Goal: Task Accomplishment & Management: Complete application form

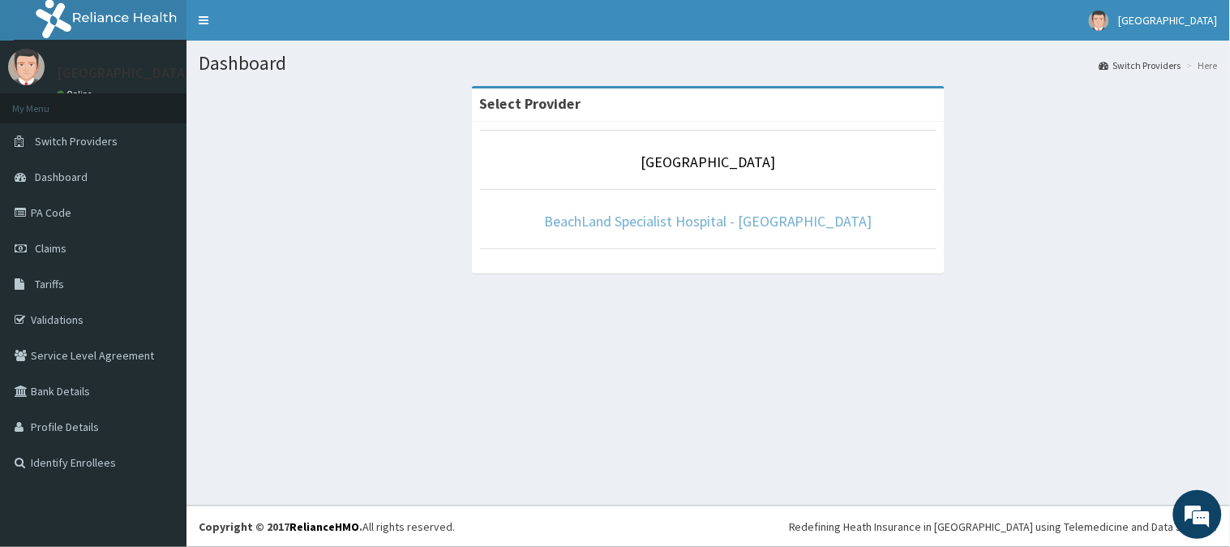
click at [700, 217] on link "BeachLand Specialist Hospital - [GEOGRAPHIC_DATA]" at bounding box center [708, 221] width 328 height 19
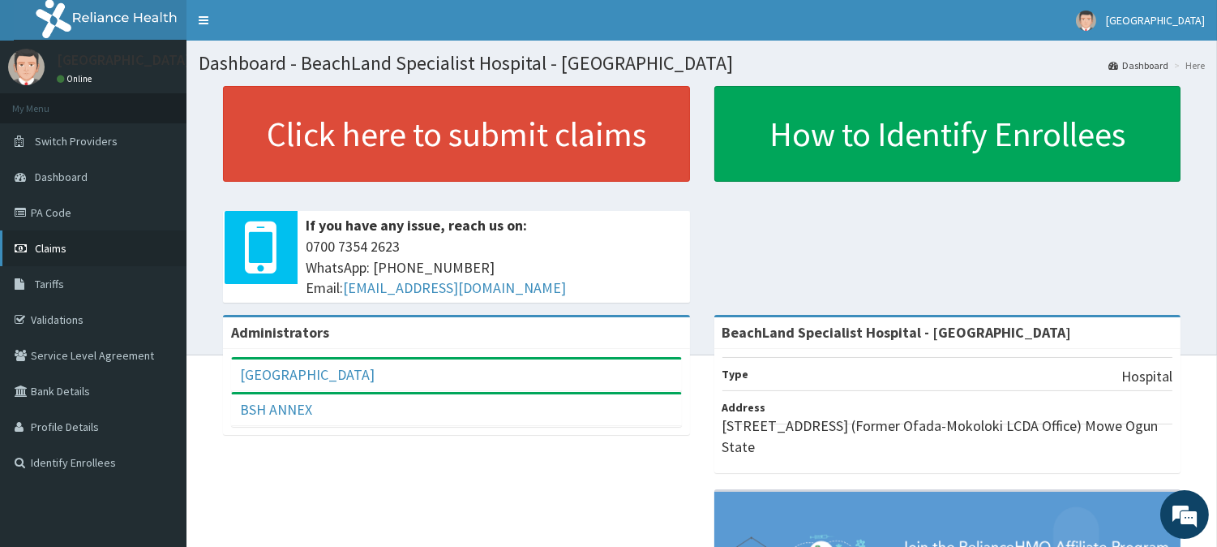
click at [66, 247] on link "Claims" at bounding box center [93, 248] width 186 height 36
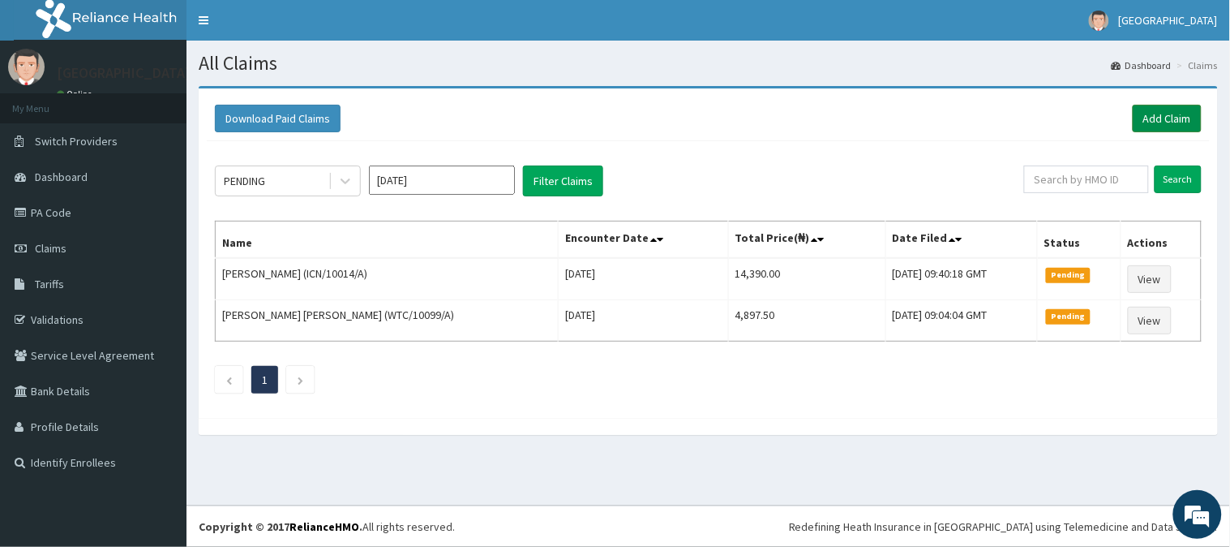
click at [1176, 105] on link "Add Claim" at bounding box center [1167, 119] width 69 height 28
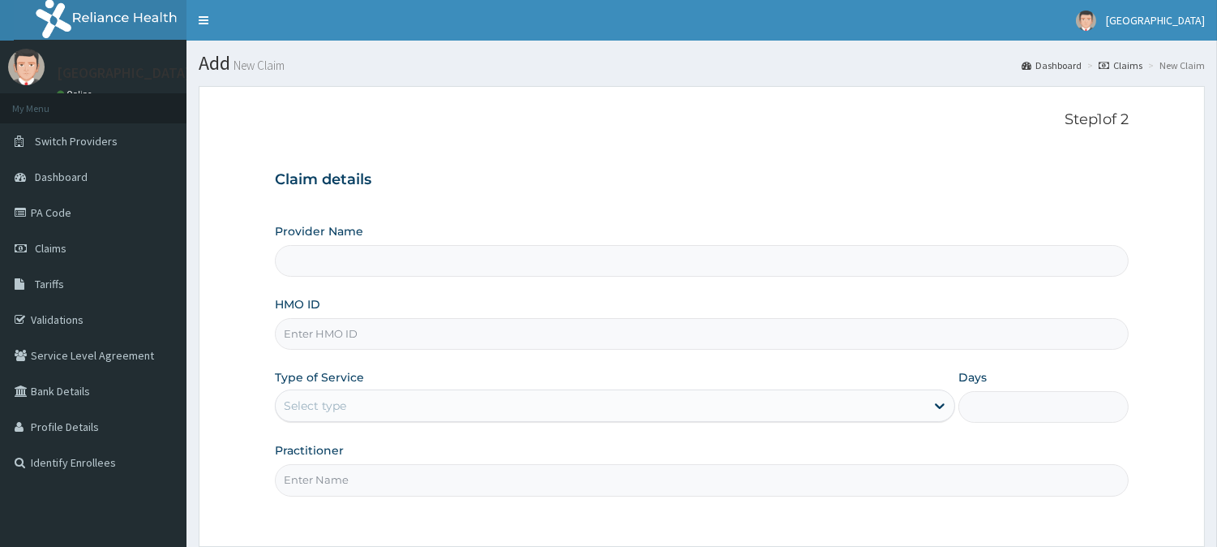
type input "BeachLand Specialist Hospital - [GEOGRAPHIC_DATA]"
click at [336, 341] on input "HMO ID" at bounding box center [702, 334] width 854 height 32
type input "VTL/10222/A"
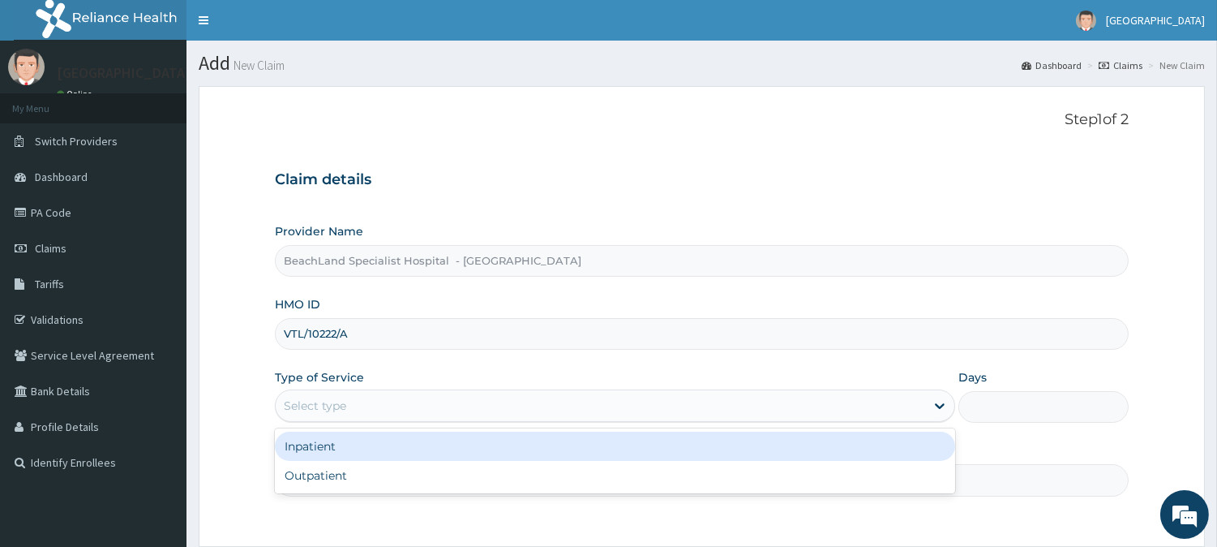
click at [427, 405] on div "Select type" at bounding box center [600, 405] width 649 height 26
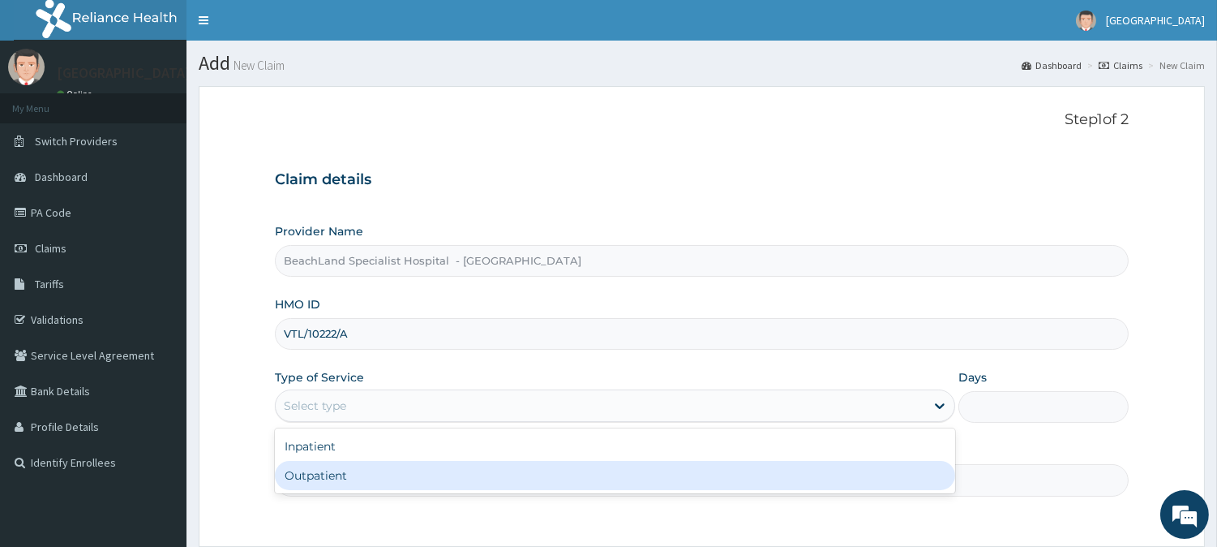
click at [375, 487] on div "Outpatient" at bounding box center [615, 475] width 680 height 29
type input "1"
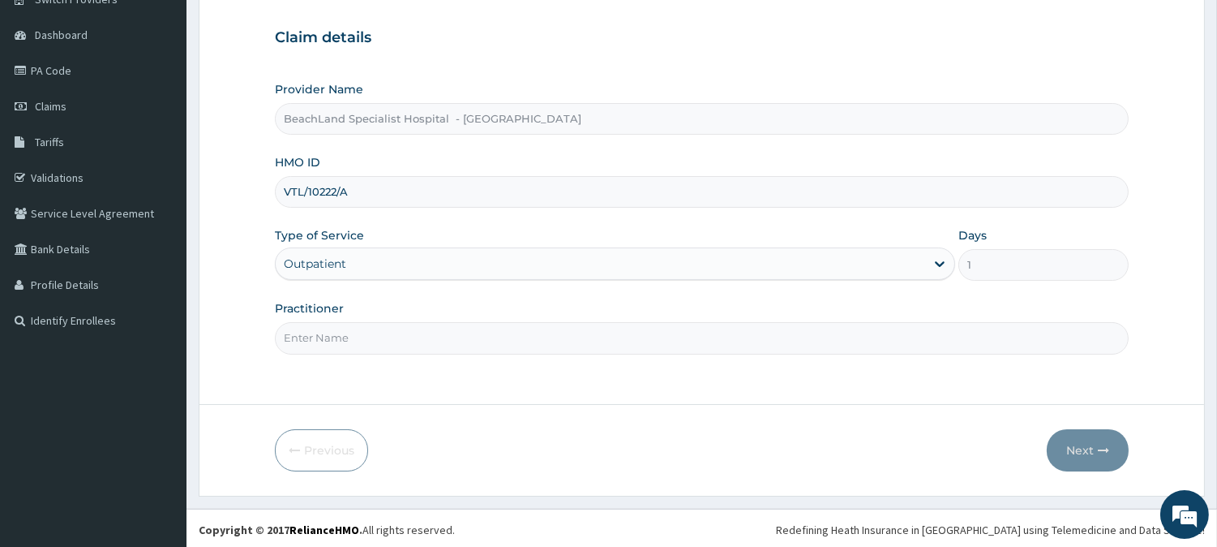
scroll to position [144, 0]
click at [479, 343] on input "Practitioner" at bounding box center [702, 335] width 854 height 32
type input "[PERSON_NAME]"
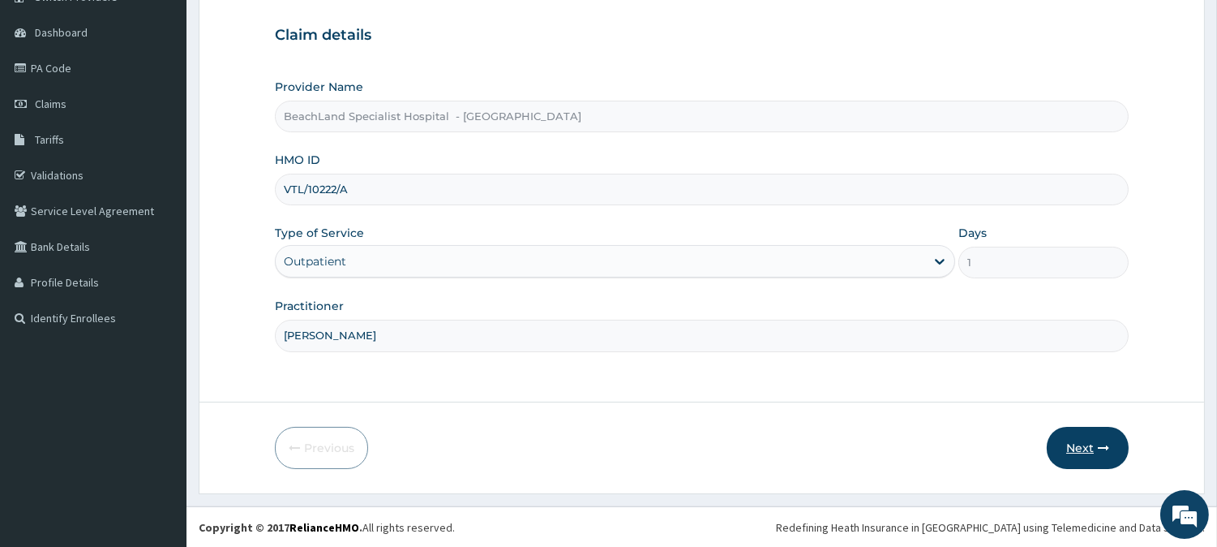
click at [1088, 446] on button "Next" at bounding box center [1088, 448] width 82 height 42
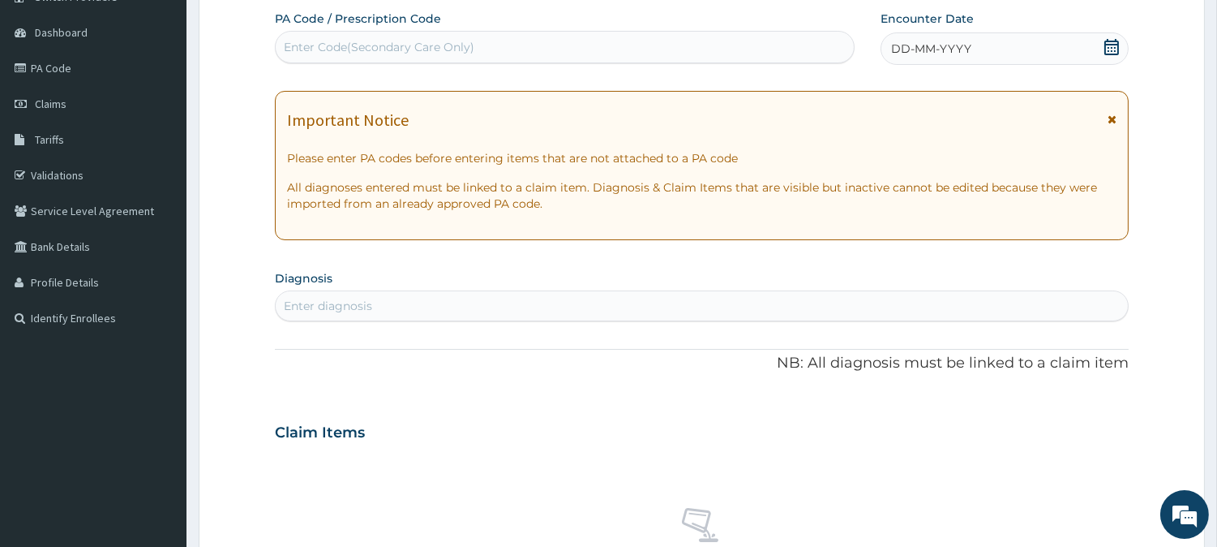
click at [1113, 33] on div "DD-MM-YYYY" at bounding box center [1005, 48] width 248 height 32
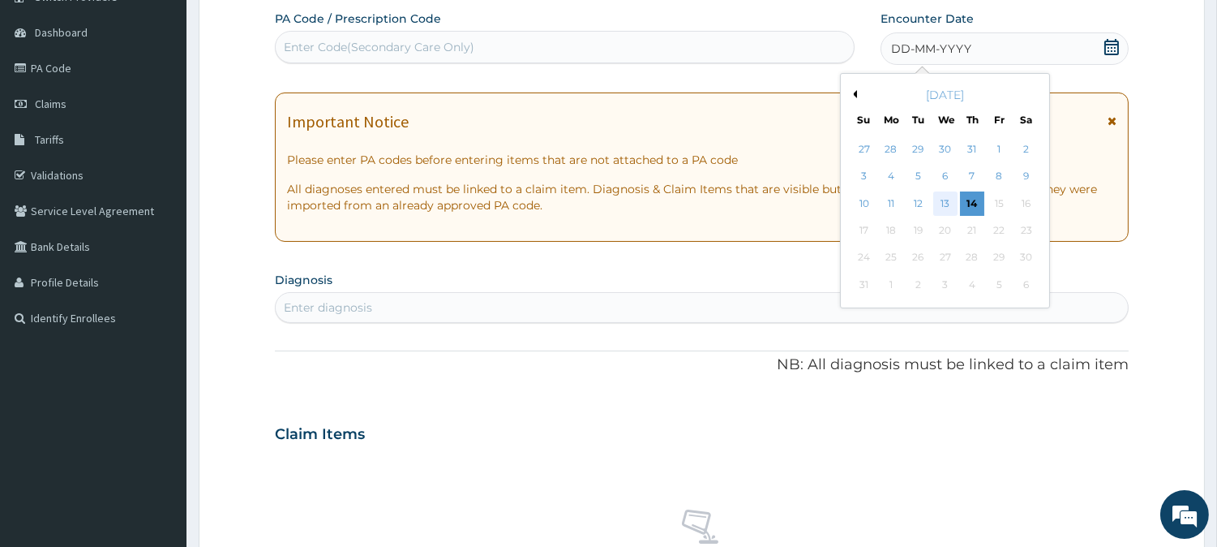
click at [944, 196] on div "13" at bounding box center [944, 203] width 24 height 24
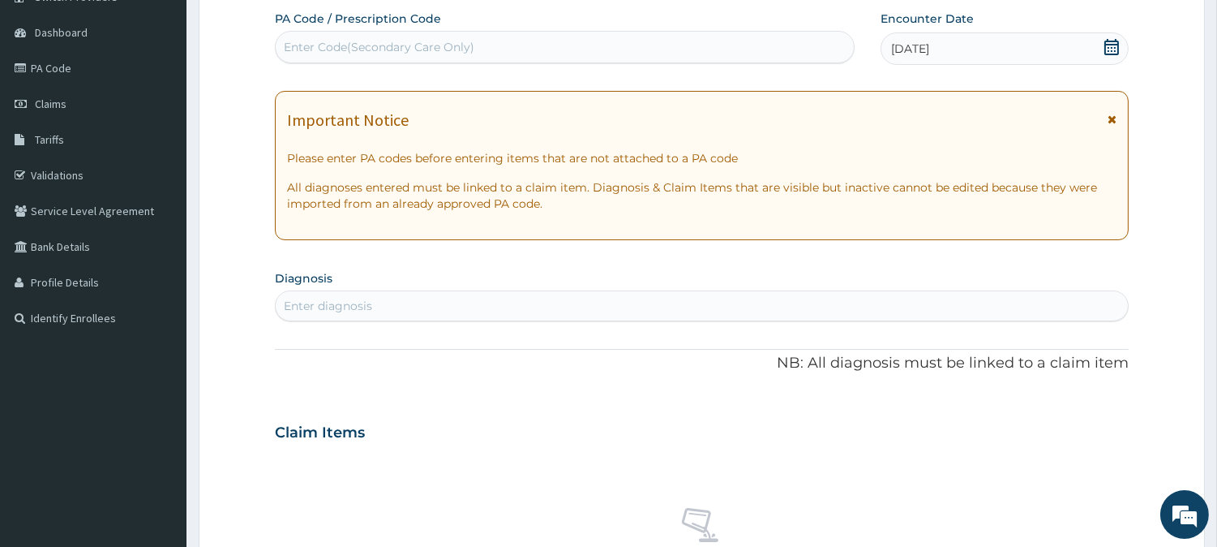
click at [341, 46] on div "Enter Code(Secondary Care Only)" at bounding box center [379, 47] width 191 height 16
type input "PA"
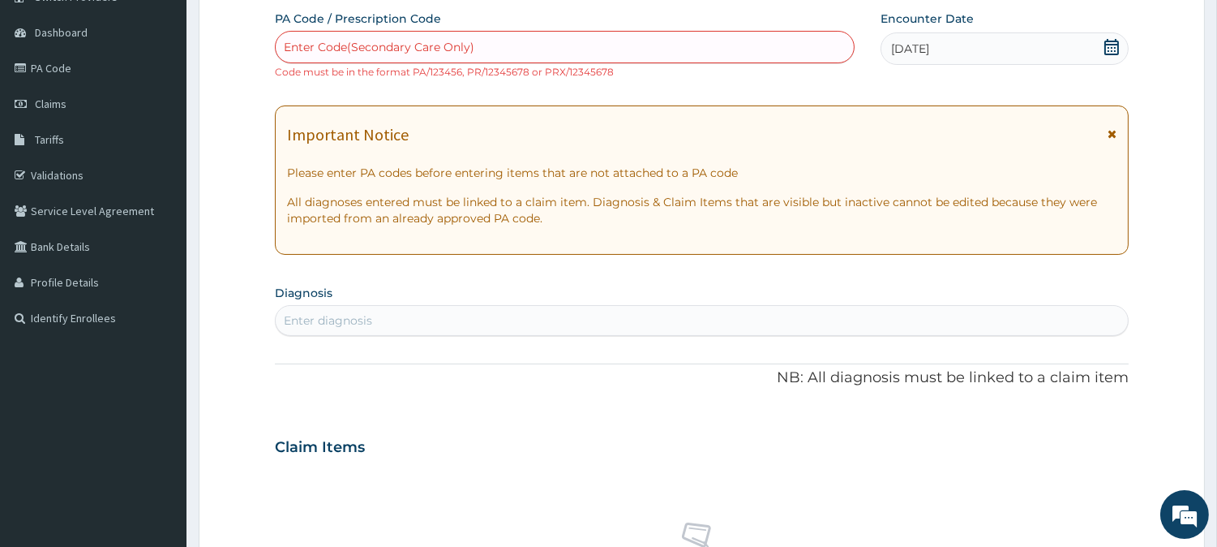
click at [384, 36] on div "Enter Code(Secondary Care Only)" at bounding box center [565, 47] width 578 height 26
paste input "PA/62D9F0"
type input "PA/62D9F0"
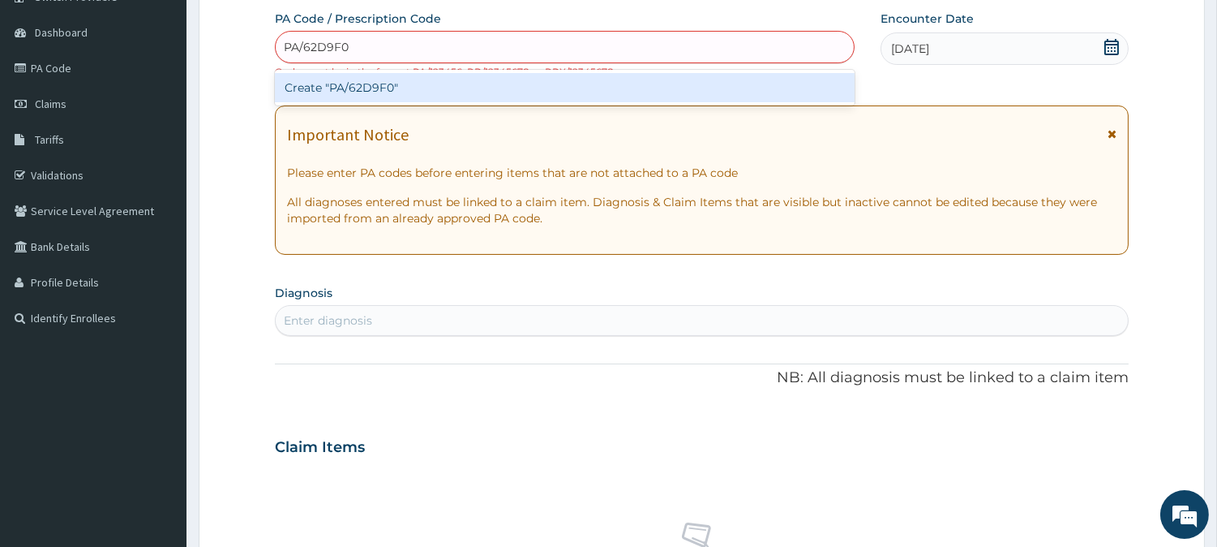
click at [428, 86] on div "Create "PA/62D9F0"" at bounding box center [565, 87] width 580 height 29
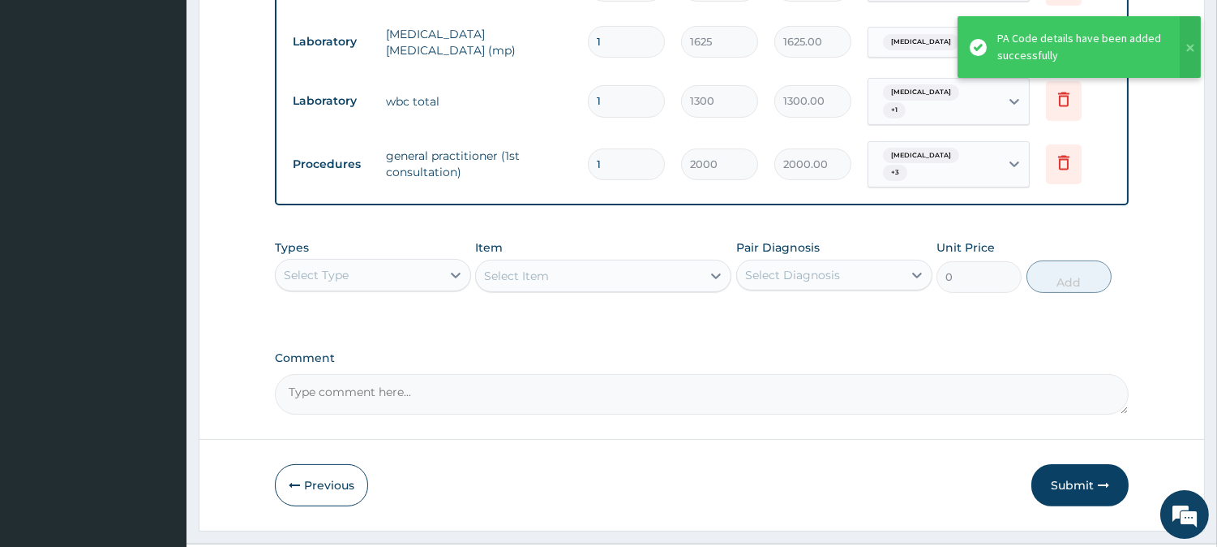
scroll to position [881, 0]
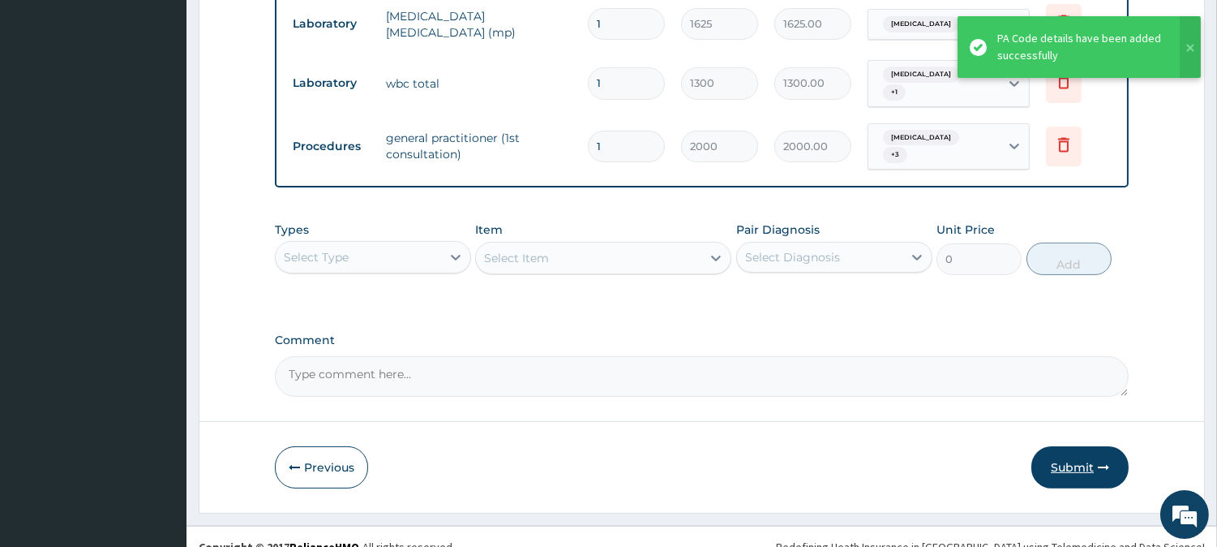
click at [1090, 446] on button "Submit" at bounding box center [1079, 467] width 97 height 42
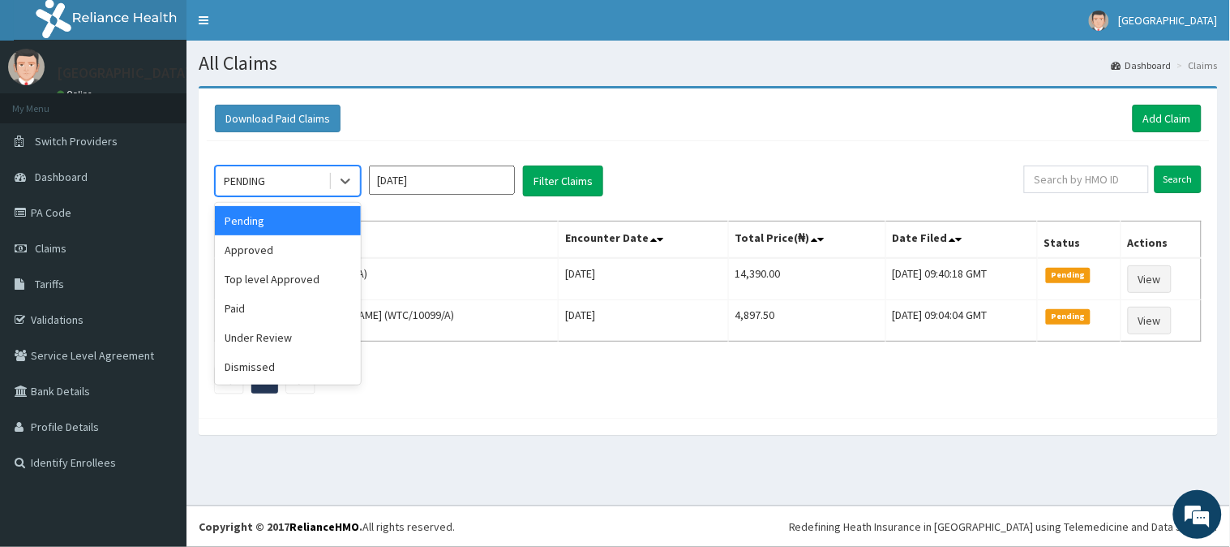
click at [303, 187] on div "PENDING" at bounding box center [272, 181] width 113 height 26
click at [294, 244] on div "Approved" at bounding box center [288, 249] width 146 height 29
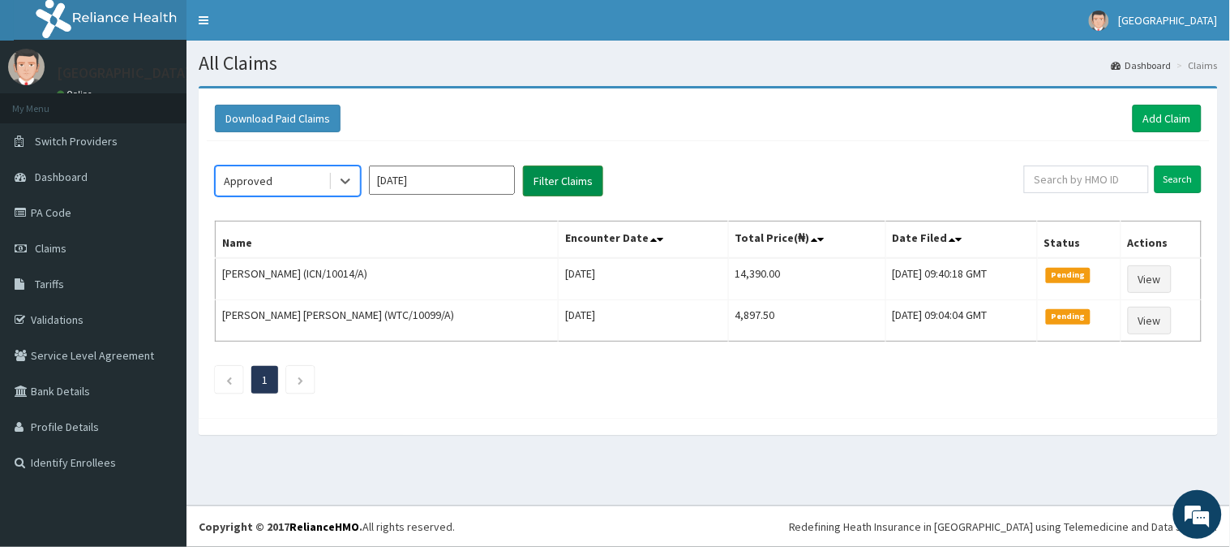
click at [571, 179] on button "Filter Claims" at bounding box center [563, 180] width 80 height 31
click at [572, 179] on button "Filter Claims" at bounding box center [563, 180] width 80 height 31
click at [573, 179] on button "Filter Claims" at bounding box center [563, 180] width 80 height 31
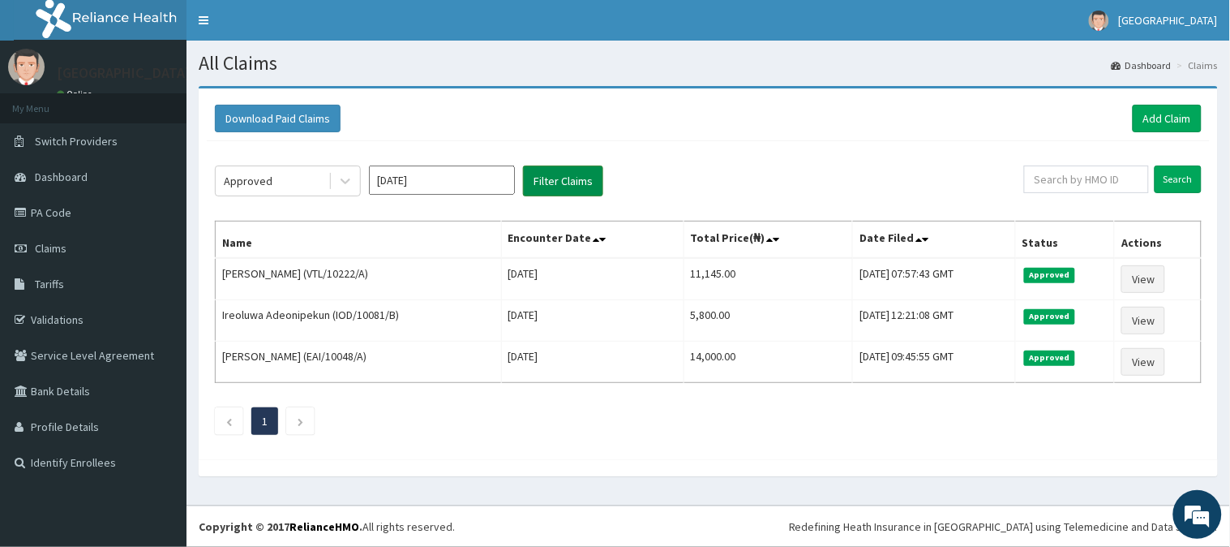
click at [573, 179] on button "Filter Claims" at bounding box center [563, 180] width 80 height 31
click at [1172, 115] on link "Add Claim" at bounding box center [1167, 119] width 69 height 28
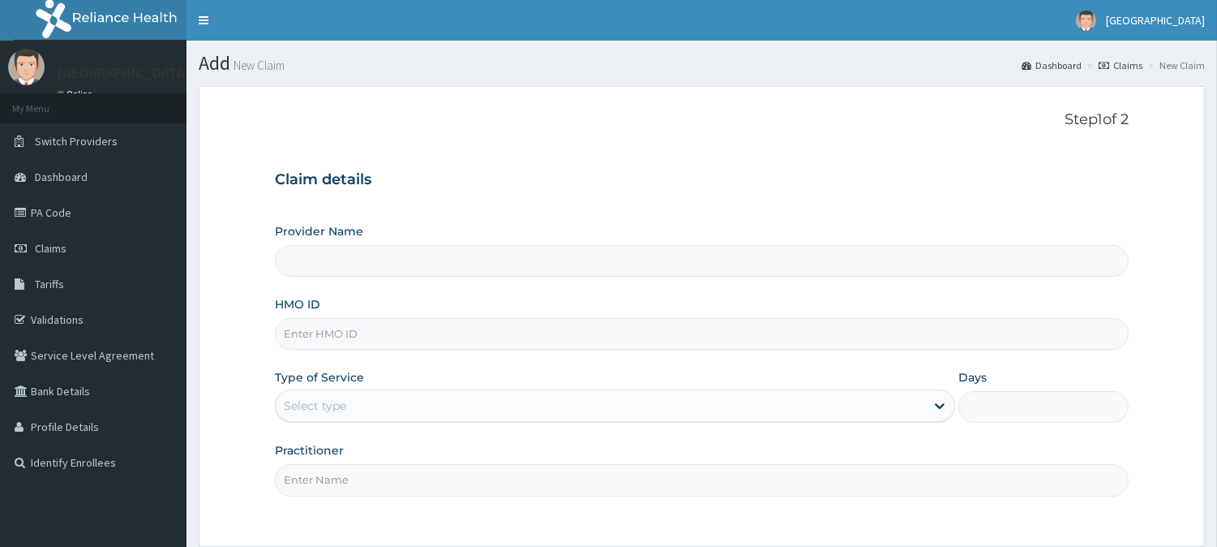
click at [322, 325] on input "HMO ID" at bounding box center [702, 334] width 854 height 32
type input "BeachLand Specialist Hospital - [GEOGRAPHIC_DATA]"
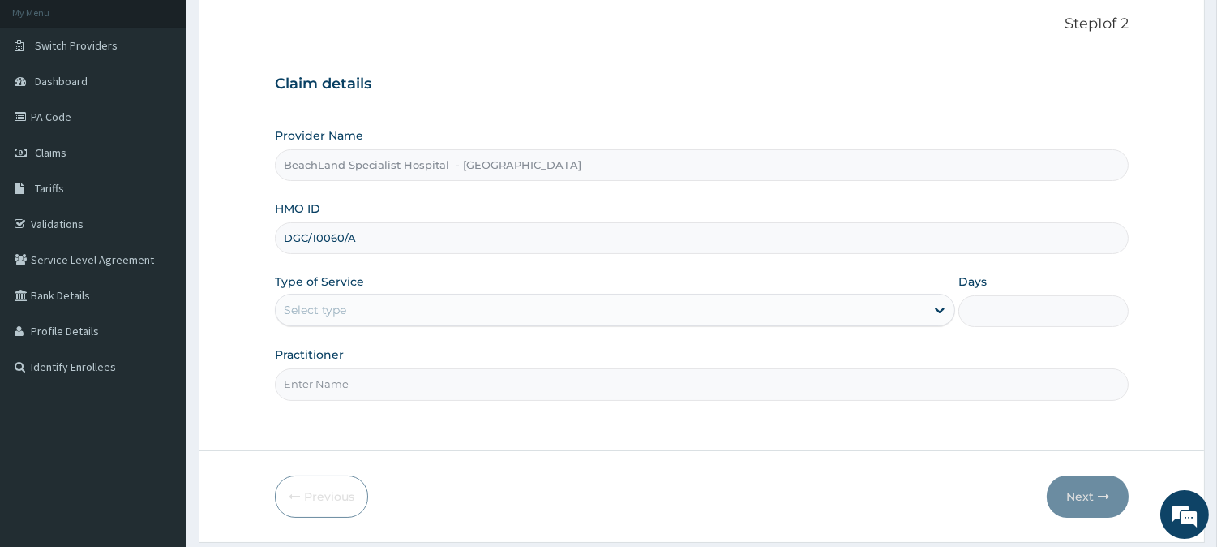
scroll to position [144, 0]
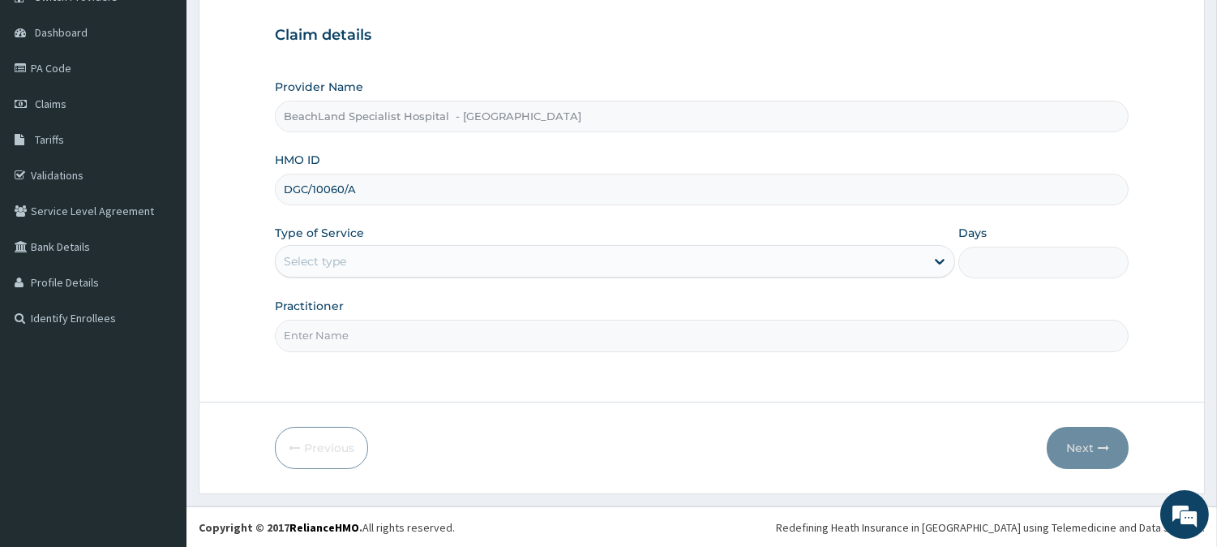
type input "DGC/10060/A"
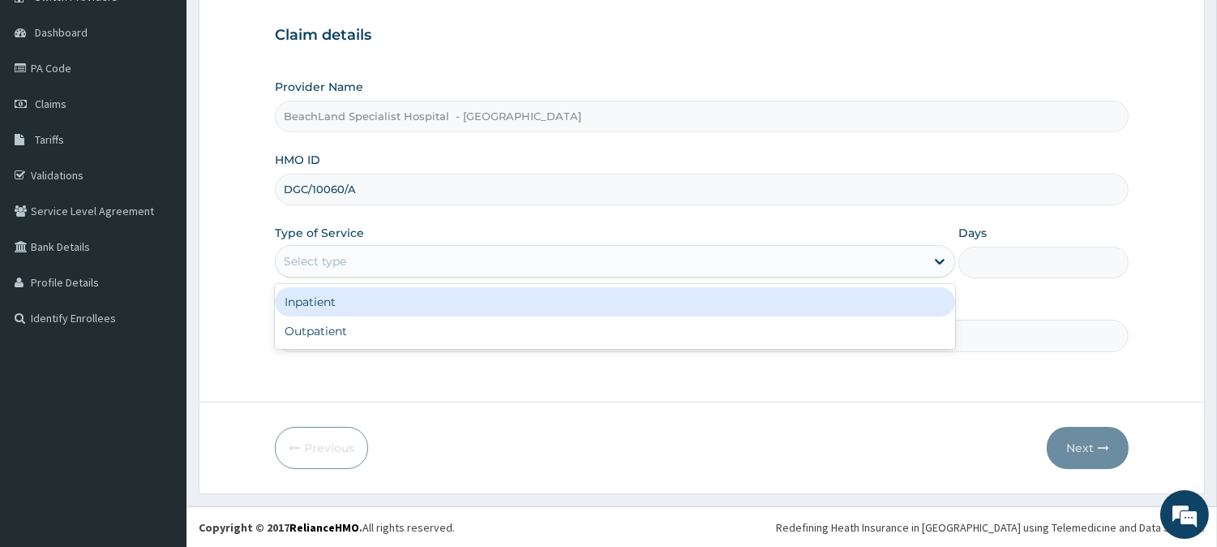
drag, startPoint x: 369, startPoint y: 265, endPoint x: 363, endPoint y: 281, distance: 17.2
click at [370, 266] on div "Select type" at bounding box center [600, 261] width 649 height 26
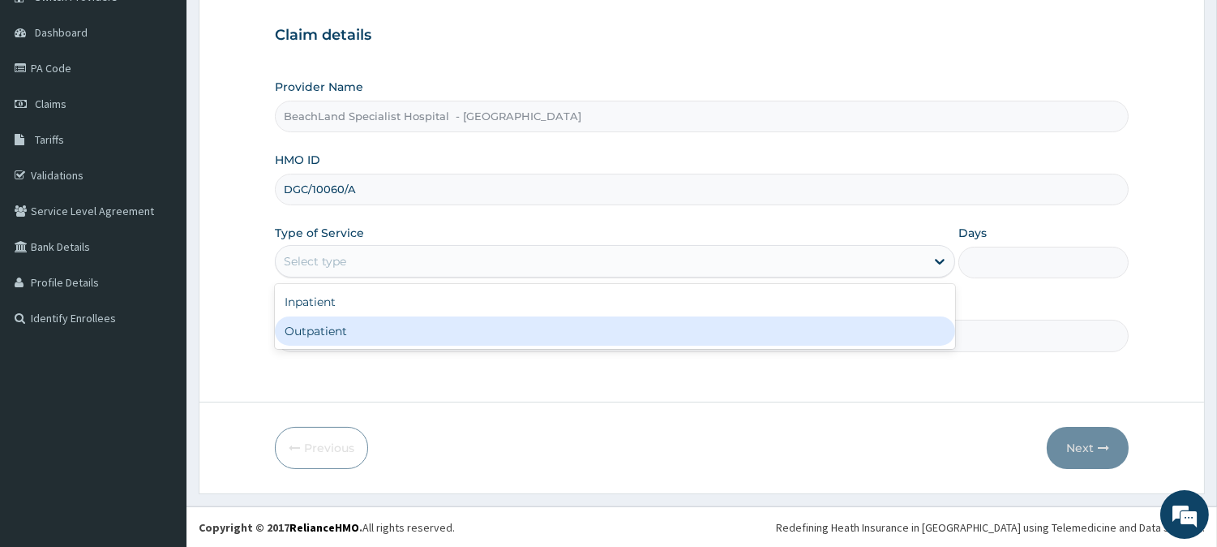
click at [358, 336] on div "Outpatient" at bounding box center [615, 330] width 680 height 29
type input "1"
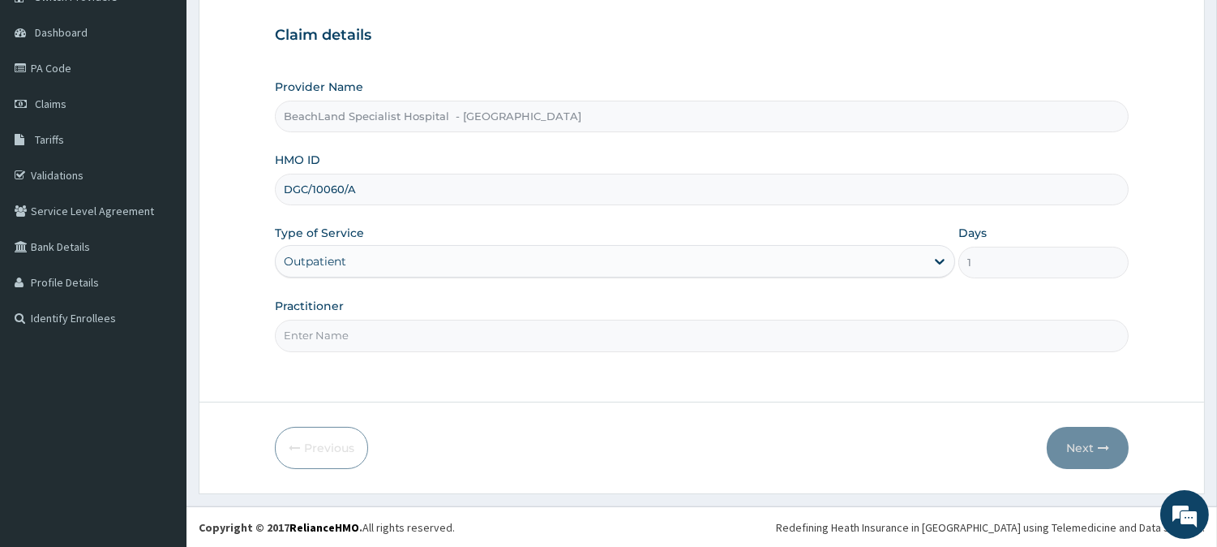
click at [359, 337] on input "Practitioner" at bounding box center [702, 335] width 854 height 32
type input "DR AJALA"
click at [1080, 450] on button "Next" at bounding box center [1088, 448] width 82 height 42
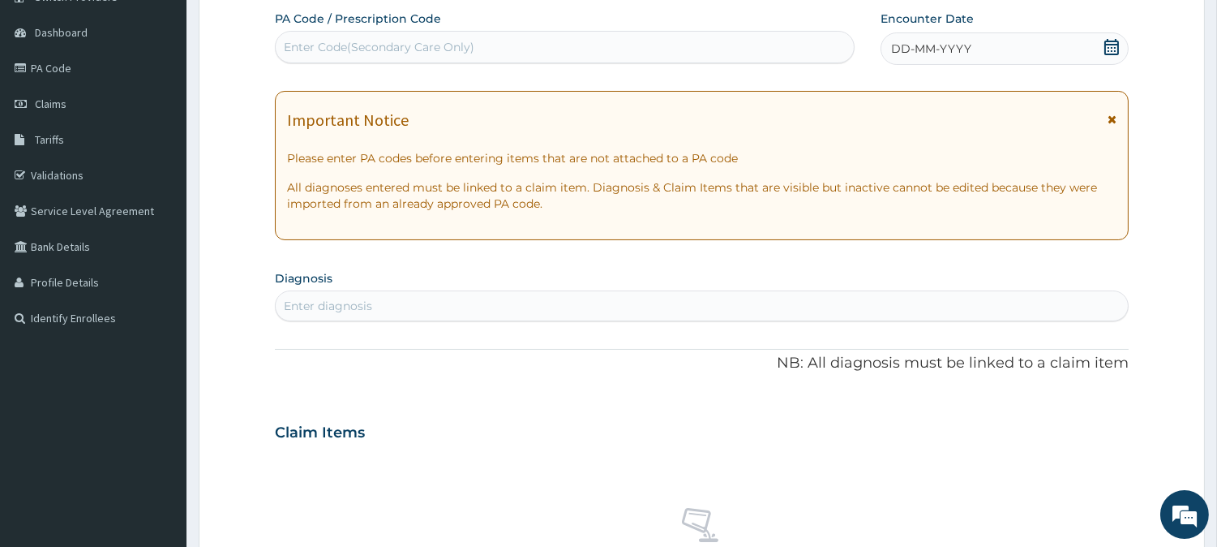
click at [1112, 49] on icon at bounding box center [1112, 47] width 16 height 16
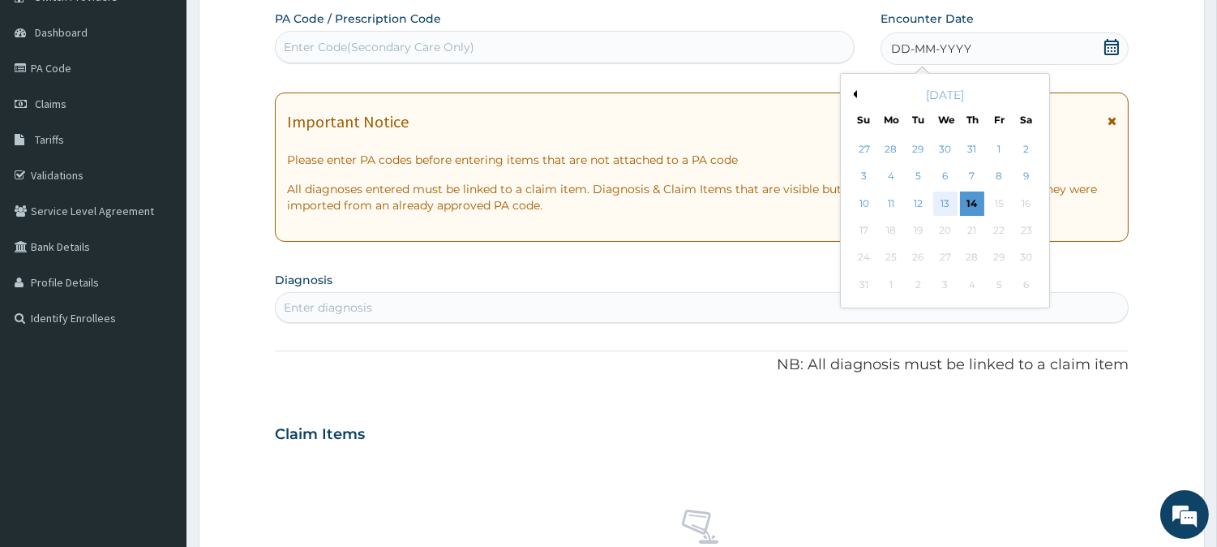
click at [945, 197] on div "13" at bounding box center [944, 203] width 24 height 24
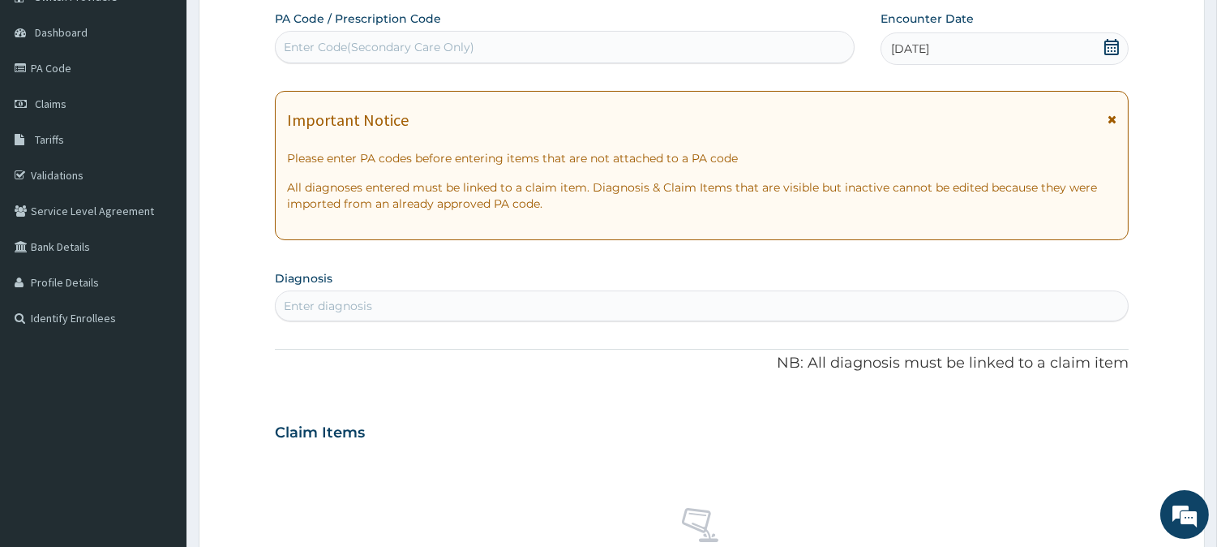
click at [409, 47] on div "Enter Code(Secondary Care Only)" at bounding box center [379, 47] width 191 height 16
type input "PA/FEOAC9"
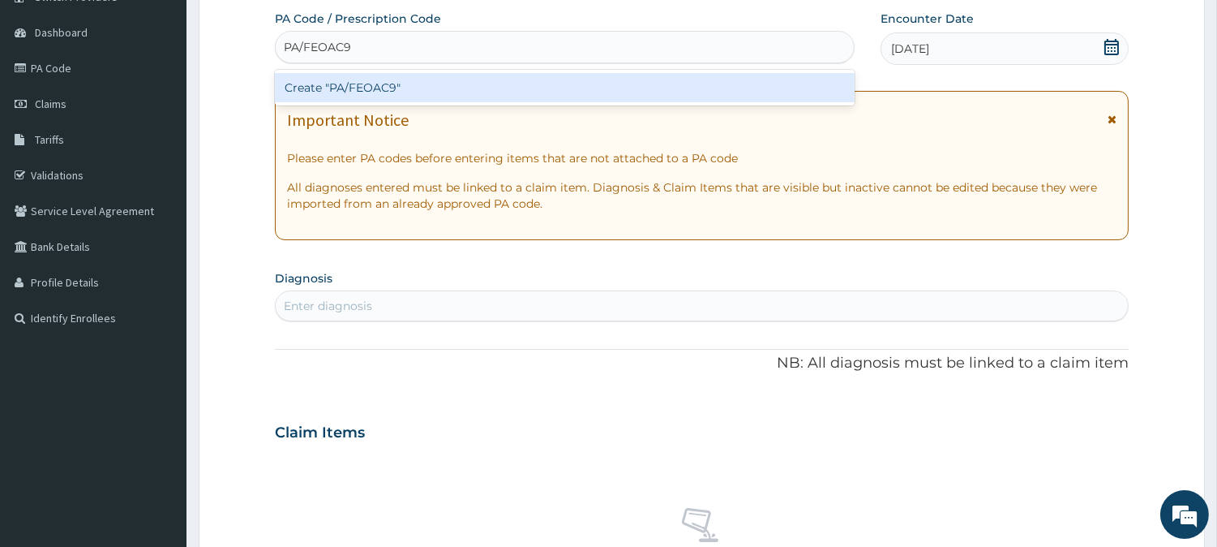
click at [418, 86] on div "Create "PA/FEOAC9"" at bounding box center [565, 87] width 580 height 29
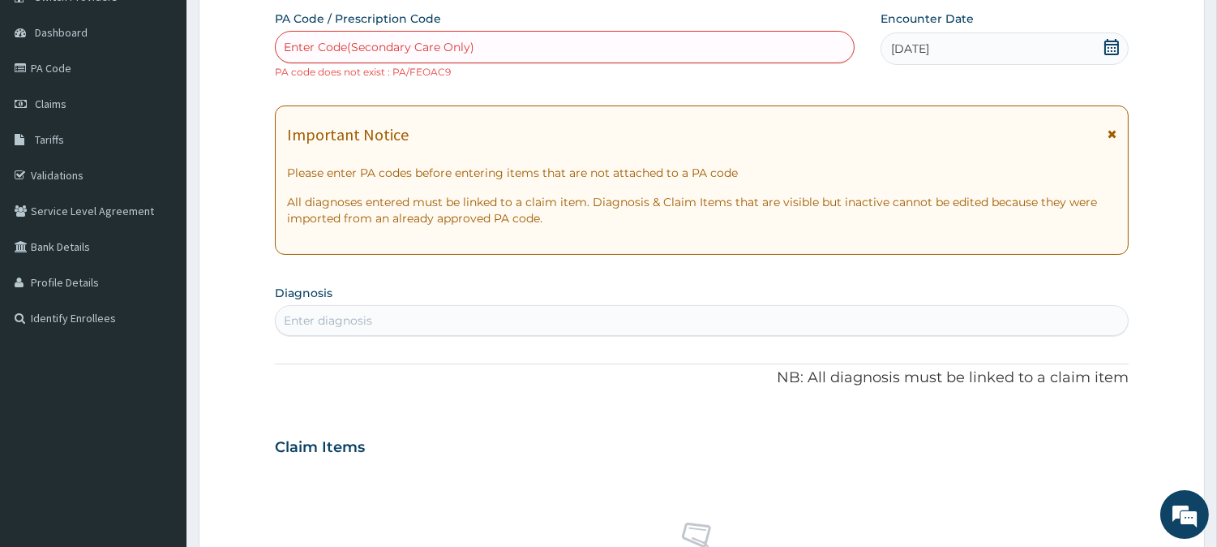
click at [312, 46] on div "Enter Code(Secondary Care Only)" at bounding box center [379, 47] width 191 height 16
paste input "PA/FE0AC9"
type input "PA/FE0AC9"
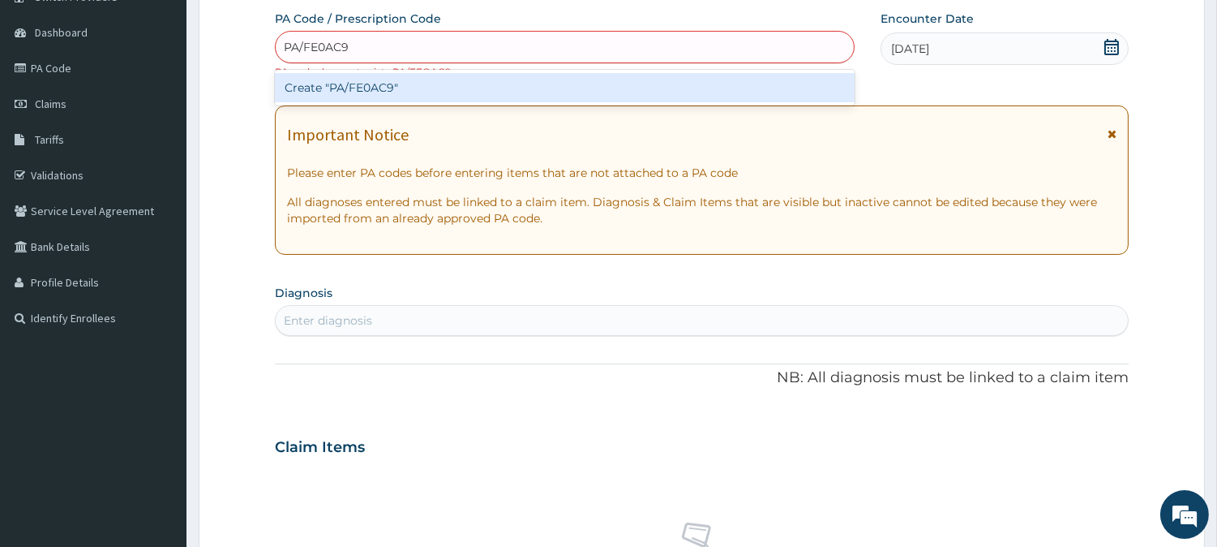
click at [349, 93] on div "Create "PA/FE0AC9"" at bounding box center [565, 87] width 580 height 29
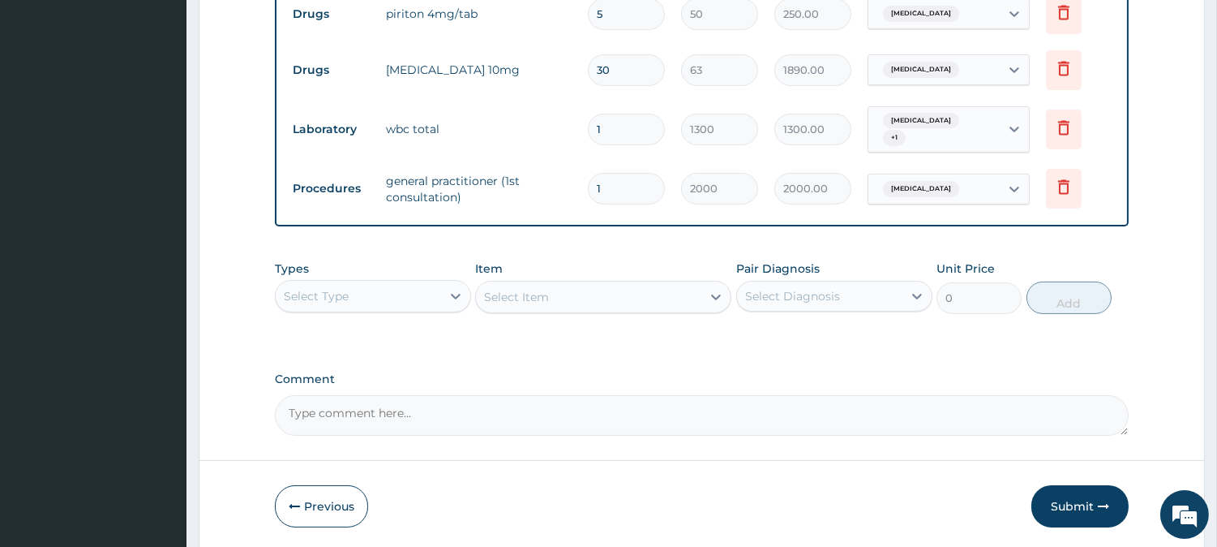
scroll to position [719, 0]
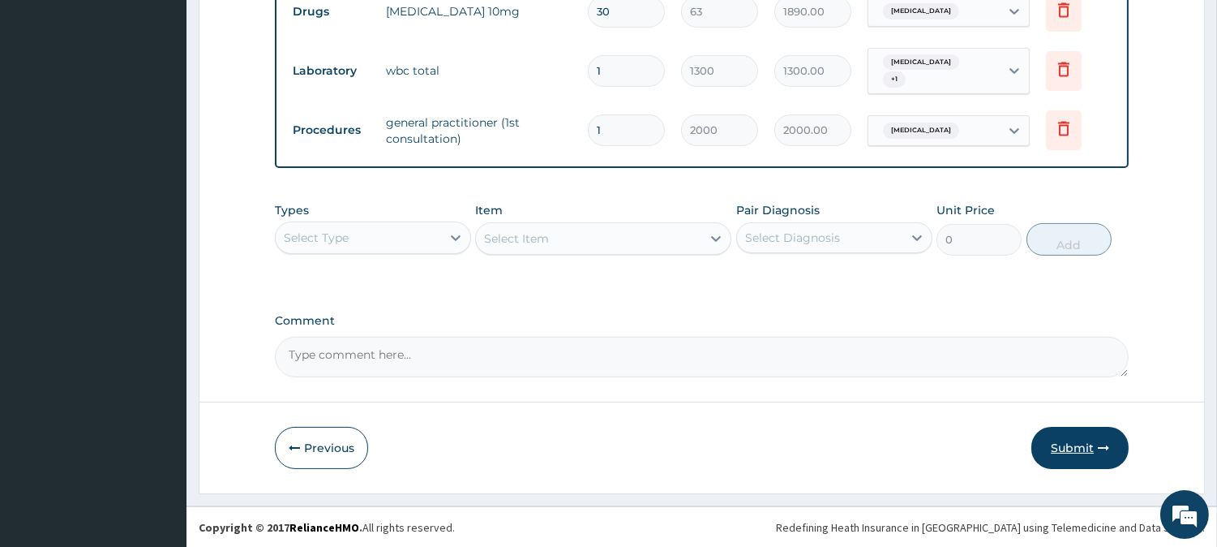
click at [1074, 446] on button "Submit" at bounding box center [1079, 448] width 97 height 42
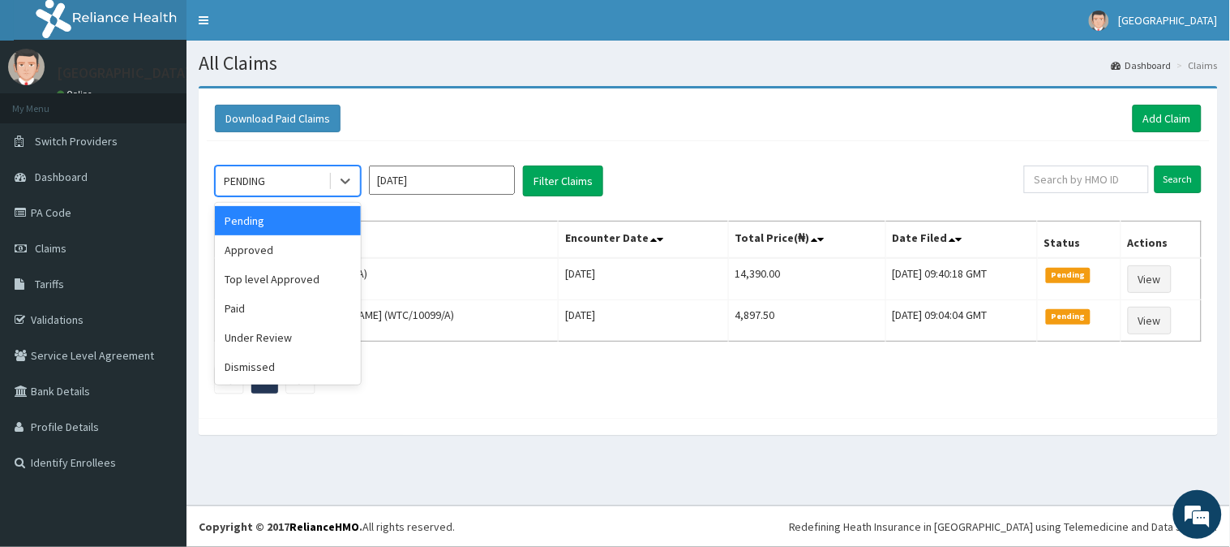
click at [265, 173] on div "PENDING" at bounding box center [244, 181] width 41 height 16
drag, startPoint x: 258, startPoint y: 246, endPoint x: 268, endPoint y: 238, distance: 13.3
click at [258, 245] on div "Approved" at bounding box center [288, 249] width 146 height 29
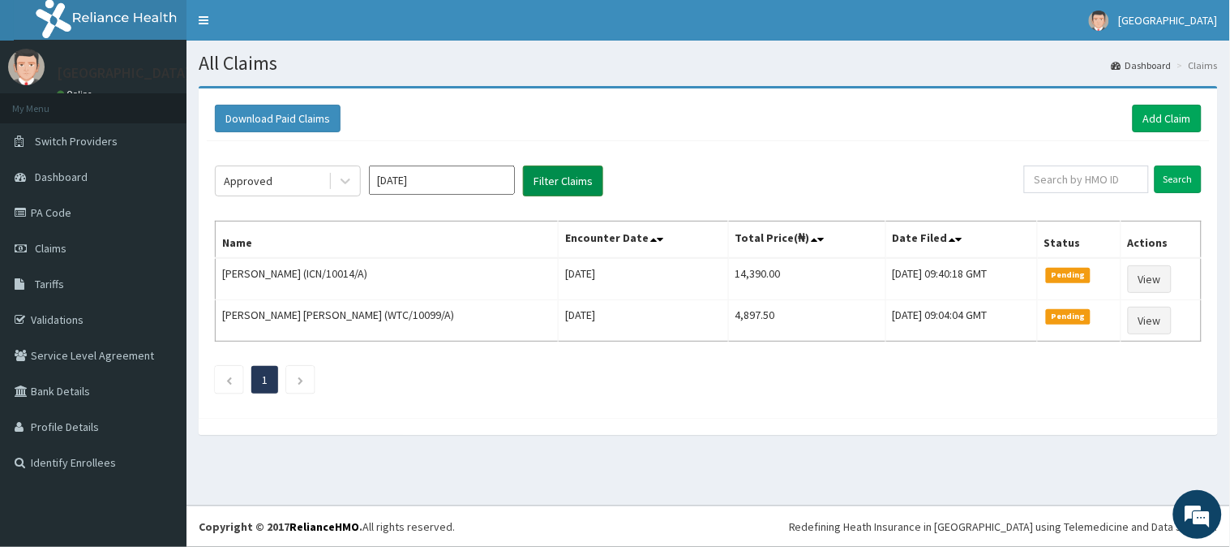
click at [538, 186] on button "Filter Claims" at bounding box center [563, 180] width 80 height 31
click at [539, 186] on button "Filter Claims" at bounding box center [563, 180] width 80 height 31
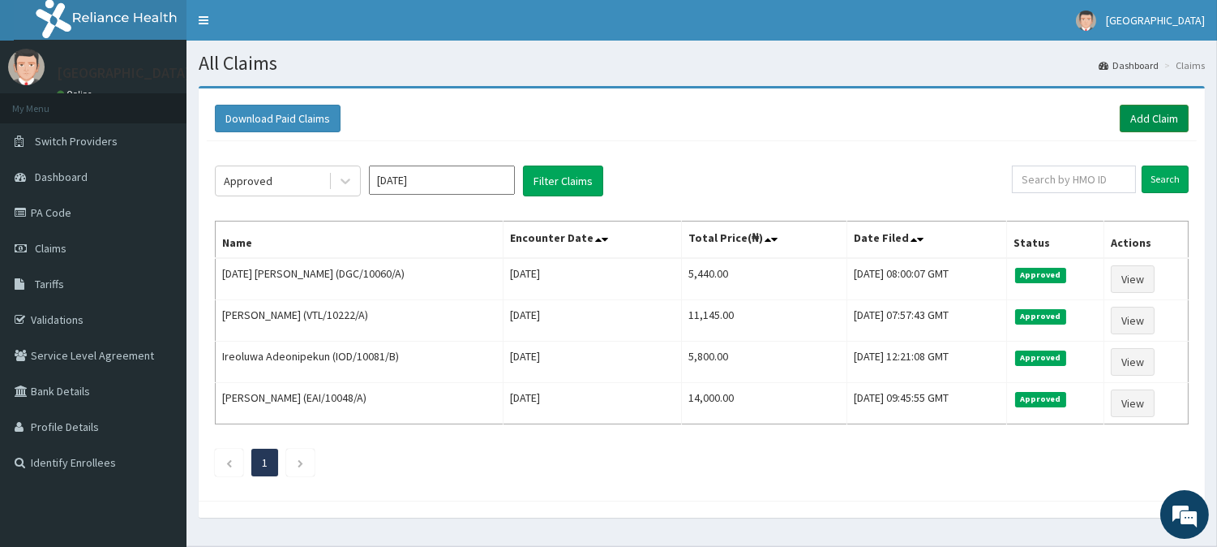
click at [1155, 116] on link "Add Claim" at bounding box center [1154, 119] width 69 height 28
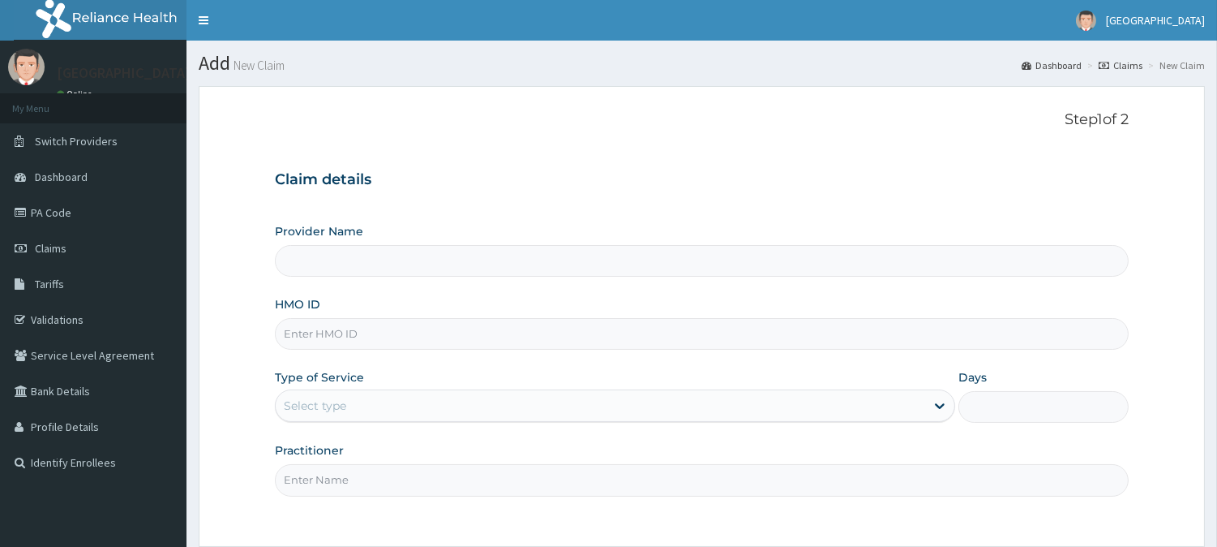
click at [312, 328] on input "HMO ID" at bounding box center [702, 334] width 854 height 32
type input "BeachLand Specialist Hospital - [GEOGRAPHIC_DATA]"
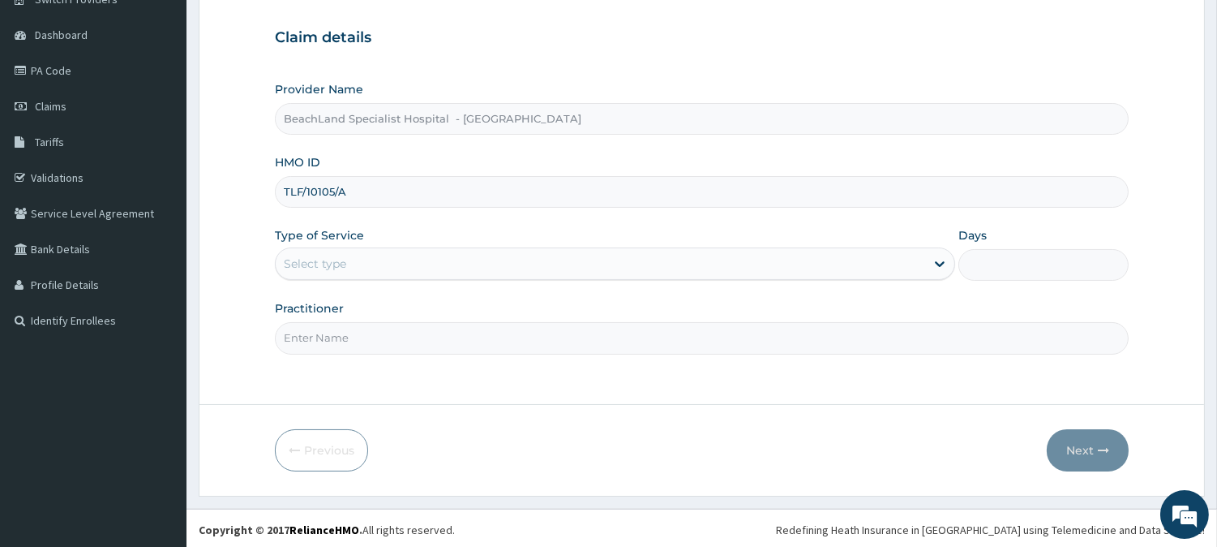
scroll to position [144, 0]
type input "TLF/10105/A"
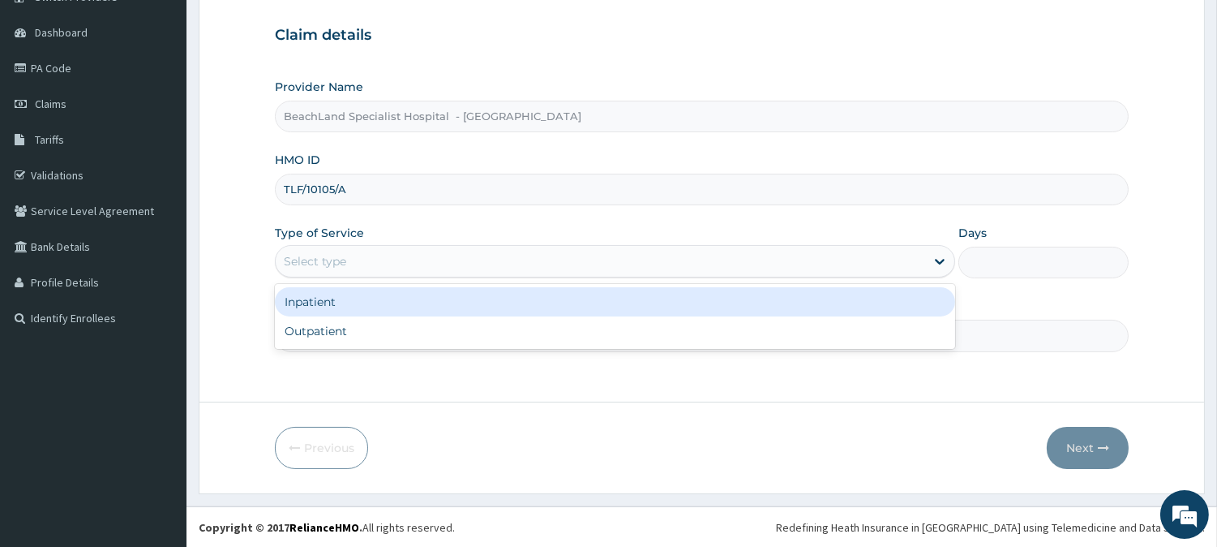
click at [379, 256] on div "Select type" at bounding box center [600, 261] width 649 height 26
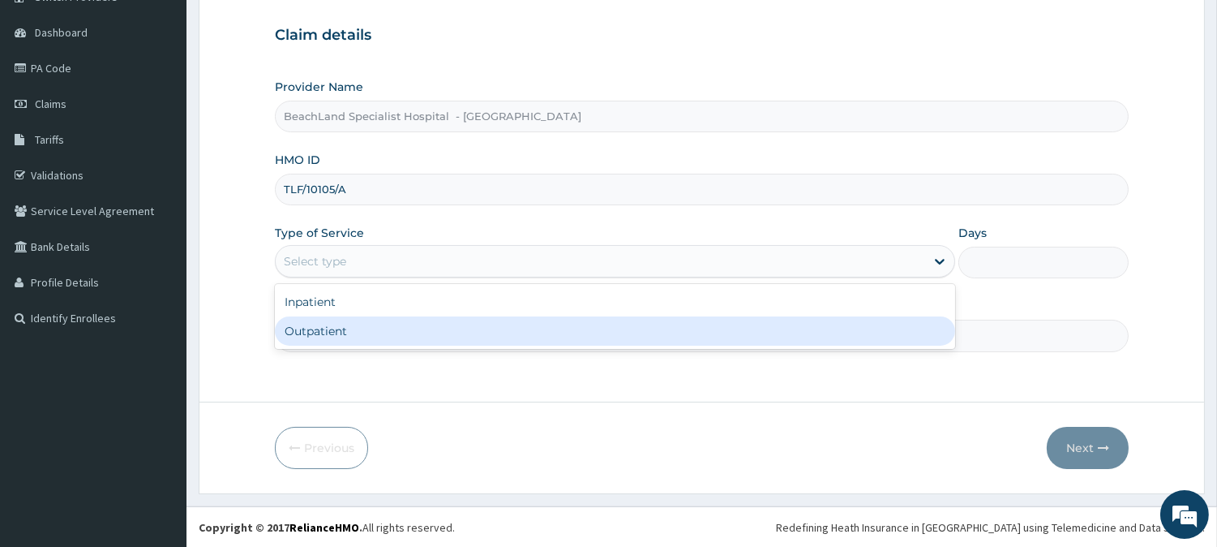
click at [359, 326] on div "Outpatient" at bounding box center [615, 330] width 680 height 29
type input "1"
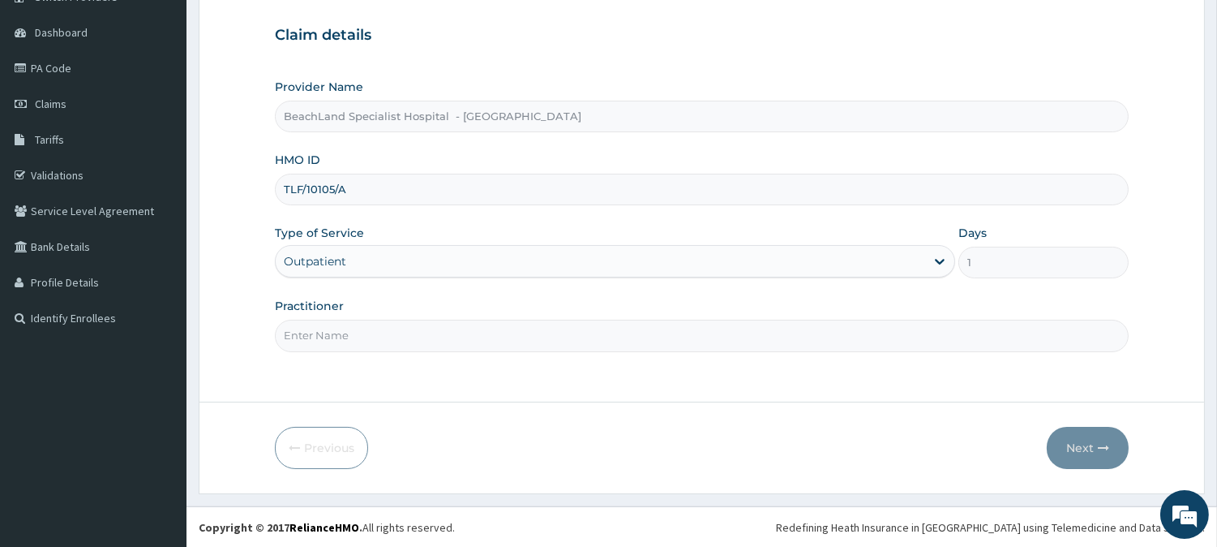
click at [358, 337] on input "Practitioner" at bounding box center [702, 335] width 854 height 32
type input "[PERSON_NAME]"
click at [1091, 448] on button "Next" at bounding box center [1088, 448] width 82 height 42
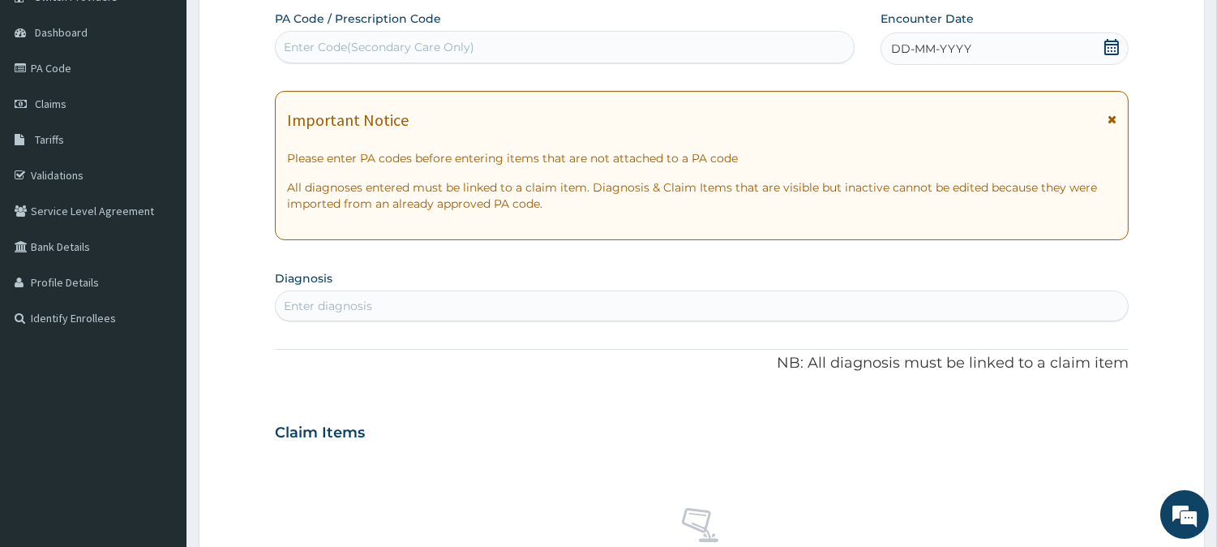
click at [422, 45] on div "Enter Code(Secondary Care Only)" at bounding box center [379, 47] width 191 height 16
type input "PA/727F69"
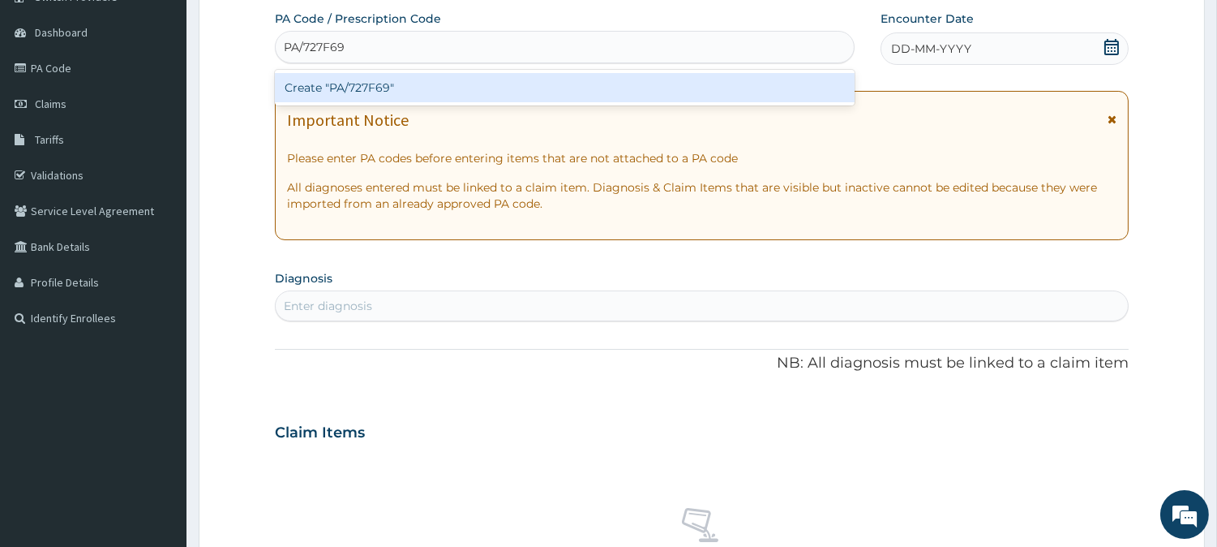
click at [438, 93] on div "Create "PA/727F69"" at bounding box center [565, 87] width 580 height 29
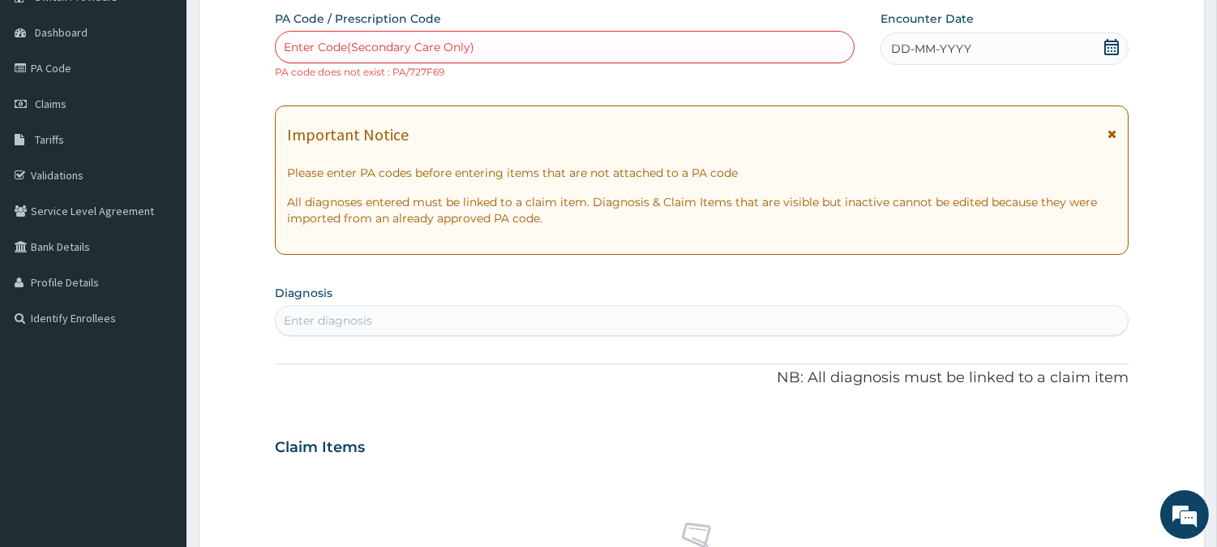
click at [322, 49] on div "Enter Code(Secondary Care Only)" at bounding box center [379, 47] width 191 height 16
click at [300, 50] on div "Enter Code(Secondary Care Only)" at bounding box center [379, 47] width 191 height 16
paste input "PA/727F67"
type input "PA/727F67"
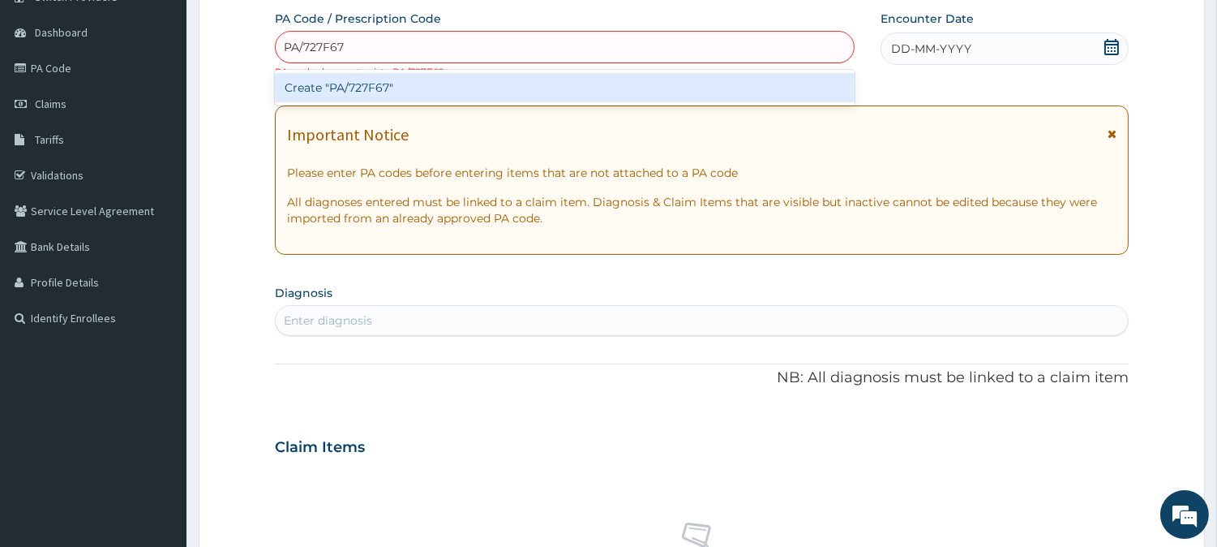
click at [341, 79] on div "Create "PA/727F67"" at bounding box center [565, 87] width 580 height 29
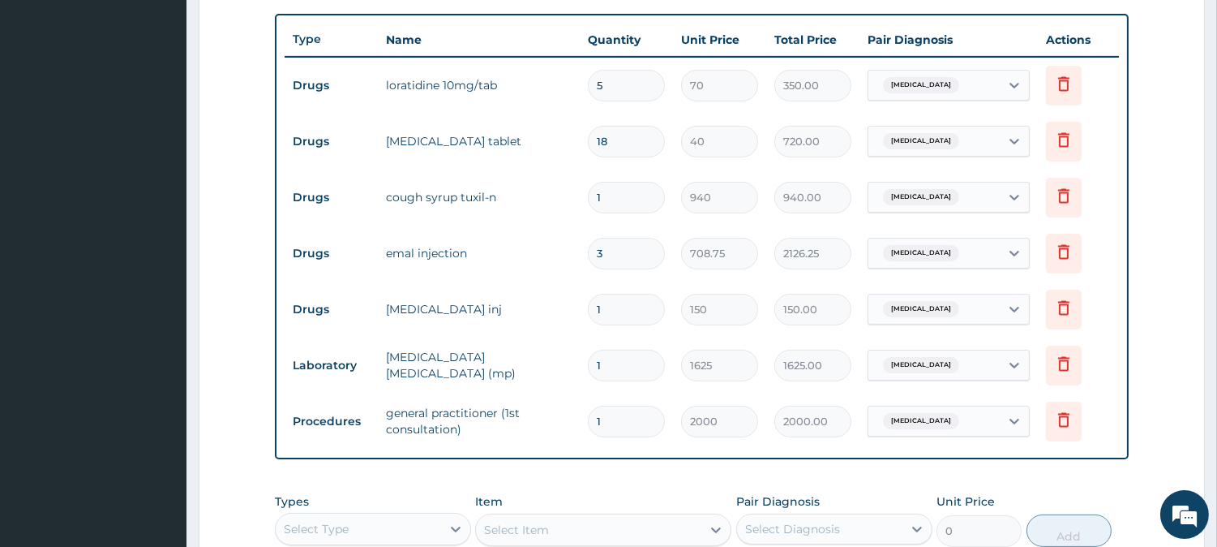
scroll to position [558, 0]
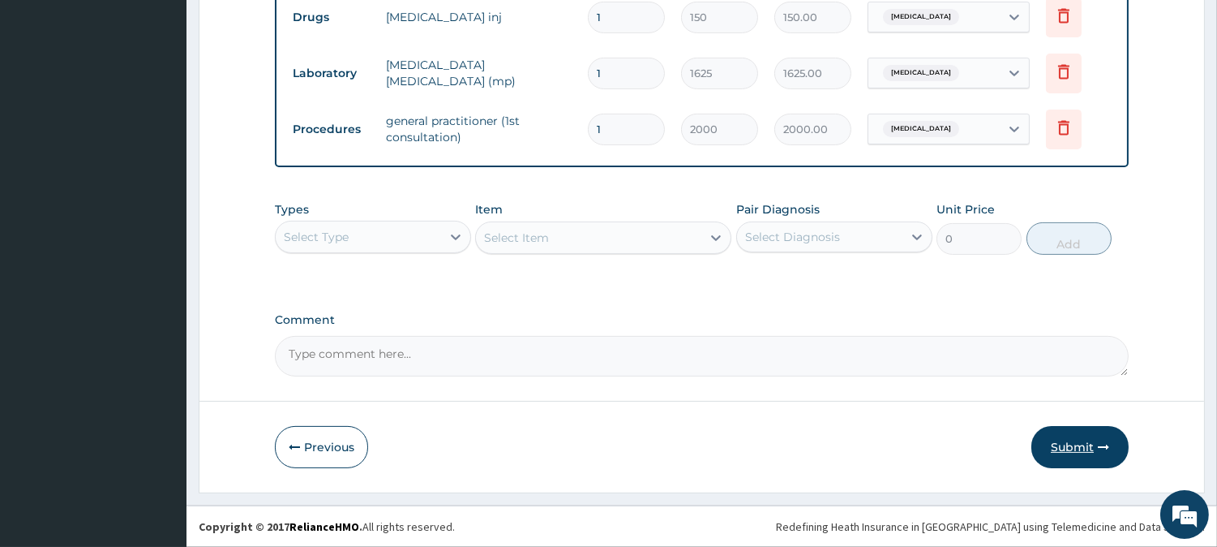
click at [1077, 459] on button "Submit" at bounding box center [1079, 447] width 97 height 42
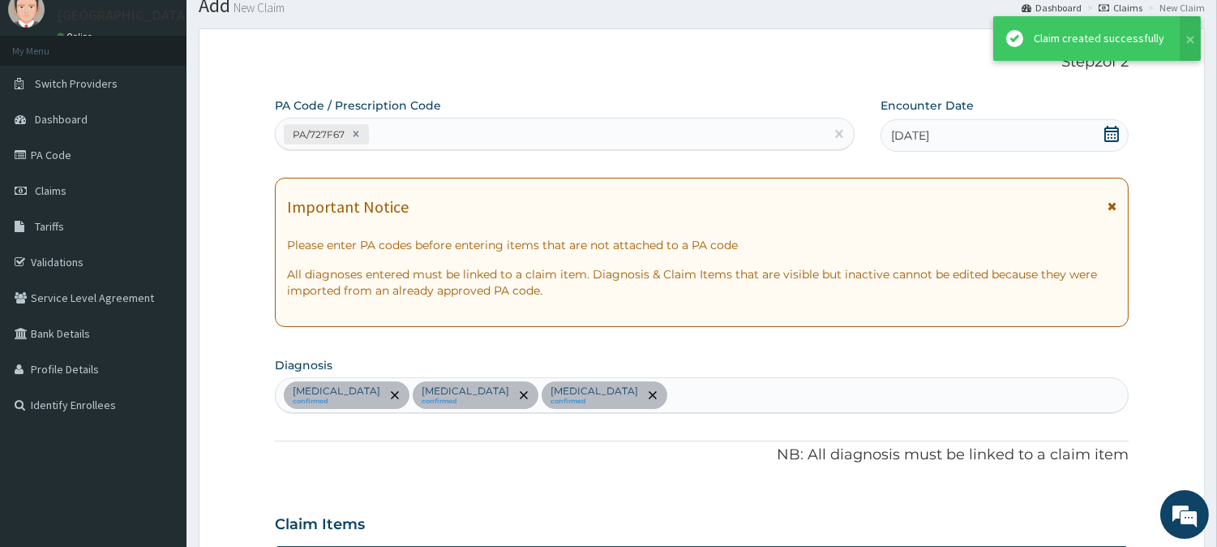
scroll to position [881, 0]
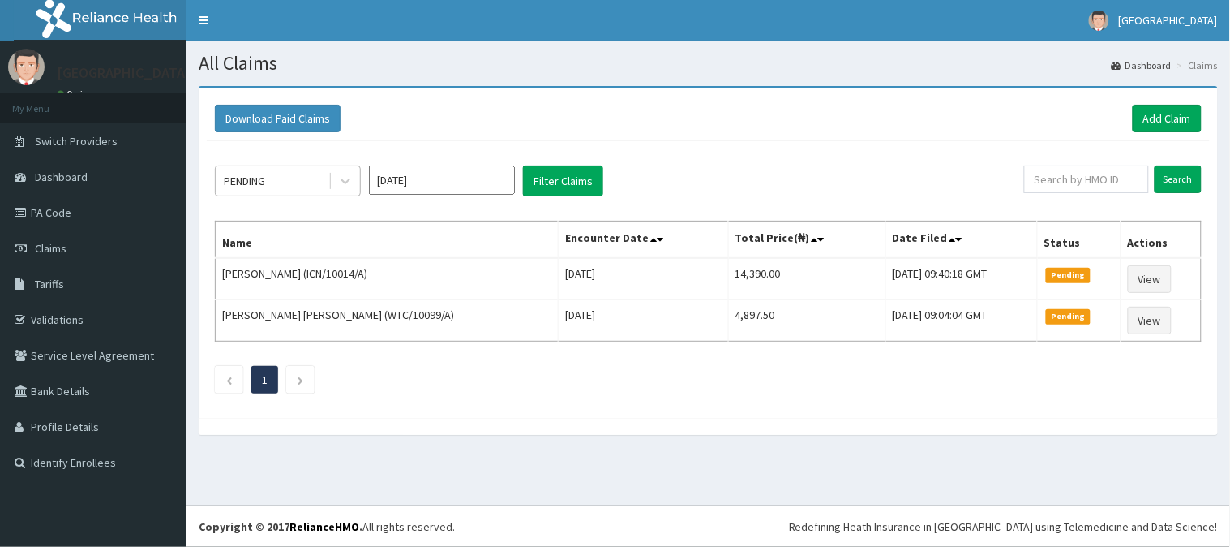
click at [281, 189] on div "PENDING" at bounding box center [272, 181] width 113 height 26
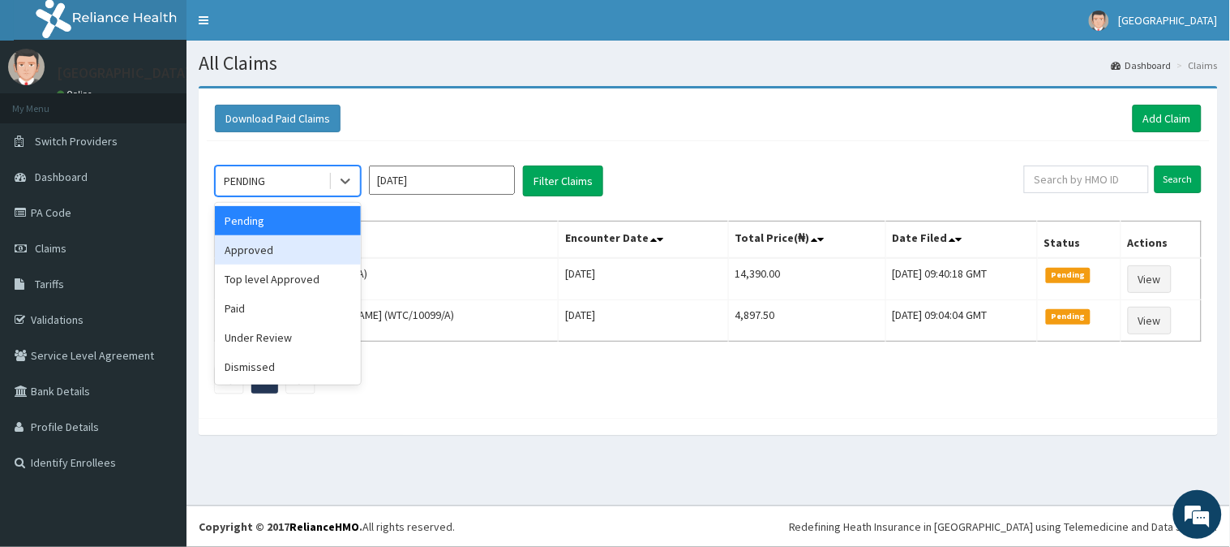
click at [268, 255] on div "Approved" at bounding box center [288, 249] width 146 height 29
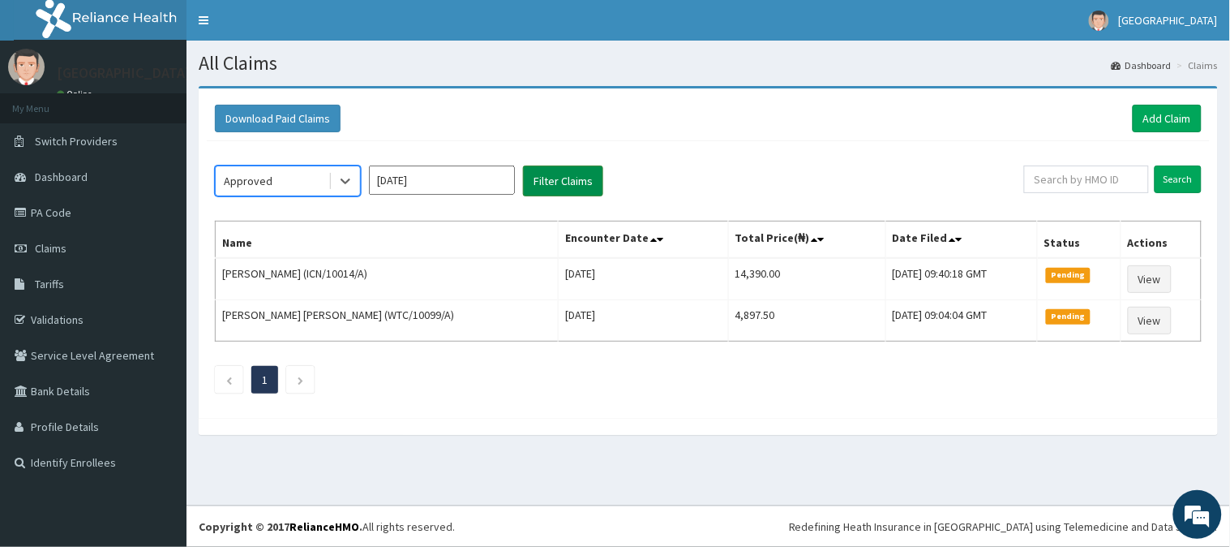
click at [559, 188] on button "Filter Claims" at bounding box center [563, 180] width 80 height 31
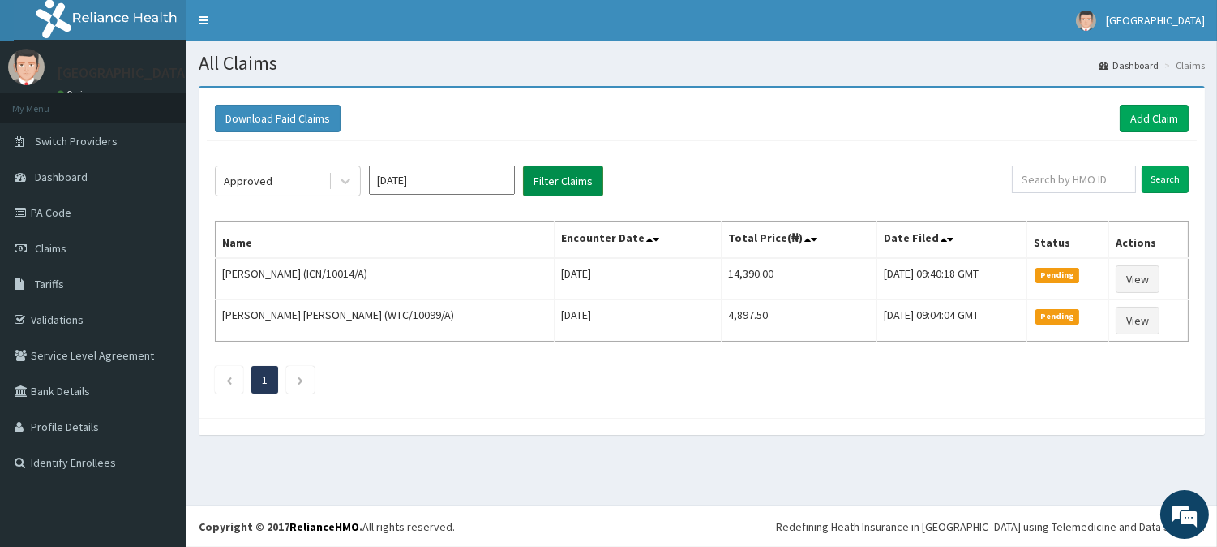
click at [559, 188] on button "Filter Claims" at bounding box center [563, 180] width 80 height 31
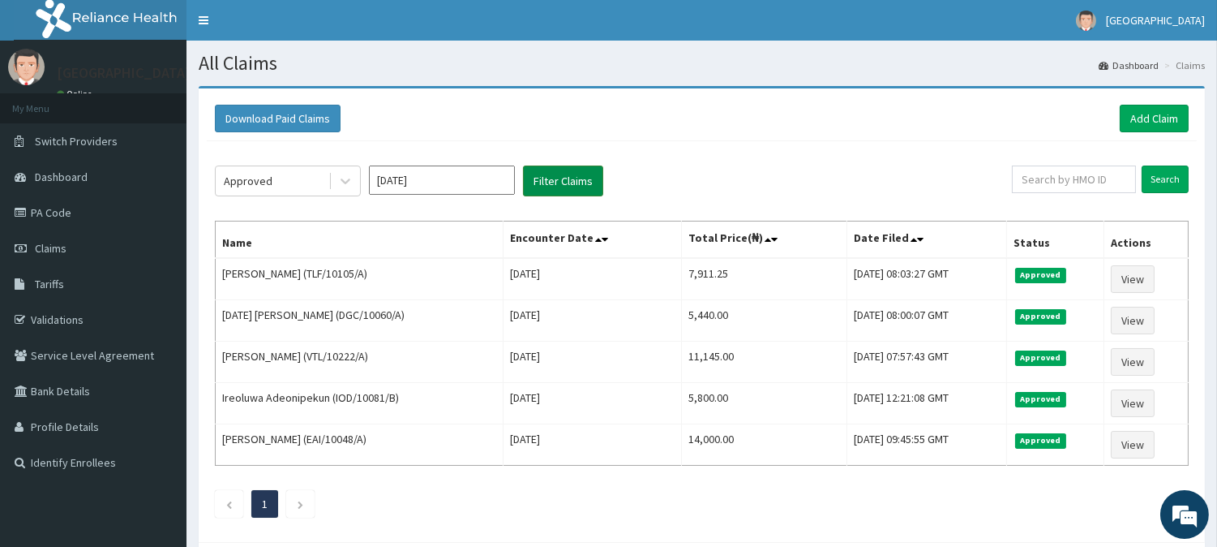
click at [559, 188] on button "Filter Claims" at bounding box center [563, 180] width 80 height 31
click at [1150, 118] on link "Add Claim" at bounding box center [1154, 119] width 69 height 28
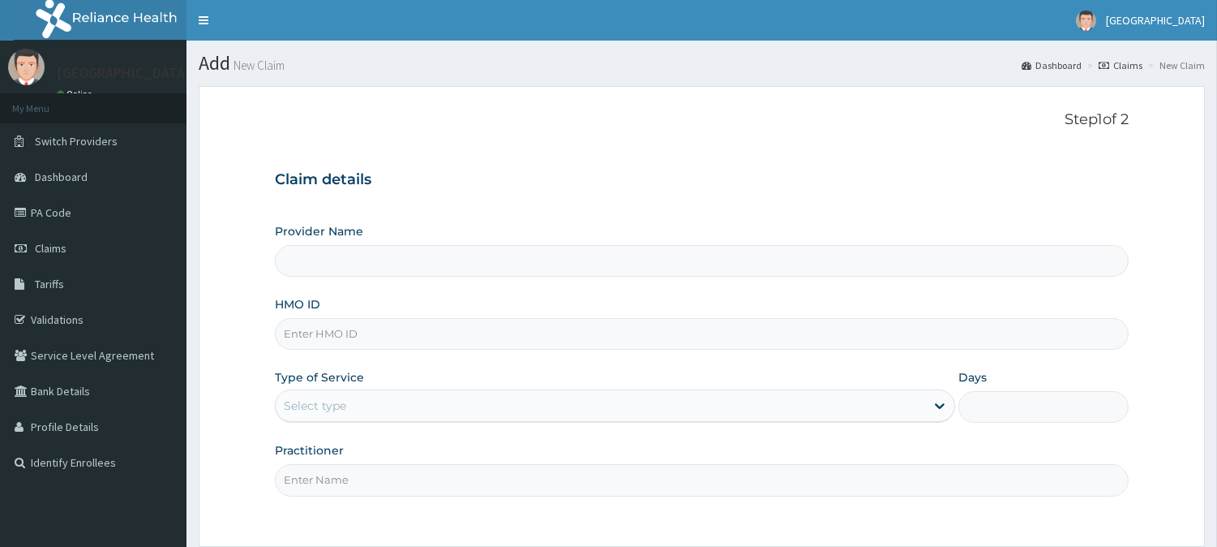
click at [325, 339] on input "HMO ID" at bounding box center [702, 334] width 854 height 32
type input "BeachLand Specialist Hospital - Annex"
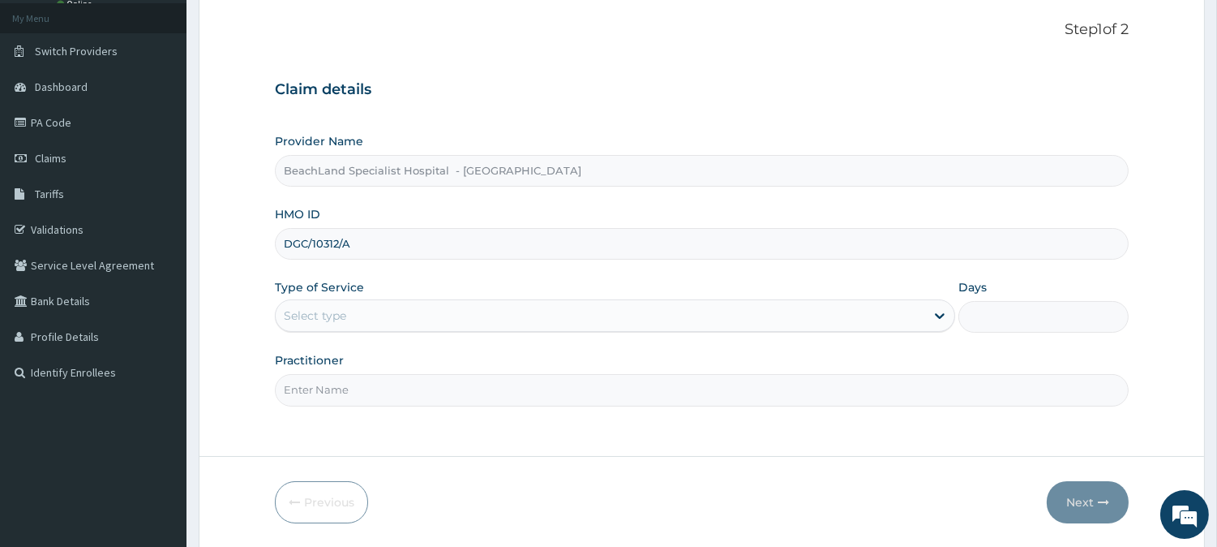
type input "DGC/10312/A"
click at [367, 313] on div "Select type" at bounding box center [600, 315] width 649 height 26
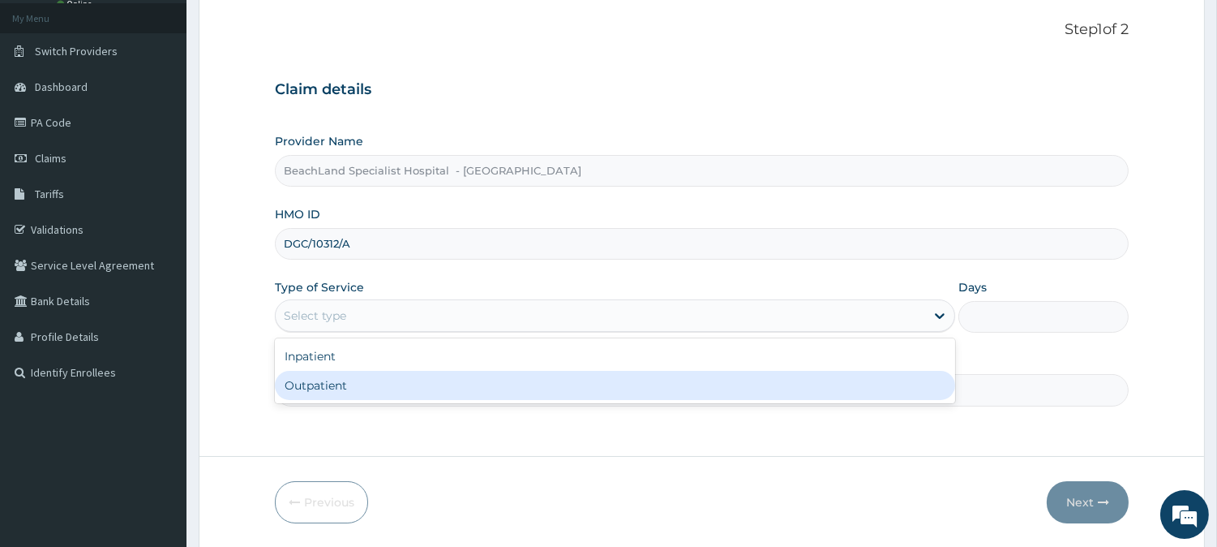
click at [357, 390] on div "Outpatient" at bounding box center [615, 385] width 680 height 29
type input "1"
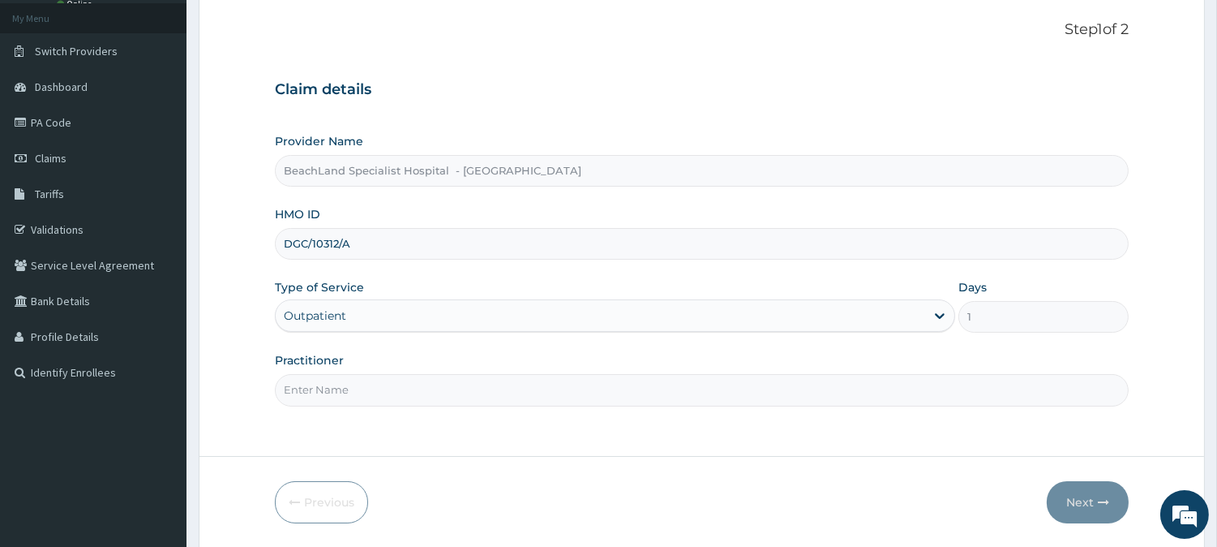
click at [361, 397] on input "Practitioner" at bounding box center [702, 390] width 854 height 32
type input "DR AJALA"
click at [1088, 504] on button "Next" at bounding box center [1088, 502] width 82 height 42
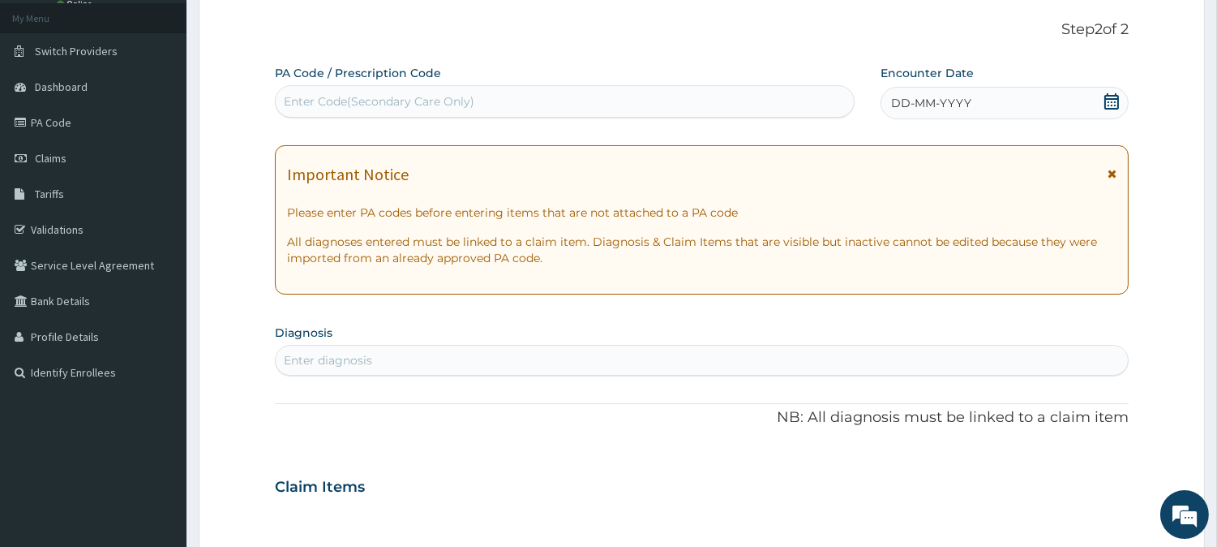
click at [1121, 98] on div "DD-MM-YYYY" at bounding box center [1005, 103] width 248 height 32
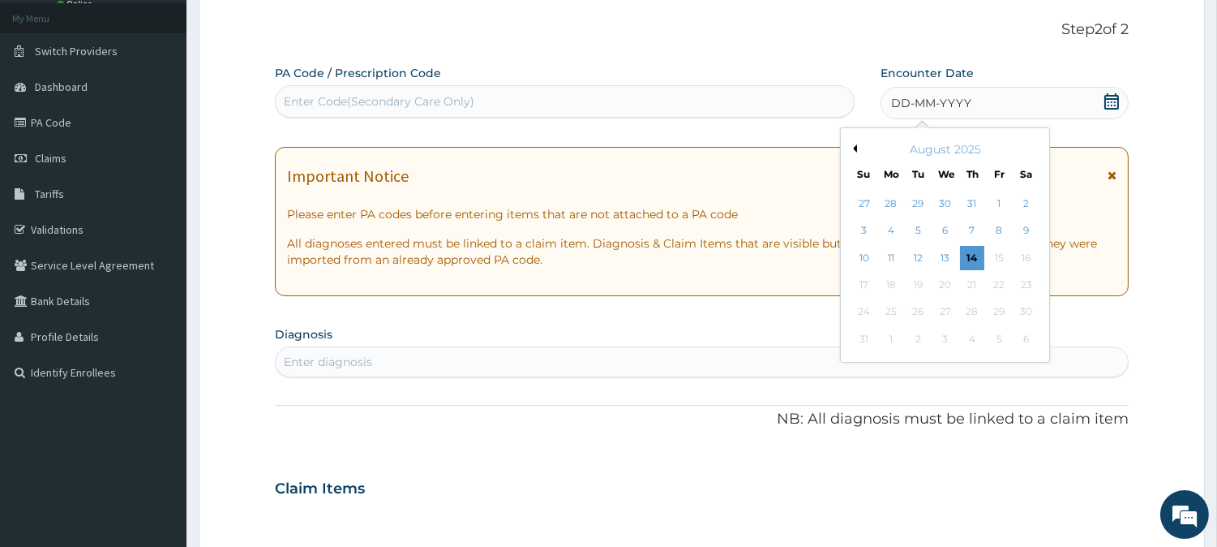
click at [941, 258] on div "13" at bounding box center [944, 258] width 24 height 24
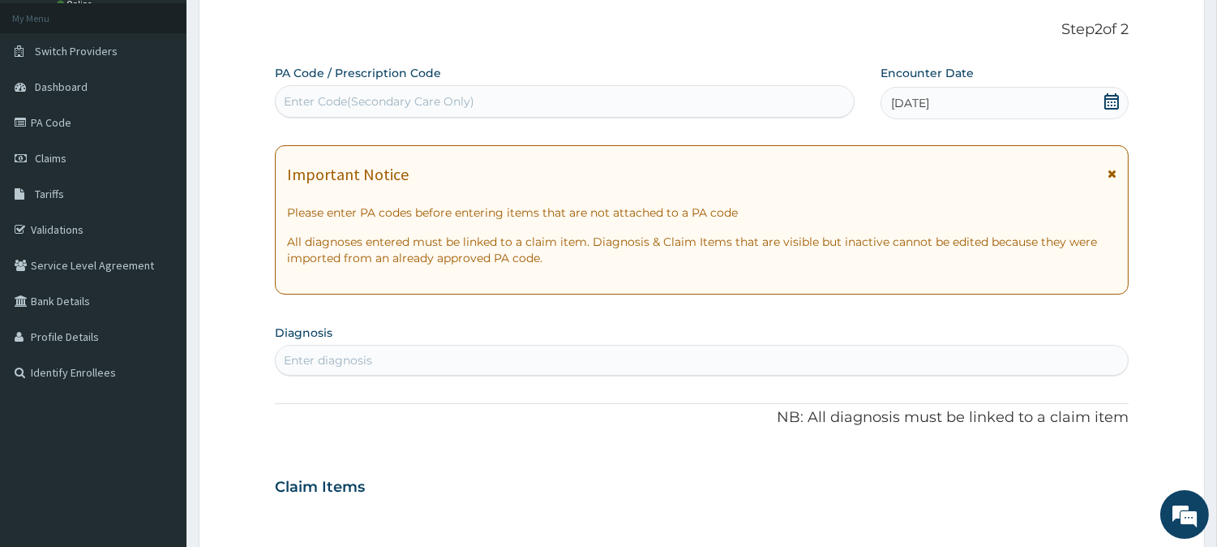
click at [363, 110] on div "Enter Code(Secondary Care Only)" at bounding box center [565, 101] width 578 height 26
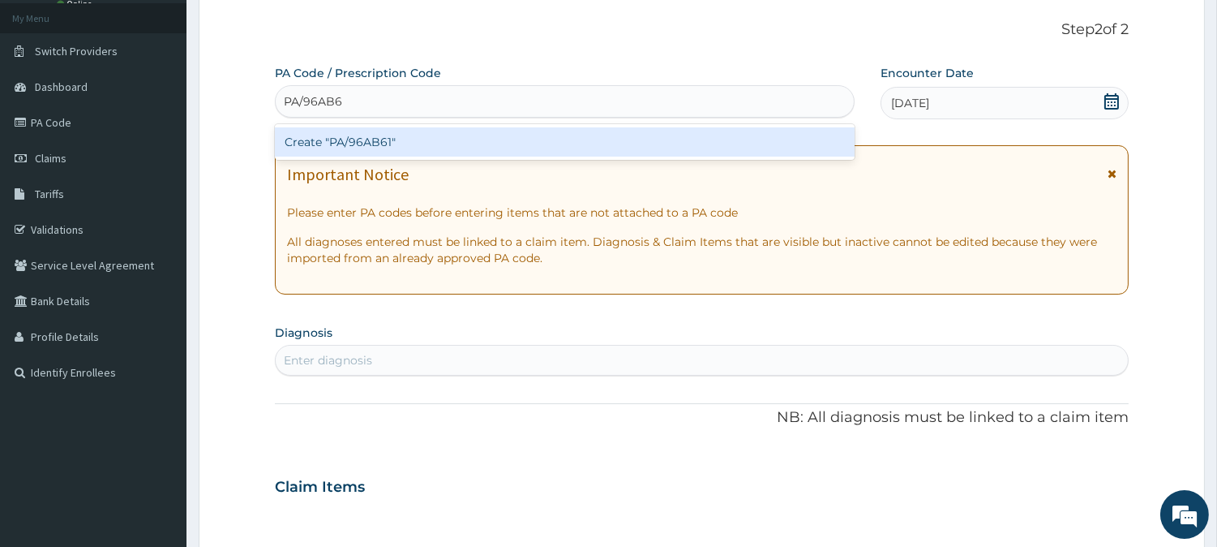
type input "PA/96AB61"
click at [409, 130] on div "Create "PA/96AB61"" at bounding box center [565, 141] width 580 height 29
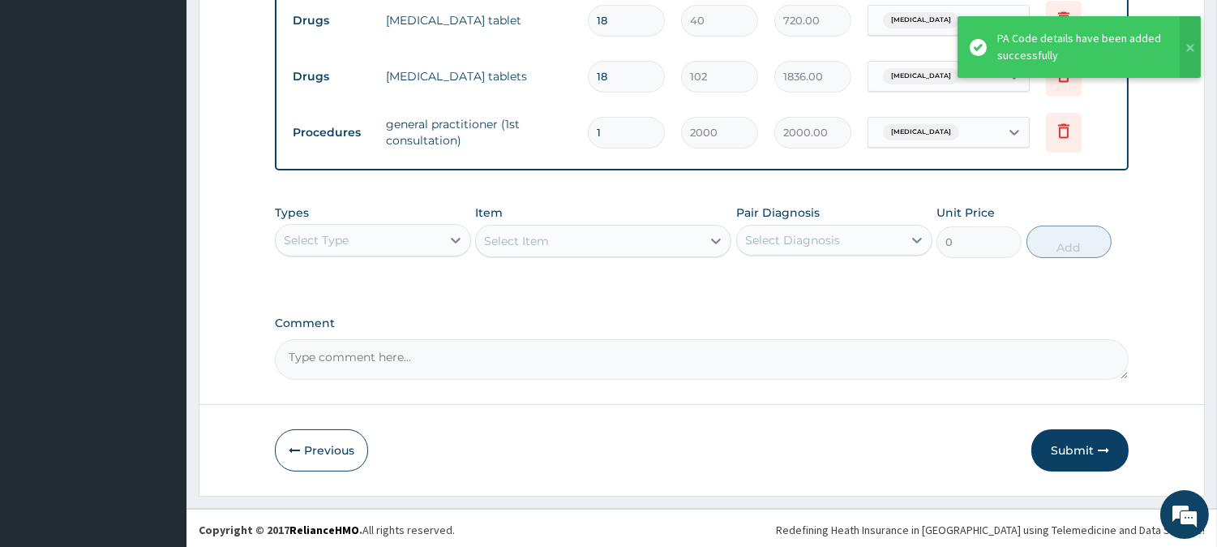
scroll to position [657, 0]
click at [1075, 449] on button "Submit" at bounding box center [1079, 448] width 97 height 42
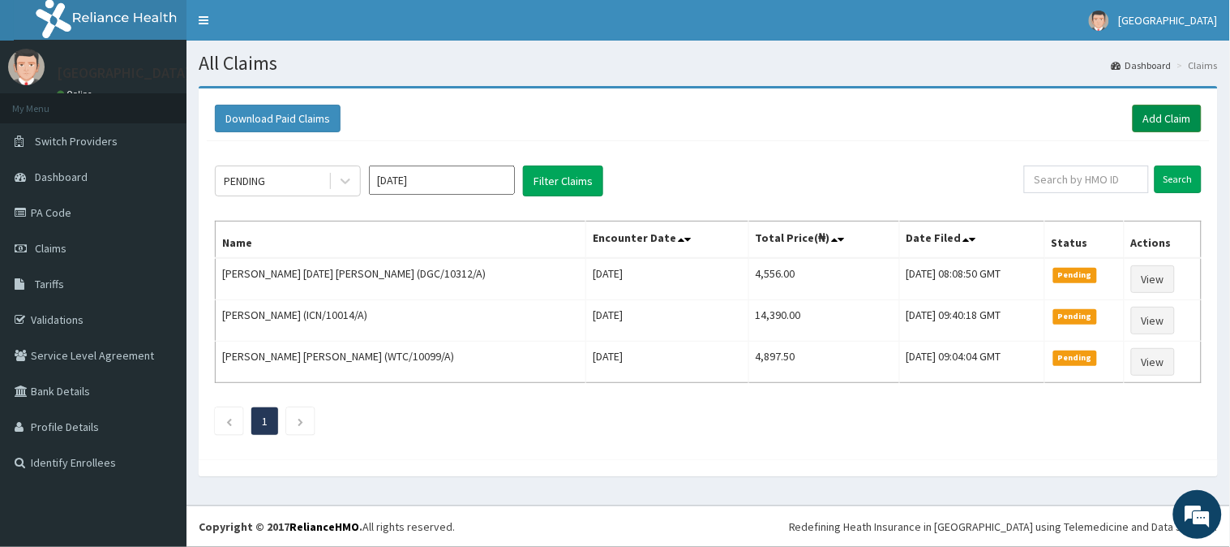
click at [1157, 114] on link "Add Claim" at bounding box center [1167, 119] width 69 height 28
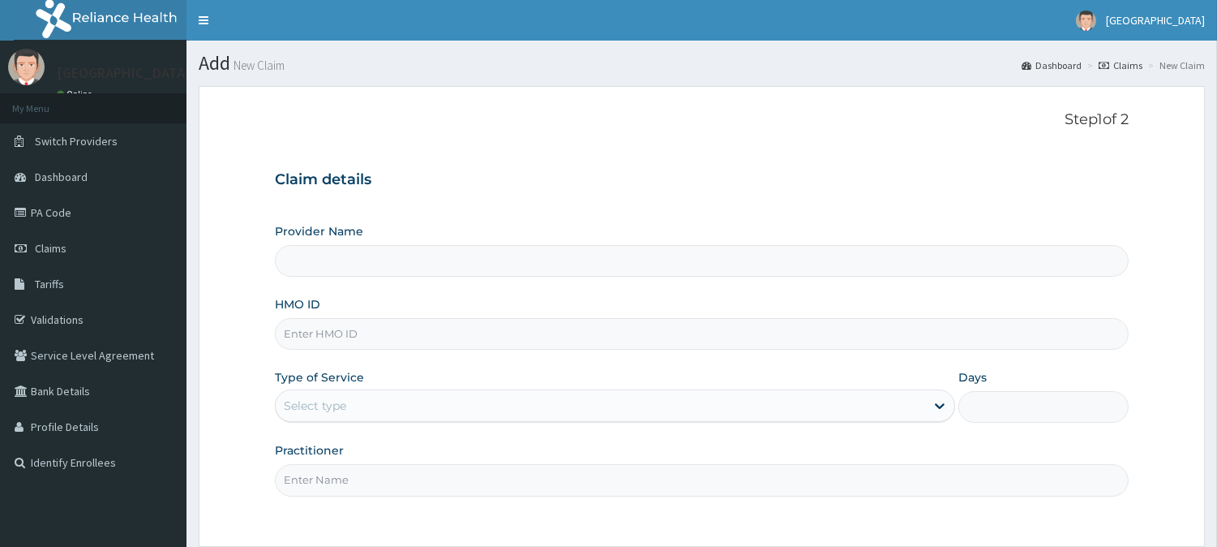
click at [343, 339] on input "HMO ID" at bounding box center [702, 334] width 854 height 32
type input "BeachLand Specialist Hospital - [GEOGRAPHIC_DATA]"
type input "WTC/10164/A"
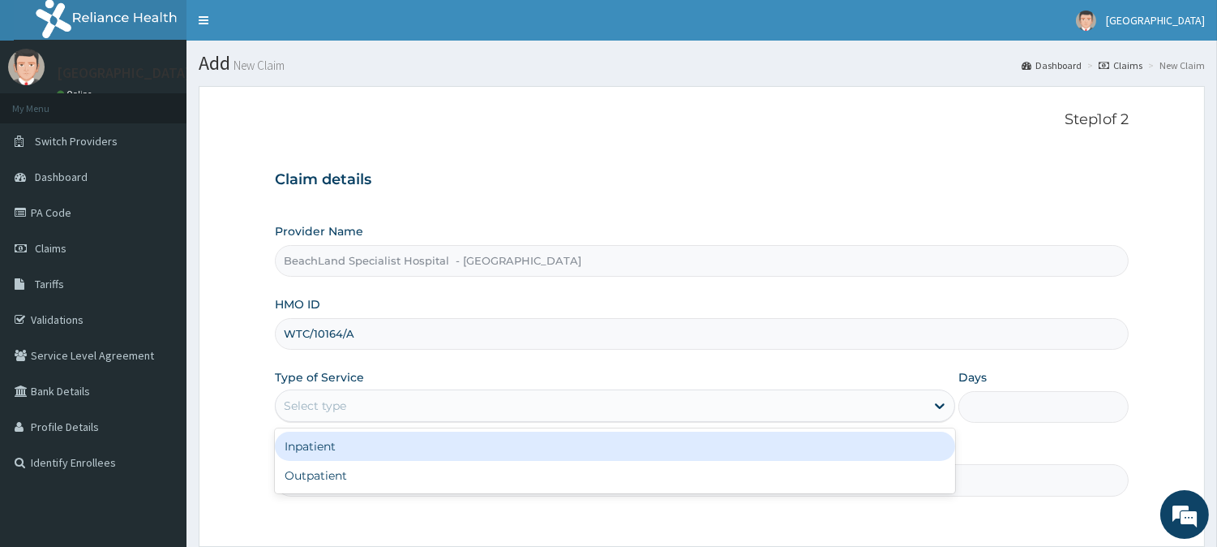
drag, startPoint x: 322, startPoint y: 394, endPoint x: 324, endPoint y: 410, distance: 16.4
click at [323, 394] on div "Select type" at bounding box center [600, 405] width 649 height 26
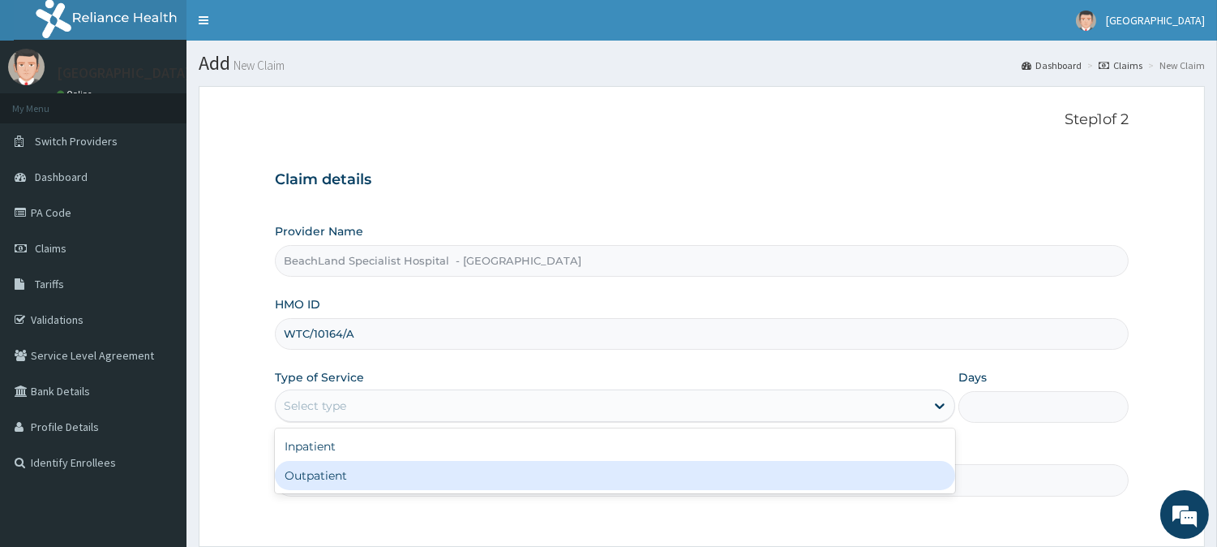
click at [326, 474] on div "Outpatient" at bounding box center [615, 475] width 680 height 29
type input "1"
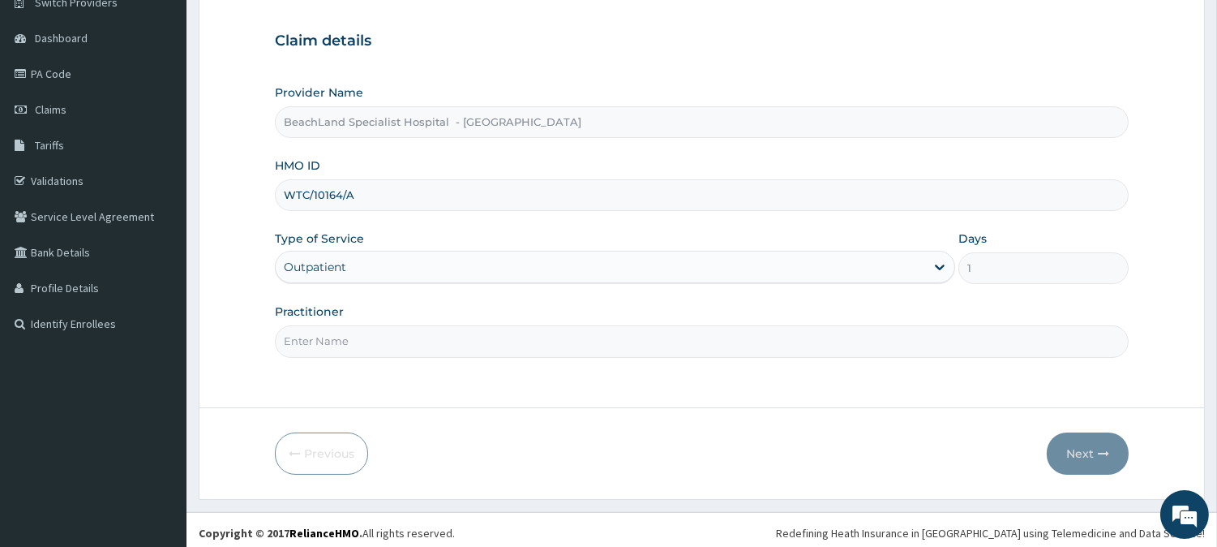
scroll to position [144, 0]
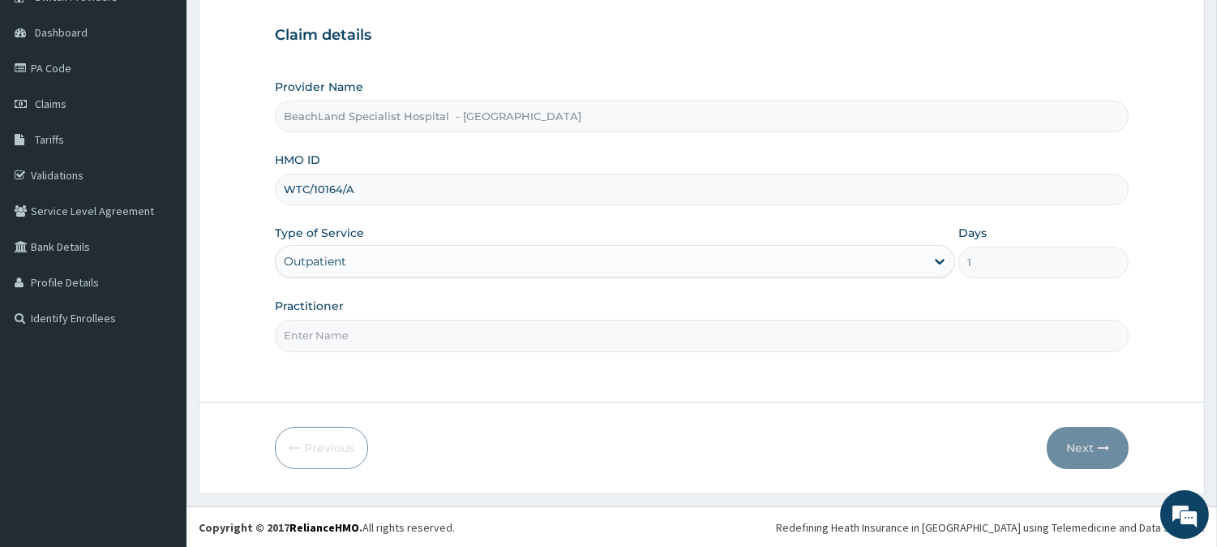
click at [454, 333] on input "Practitioner" at bounding box center [702, 335] width 854 height 32
type input "[PERSON_NAME]"
click at [1095, 443] on button "Next" at bounding box center [1088, 448] width 82 height 42
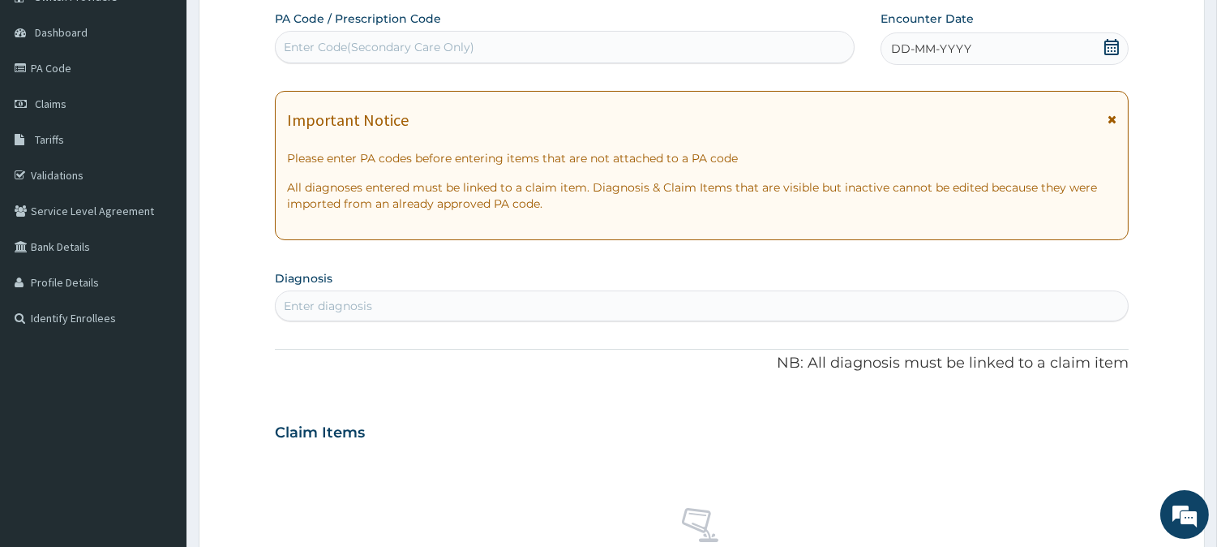
click at [1117, 47] on icon at bounding box center [1112, 47] width 16 height 16
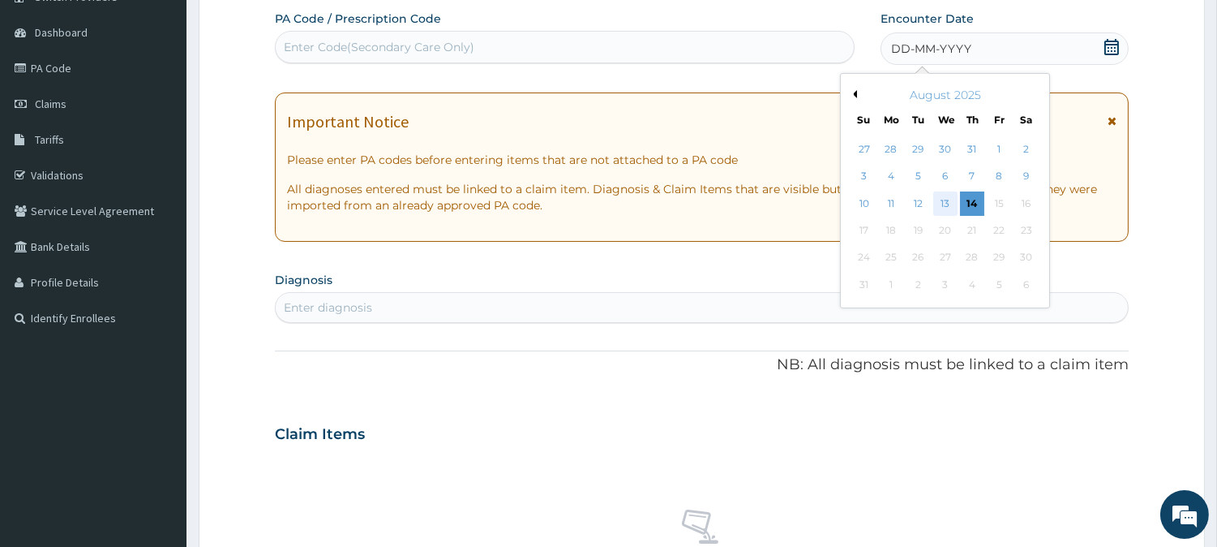
click at [943, 206] on div "13" at bounding box center [944, 203] width 24 height 24
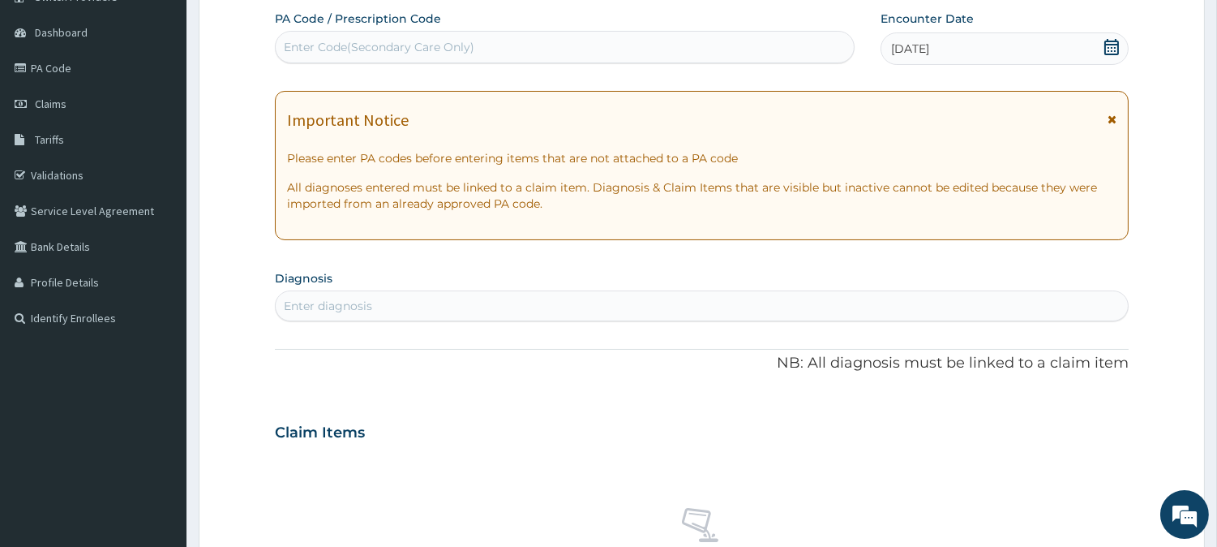
click at [341, 49] on div "Enter Code(Secondary Care Only)" at bounding box center [379, 47] width 191 height 16
type input "PA/281893"
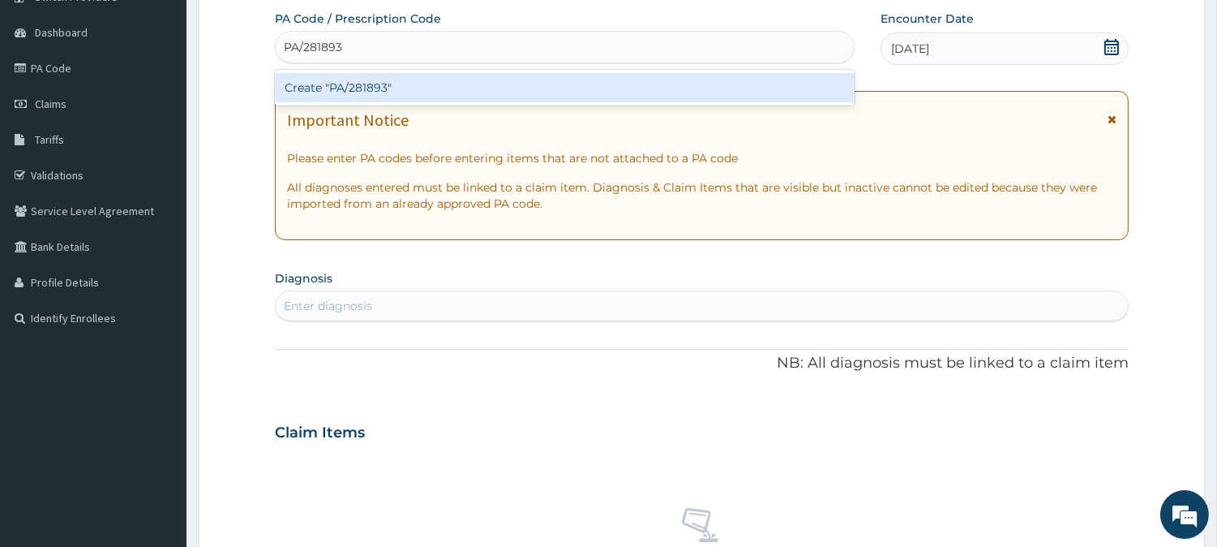
click at [341, 82] on div "Create "PA/281893"" at bounding box center [565, 87] width 580 height 29
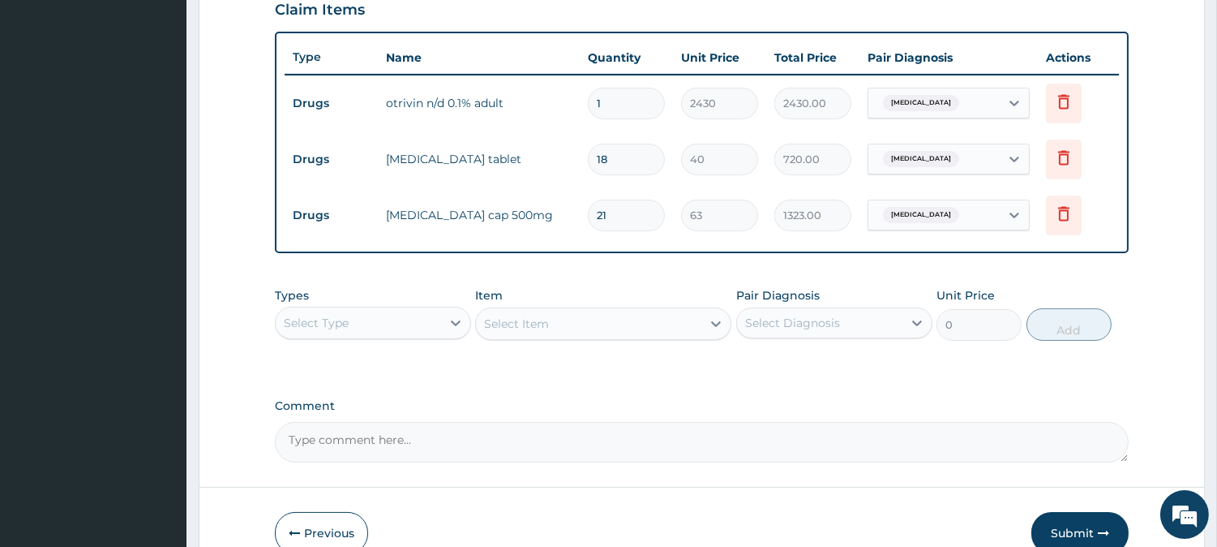
scroll to position [603, 0]
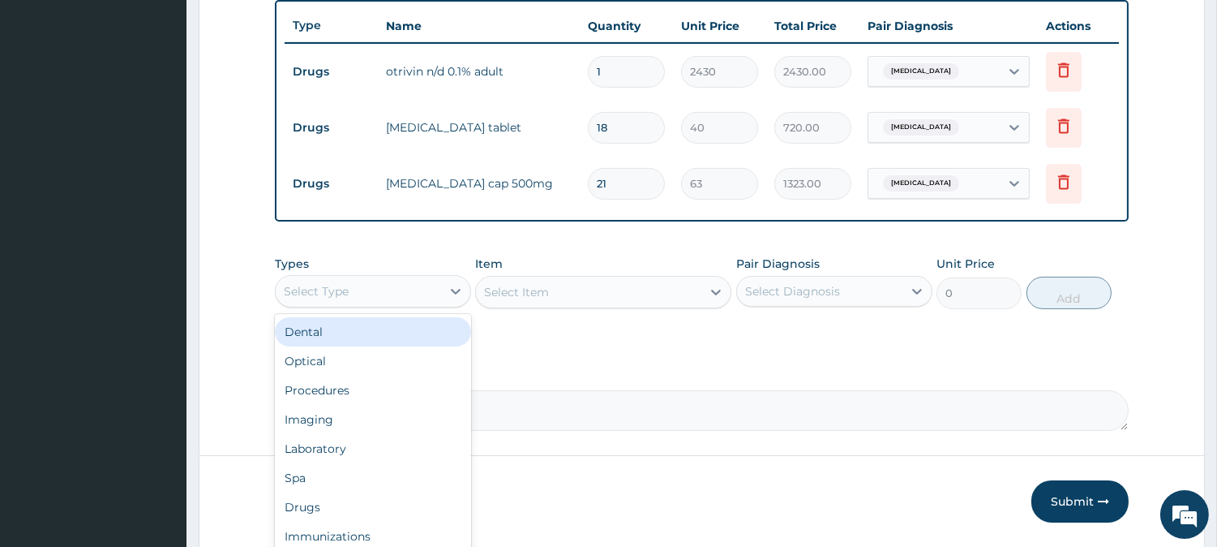
click at [346, 293] on div "Select Type" at bounding box center [316, 291] width 65 height 16
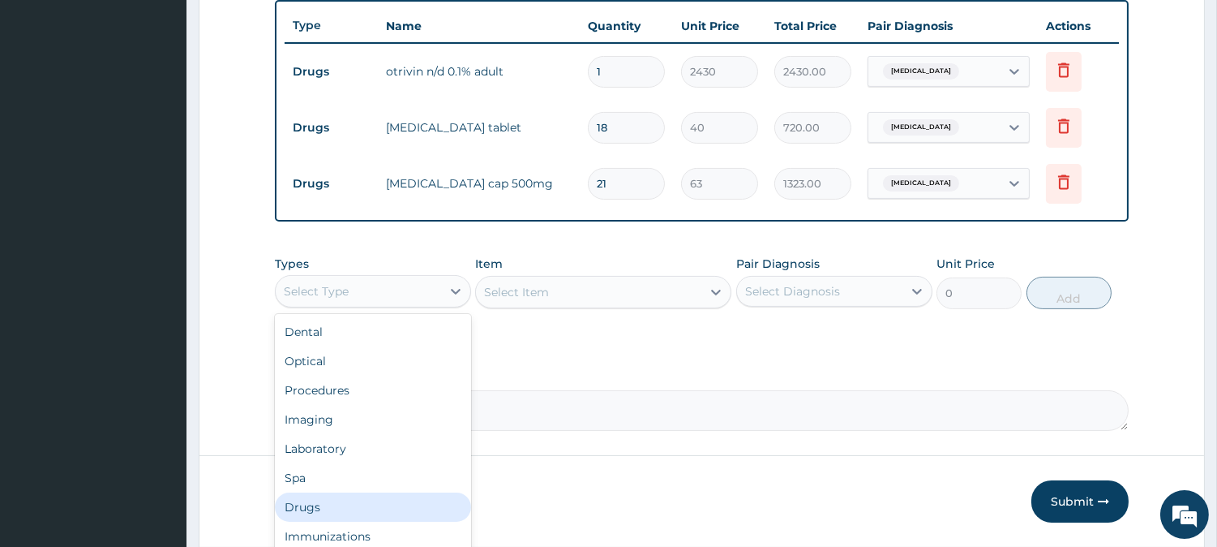
click at [323, 508] on div "Drugs" at bounding box center [373, 506] width 196 height 29
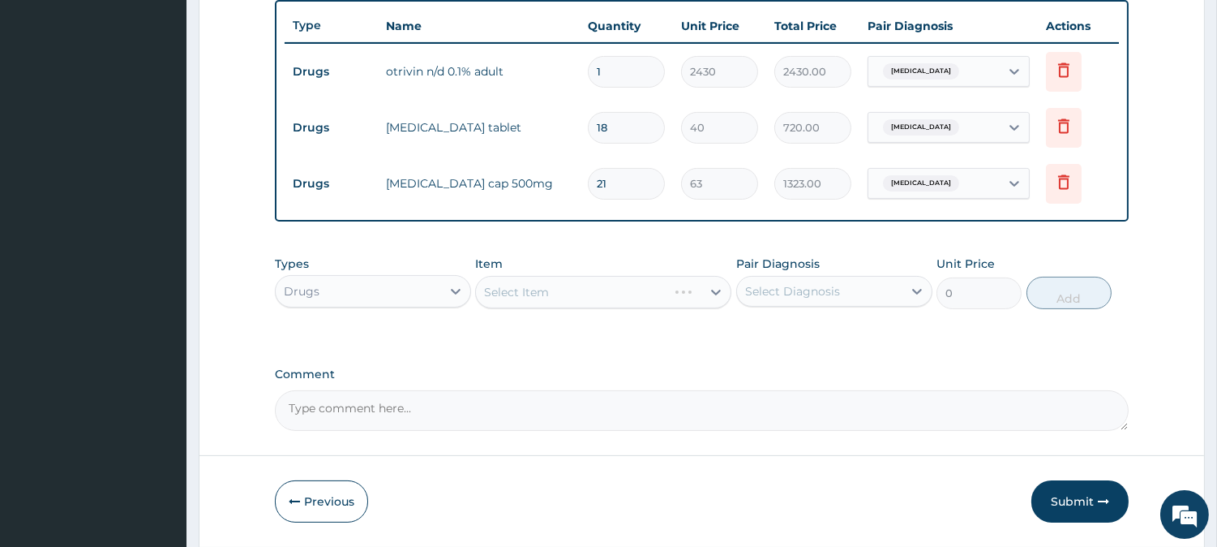
click at [497, 293] on div "Select Item" at bounding box center [603, 292] width 256 height 32
click at [484, 288] on div "Select Item" at bounding box center [516, 292] width 65 height 16
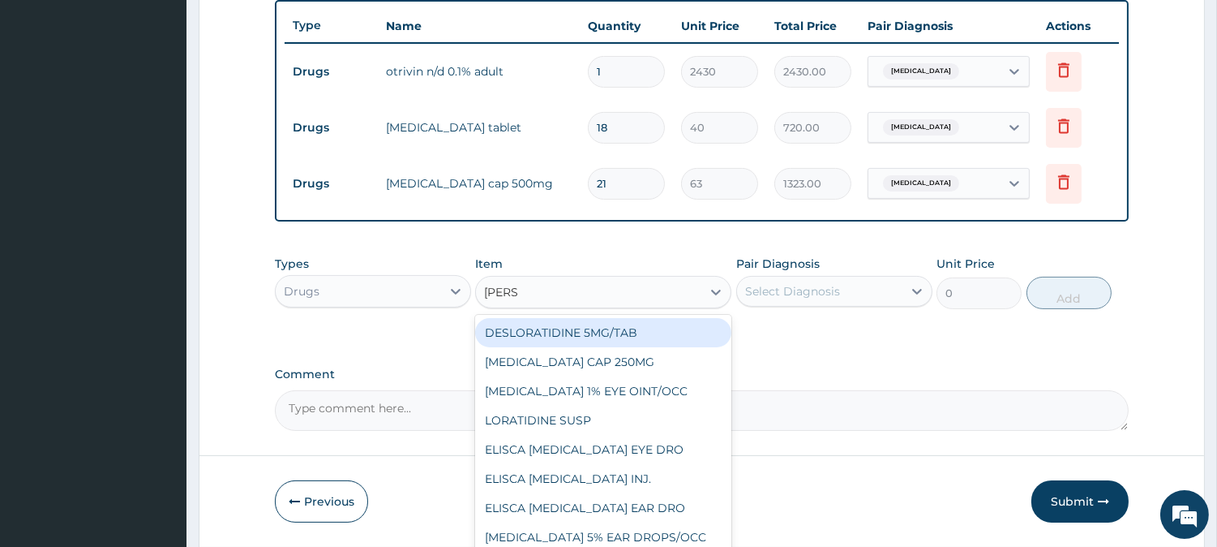
type input "LORAT"
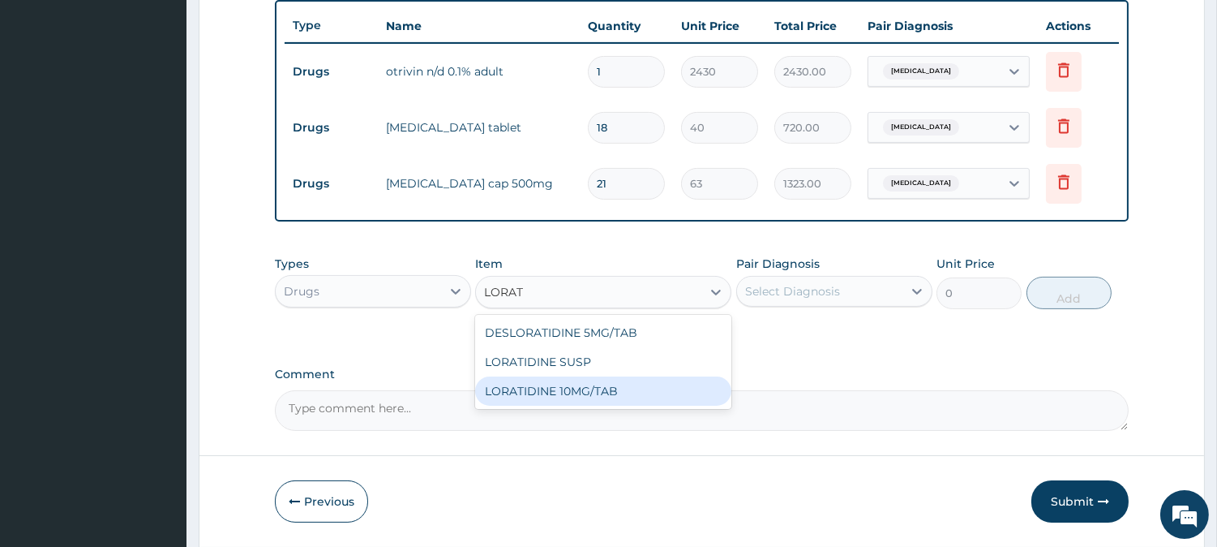
click at [588, 391] on div "LORATIDINE 10MG/TAB" at bounding box center [603, 390] width 256 height 29
type input "70"
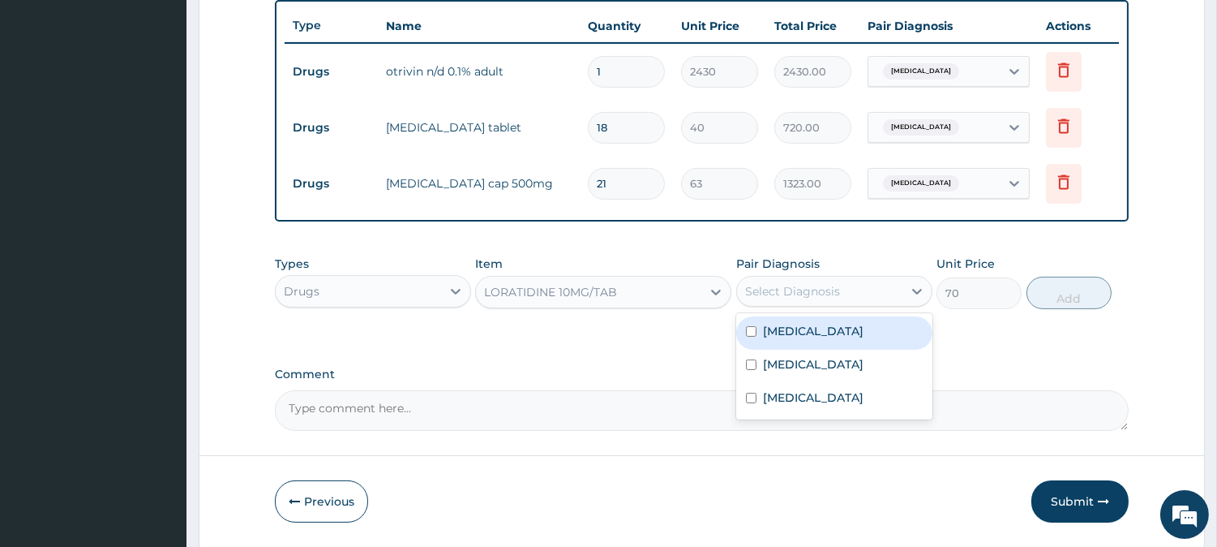
click at [769, 289] on div "Select Diagnosis" at bounding box center [792, 291] width 95 height 16
click at [839, 342] on div "Upper respiratory infection" at bounding box center [834, 332] width 196 height 33
checkbox input "true"
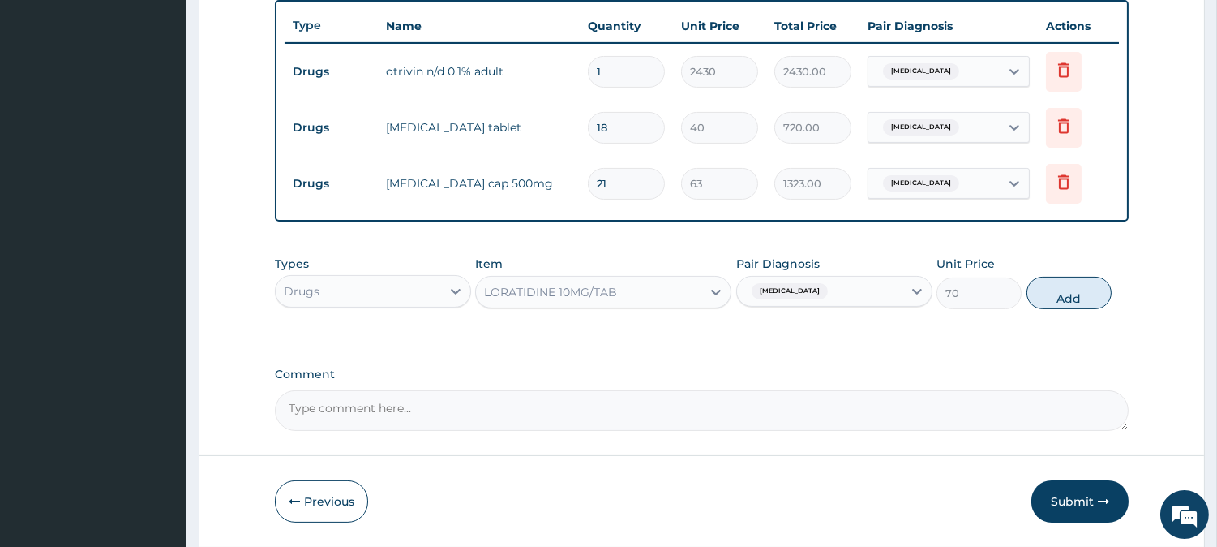
click at [1074, 301] on button "Add" at bounding box center [1069, 292] width 85 height 32
type input "0"
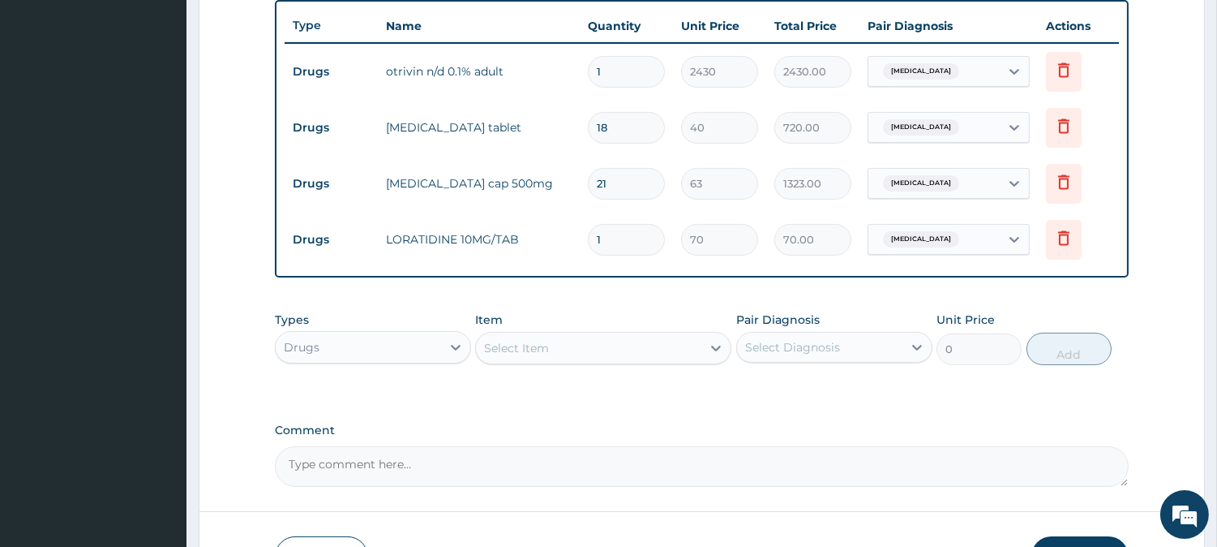
click at [644, 236] on input "1" at bounding box center [626, 240] width 77 height 32
type input "0.00"
type input "5"
type input "350.00"
type input "4"
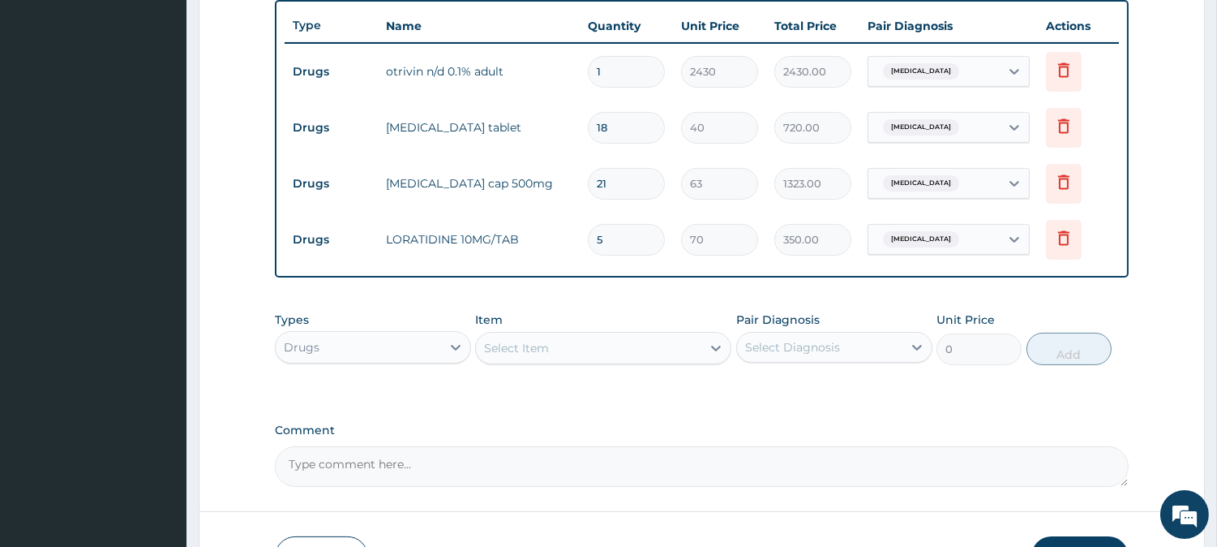
type input "280.00"
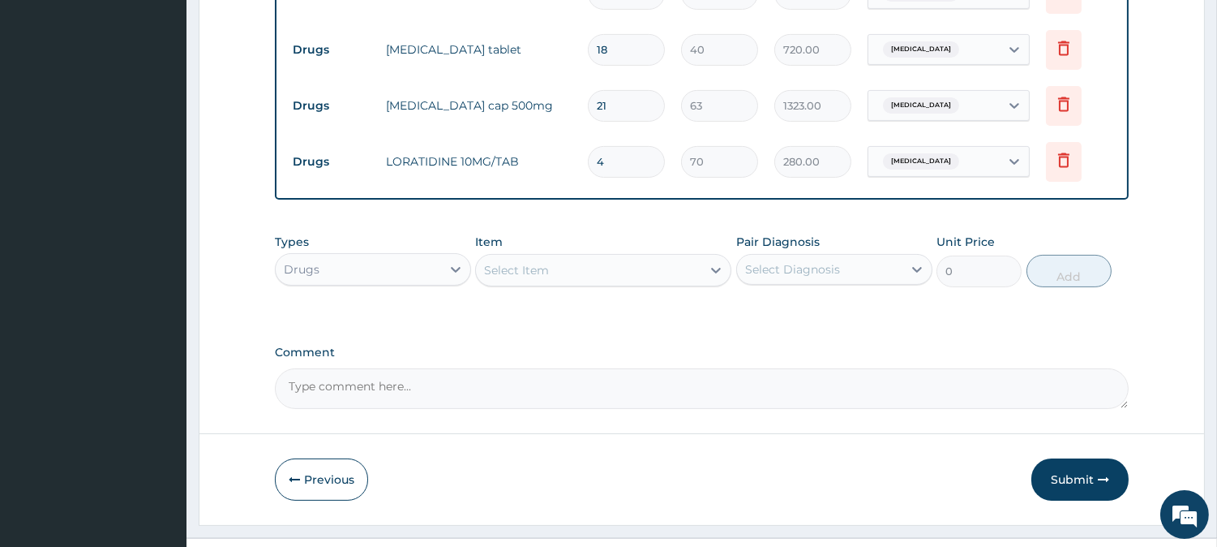
scroll to position [714, 0]
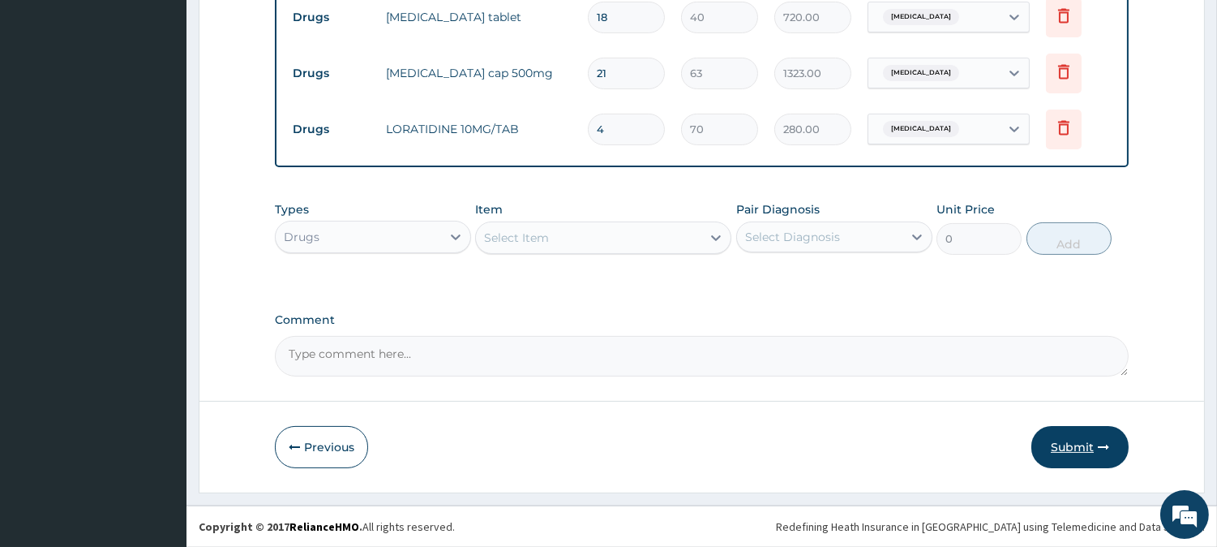
type input "4"
click at [1082, 449] on button "Submit" at bounding box center [1079, 447] width 97 height 42
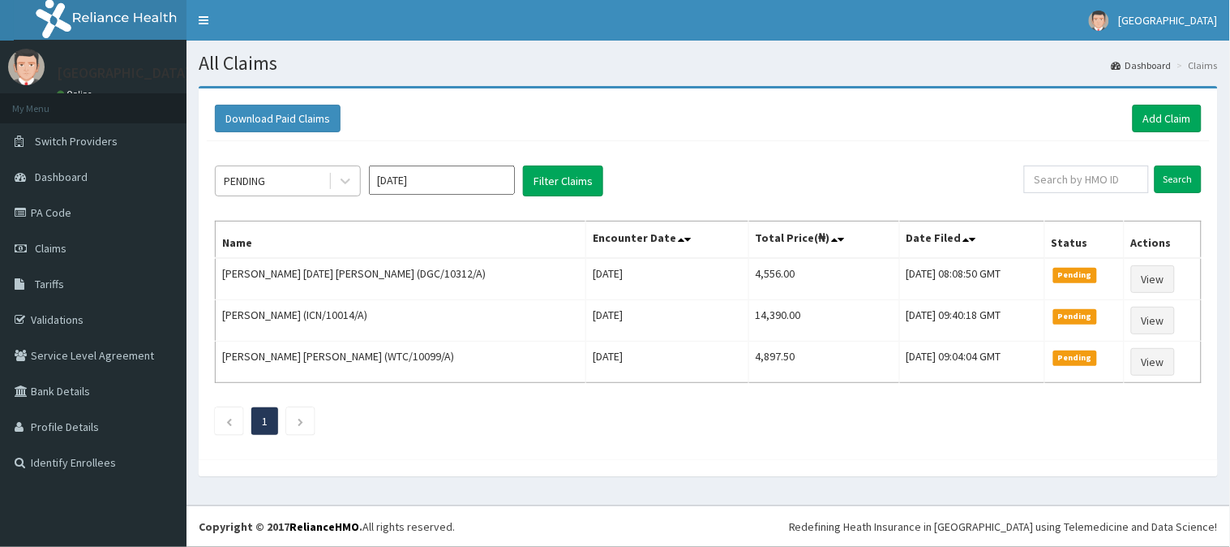
click at [304, 177] on div "PENDING" at bounding box center [272, 181] width 113 height 26
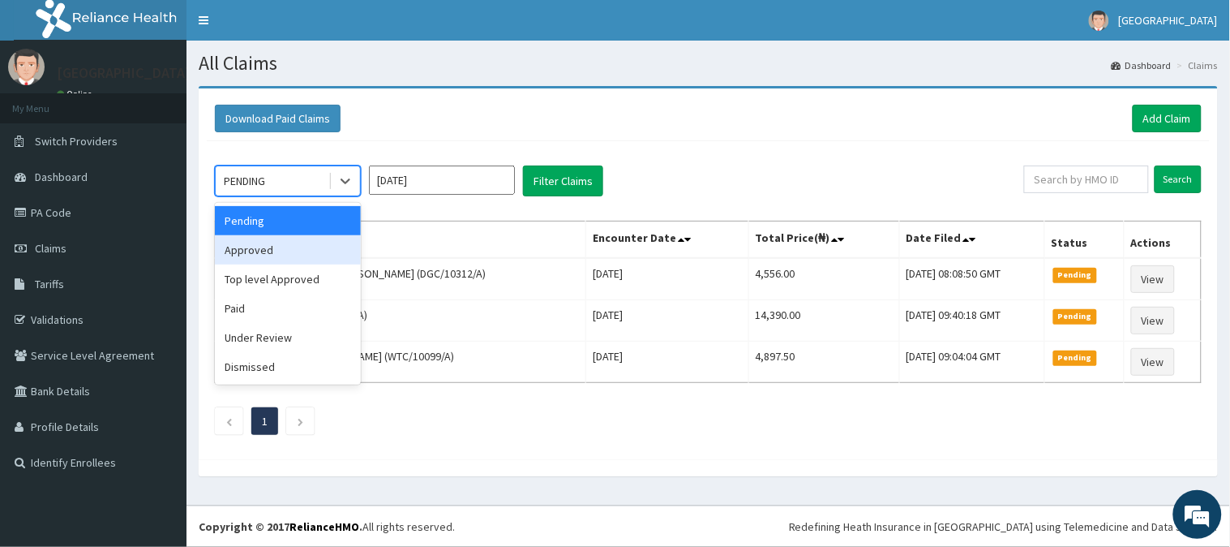
click at [281, 243] on div "Approved" at bounding box center [288, 249] width 146 height 29
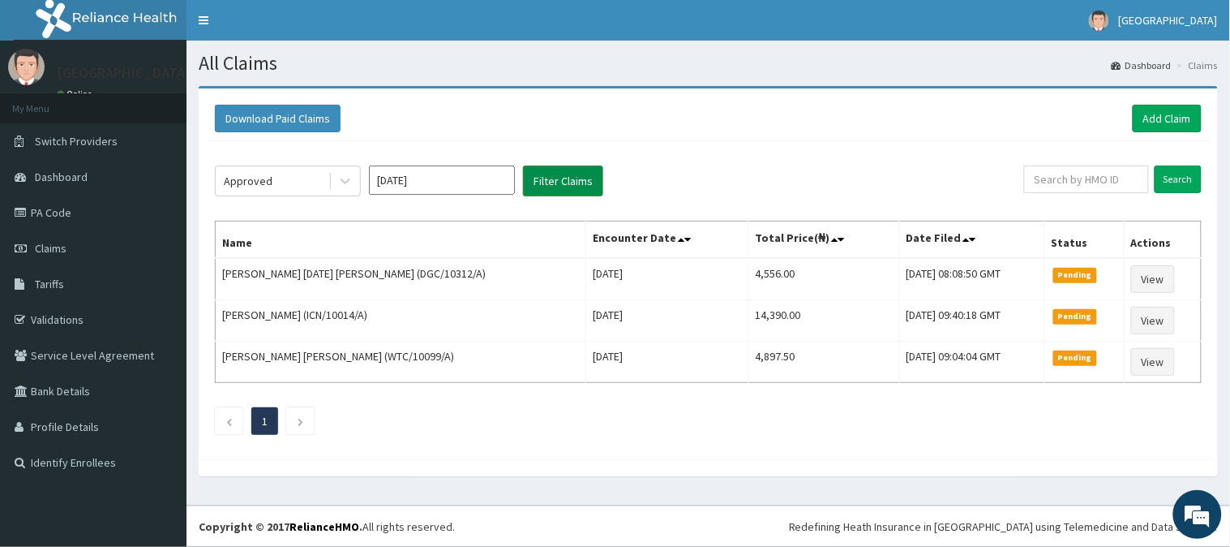
click at [586, 187] on button "Filter Claims" at bounding box center [563, 180] width 80 height 31
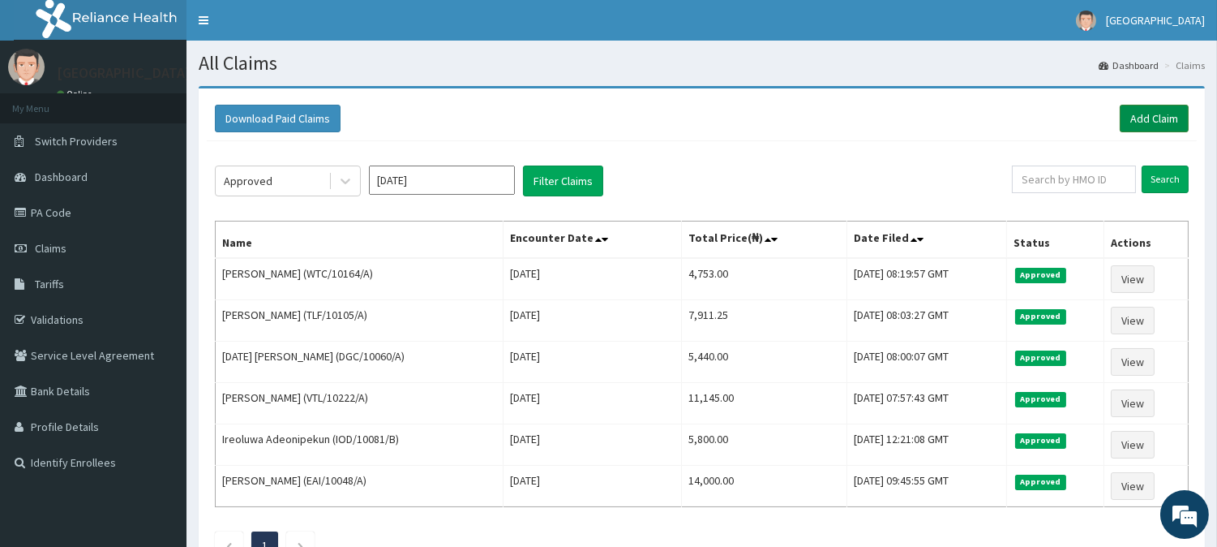
click at [1148, 112] on link "Add Claim" at bounding box center [1154, 119] width 69 height 28
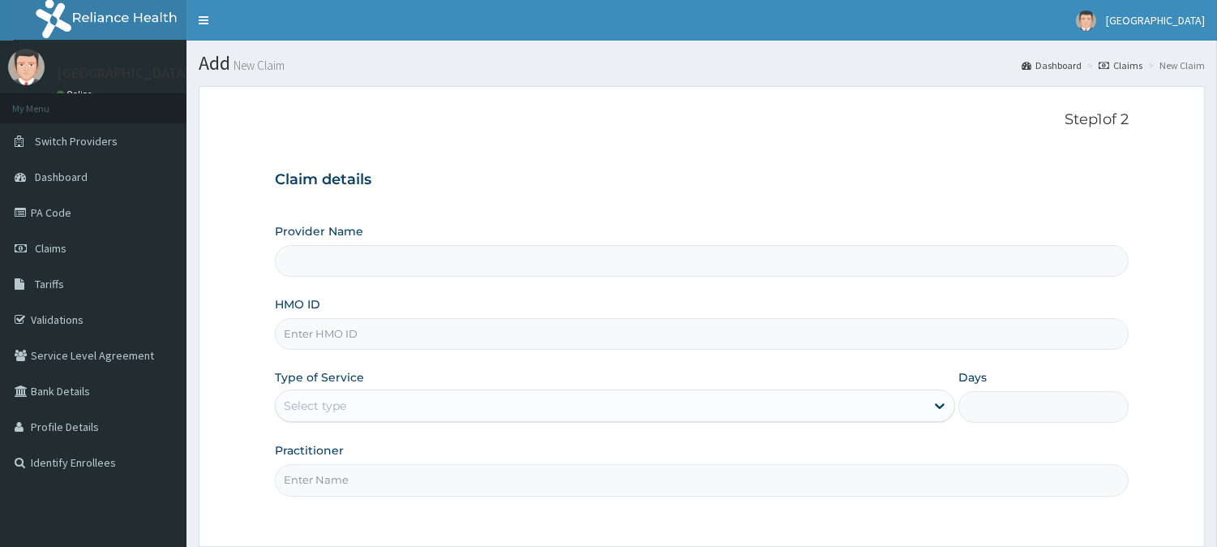
type input "BeachLand Specialist Hospital - Annex"
click at [317, 331] on input "HMO ID" at bounding box center [702, 334] width 854 height 32
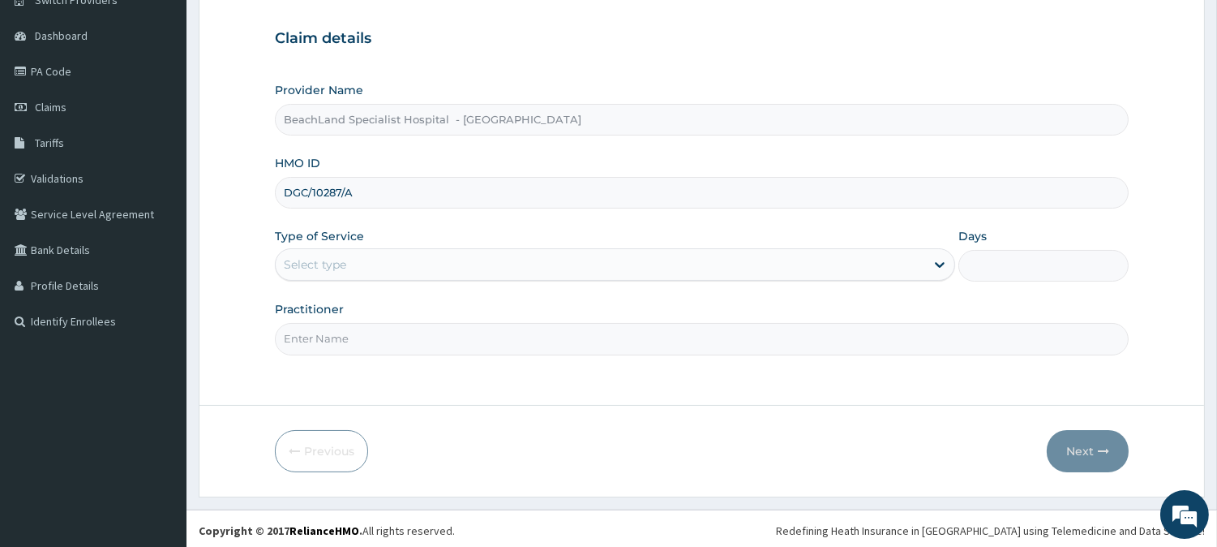
scroll to position [144, 0]
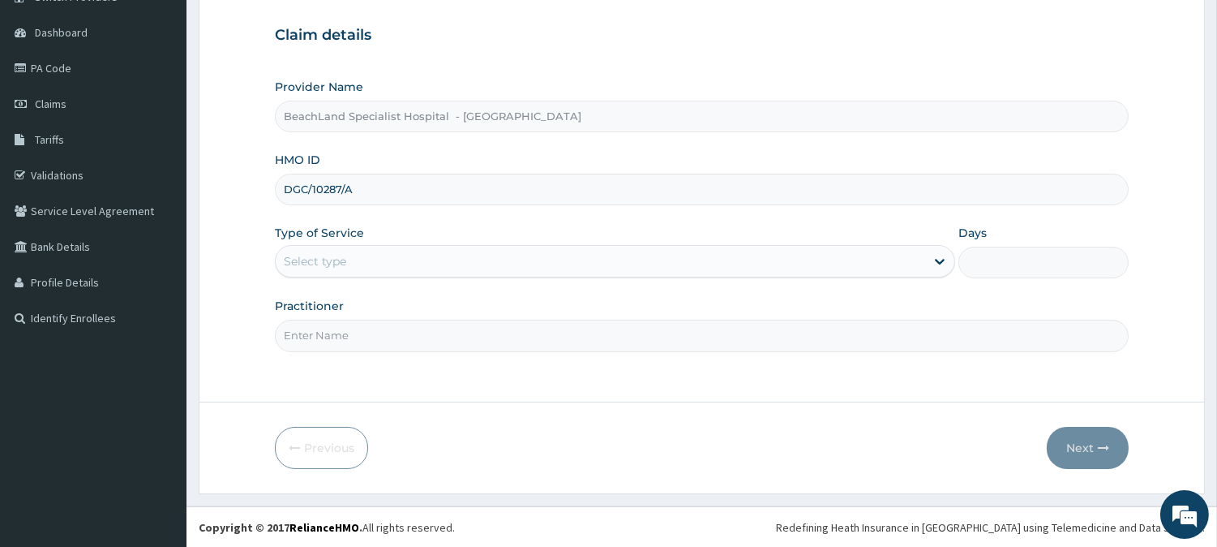
type input "DGC/10287/A"
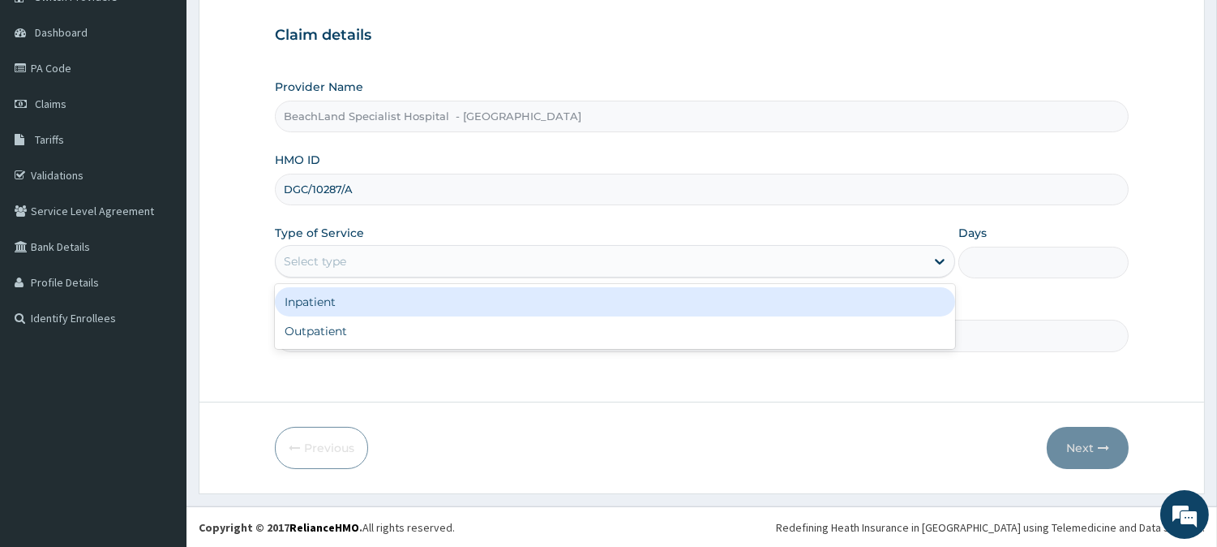
click at [344, 255] on div "Select type" at bounding box center [315, 261] width 62 height 16
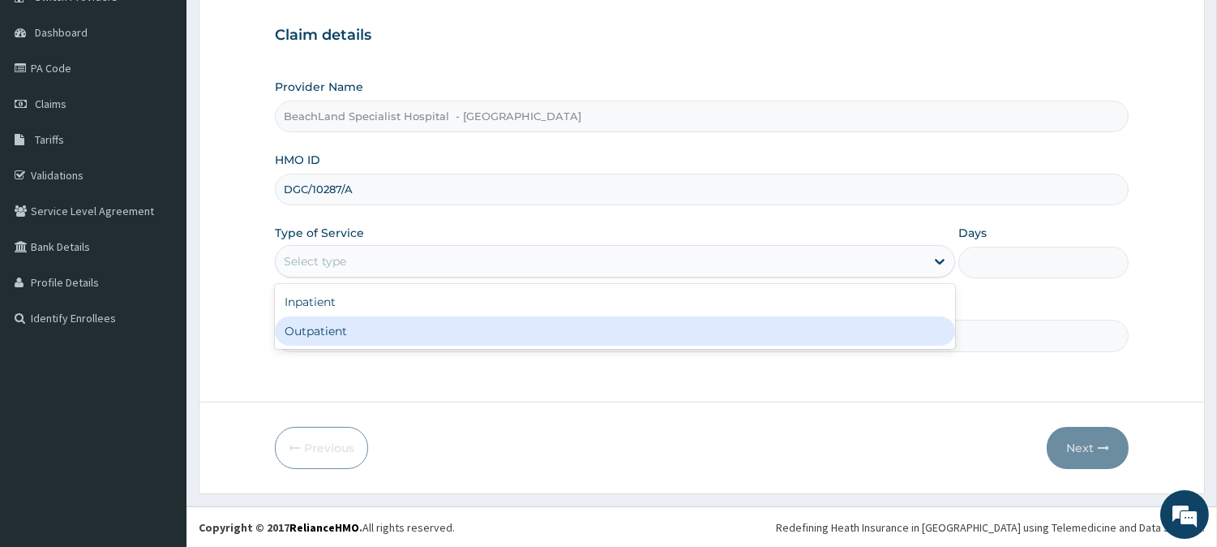
click at [326, 325] on div "Outpatient" at bounding box center [615, 330] width 680 height 29
type input "1"
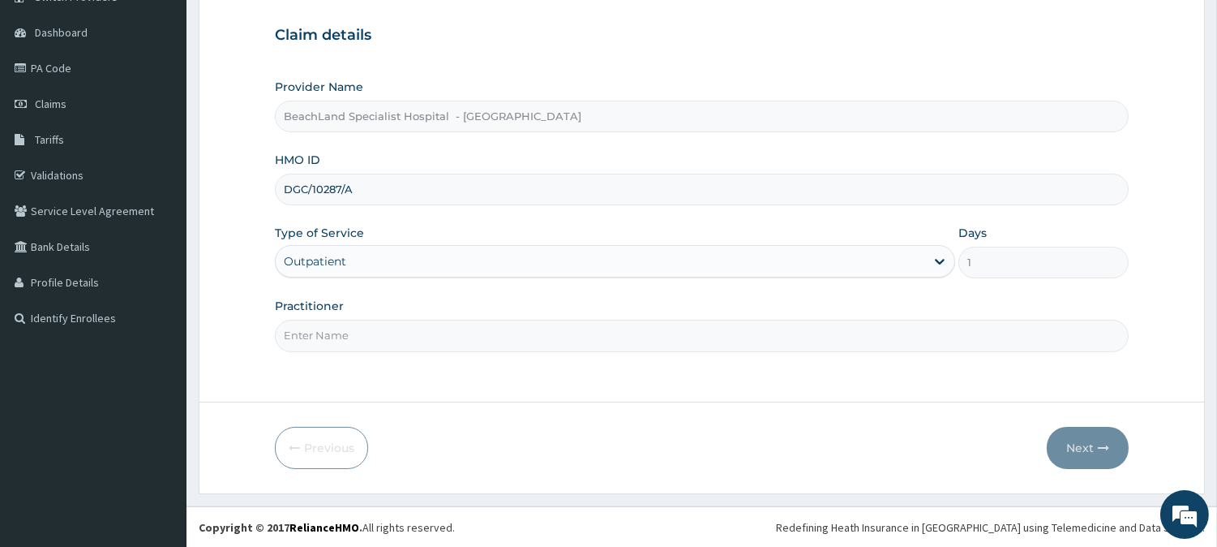
click at [342, 323] on input "Practitioner" at bounding box center [702, 335] width 854 height 32
type input "DR AJALA"
click at [1084, 448] on button "Next" at bounding box center [1088, 448] width 82 height 42
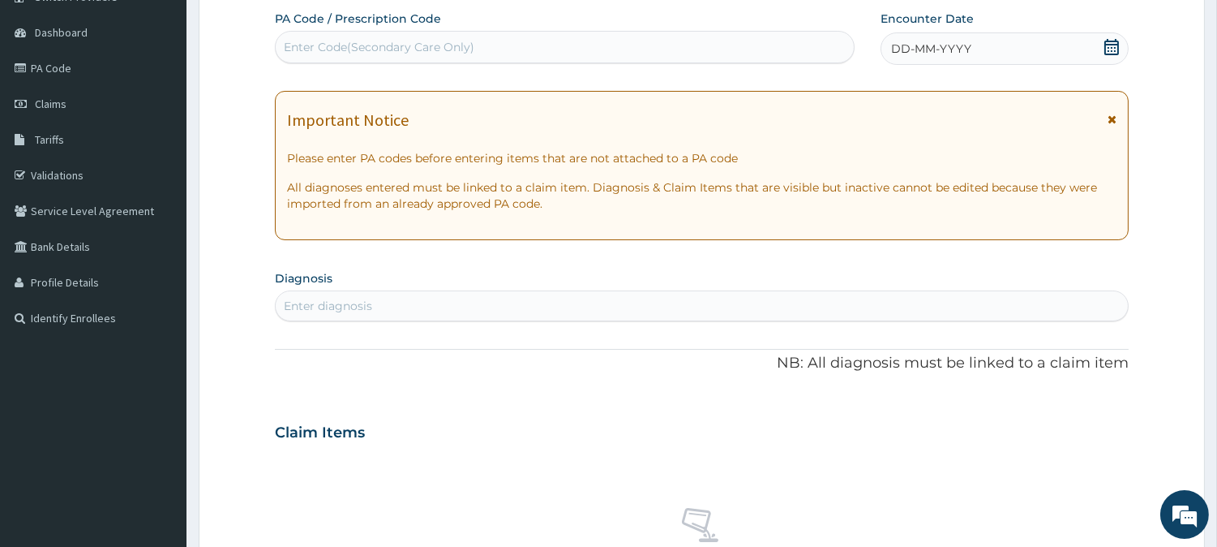
click at [1112, 47] on icon at bounding box center [1112, 47] width 16 height 16
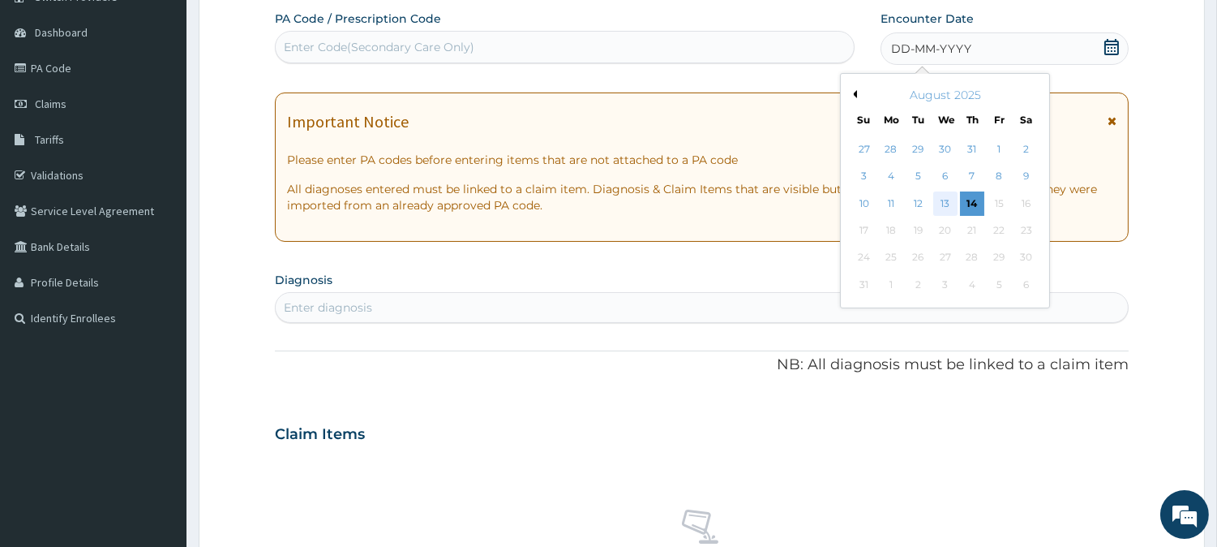
click at [949, 204] on div "13" at bounding box center [944, 203] width 24 height 24
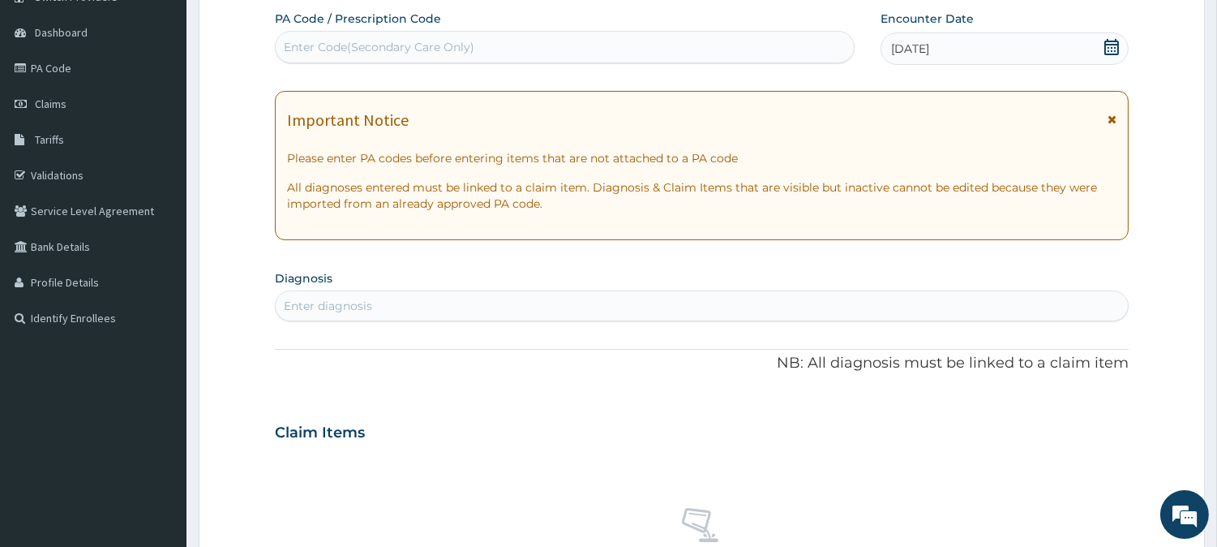
click at [334, 39] on div "Enter Code(Secondary Care Only)" at bounding box center [379, 47] width 191 height 16
type input "PA/"
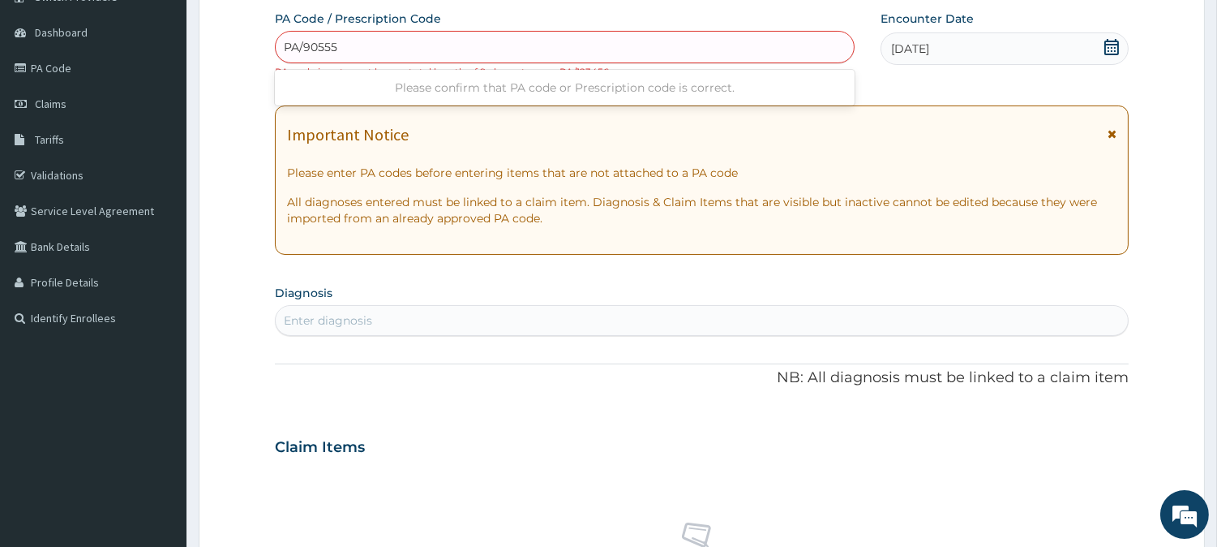
type input "PA/905554"
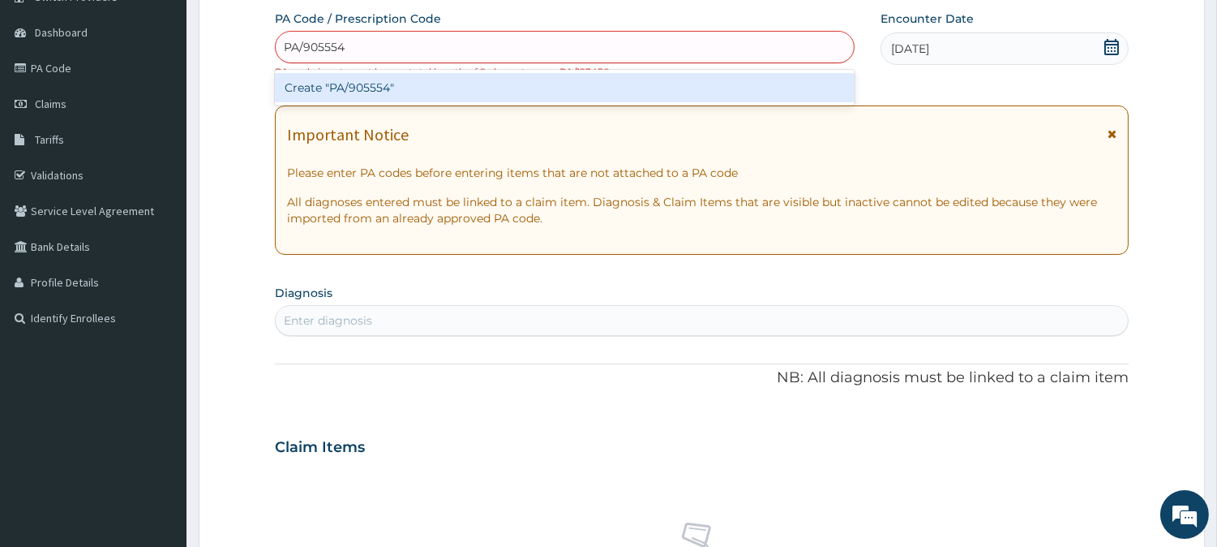
click at [365, 84] on div "Create "PA/905554"" at bounding box center [565, 87] width 580 height 29
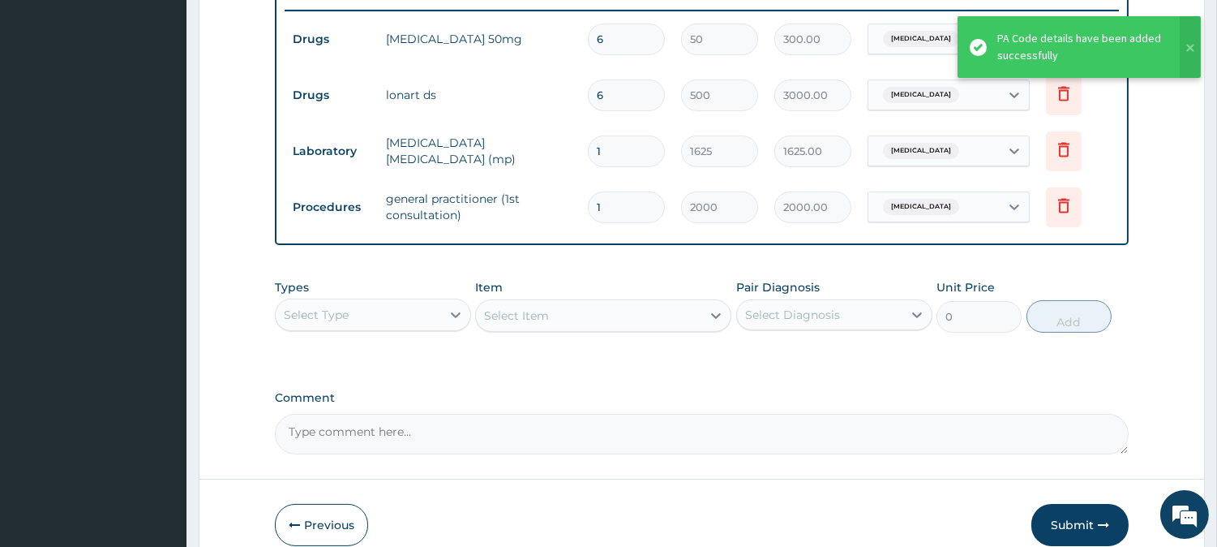
scroll to position [714, 0]
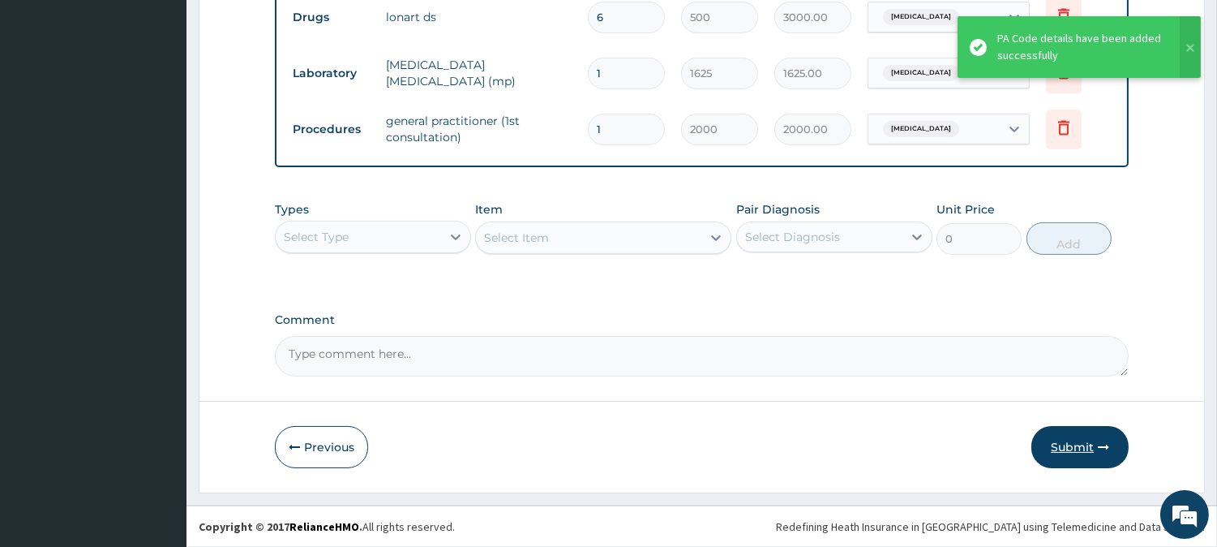
click at [1083, 448] on button "Submit" at bounding box center [1079, 447] width 97 height 42
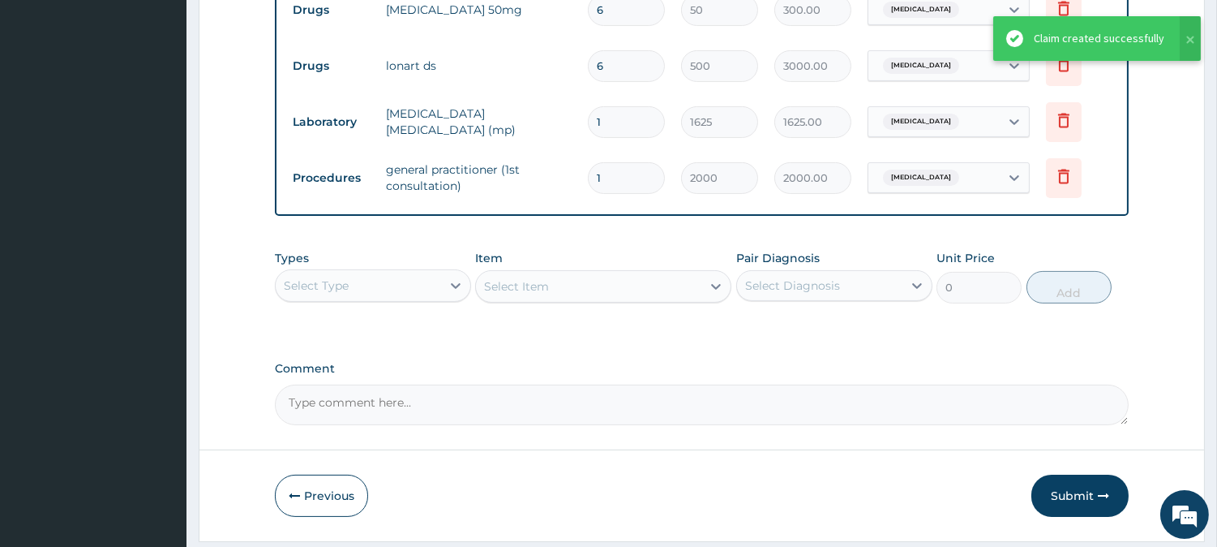
scroll to position [623, 0]
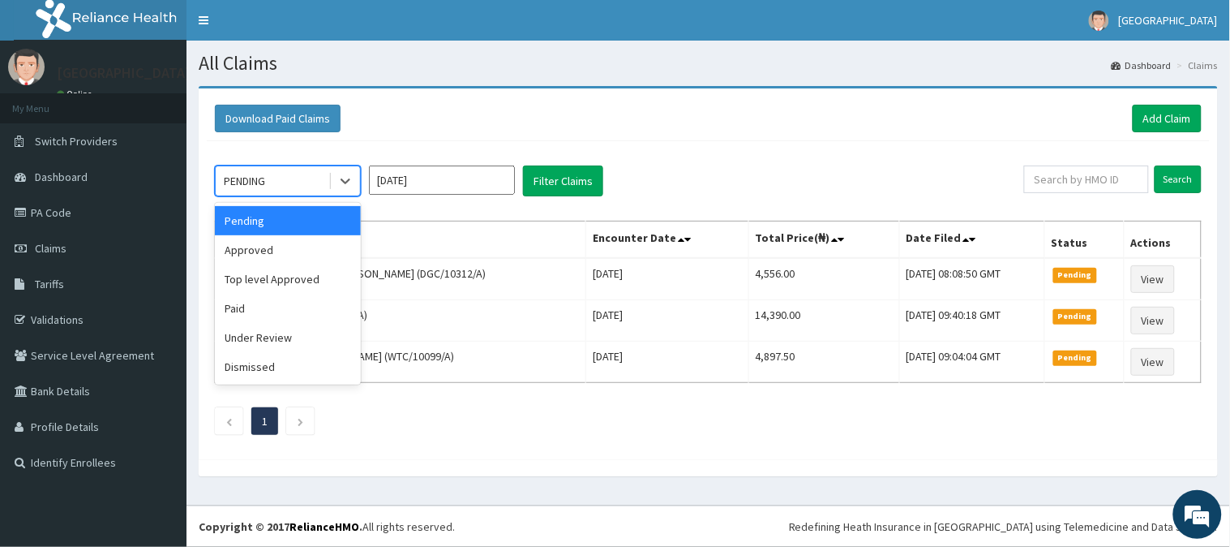
click at [302, 179] on div "PENDING" at bounding box center [272, 181] width 113 height 26
click at [305, 247] on div "Approved" at bounding box center [288, 249] width 146 height 29
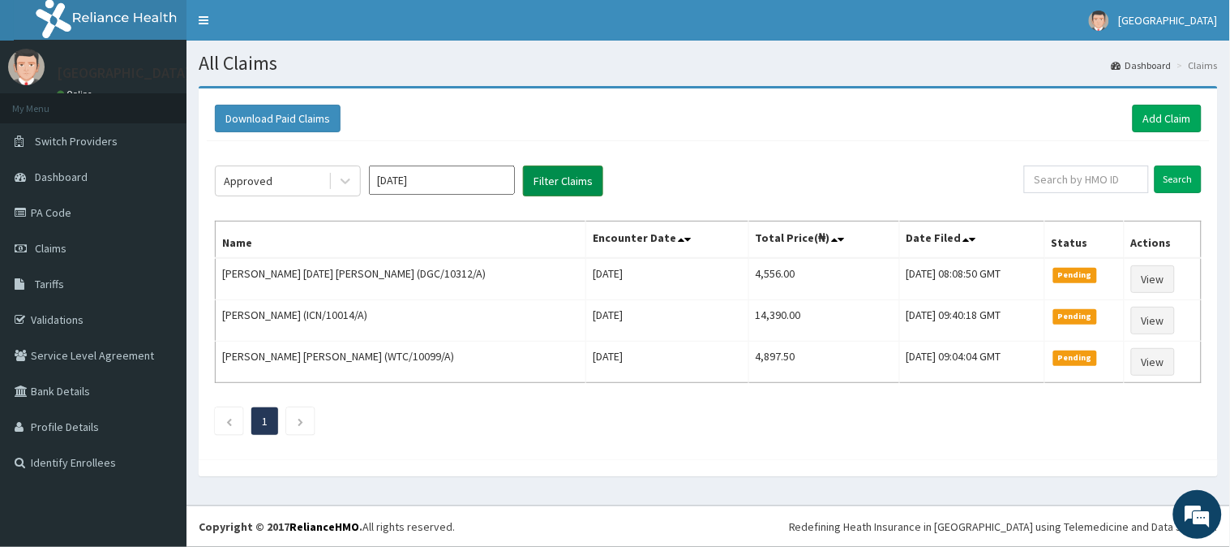
click at [577, 184] on button "Filter Claims" at bounding box center [563, 180] width 80 height 31
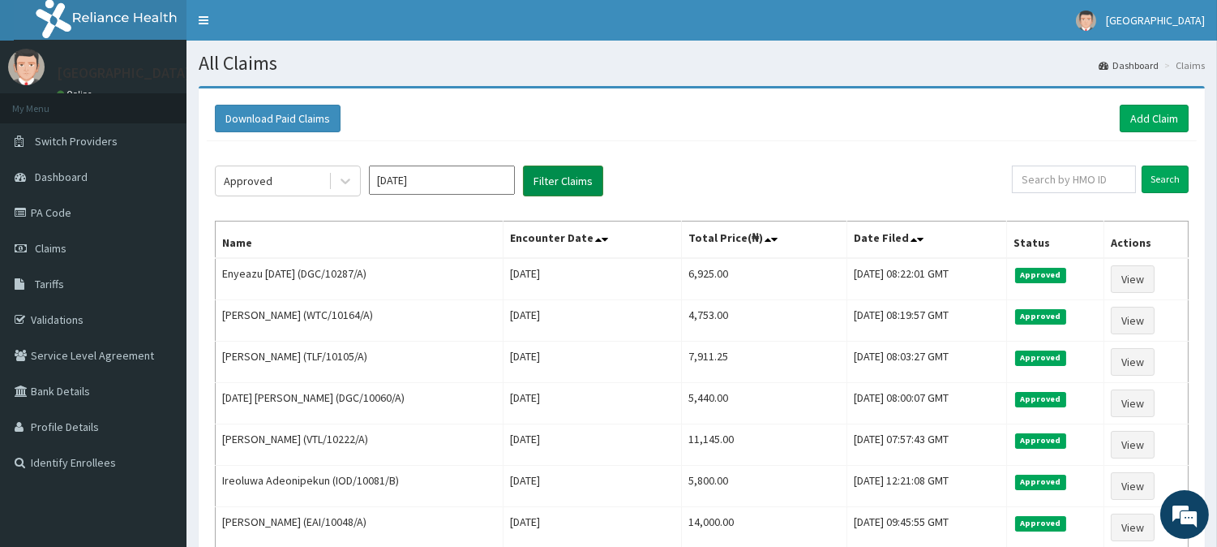
click at [577, 184] on button "Filter Claims" at bounding box center [563, 180] width 80 height 31
click at [1144, 114] on link "Add Claim" at bounding box center [1154, 119] width 69 height 28
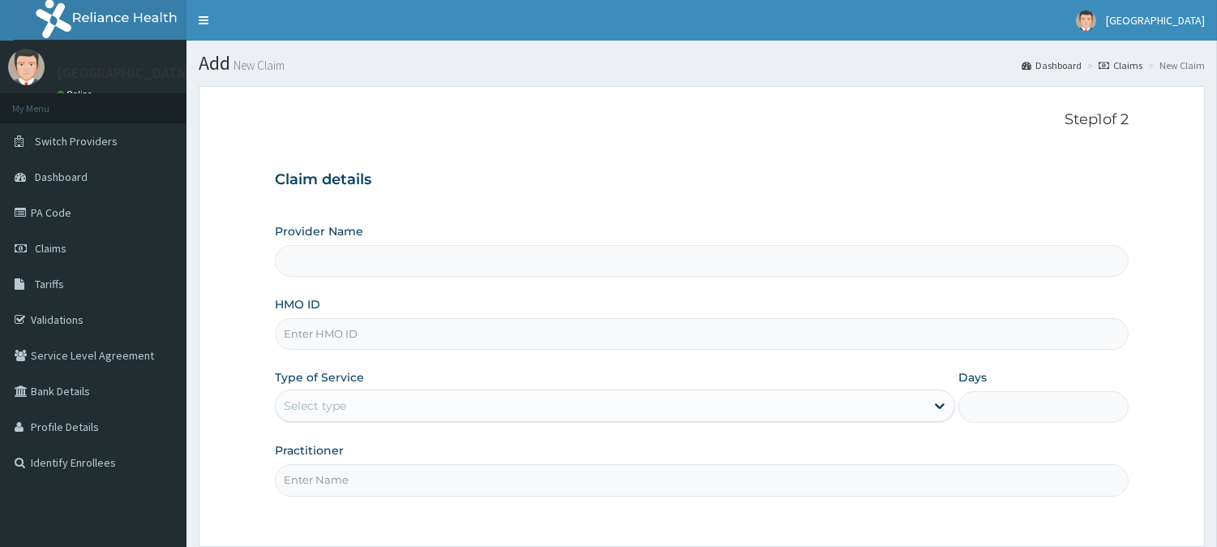
click at [319, 336] on input "HMO ID" at bounding box center [702, 334] width 854 height 32
type input "BeachLand Specialist Hospital - [GEOGRAPHIC_DATA]"
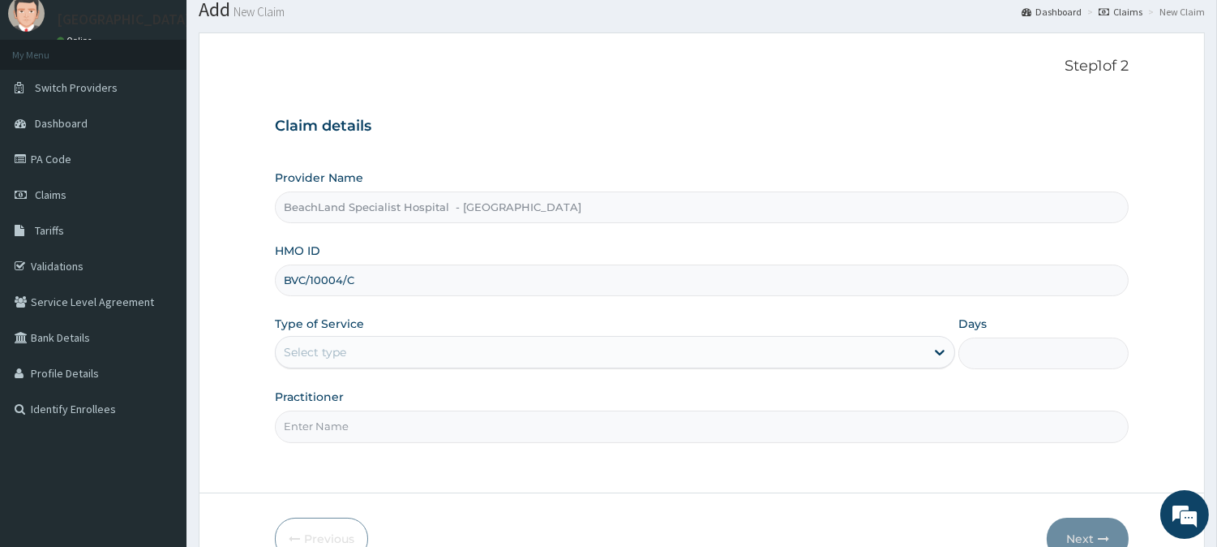
scroll to position [144, 0]
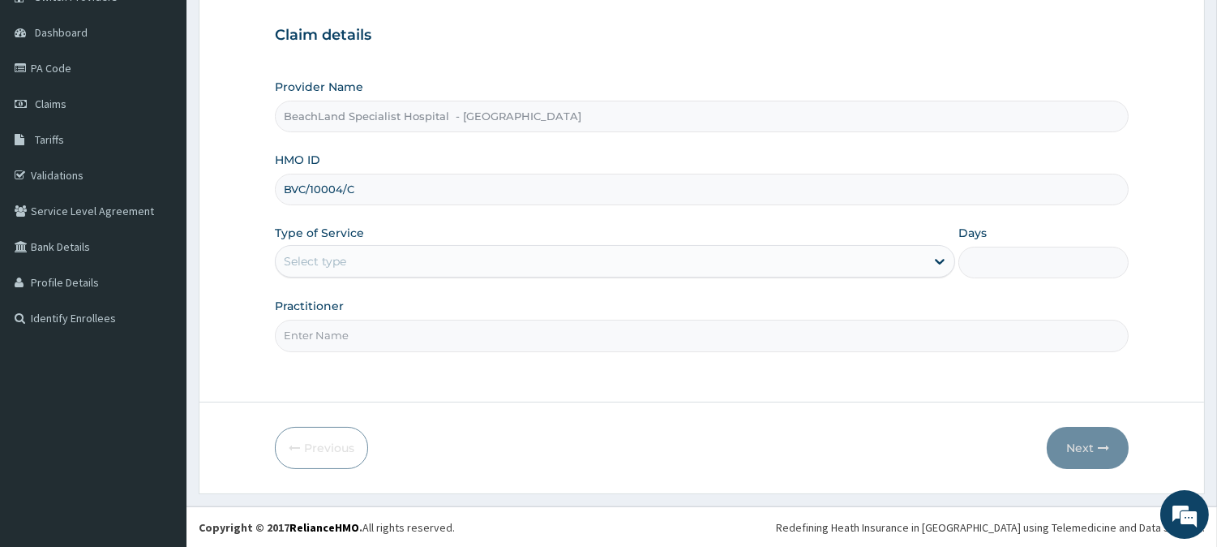
type input "BVC/10004/C"
click at [385, 263] on div "Select type" at bounding box center [600, 261] width 649 height 26
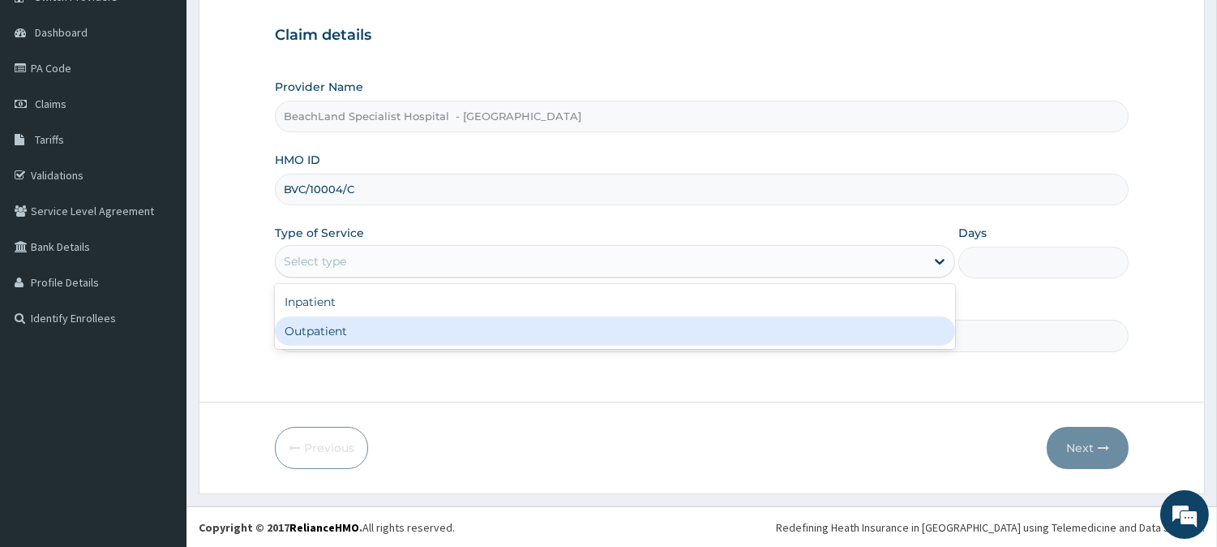
click at [366, 332] on div "Outpatient" at bounding box center [615, 330] width 680 height 29
type input "1"
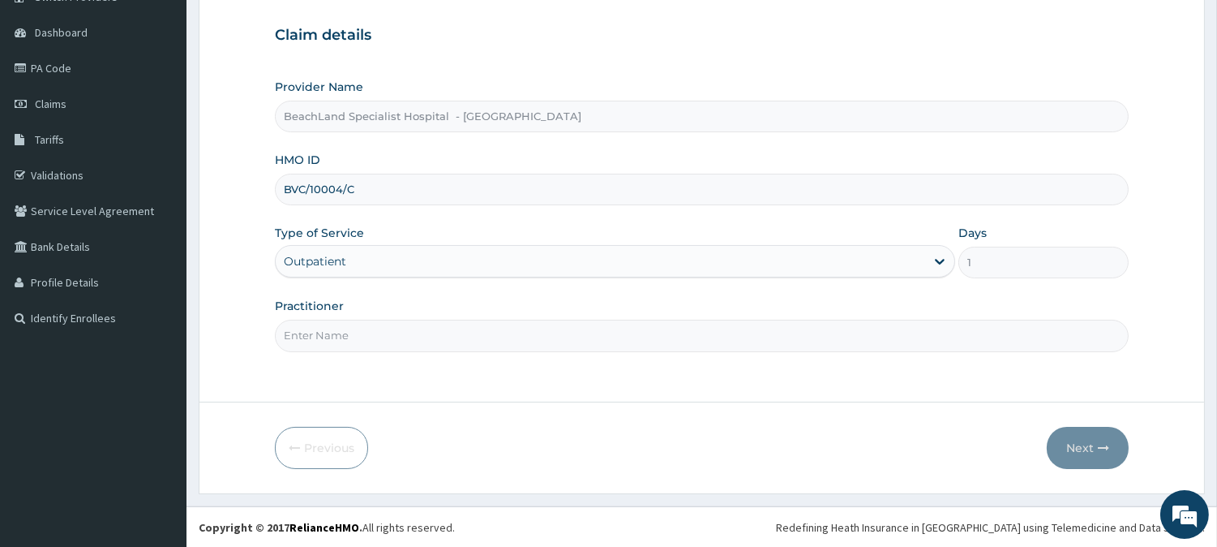
click at [366, 331] on input "Practitioner" at bounding box center [702, 335] width 854 height 32
type input "DR AJALA"
click at [1084, 446] on button "Next" at bounding box center [1088, 448] width 82 height 42
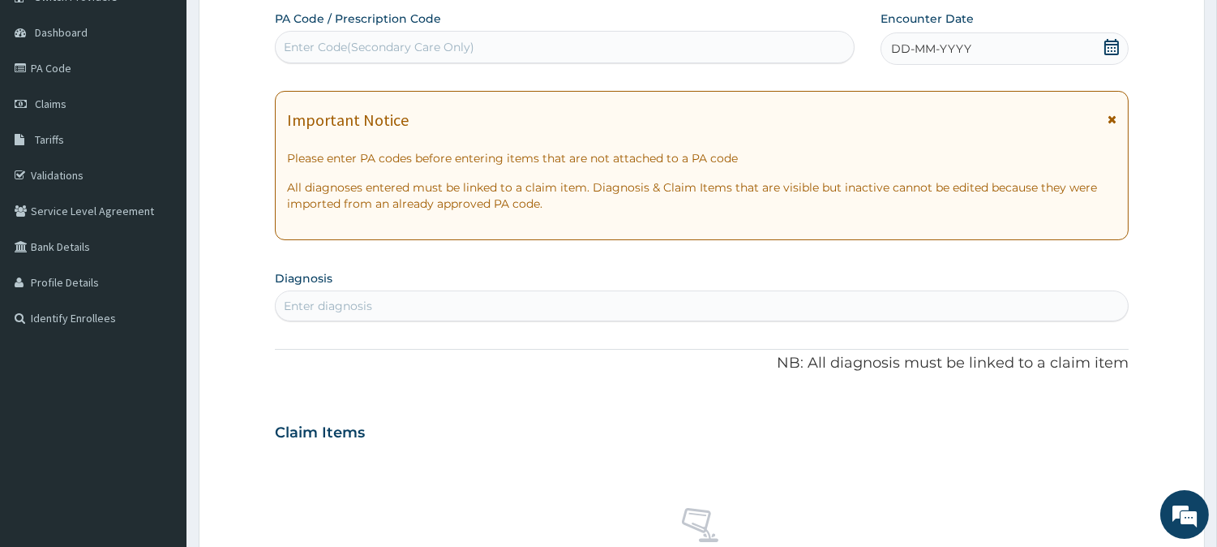
click at [1116, 41] on icon at bounding box center [1112, 47] width 16 height 16
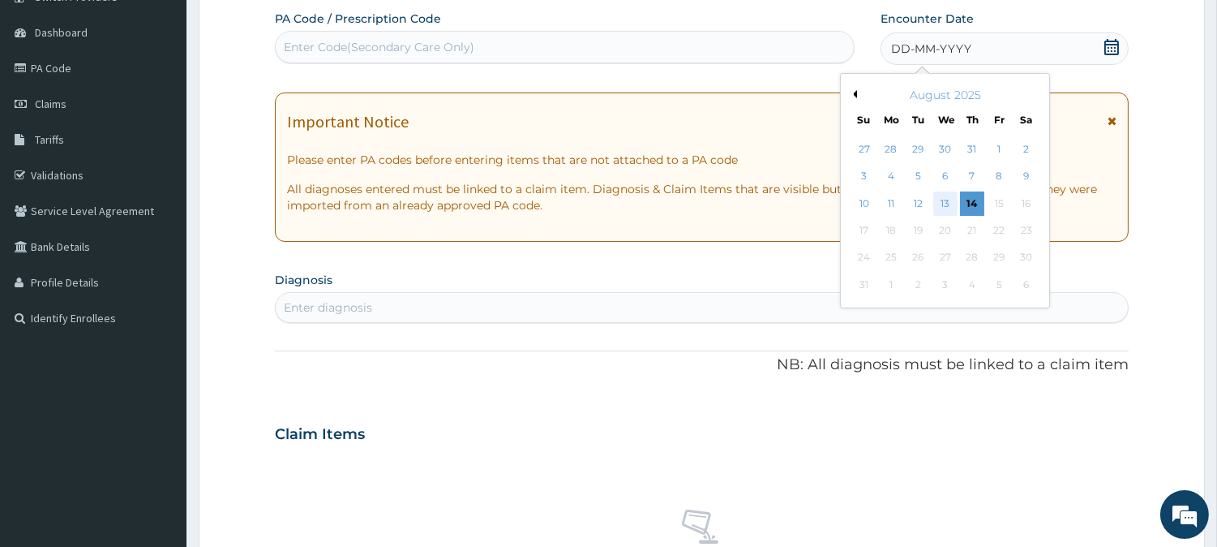
click at [946, 199] on div "13" at bounding box center [944, 203] width 24 height 24
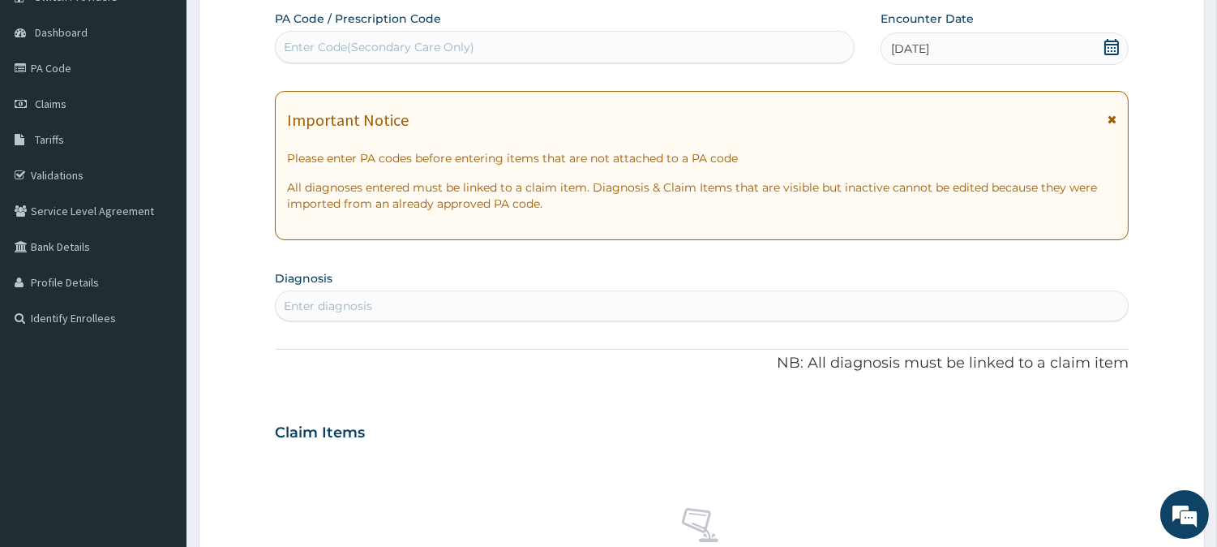
click at [345, 54] on div "Enter Code(Secondary Care Only)" at bounding box center [379, 47] width 191 height 16
type input "PA/2E936E"
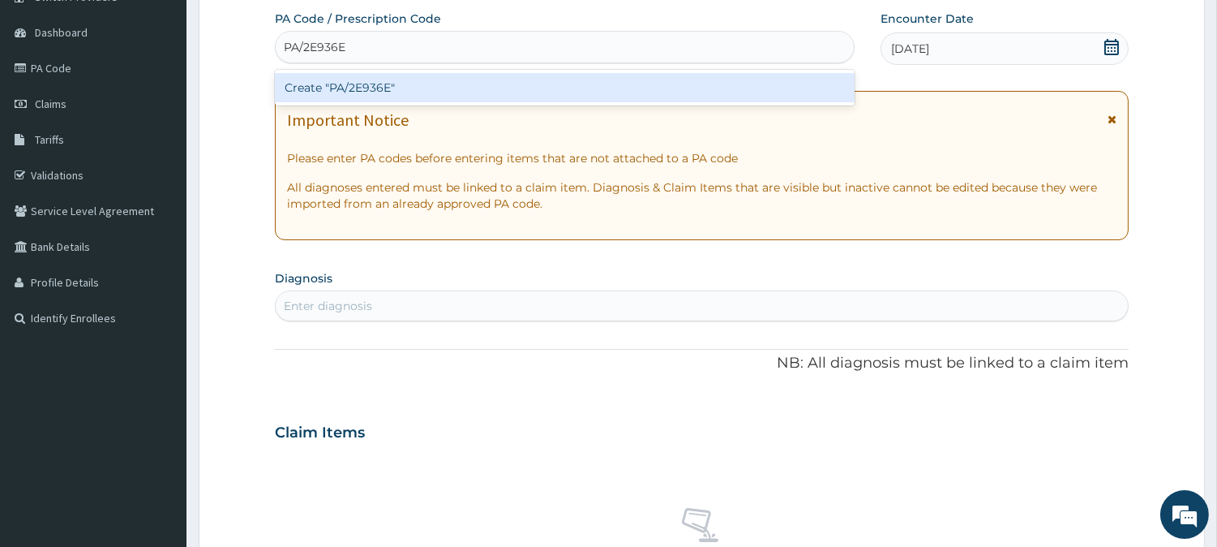
click at [368, 84] on div "Create "PA/2E936E"" at bounding box center [565, 87] width 580 height 29
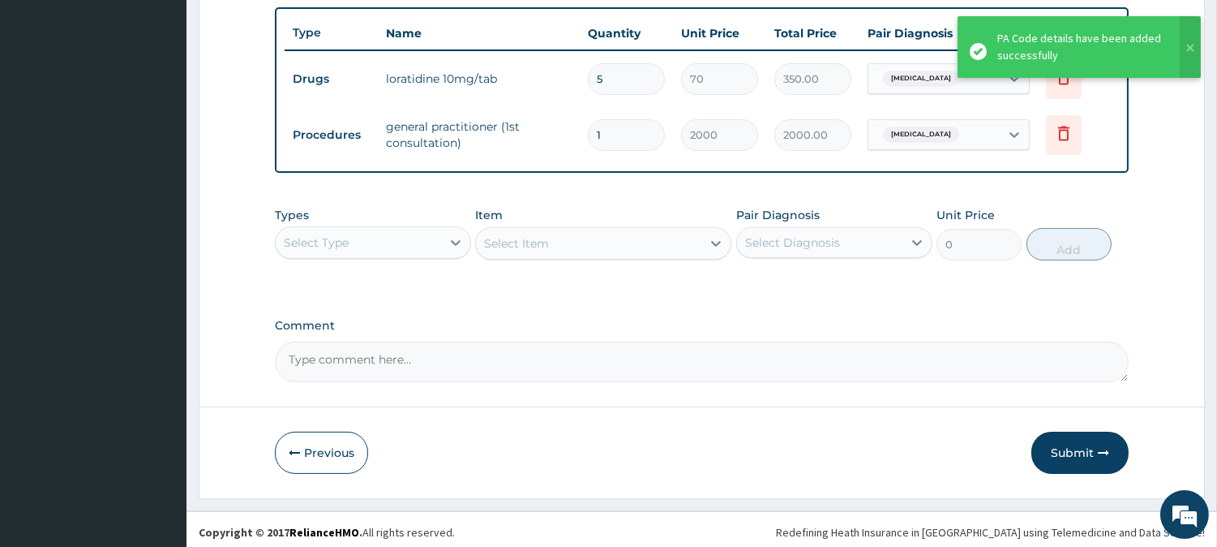
scroll to position [600, 0]
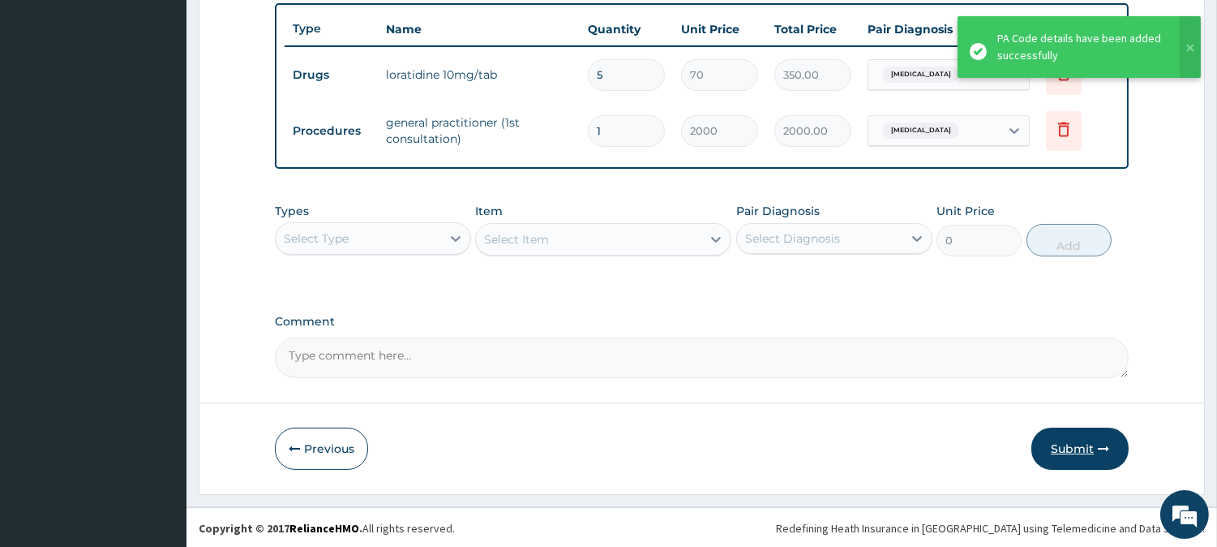
click at [1082, 463] on button "Submit" at bounding box center [1079, 448] width 97 height 42
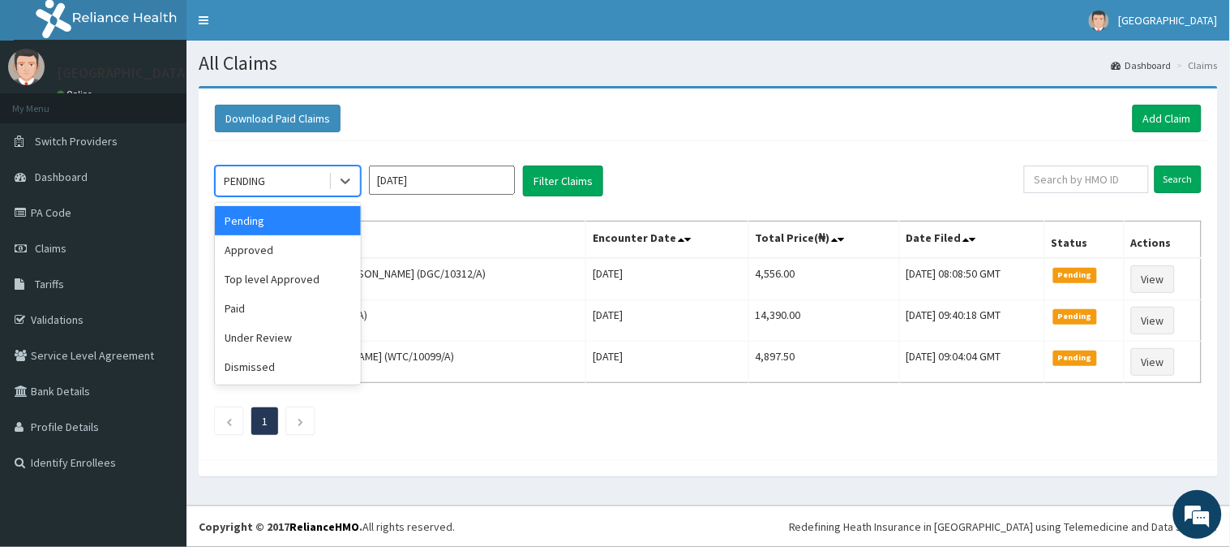
click at [300, 184] on div "PENDING" at bounding box center [272, 181] width 113 height 26
click at [301, 246] on div "Approved" at bounding box center [288, 249] width 146 height 29
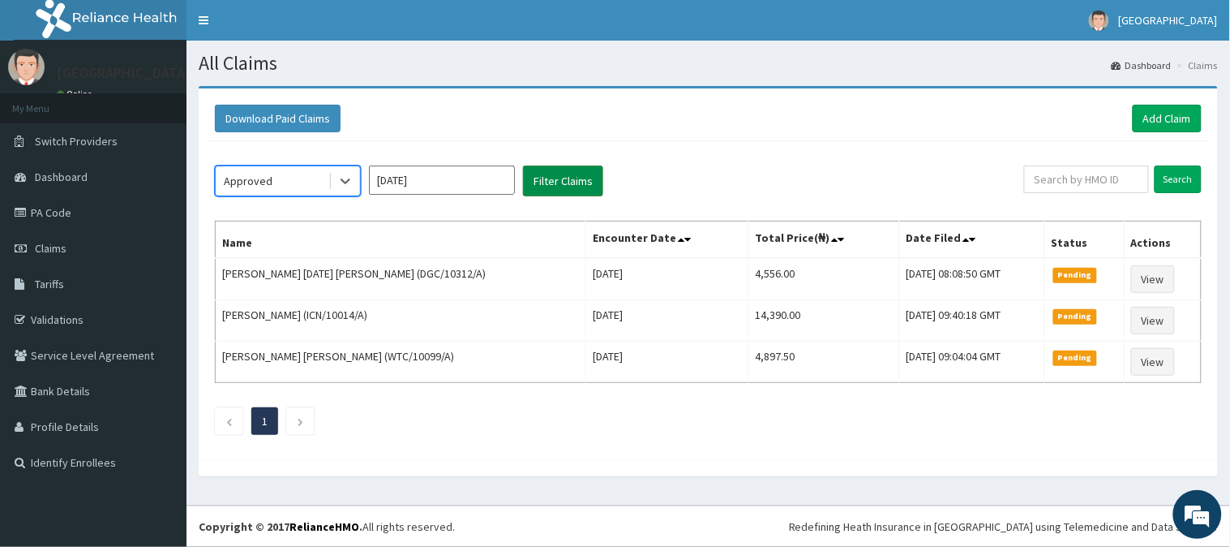
click at [572, 180] on button "Filter Claims" at bounding box center [563, 180] width 80 height 31
click at [573, 180] on button "Filter Claims" at bounding box center [563, 180] width 80 height 31
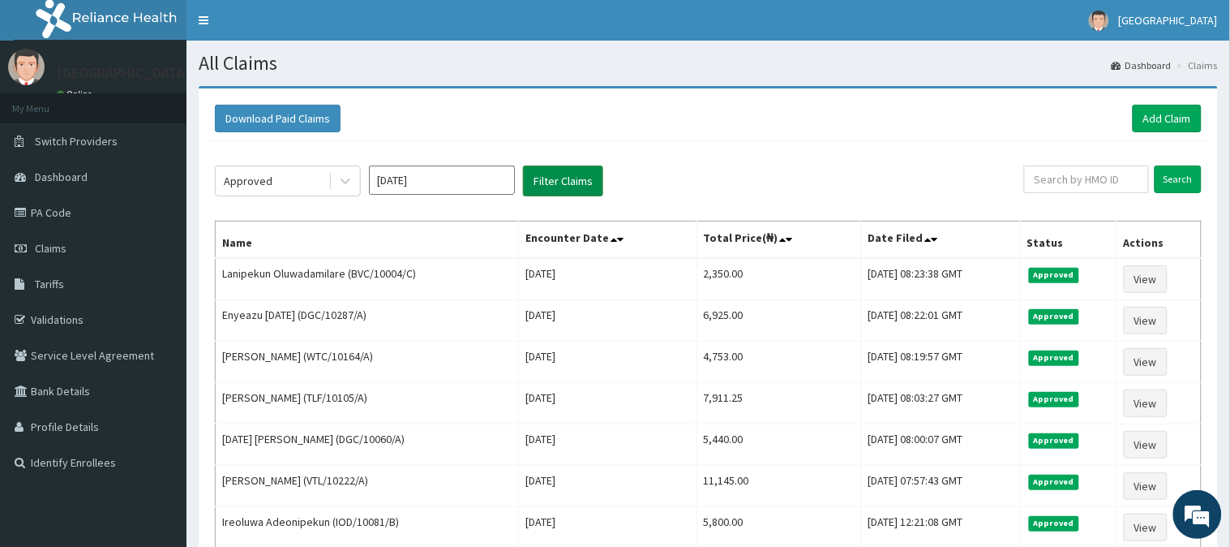
click at [574, 181] on button "Filter Claims" at bounding box center [563, 180] width 80 height 31
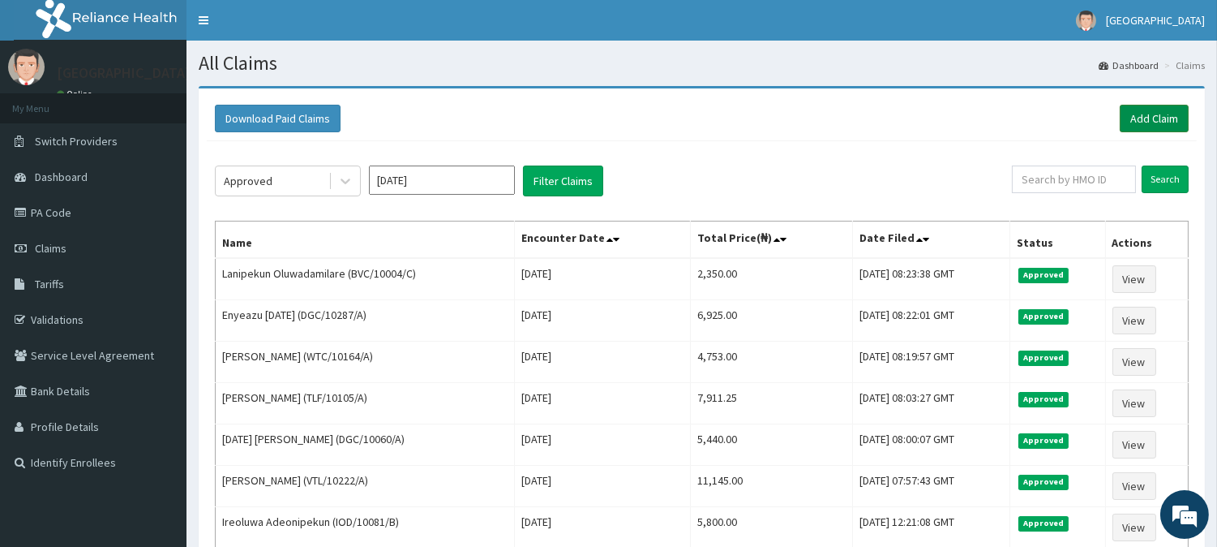
click at [1146, 112] on link "Add Claim" at bounding box center [1154, 119] width 69 height 28
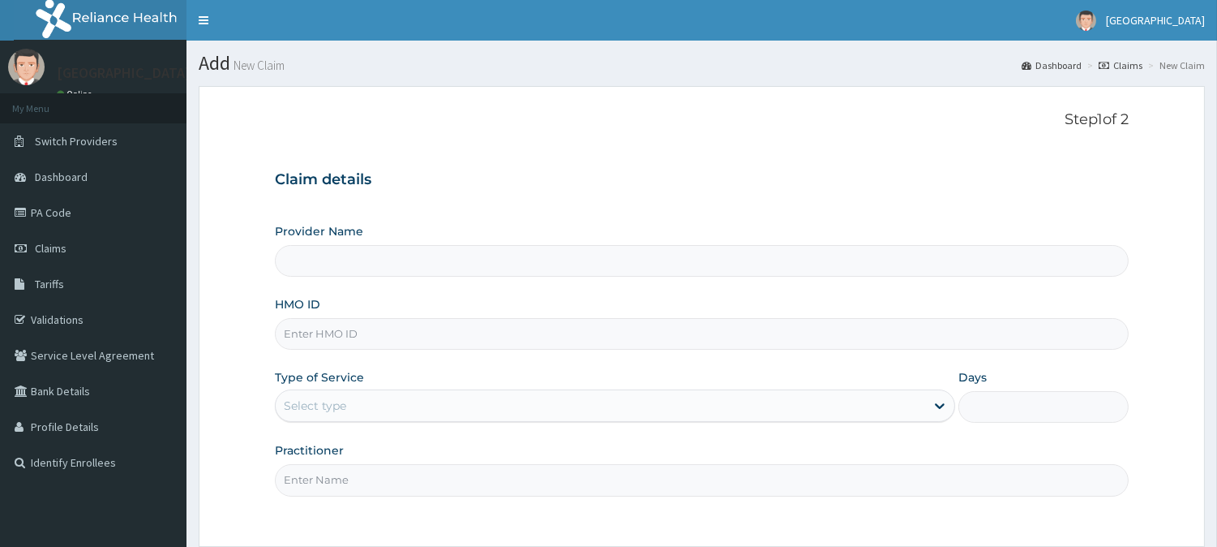
click at [344, 324] on input "HMO ID" at bounding box center [702, 334] width 854 height 32
type input "BeachLand Specialist Hospital - [GEOGRAPHIC_DATA]"
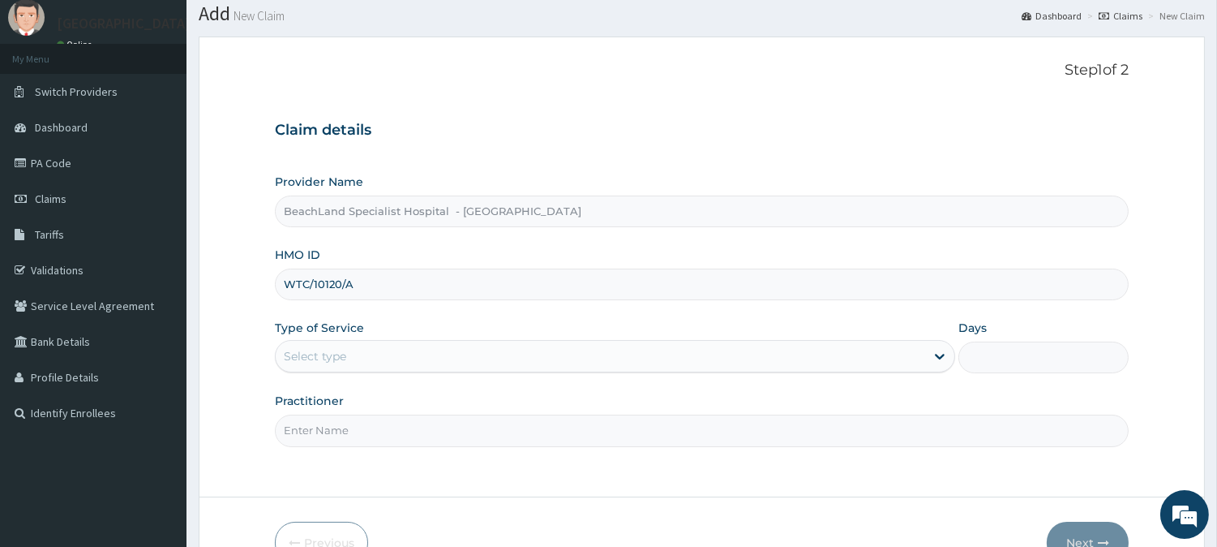
scroll to position [144, 0]
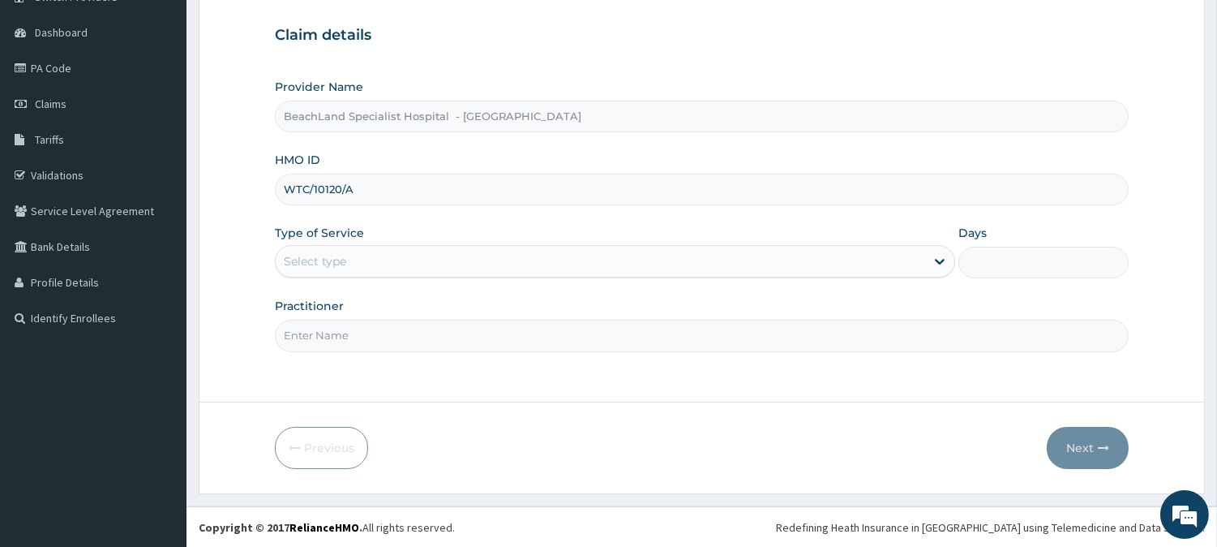
type input "WTC/10120/A"
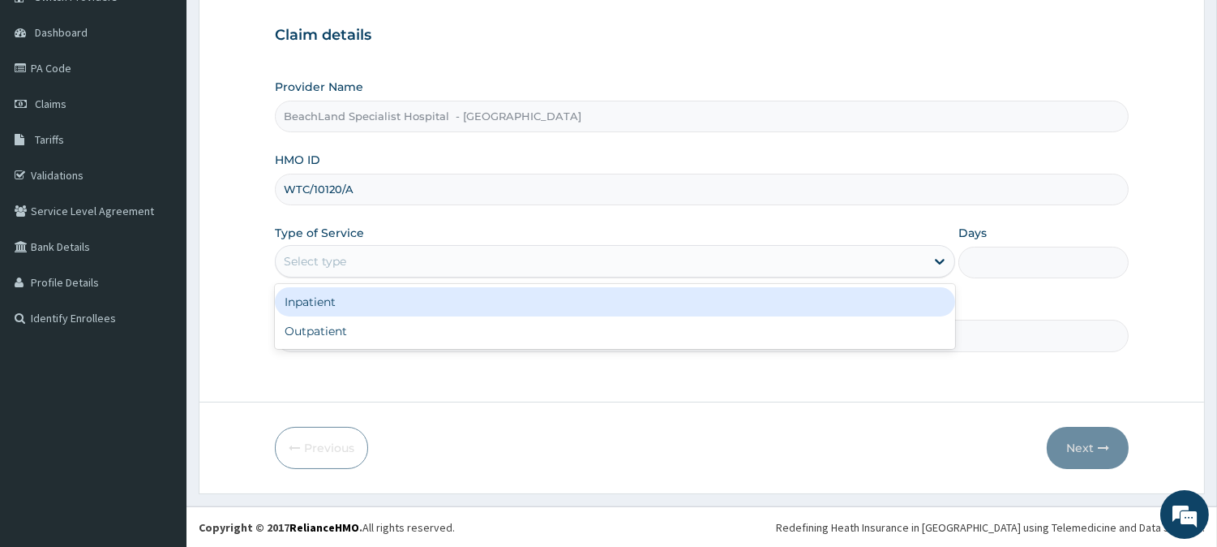
click at [358, 264] on div "Select type" at bounding box center [600, 261] width 649 height 26
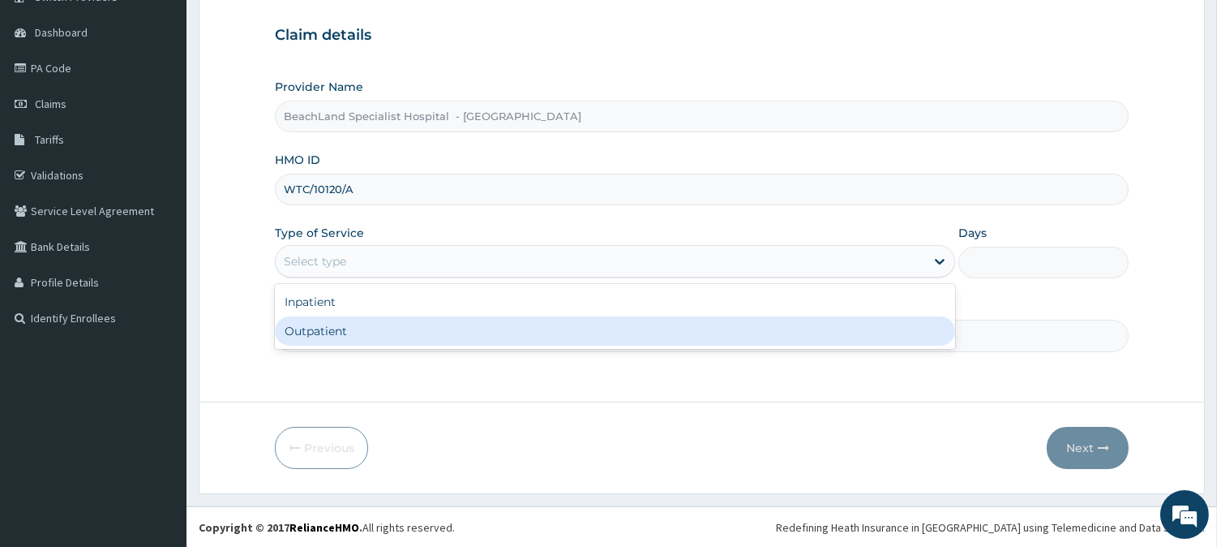
click at [319, 325] on div "Outpatient" at bounding box center [615, 330] width 680 height 29
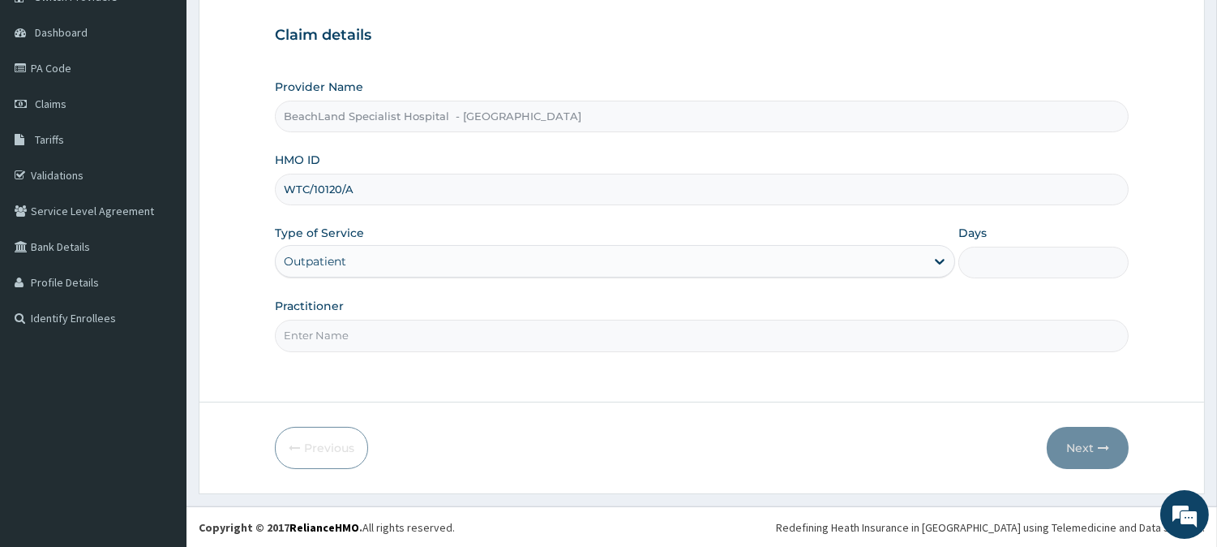
type input "1"
click at [319, 325] on input "Practitioner" at bounding box center [702, 335] width 854 height 32
type input "DR AJALA"
click at [1072, 444] on button "Next" at bounding box center [1088, 448] width 82 height 42
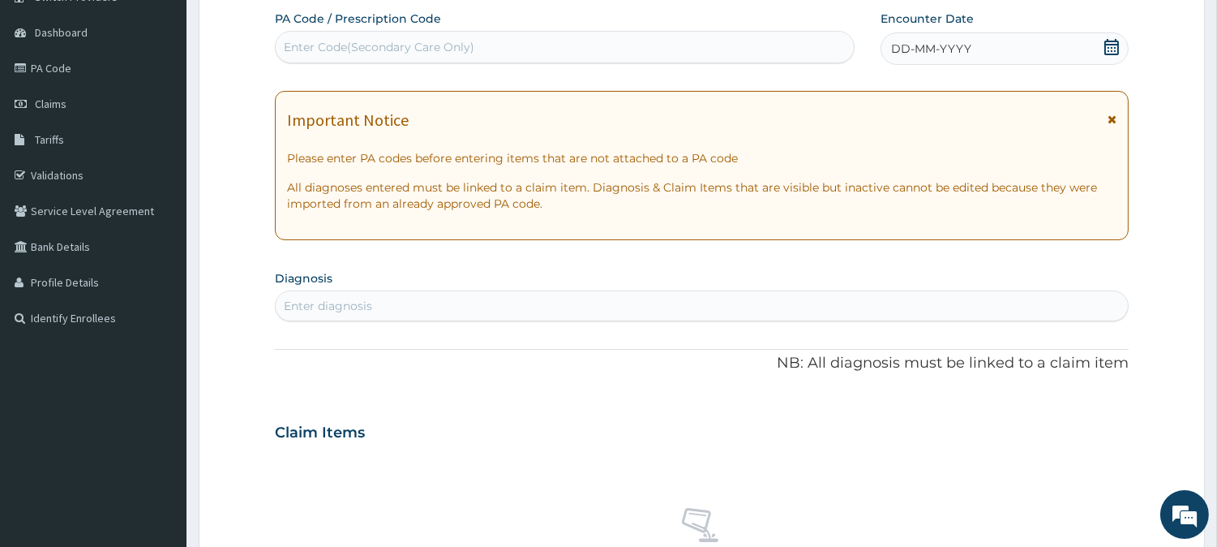
click at [1119, 36] on div "DD-MM-YYYY" at bounding box center [1005, 48] width 248 height 32
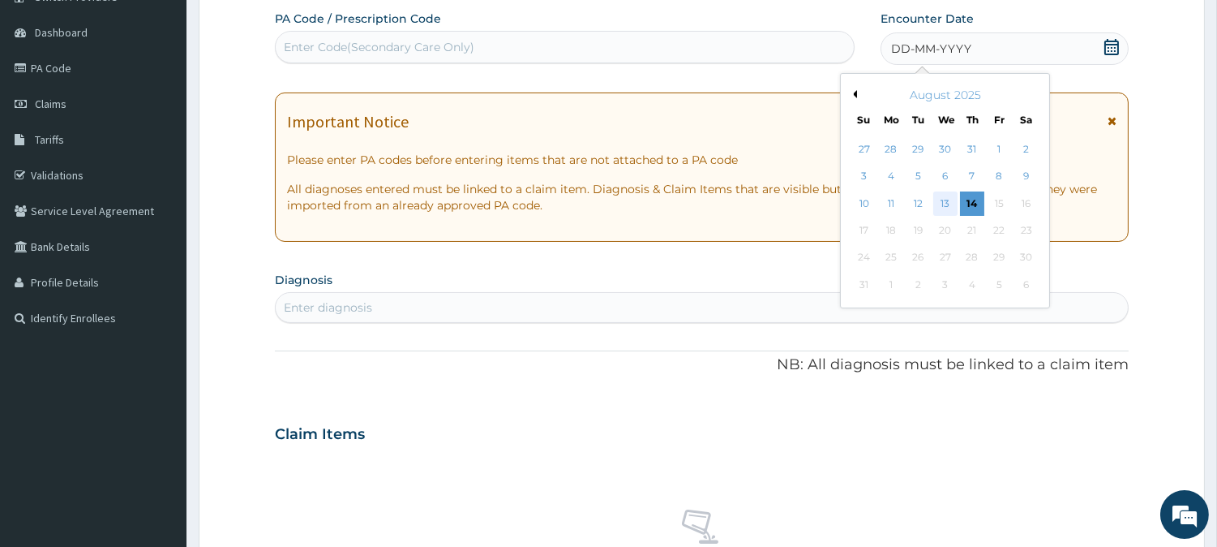
click at [950, 196] on div "13" at bounding box center [944, 203] width 24 height 24
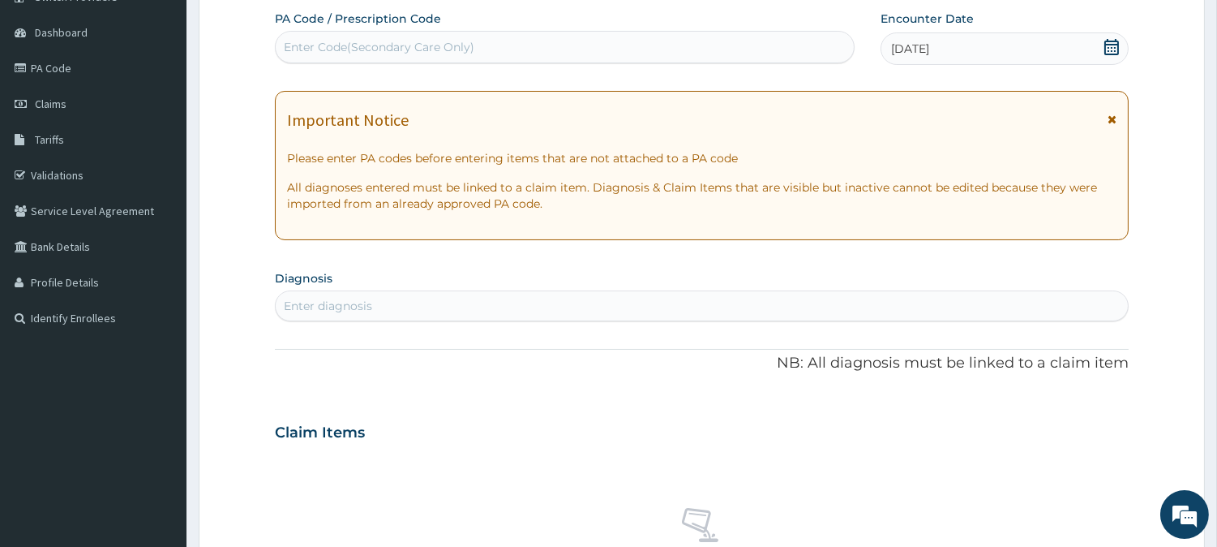
click at [385, 44] on div "Enter Code(Secondary Care Only)" at bounding box center [379, 47] width 191 height 16
type input "PA/DA6C0F"
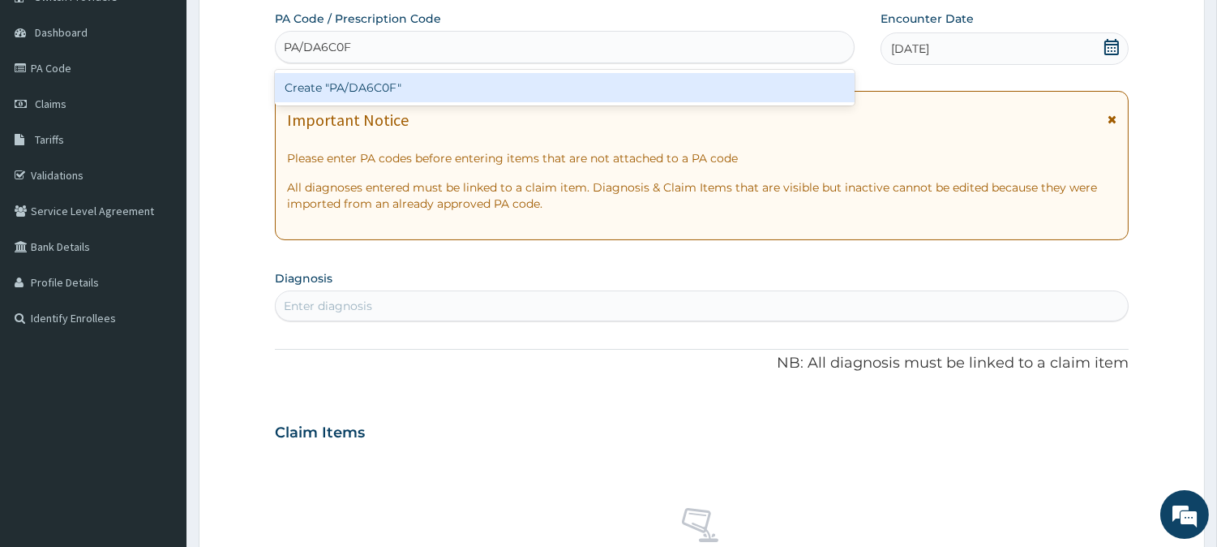
click at [415, 89] on div "Create "PA/DA6C0F"" at bounding box center [565, 87] width 580 height 29
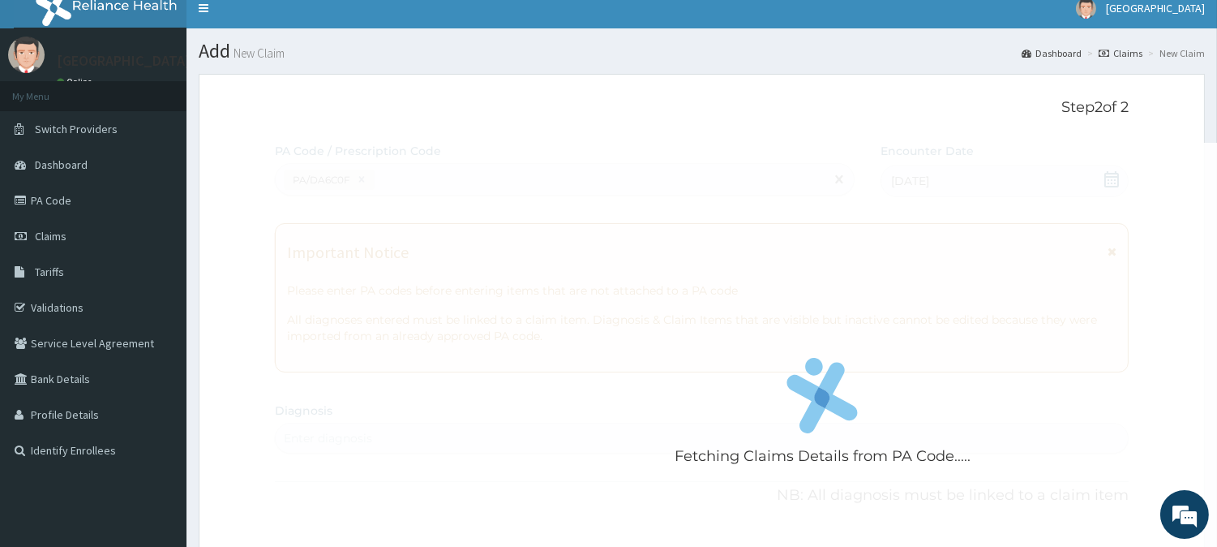
scroll to position [0, 0]
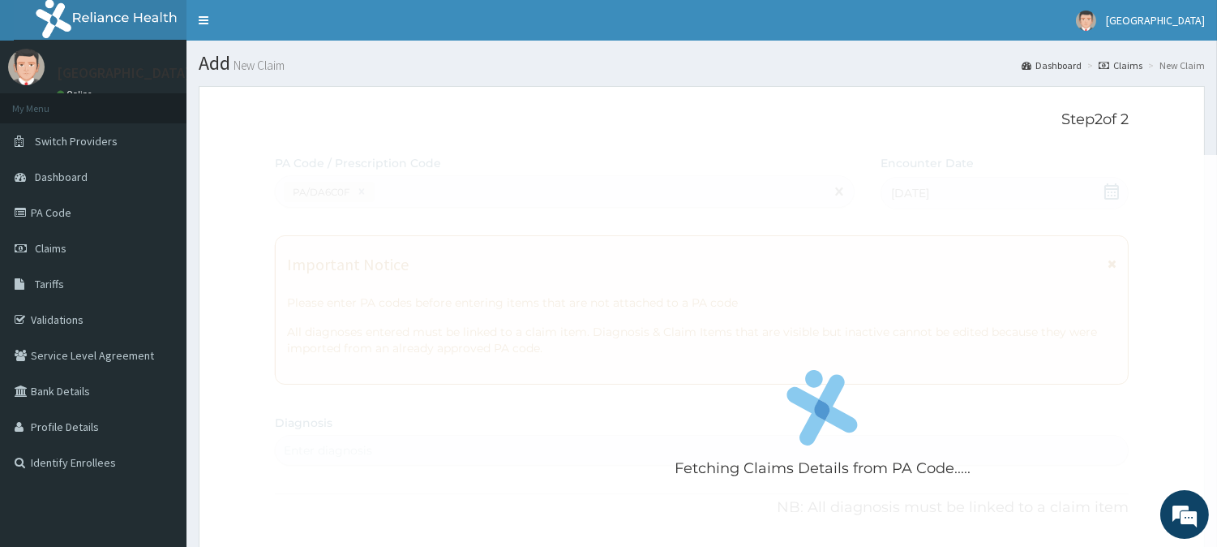
click at [378, 197] on div "Fetching Claims Details from PA Code....." at bounding box center [822, 428] width 1095 height 547
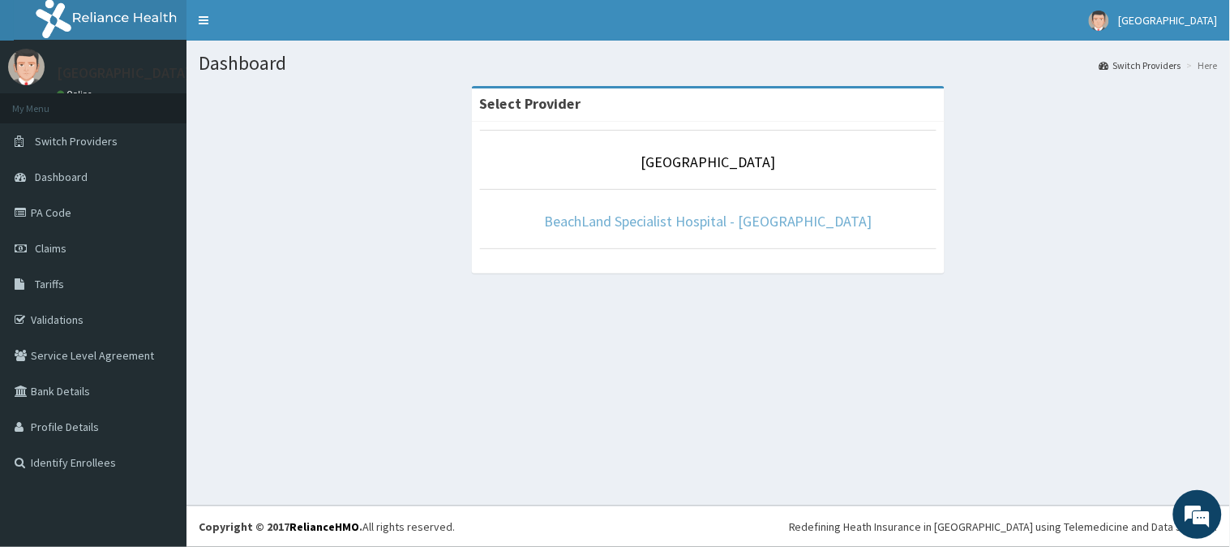
click at [697, 221] on link "BeachLand Specialist Hospital - [GEOGRAPHIC_DATA]" at bounding box center [708, 221] width 328 height 19
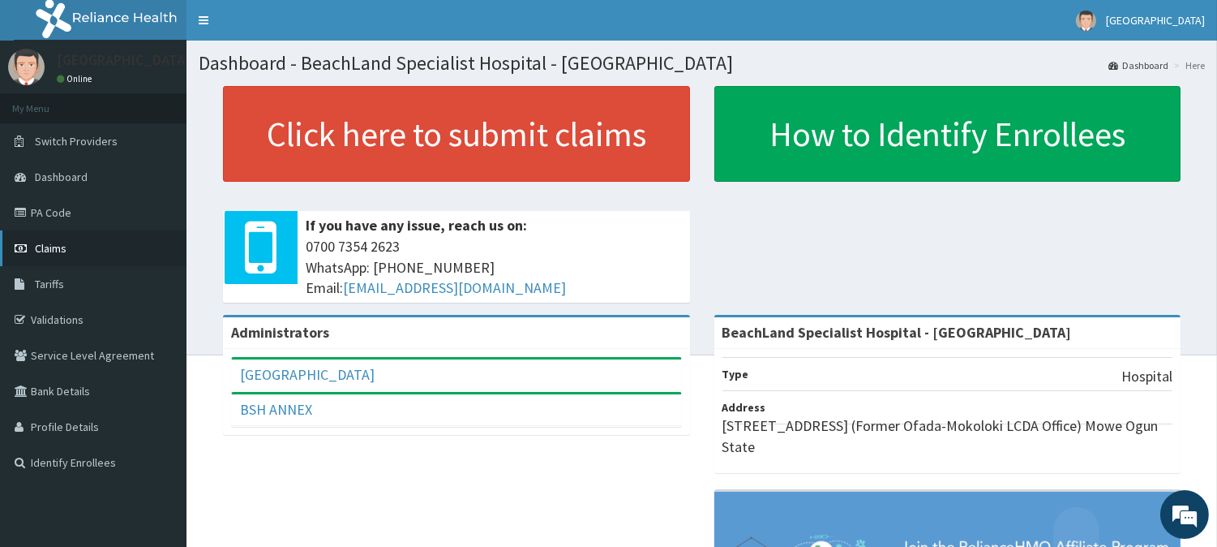
click at [59, 241] on span "Claims" at bounding box center [51, 248] width 32 height 15
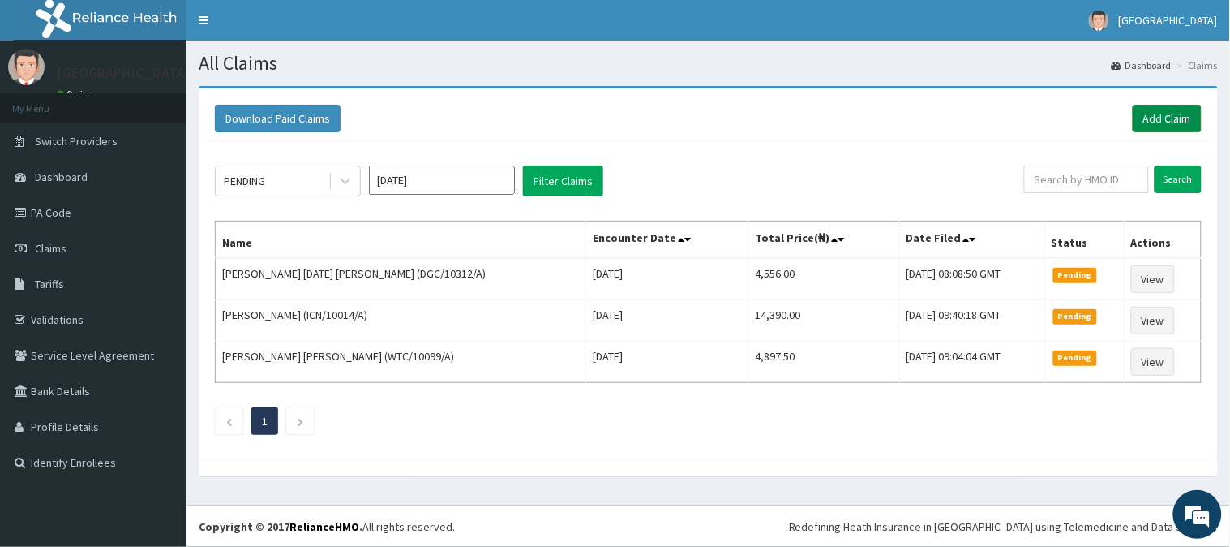
click at [1160, 114] on link "Add Claim" at bounding box center [1167, 119] width 69 height 28
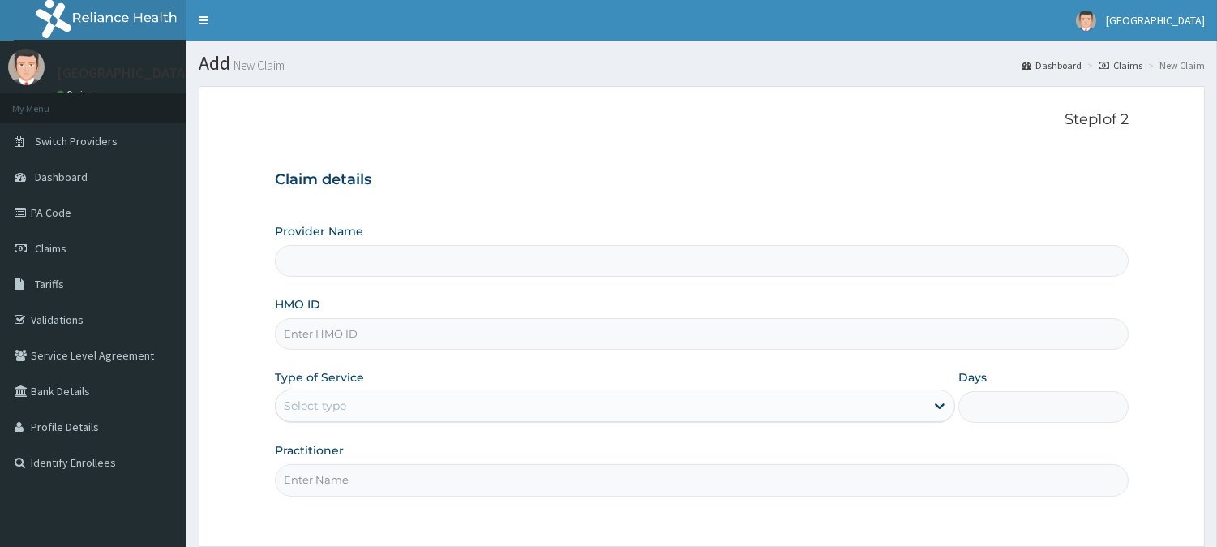
type input "BeachLand Specialist Hospital - [GEOGRAPHIC_DATA]"
click at [306, 334] on input "HMO ID" at bounding box center [702, 334] width 854 height 32
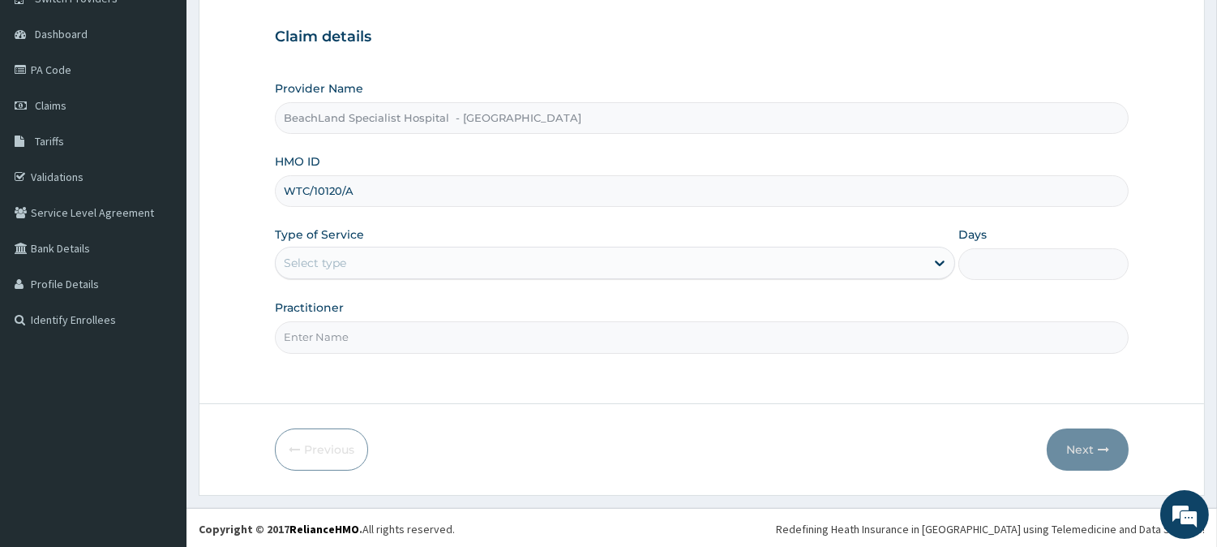
scroll to position [144, 0]
type input "WTC/10120/A"
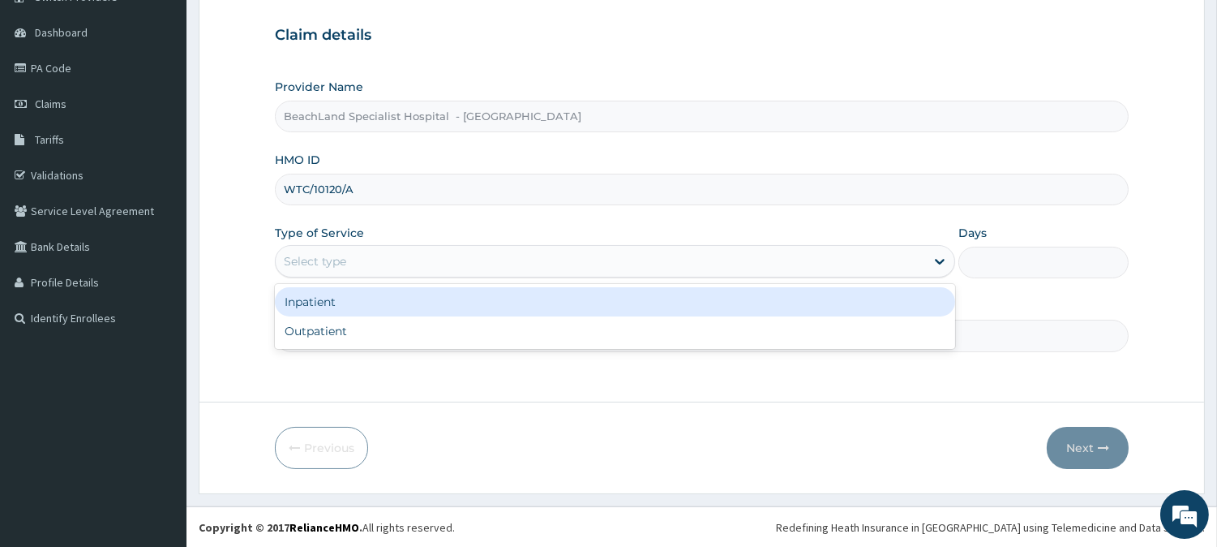
click at [432, 245] on div "Select type" at bounding box center [615, 261] width 680 height 32
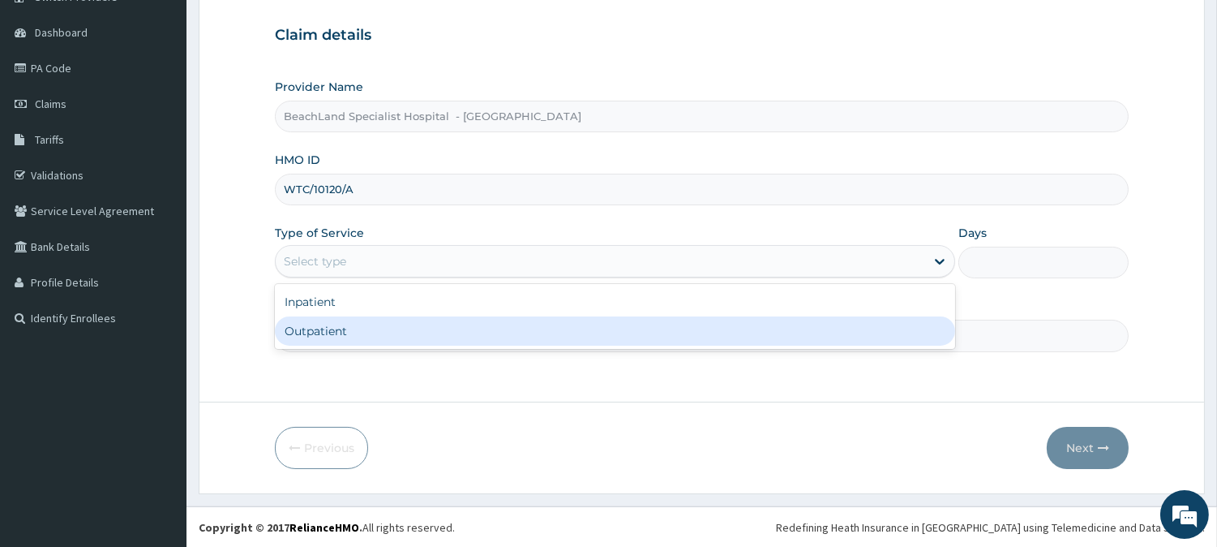
click at [405, 319] on div "Outpatient" at bounding box center [615, 330] width 680 height 29
type input "1"
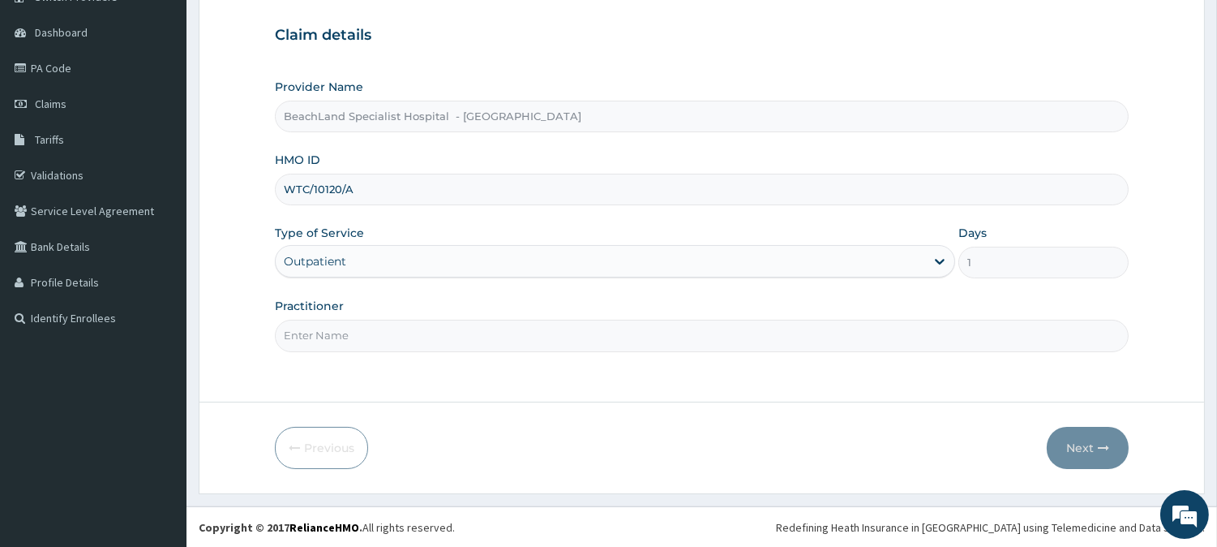
click at [405, 319] on input "Practitioner" at bounding box center [702, 335] width 854 height 32
type input "DR AJALA"
click at [1081, 439] on button "Next" at bounding box center [1088, 448] width 82 height 42
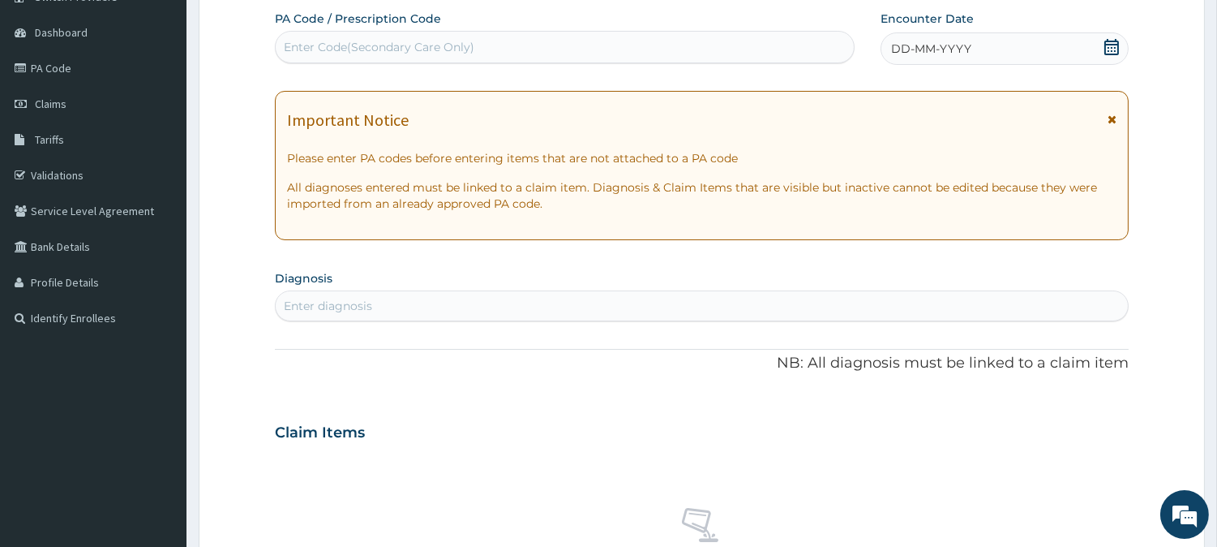
click at [1105, 49] on icon at bounding box center [1111, 47] width 15 height 16
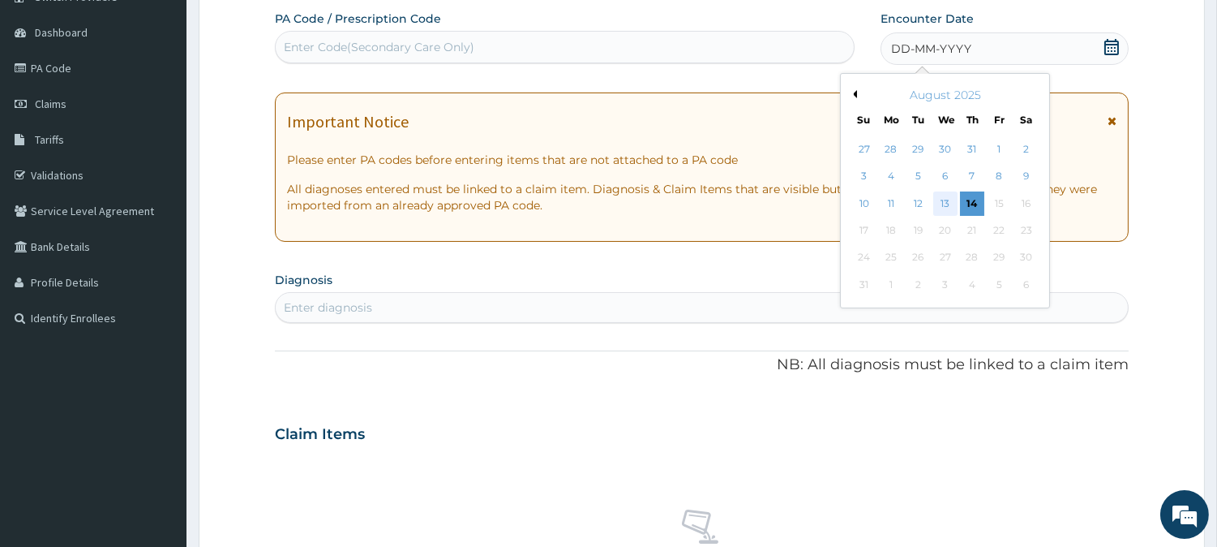
click at [941, 201] on div "13" at bounding box center [944, 203] width 24 height 24
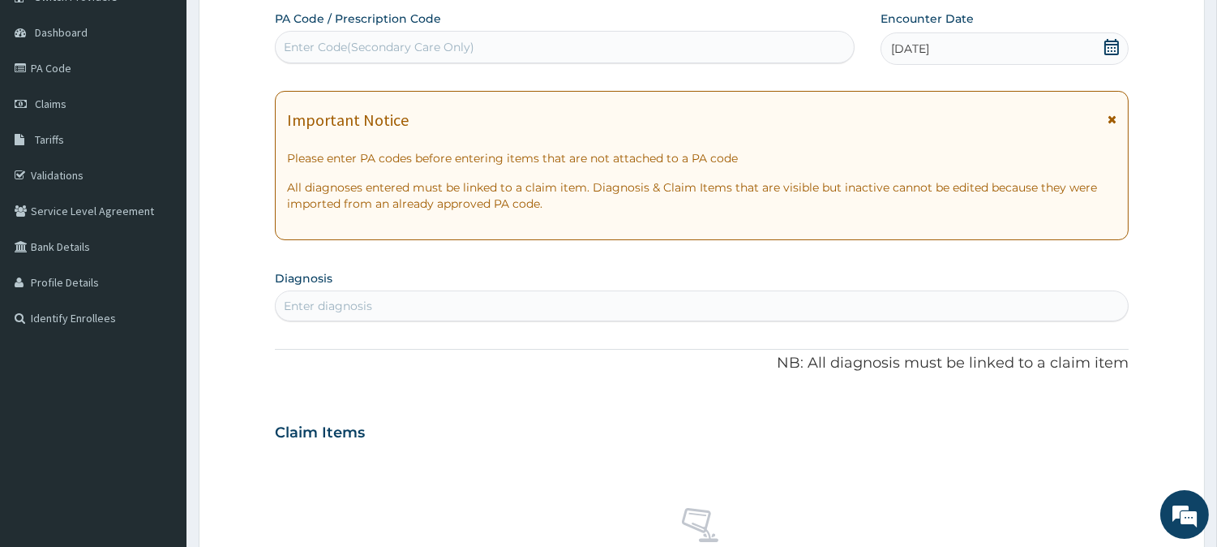
click at [306, 49] on div "Enter Code(Secondary Care Only)" at bounding box center [379, 47] width 191 height 16
type input "PA/DA6COF"
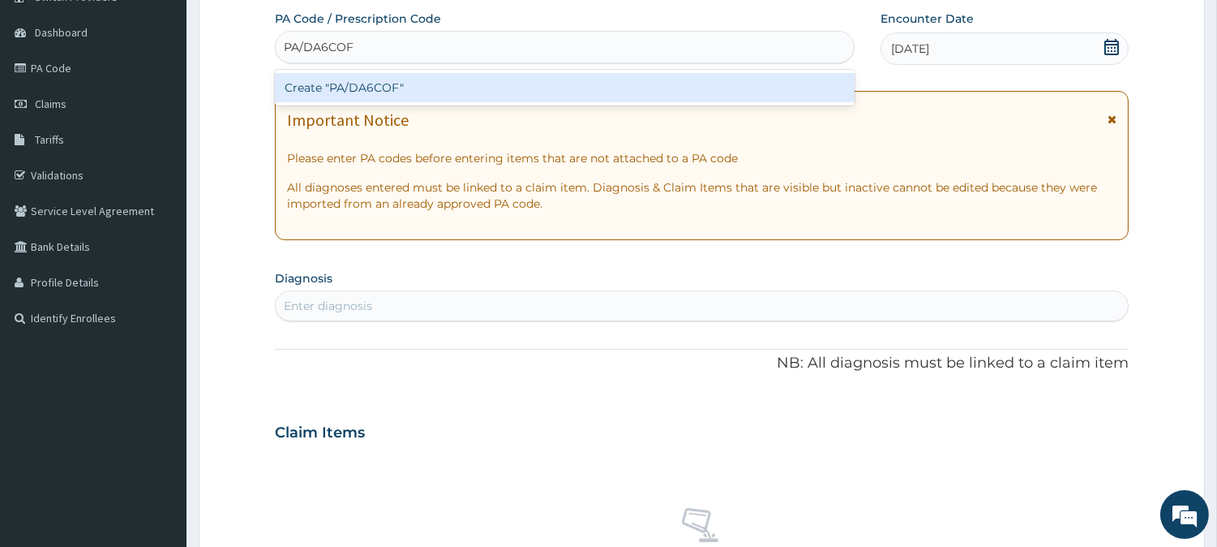
click at [411, 84] on div "Create "PA/DA6COF"" at bounding box center [565, 87] width 580 height 29
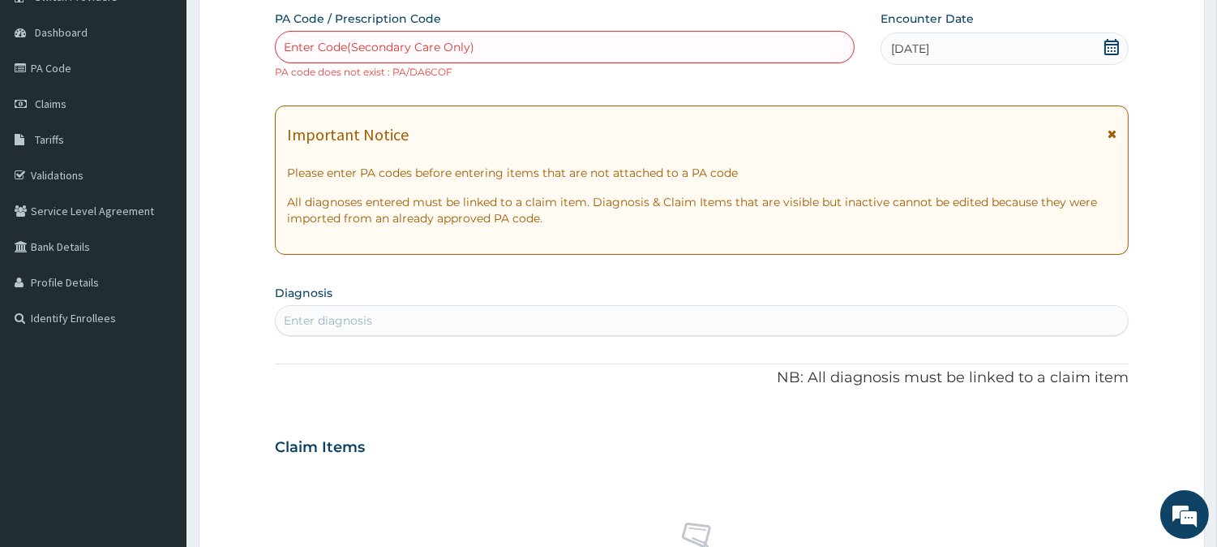
click at [302, 42] on div "Enter Code(Secondary Care Only)" at bounding box center [379, 47] width 191 height 16
paste input "PA/DA6C0F"
type input "PA/DA6C0F"
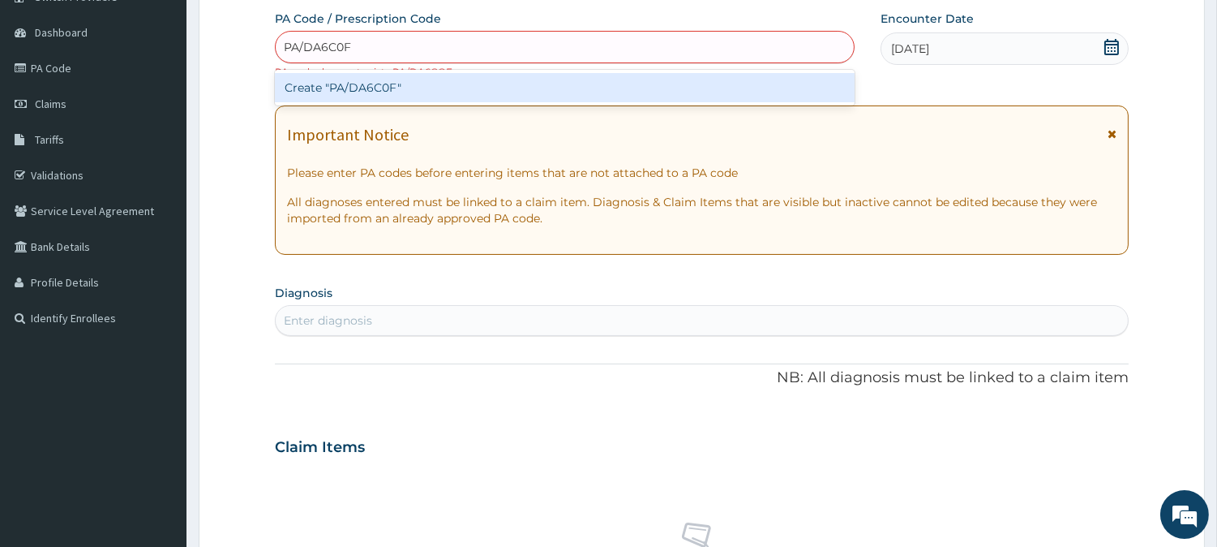
click at [354, 95] on div "Create "PA/DA6C0F"" at bounding box center [565, 87] width 580 height 29
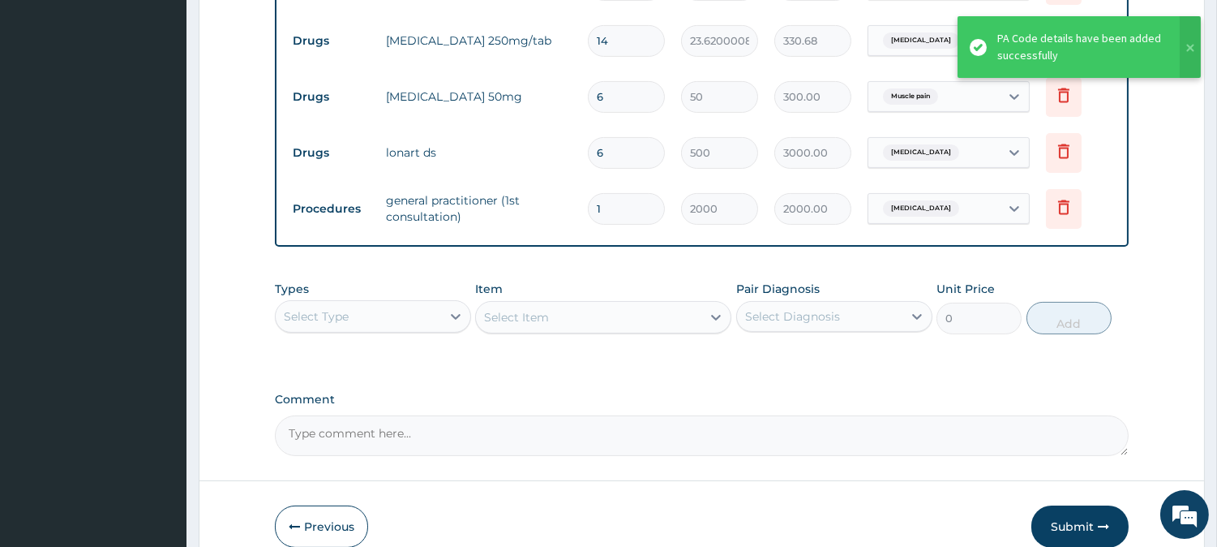
scroll to position [769, 0]
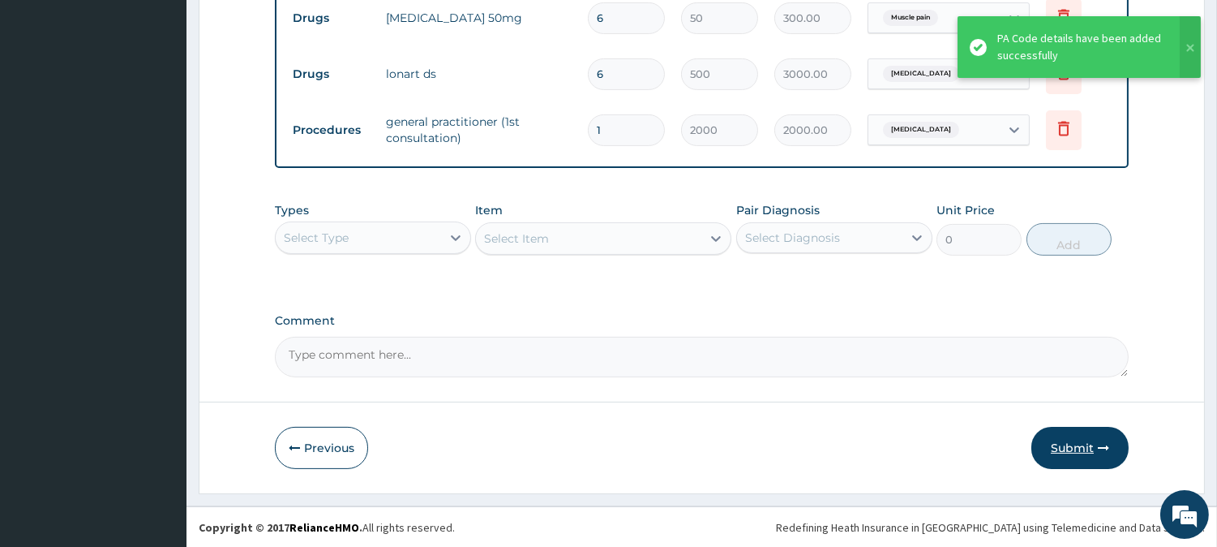
click at [1082, 446] on button "Submit" at bounding box center [1079, 448] width 97 height 42
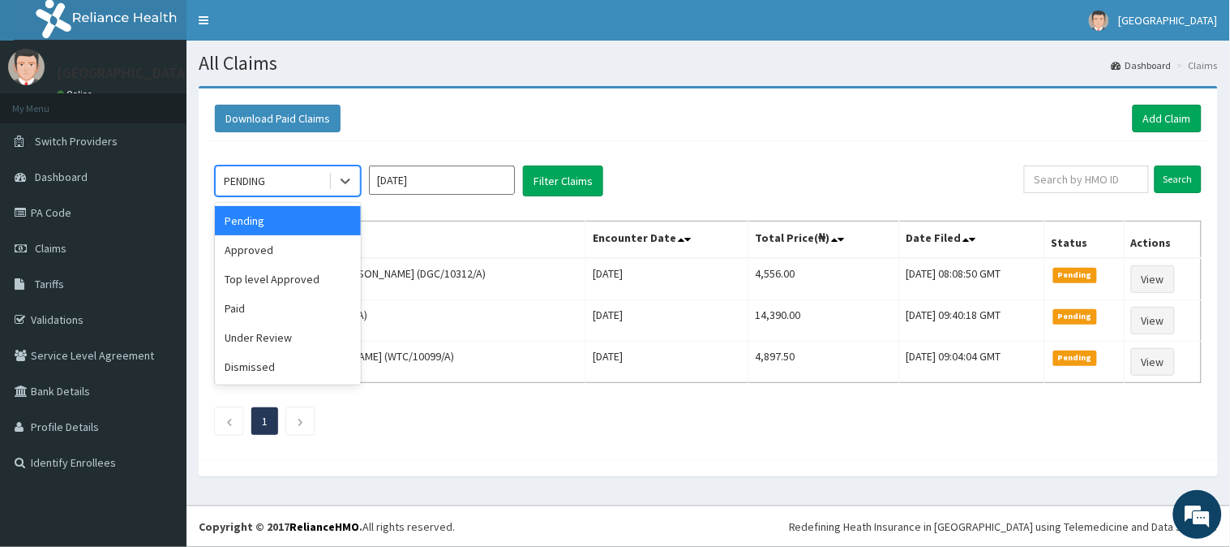
click at [281, 171] on div "PENDING" at bounding box center [272, 181] width 113 height 26
click at [281, 251] on div "Approved" at bounding box center [288, 249] width 146 height 29
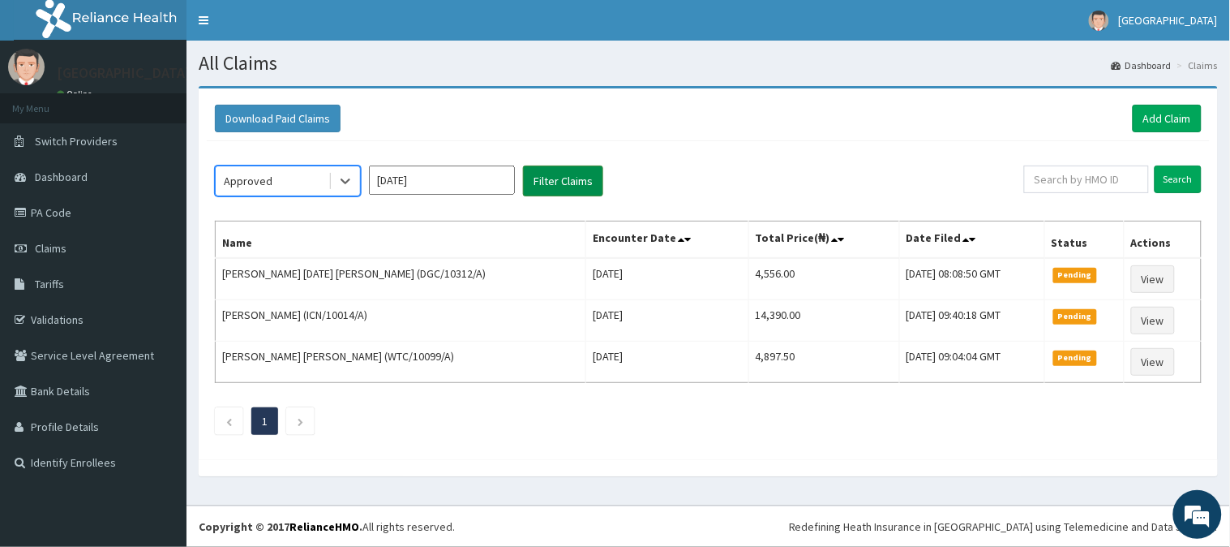
click at [573, 183] on button "Filter Claims" at bounding box center [563, 180] width 80 height 31
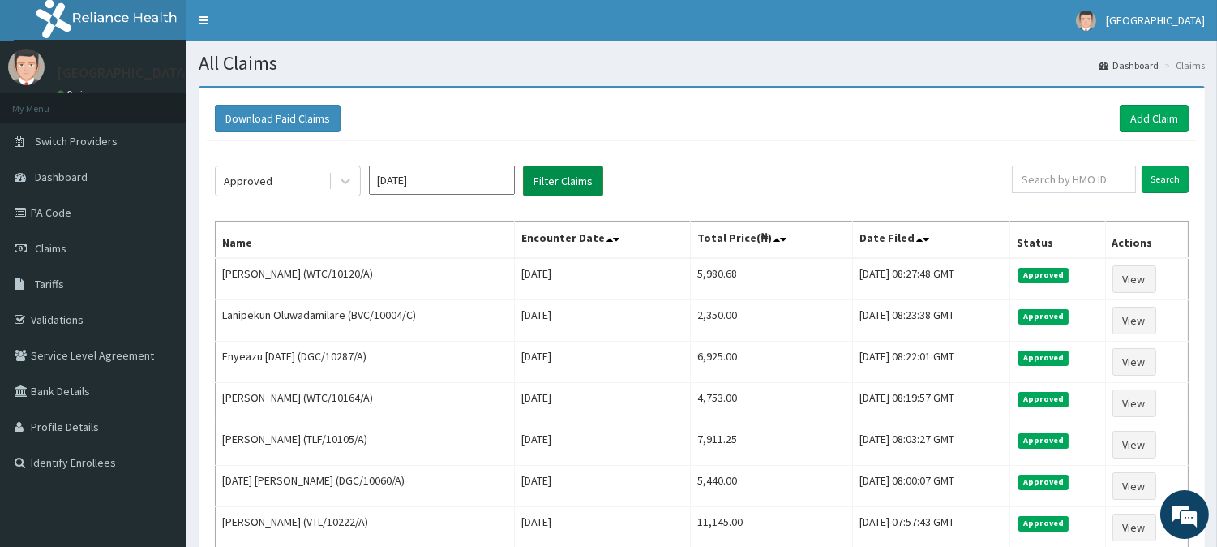
click at [573, 183] on button "Filter Claims" at bounding box center [563, 180] width 80 height 31
click at [1158, 117] on link "Add Claim" at bounding box center [1154, 119] width 69 height 28
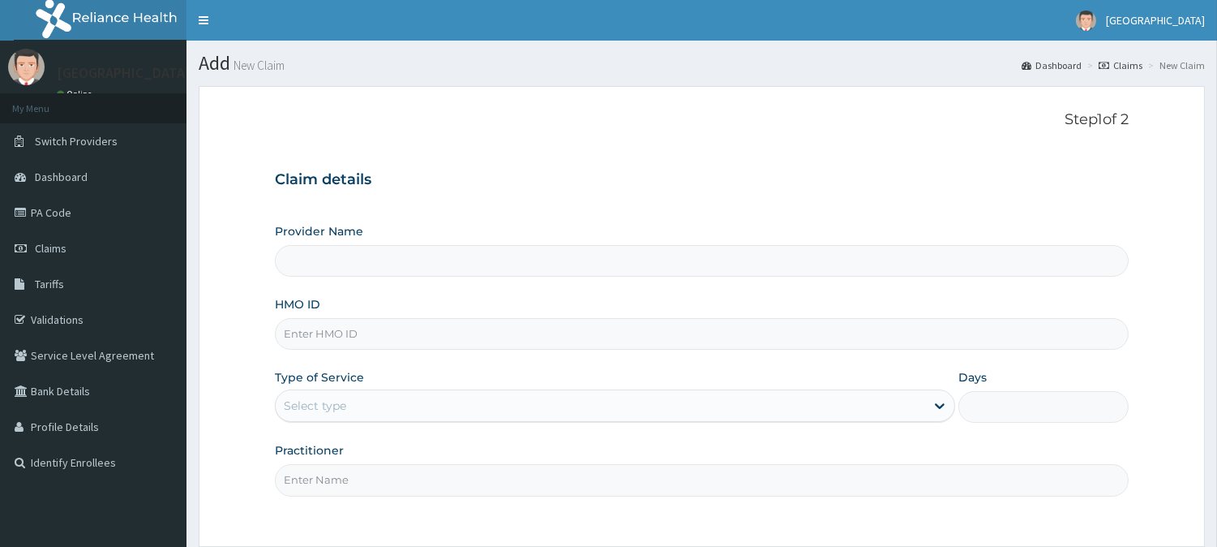
click at [311, 327] on input "HMO ID" at bounding box center [702, 334] width 854 height 32
type input "BeachLand Specialist Hospital - [GEOGRAPHIC_DATA]"
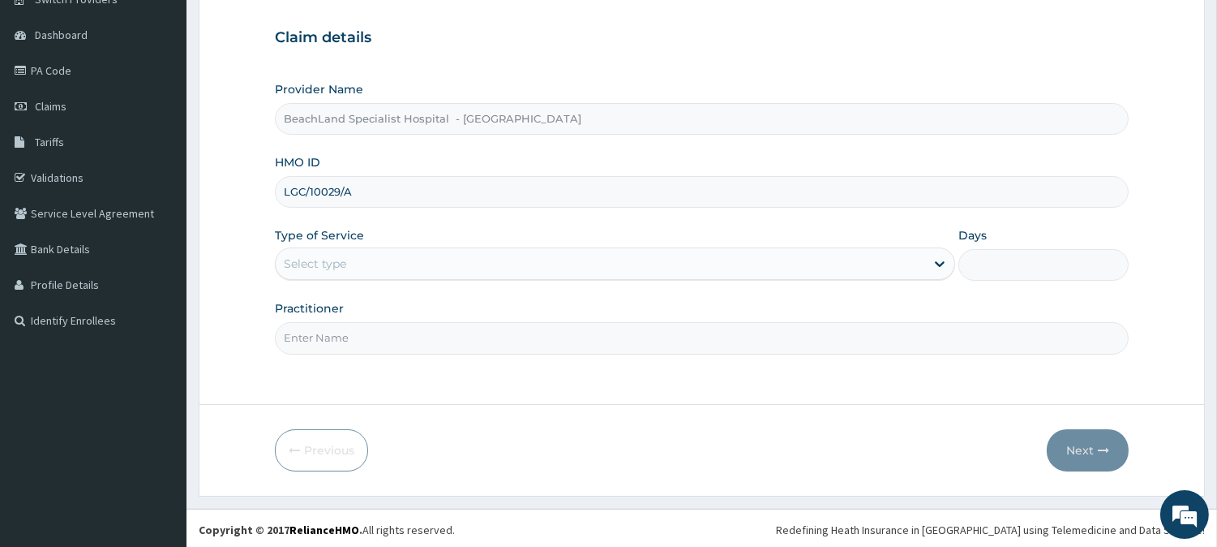
scroll to position [144, 0]
type input "LGC/10029/A"
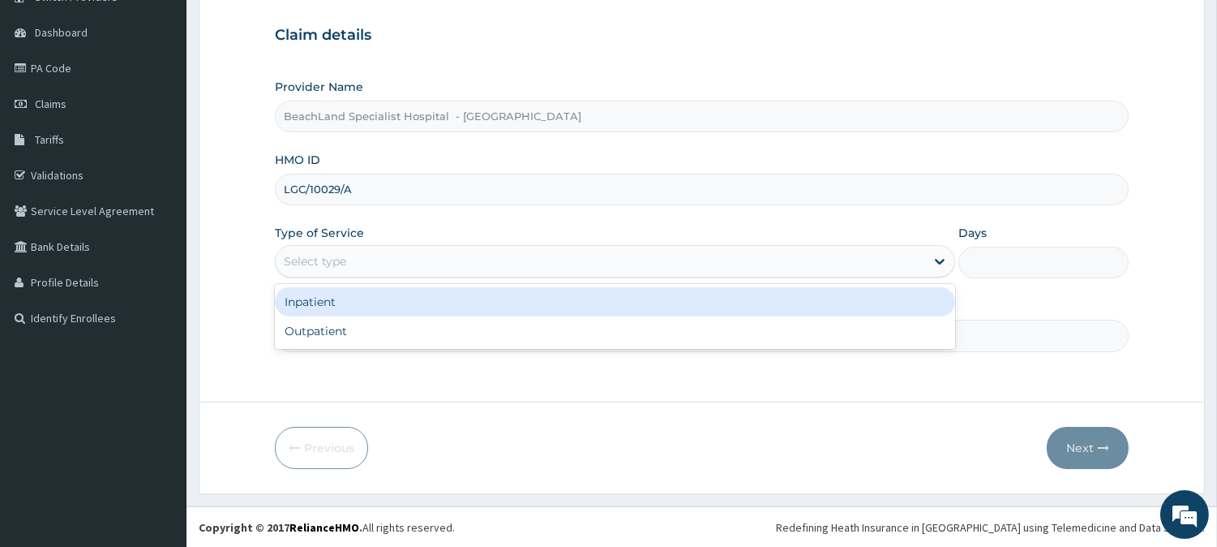
click at [366, 252] on div "Select type" at bounding box center [600, 261] width 649 height 26
click at [344, 311] on div "Inpatient" at bounding box center [615, 301] width 680 height 29
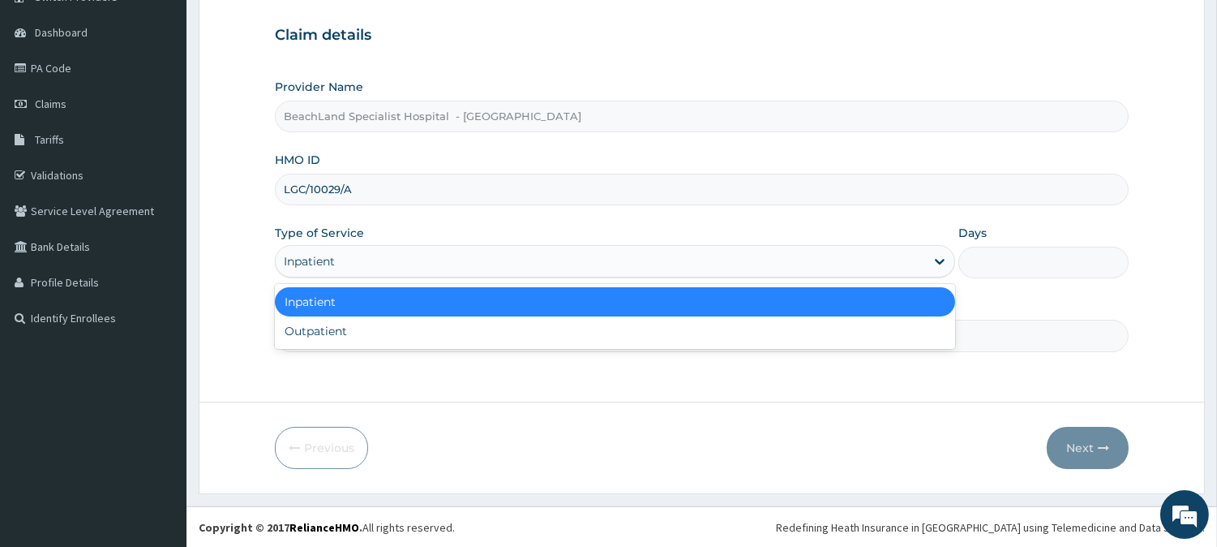
click at [363, 262] on div "Inpatient" at bounding box center [600, 261] width 649 height 26
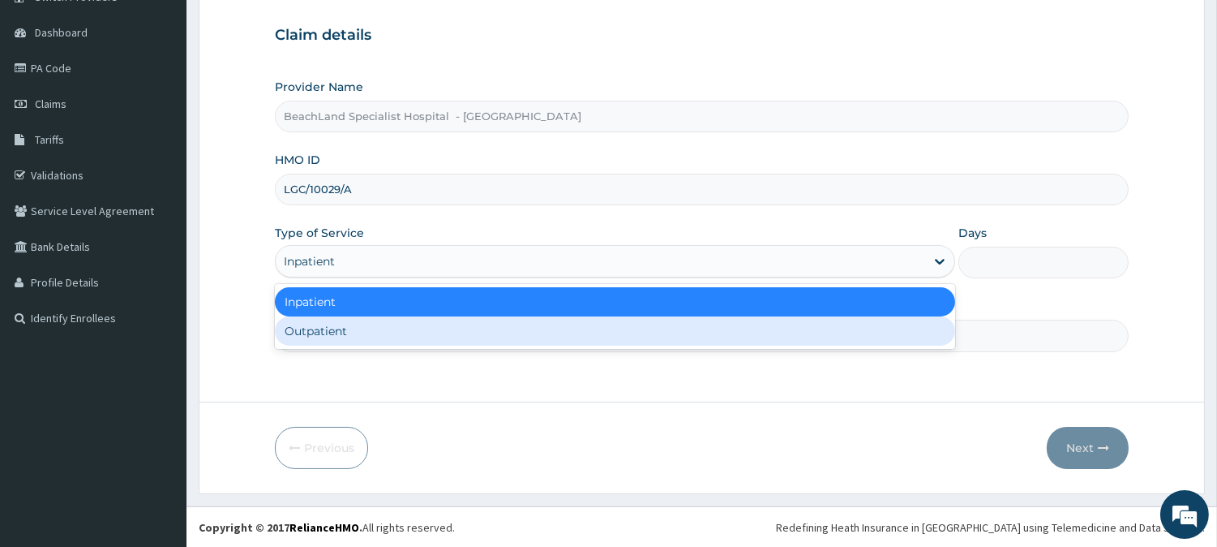
click at [344, 334] on div "Outpatient" at bounding box center [615, 330] width 680 height 29
type input "1"
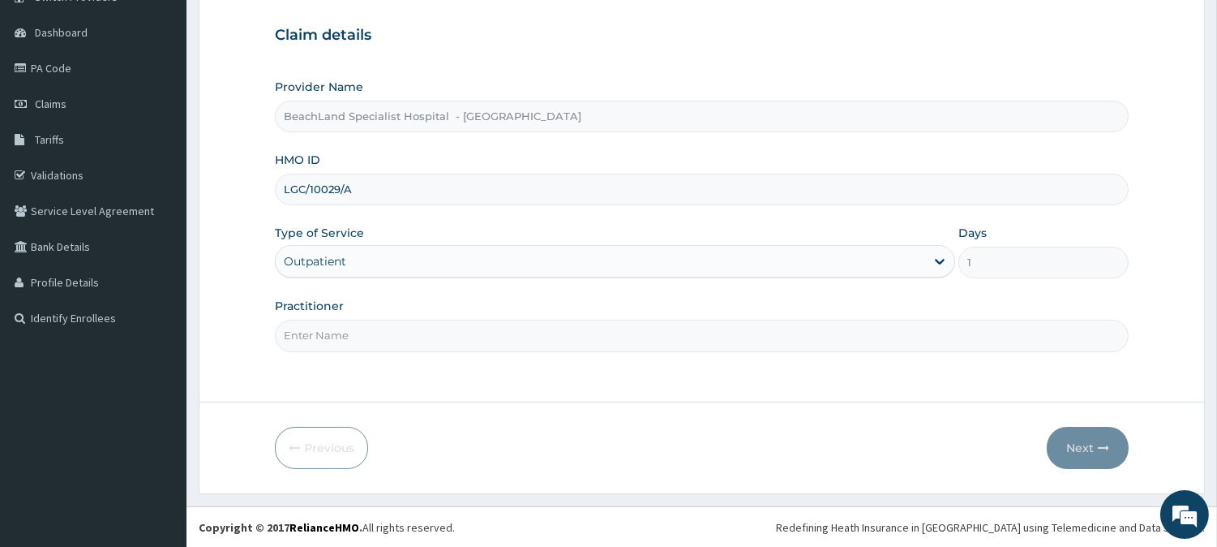
click at [344, 334] on input "Practitioner" at bounding box center [702, 335] width 854 height 32
click at [339, 336] on input "Practitioner" at bounding box center [702, 335] width 854 height 32
click at [293, 331] on input "Practitioner" at bounding box center [702, 335] width 854 height 32
click at [316, 332] on input "Practitioner" at bounding box center [702, 335] width 854 height 32
click at [317, 332] on input "Practitioner" at bounding box center [702, 335] width 854 height 32
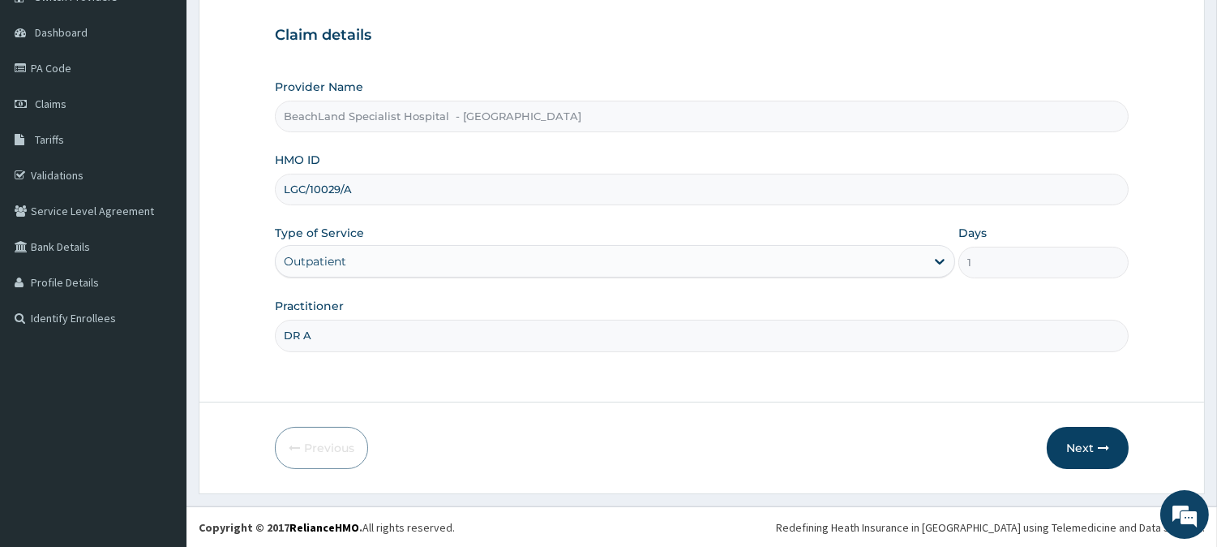
type input "DR AJALA"
click at [1087, 446] on button "Next" at bounding box center [1088, 448] width 82 height 42
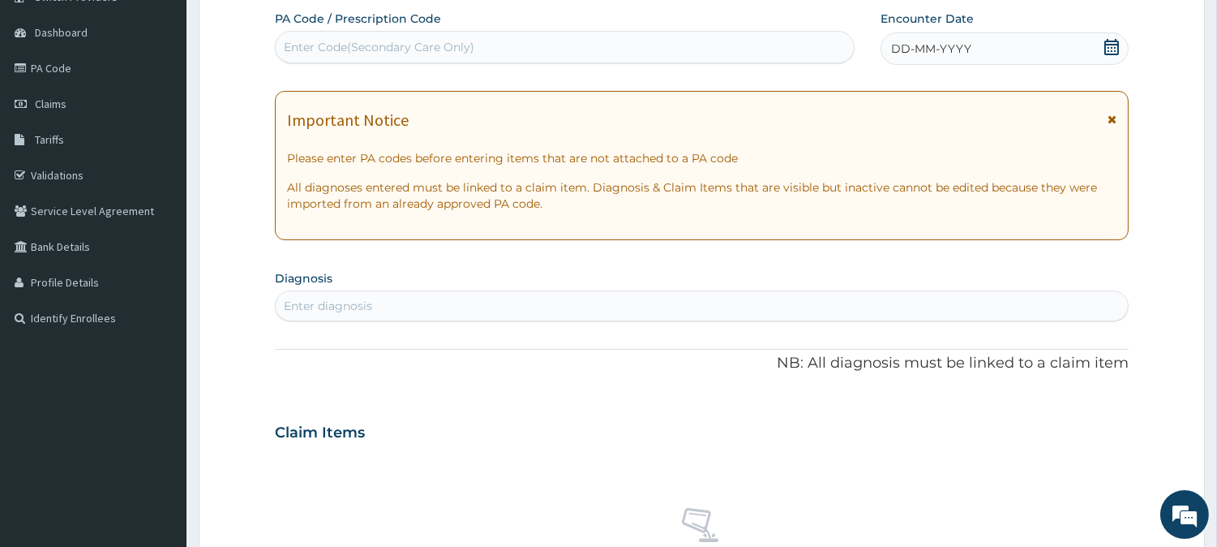
click at [1105, 43] on icon at bounding box center [1111, 47] width 15 height 16
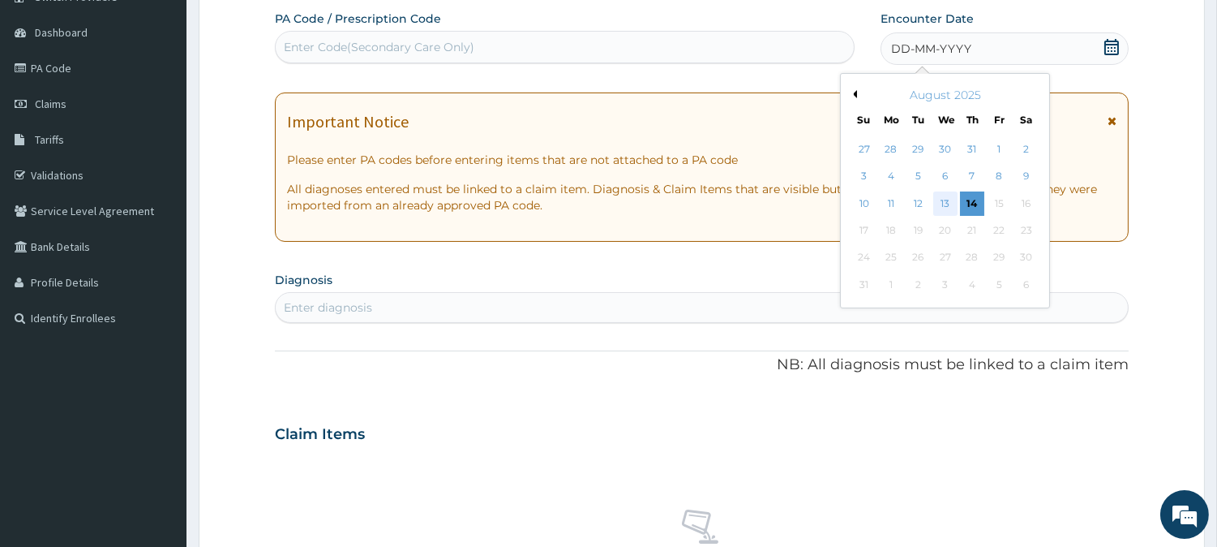
click at [952, 204] on div "13" at bounding box center [944, 203] width 24 height 24
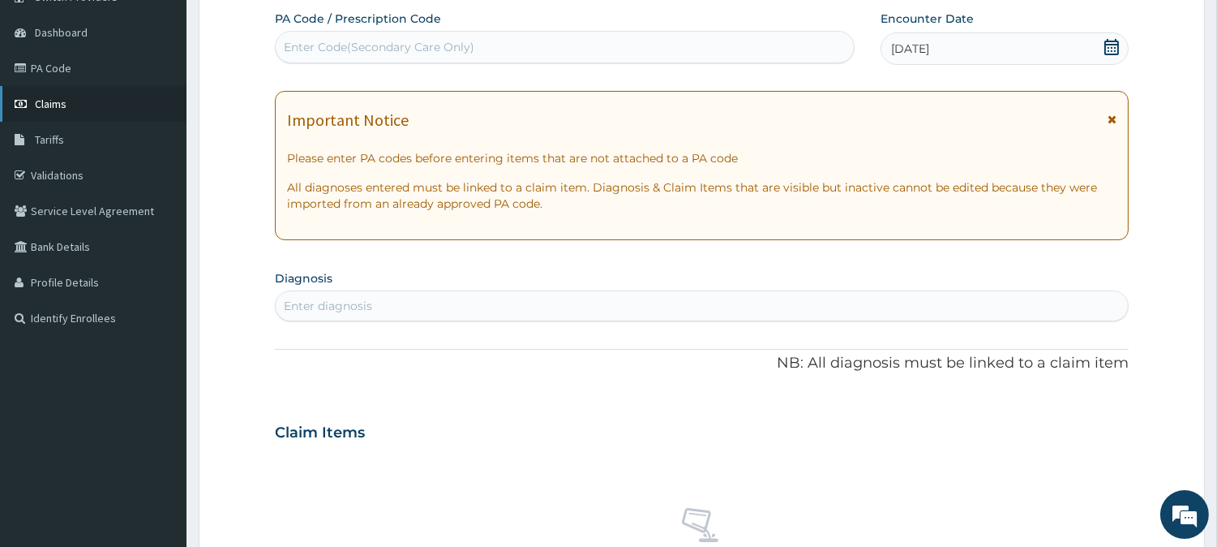
click at [97, 107] on link "Claims" at bounding box center [93, 104] width 186 height 36
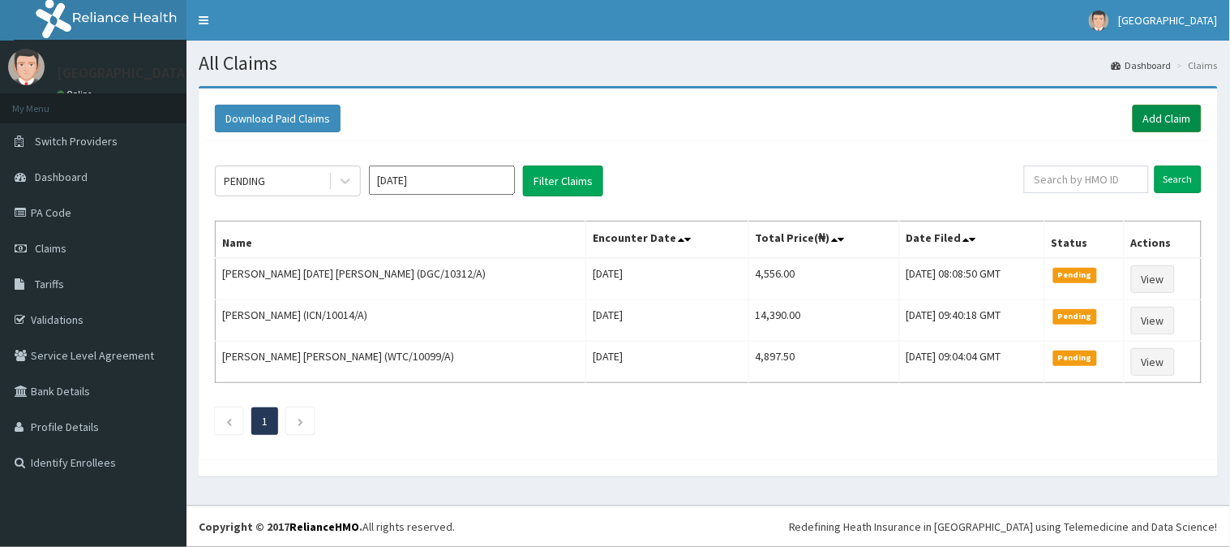
click at [1172, 114] on link "Add Claim" at bounding box center [1167, 119] width 69 height 28
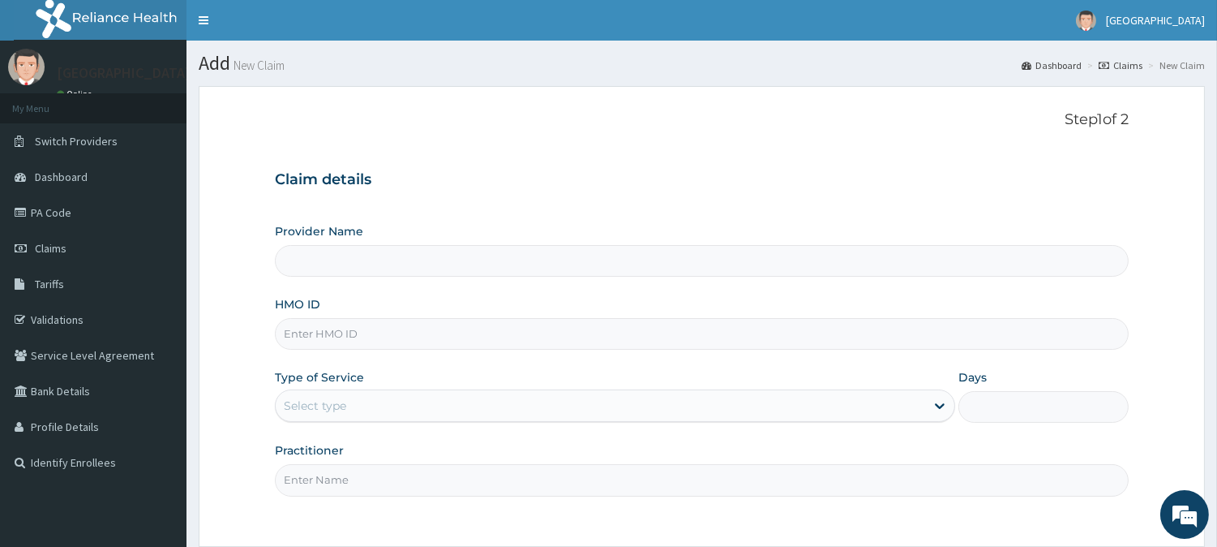
click at [326, 336] on input "HMO ID" at bounding box center [702, 334] width 854 height 32
type input "BeachLand Specialist Hospital - [GEOGRAPHIC_DATA]"
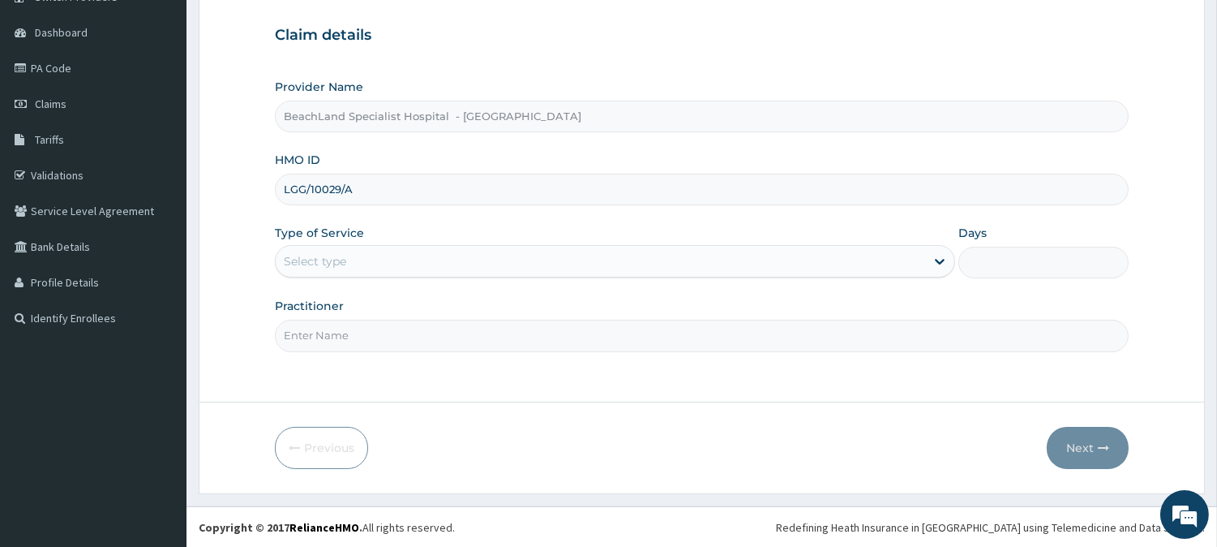
type input "LGG/10029/A"
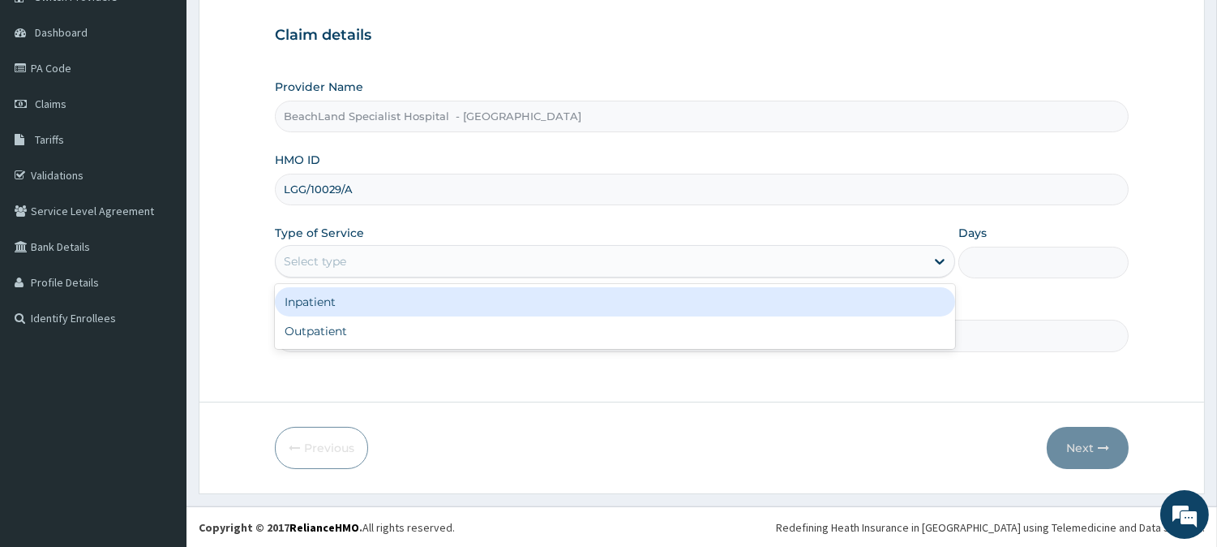
click at [353, 262] on div "Select type" at bounding box center [600, 261] width 649 height 26
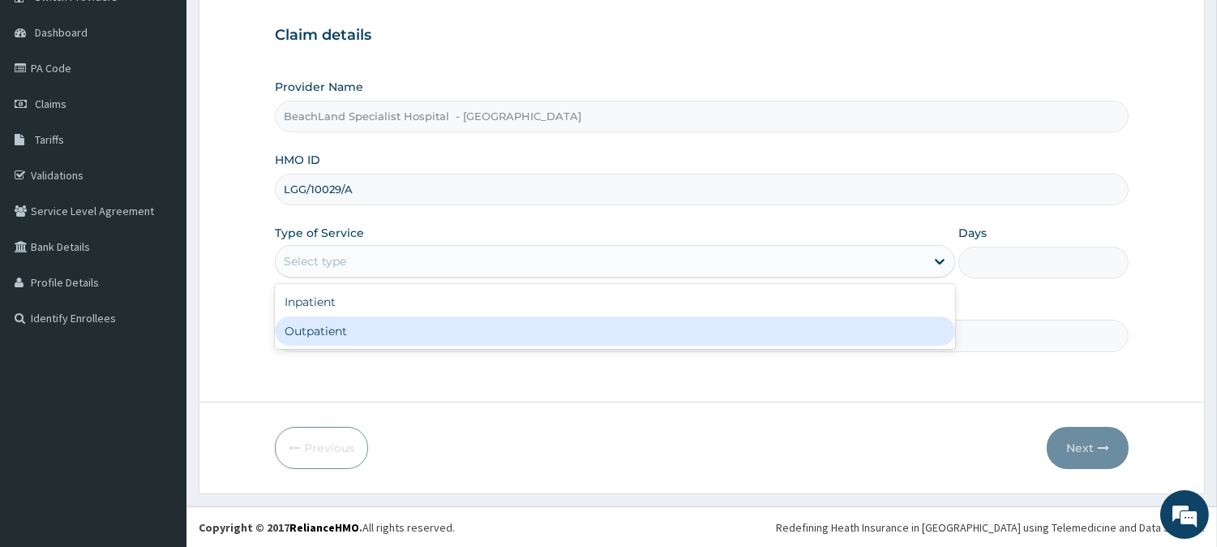
click at [343, 324] on div "Outpatient" at bounding box center [615, 330] width 680 height 29
type input "1"
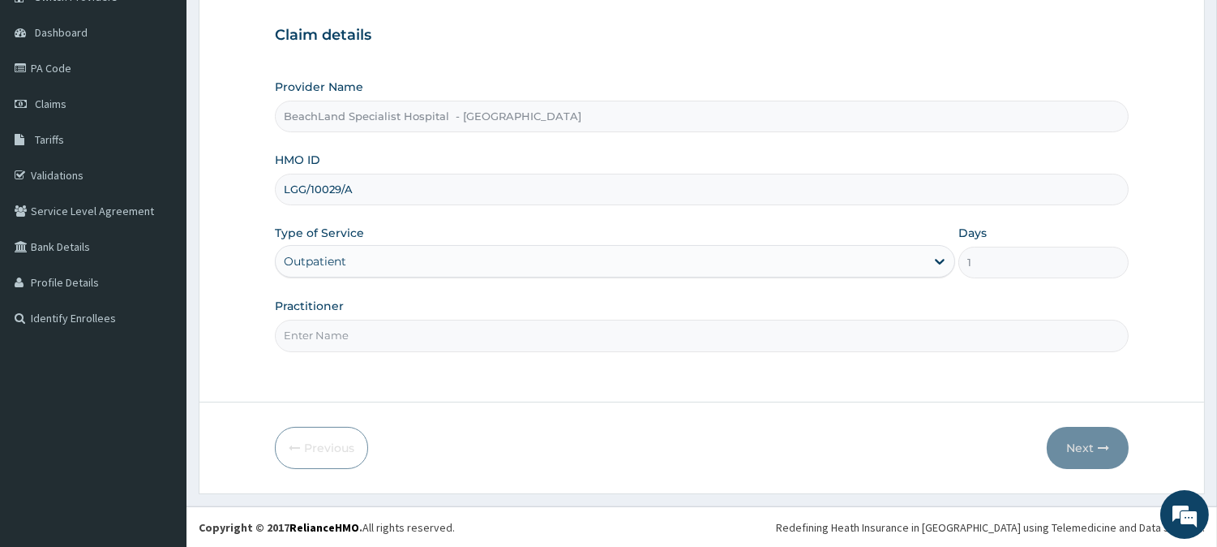
click at [349, 338] on input "Practitioner" at bounding box center [702, 335] width 854 height 32
click at [354, 325] on input "Practitioner" at bounding box center [702, 335] width 854 height 32
click at [334, 331] on input "Practitioner" at bounding box center [702, 335] width 854 height 32
type input "DR AJALA"
click at [1111, 452] on button "Next" at bounding box center [1088, 448] width 82 height 42
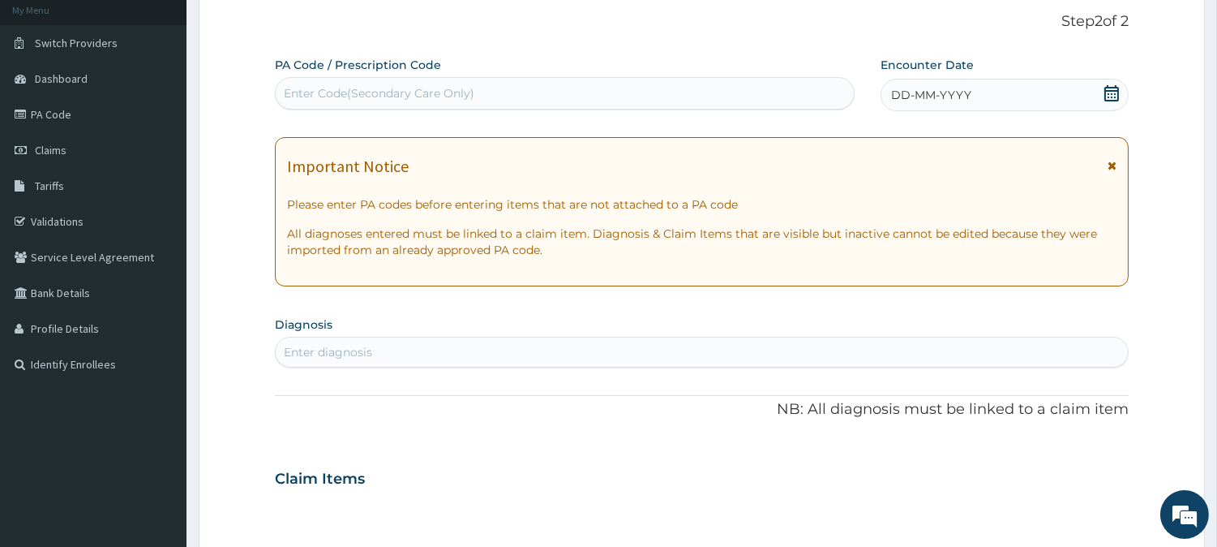
scroll to position [54, 0]
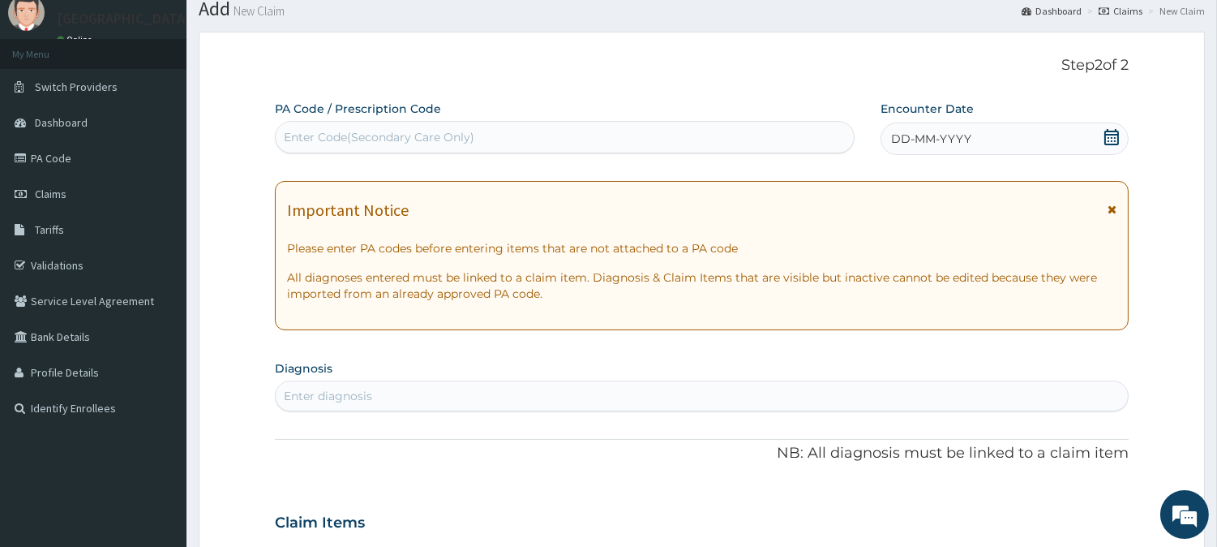
click at [1101, 127] on div "DD-MM-YYYY" at bounding box center [1005, 138] width 248 height 32
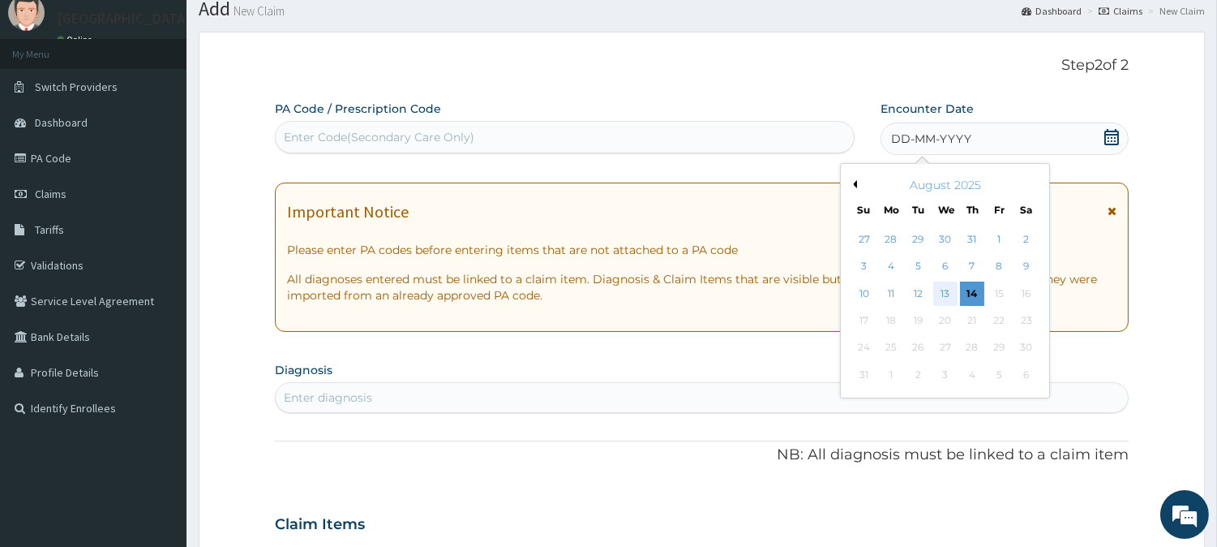
click at [936, 292] on div "13" at bounding box center [944, 293] width 24 height 24
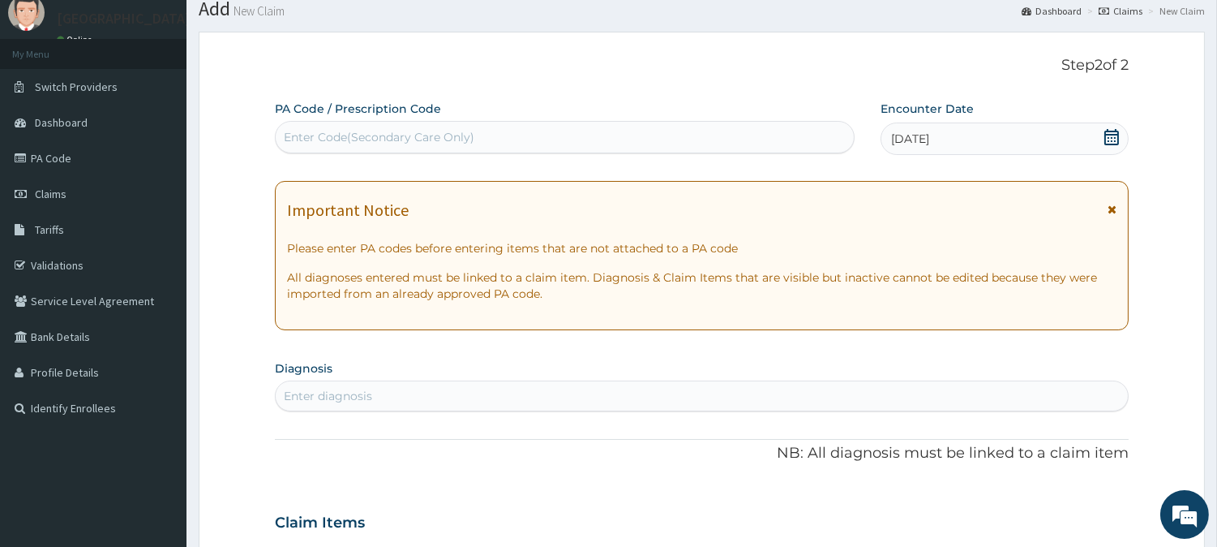
drag, startPoint x: 315, startPoint y: 141, endPoint x: 337, endPoint y: 139, distance: 22.8
click at [316, 141] on div "Enter Code(Secondary Care Only)" at bounding box center [379, 137] width 191 height 16
click at [1117, 211] on div "Important Notice Please enter PA codes before entering items that are not attac…" at bounding box center [702, 255] width 854 height 149
click at [1112, 204] on icon at bounding box center [1112, 209] width 9 height 11
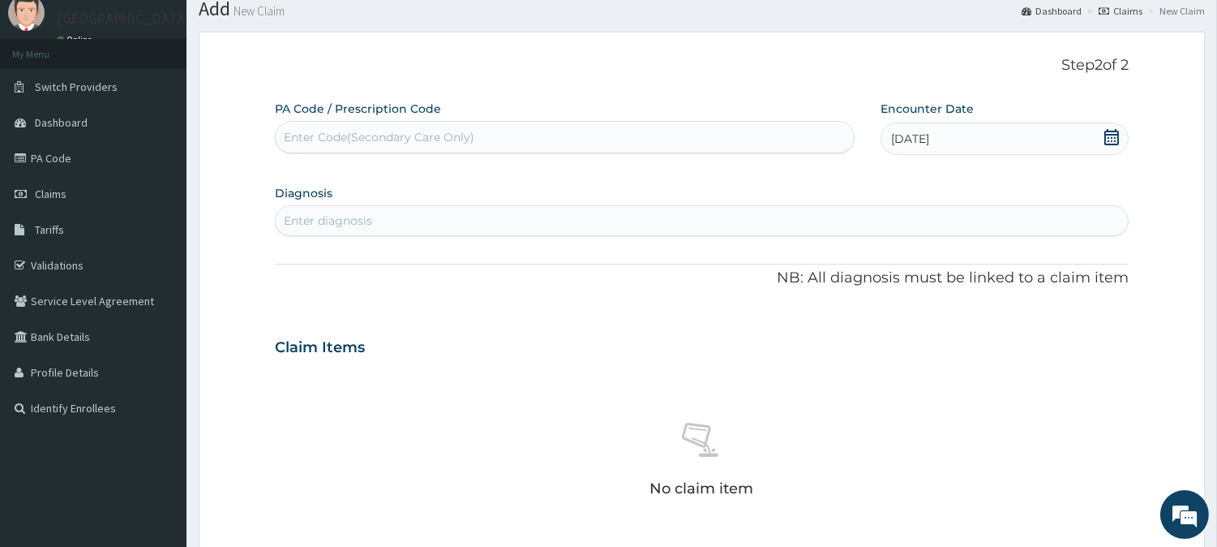
click at [345, 219] on div "Enter diagnosis" at bounding box center [328, 220] width 88 height 16
type input "MALA"
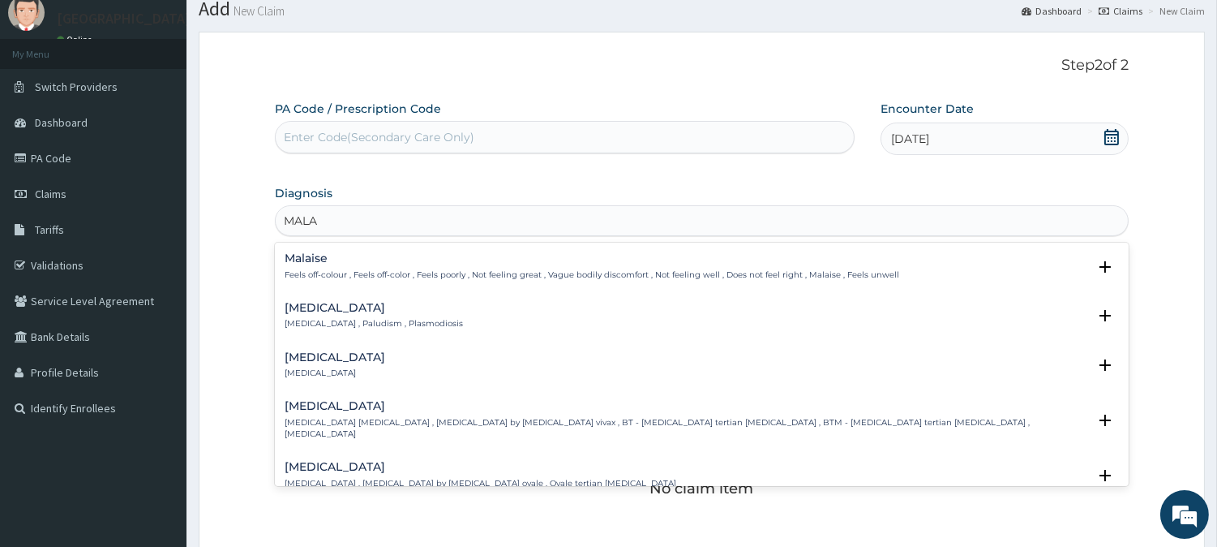
click at [318, 313] on div "Malaria Malaria , Paludism , Plasmodiosis" at bounding box center [374, 316] width 178 height 28
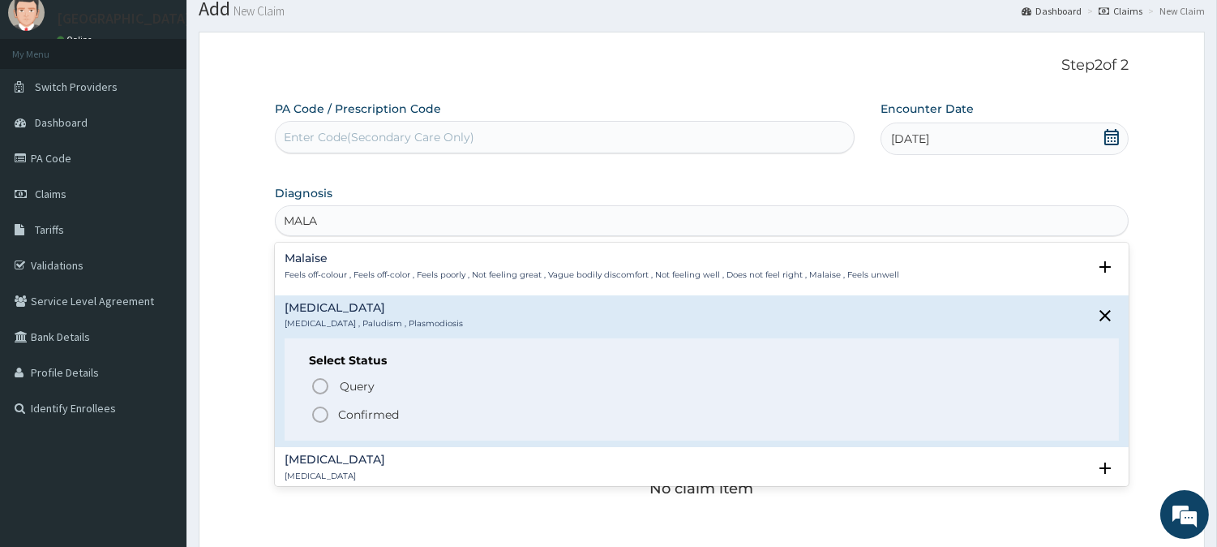
click at [339, 402] on div "Query Query covers suspected (?), Keep in view (kiv), Ruled out (r/o) Confirmed" at bounding box center [702, 399] width 786 height 49
click at [323, 402] on div "Query Query covers suspected (?), Keep in view (kiv), Ruled out (r/o) Confirmed" at bounding box center [702, 399] width 786 height 49
drag, startPoint x: 319, startPoint y: 410, endPoint x: 319, endPoint y: 393, distance: 17.0
click at [320, 410] on icon "status option filled" at bounding box center [320, 414] width 19 height 19
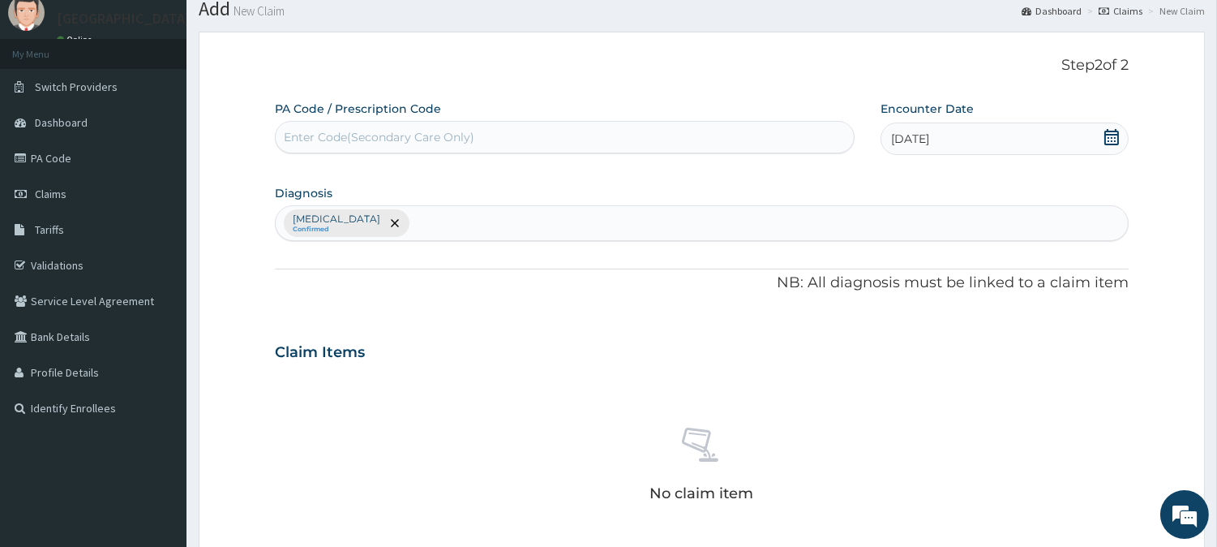
click at [384, 232] on div "Malaria Confirmed" at bounding box center [702, 223] width 852 height 34
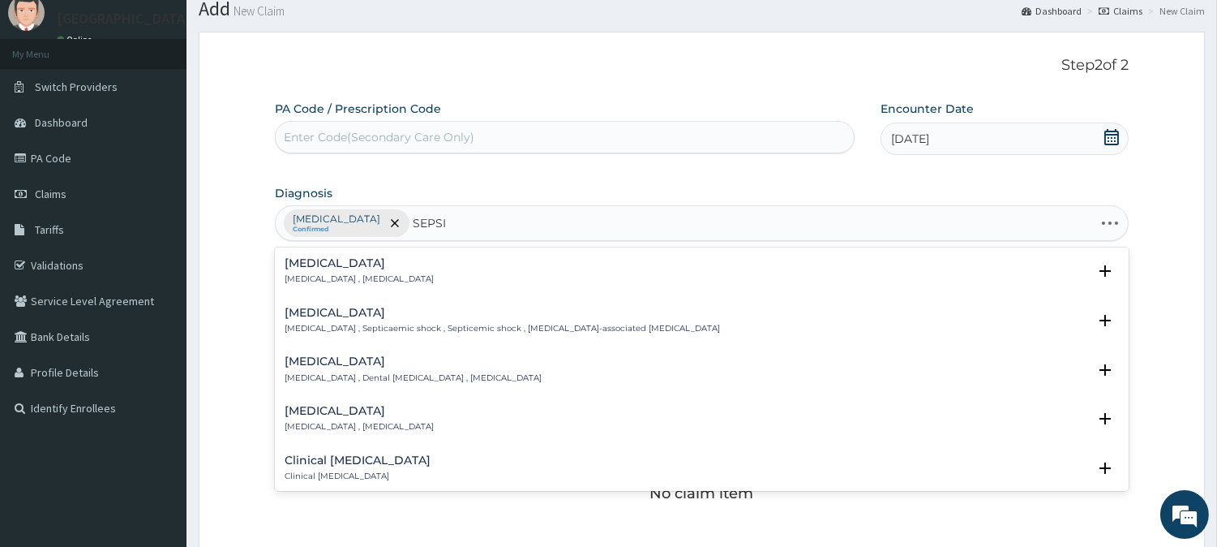
type input "SEPSIS"
click at [347, 264] on h4 "Sepsis" at bounding box center [359, 263] width 149 height 12
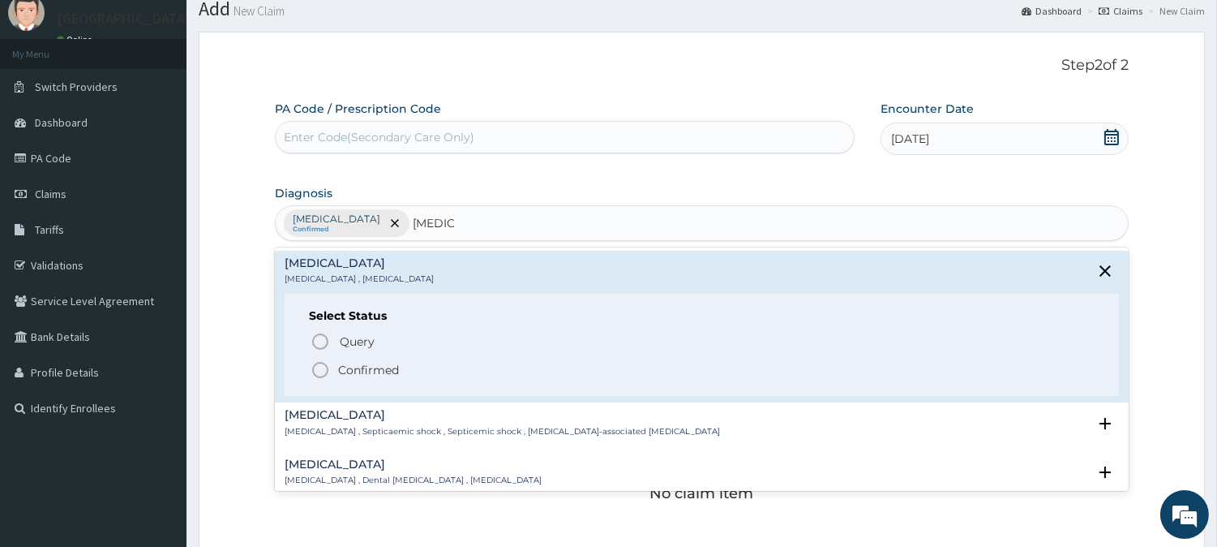
click at [328, 375] on icon "status option filled" at bounding box center [320, 369] width 19 height 19
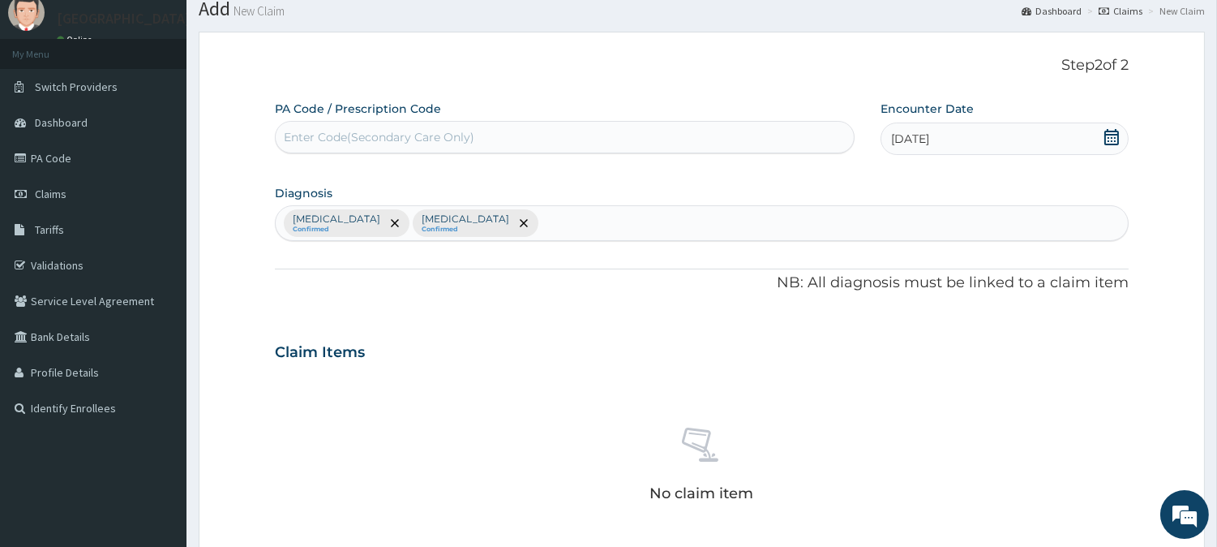
click at [456, 224] on div "Malaria Confirmed Sepsis Confirmed" at bounding box center [702, 223] width 852 height 34
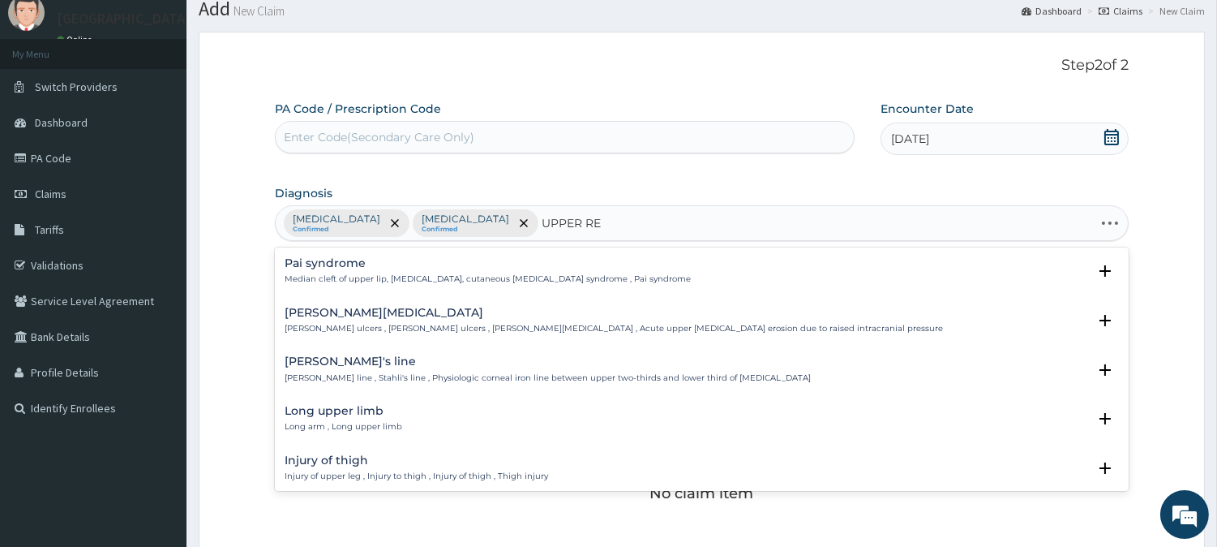
type input "UPPER RES"
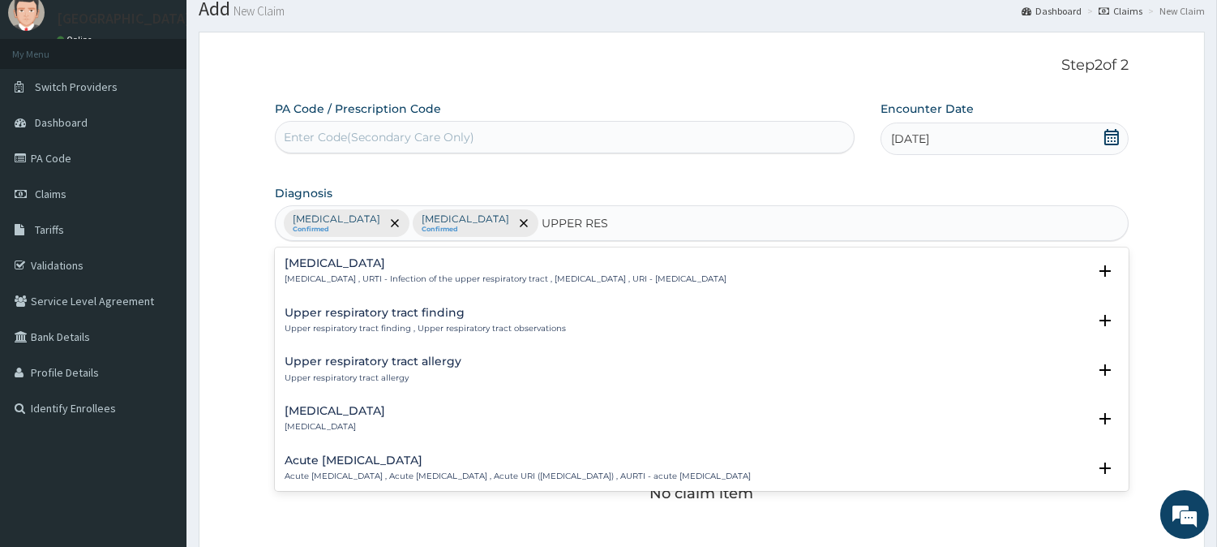
click at [321, 272] on div "Upper respiratory infection Upper respiratory infection , URTI - Infection of t…" at bounding box center [506, 271] width 442 height 28
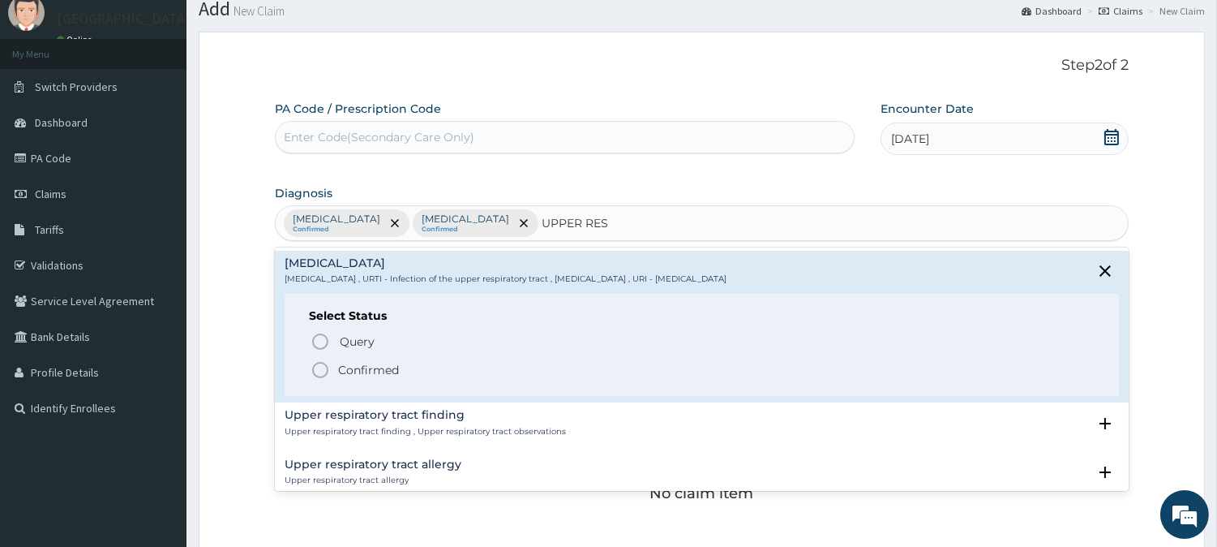
click at [339, 360] on span "Confirmed" at bounding box center [703, 369] width 784 height 19
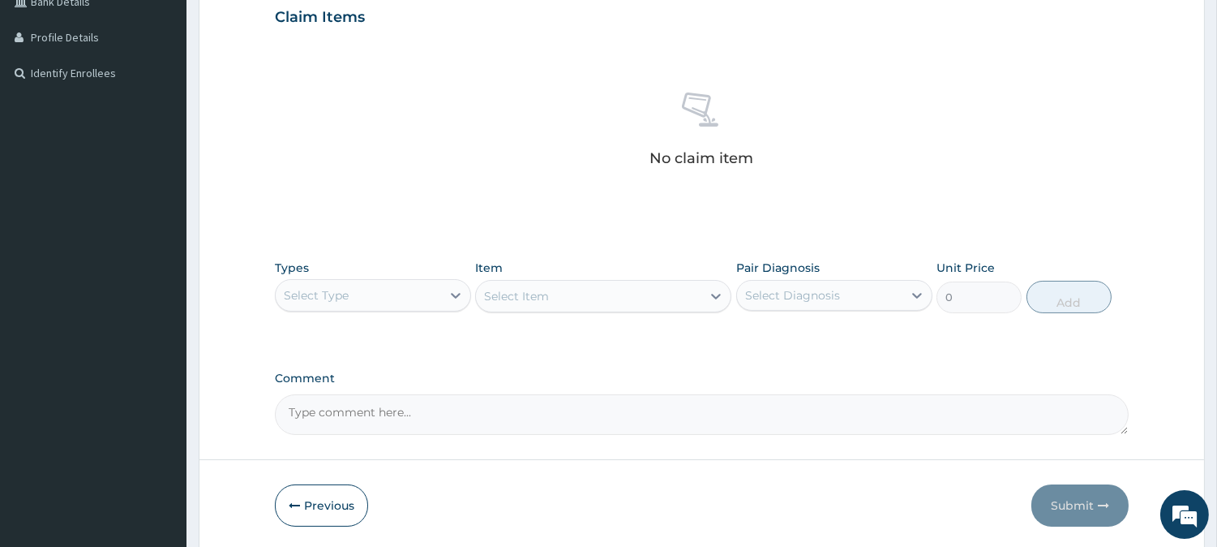
scroll to position [448, 0]
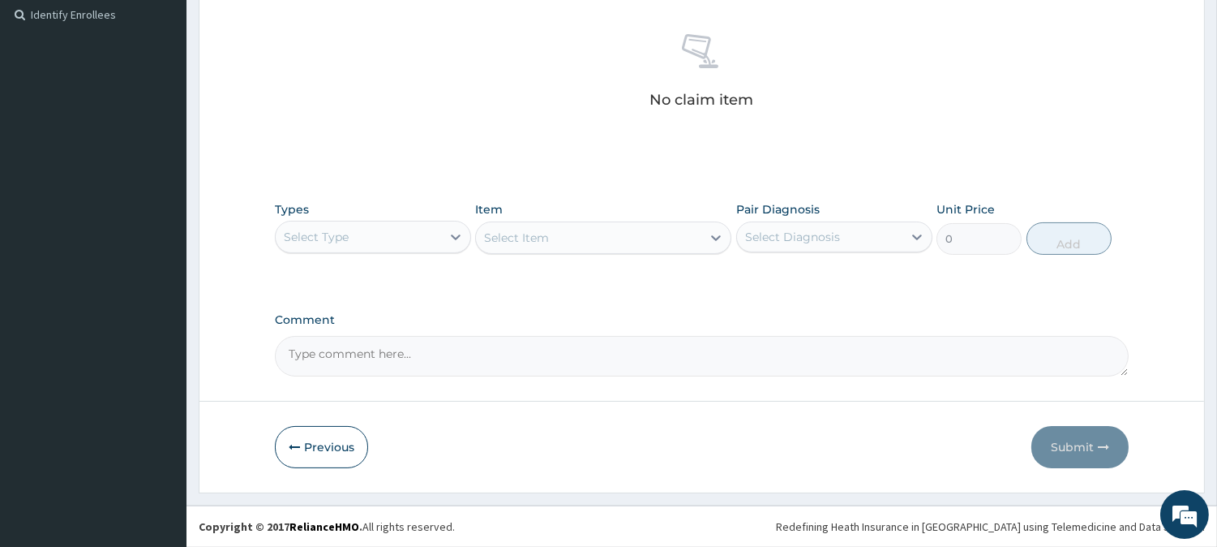
click at [386, 234] on div "Select Type" at bounding box center [358, 237] width 165 height 26
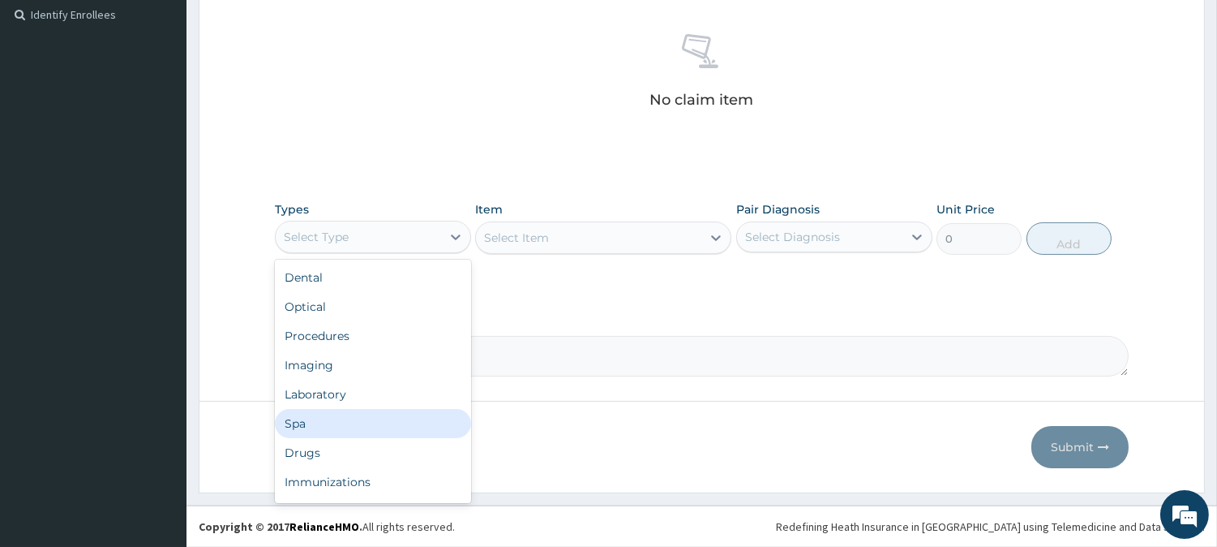
scroll to position [54, 0]
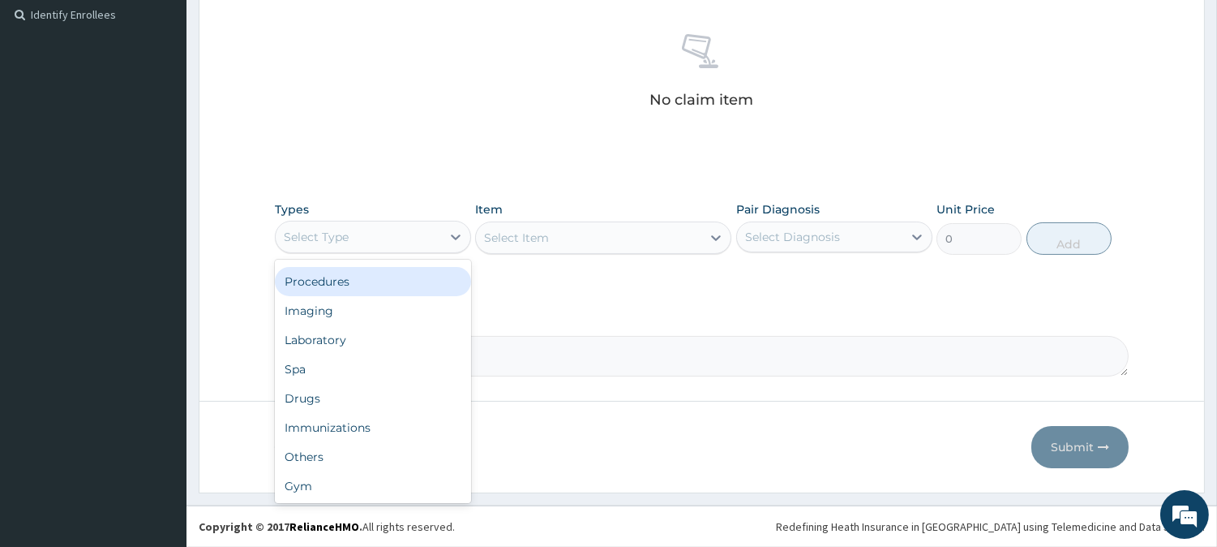
click at [336, 289] on div "Procedures" at bounding box center [373, 281] width 196 height 29
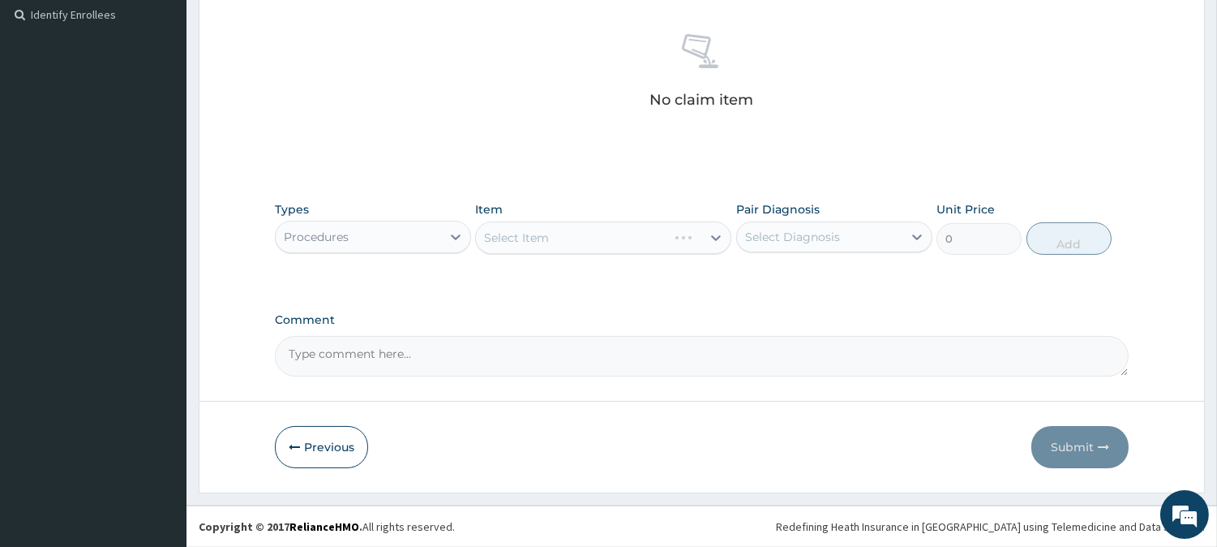
click at [504, 239] on div "Select Item" at bounding box center [603, 237] width 256 height 32
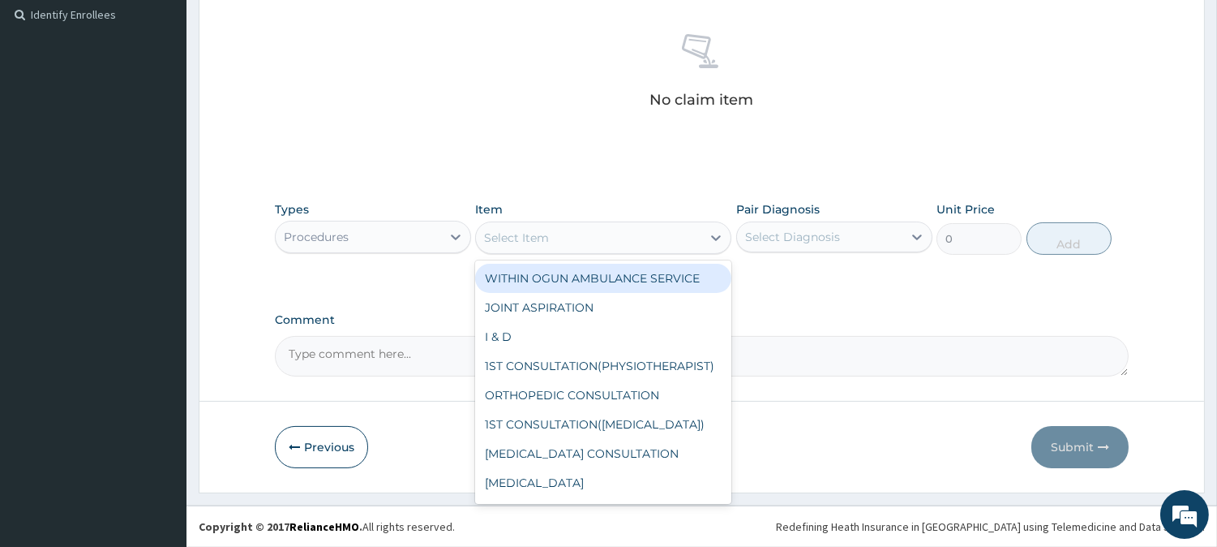
click at [493, 237] on div "Select Item" at bounding box center [516, 237] width 65 height 16
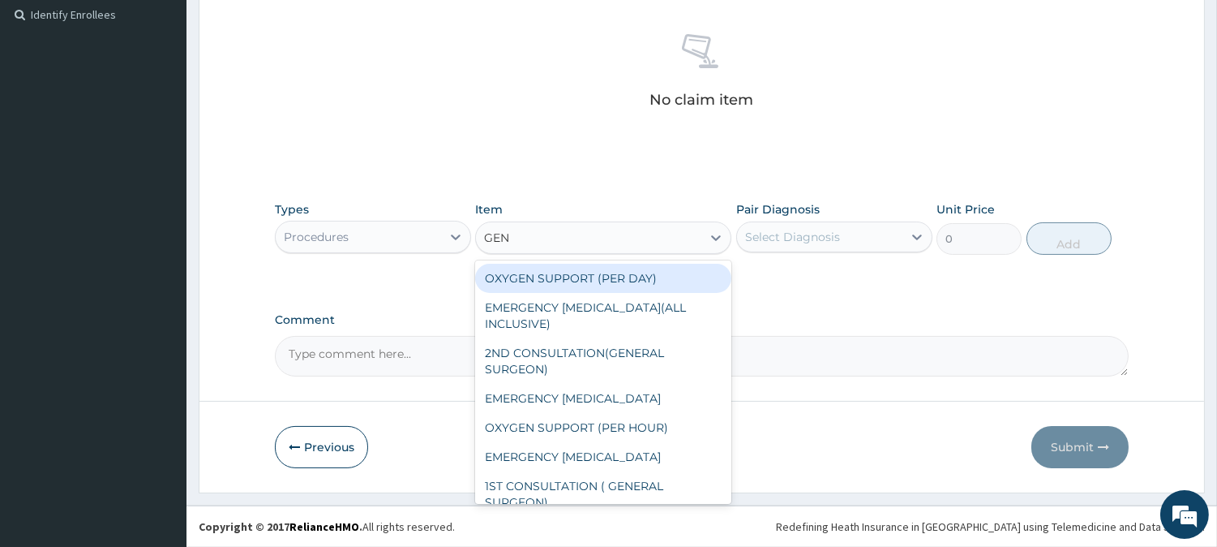
type input "GENE"
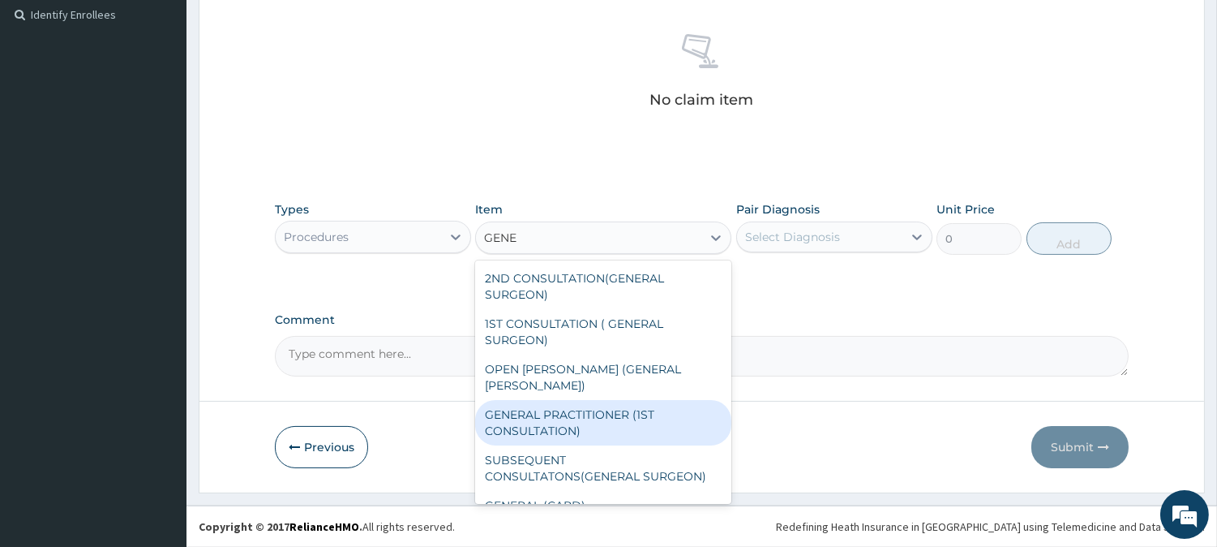
drag, startPoint x: 535, startPoint y: 406, endPoint x: 556, endPoint y: 392, distance: 25.6
click at [538, 405] on div "GENERAL PRACTITIONER (1ST CONSULTATION)" at bounding box center [603, 422] width 256 height 45
type input "2000"
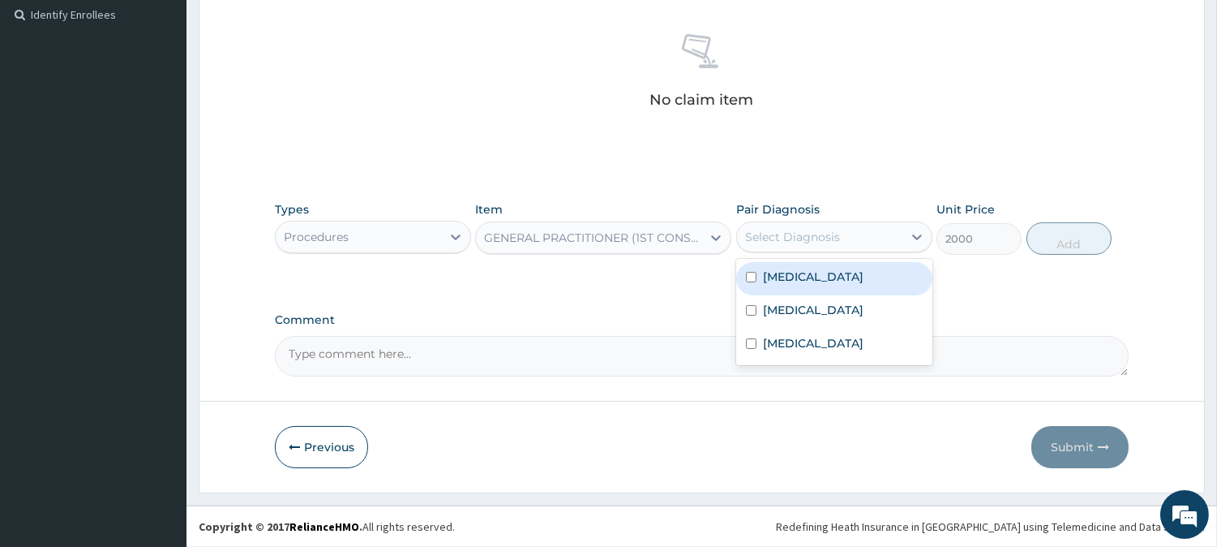
click at [868, 245] on div "Select Diagnosis" at bounding box center [819, 237] width 165 height 26
click at [838, 285] on div "Malaria" at bounding box center [834, 278] width 196 height 33
checkbox input "true"
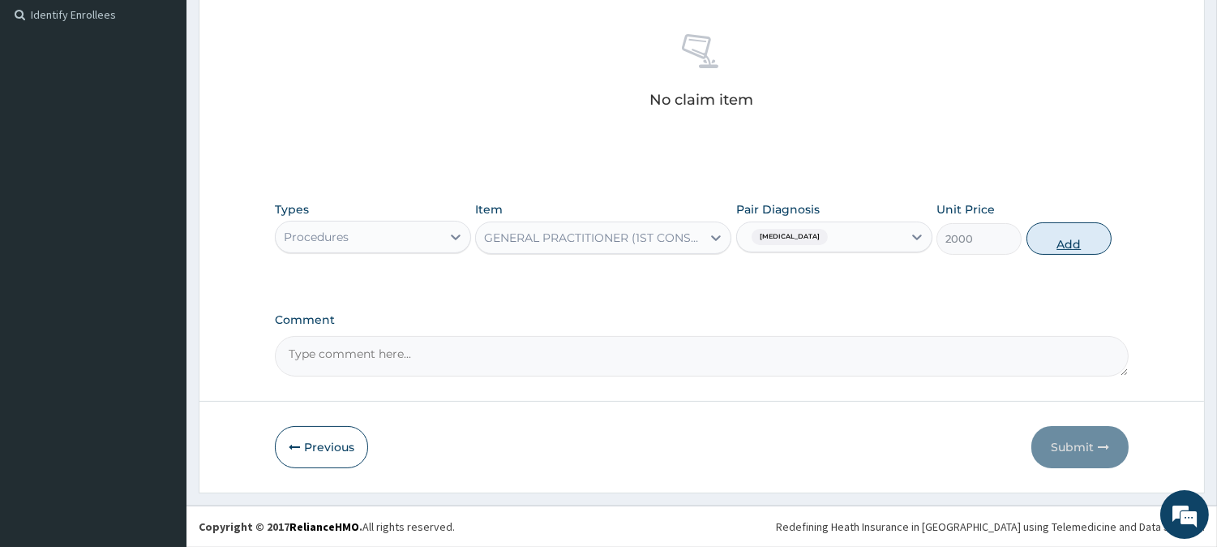
click at [1074, 245] on button "Add" at bounding box center [1069, 238] width 85 height 32
type input "0"
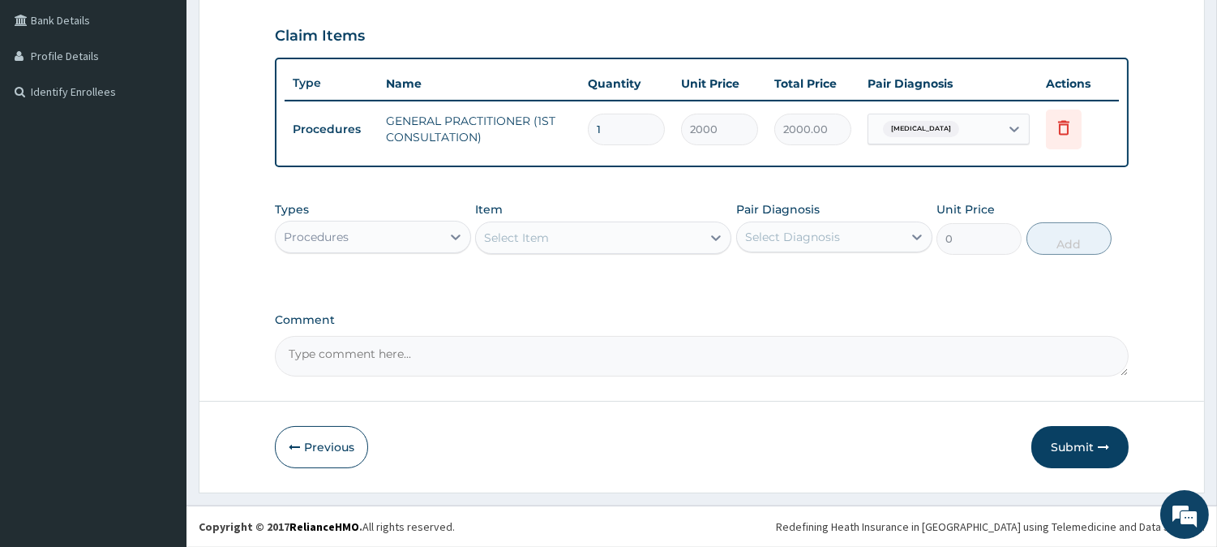
scroll to position [368, 0]
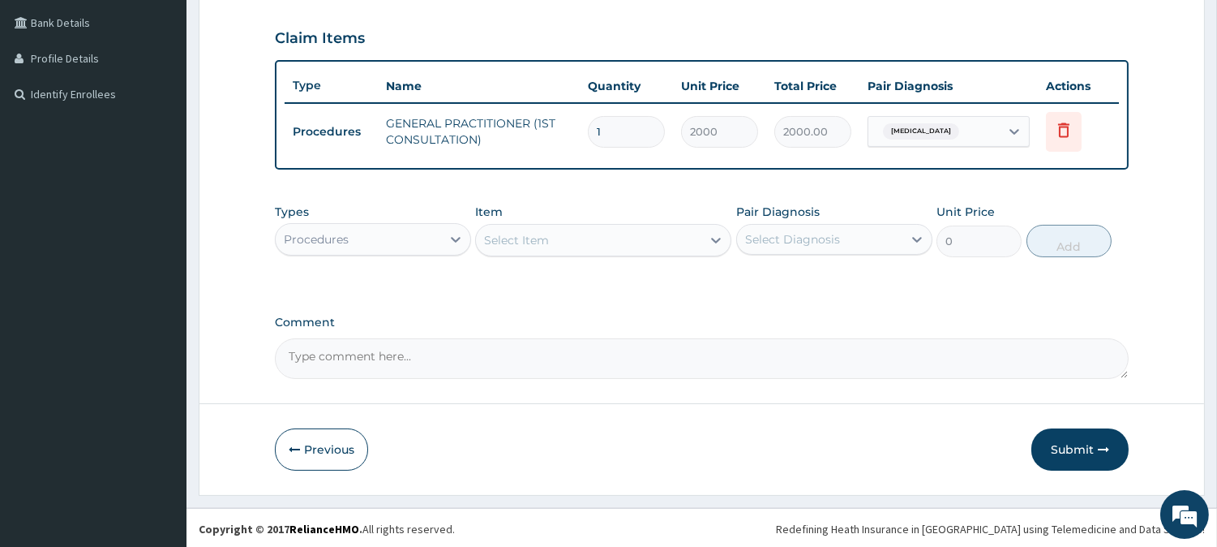
click at [392, 233] on div "Procedures" at bounding box center [358, 239] width 165 height 26
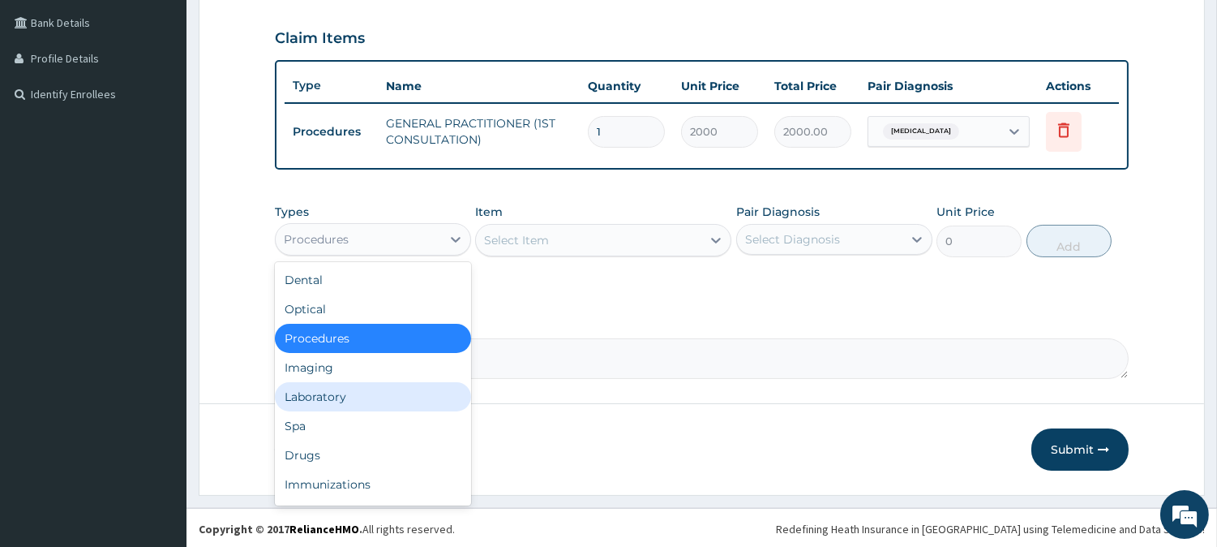
click at [357, 392] on div "Laboratory" at bounding box center [373, 396] width 196 height 29
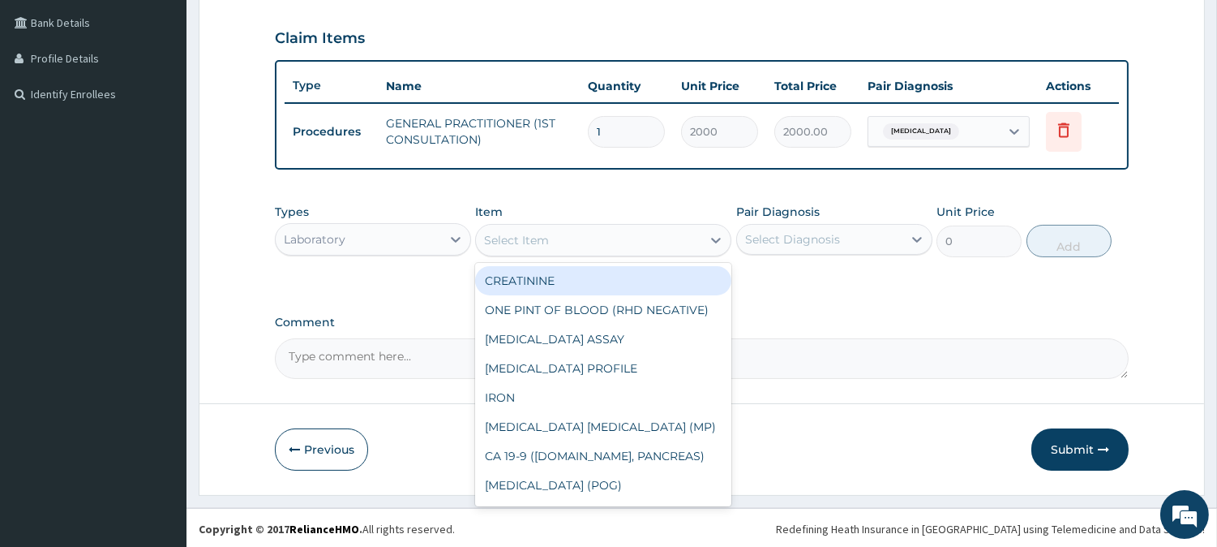
click at [495, 240] on div "Select Item" at bounding box center [516, 240] width 65 height 16
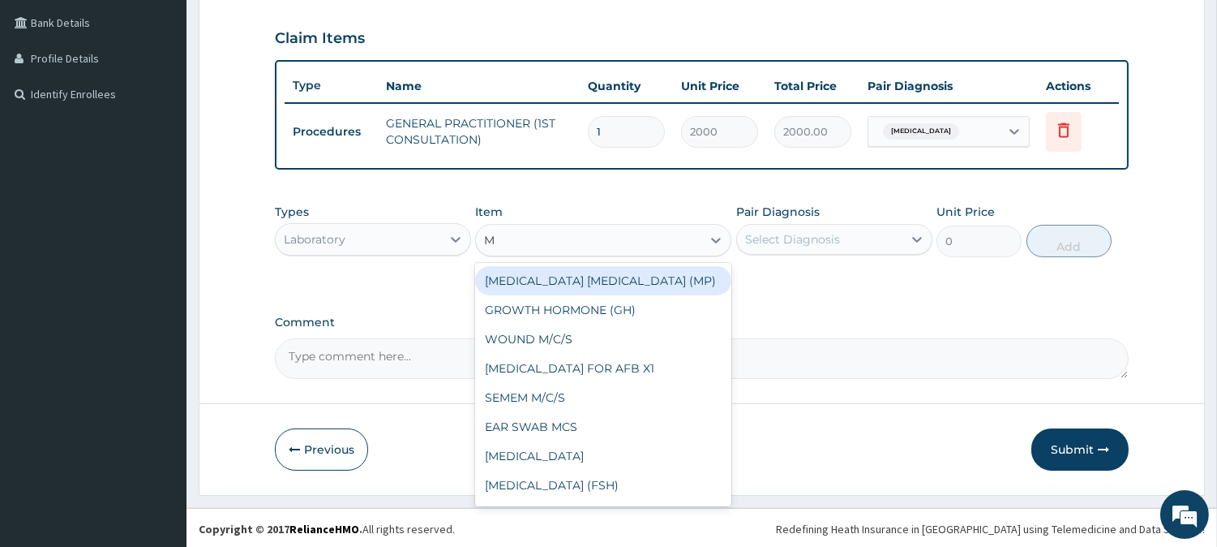
type input "MA"
click at [614, 277] on div "MALARIA PARASITE (MP)" at bounding box center [603, 280] width 256 height 29
type input "1625"
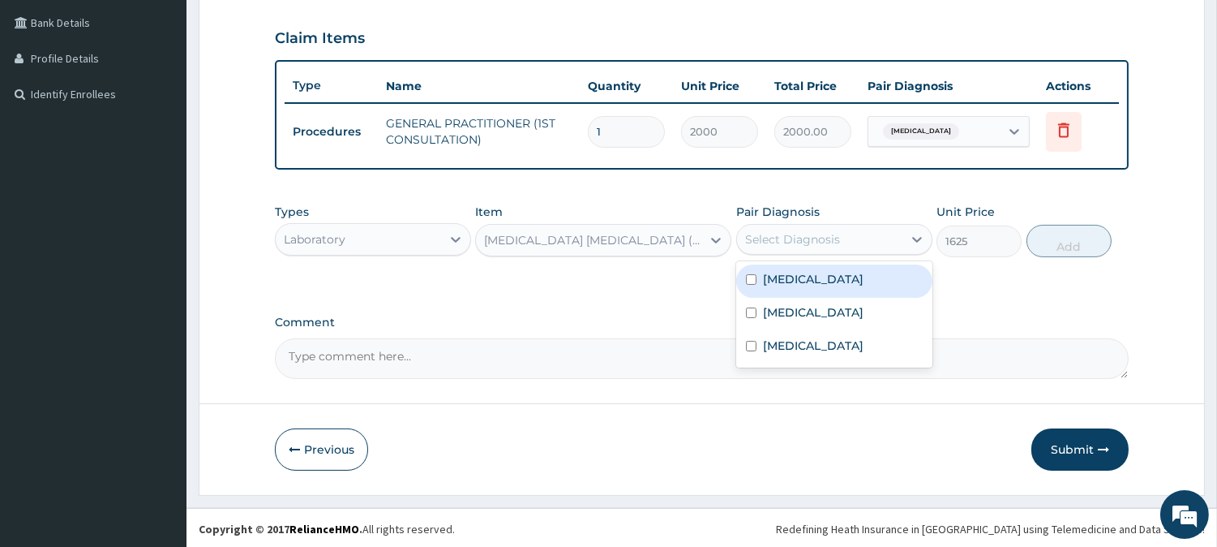
click at [808, 236] on div "Select Diagnosis" at bounding box center [792, 239] width 95 height 16
click at [808, 278] on div "Malaria" at bounding box center [834, 280] width 196 height 33
checkbox input "true"
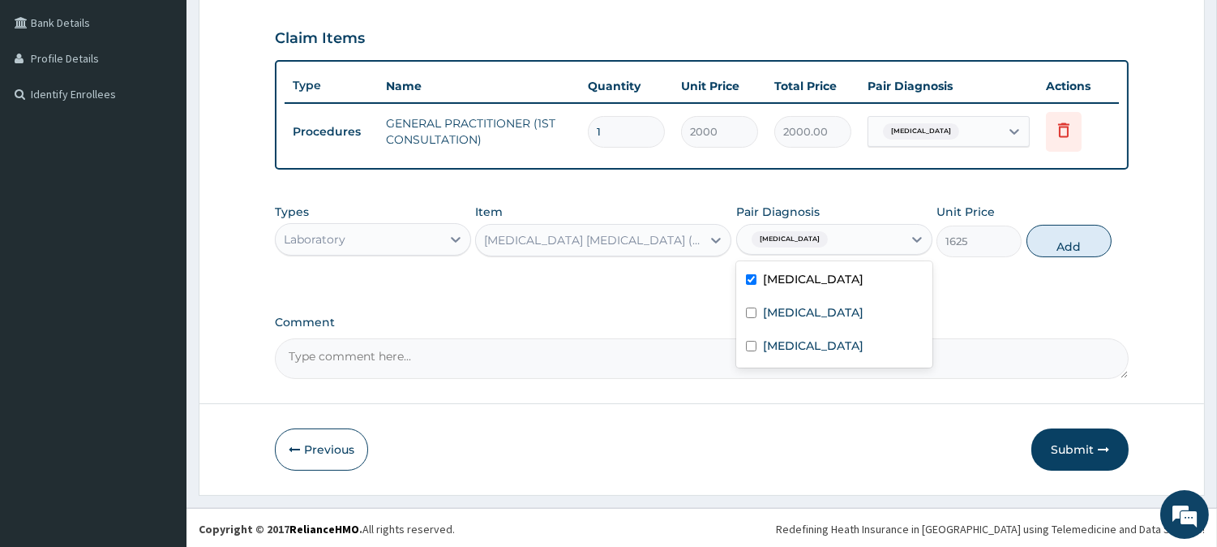
click at [1052, 250] on button "Add" at bounding box center [1069, 241] width 85 height 32
type input "0"
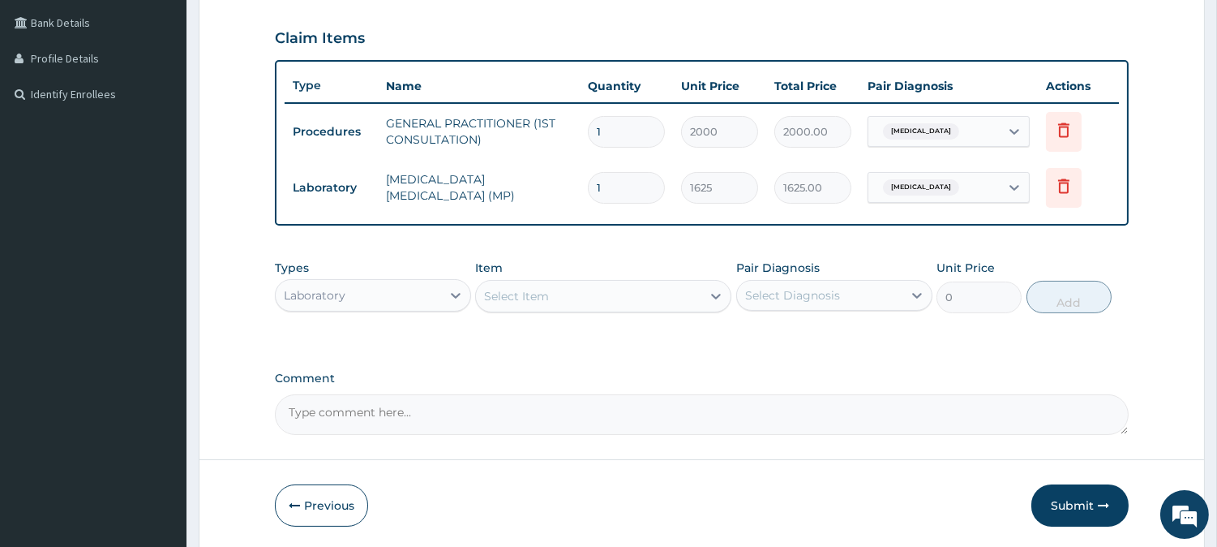
click at [324, 287] on div "Laboratory" at bounding box center [315, 295] width 62 height 16
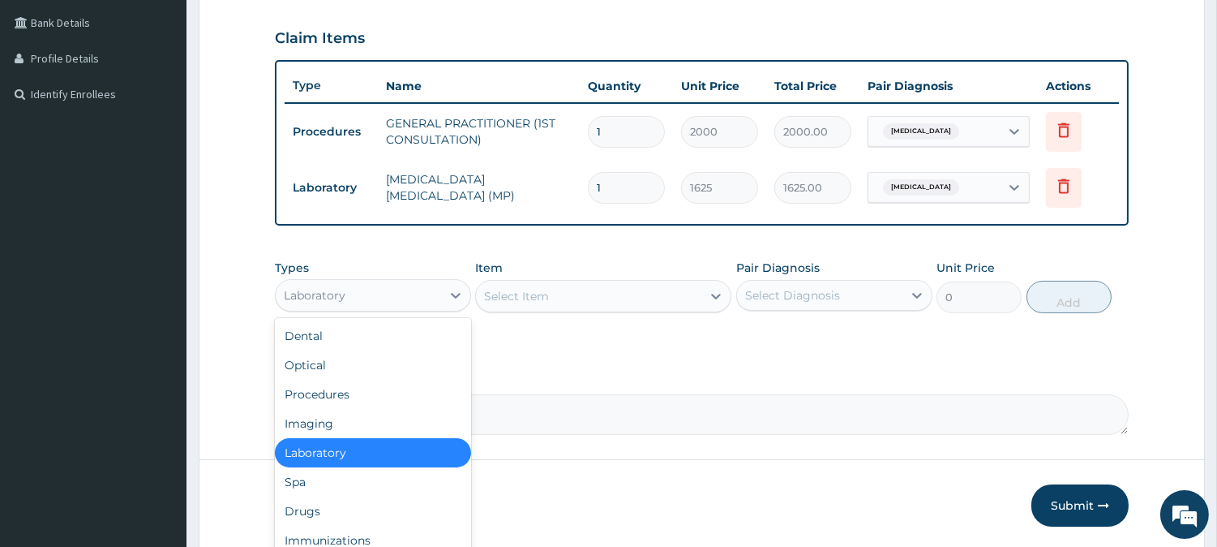
click at [403, 446] on div "Laboratory" at bounding box center [373, 452] width 196 height 29
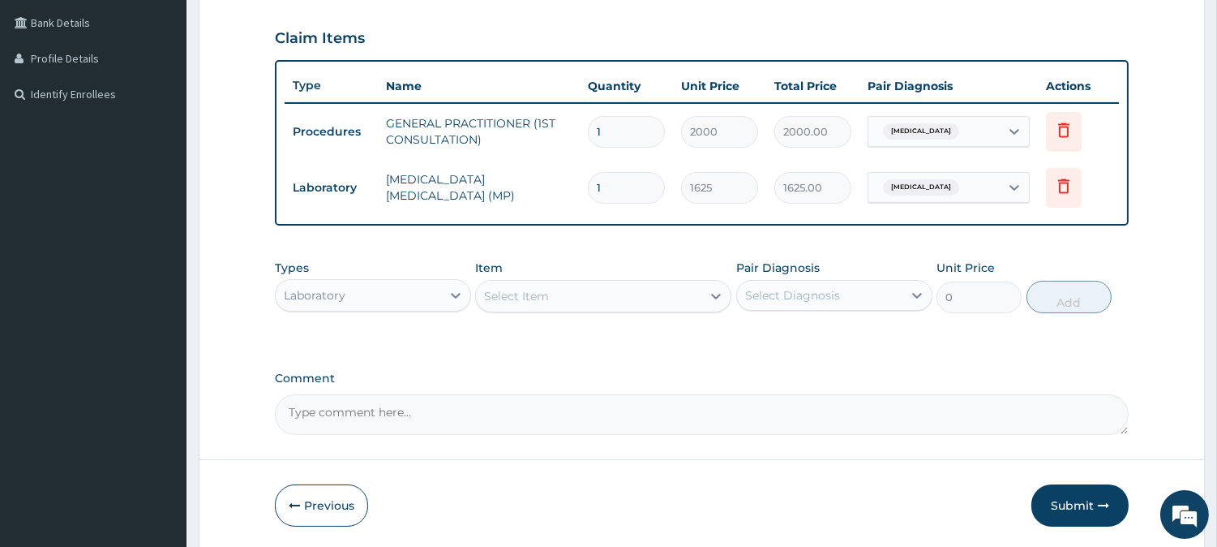
click at [538, 294] on div "Select Item" at bounding box center [516, 296] width 65 height 16
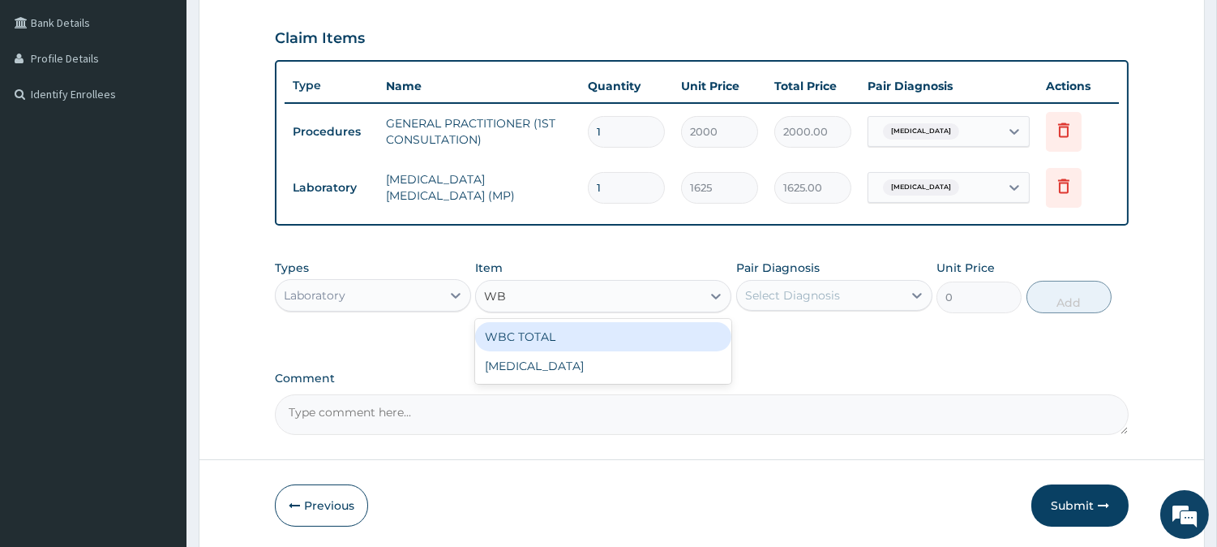
type input "WBC"
click at [547, 335] on div "WBC TOTAL" at bounding box center [603, 336] width 256 height 29
type input "1300"
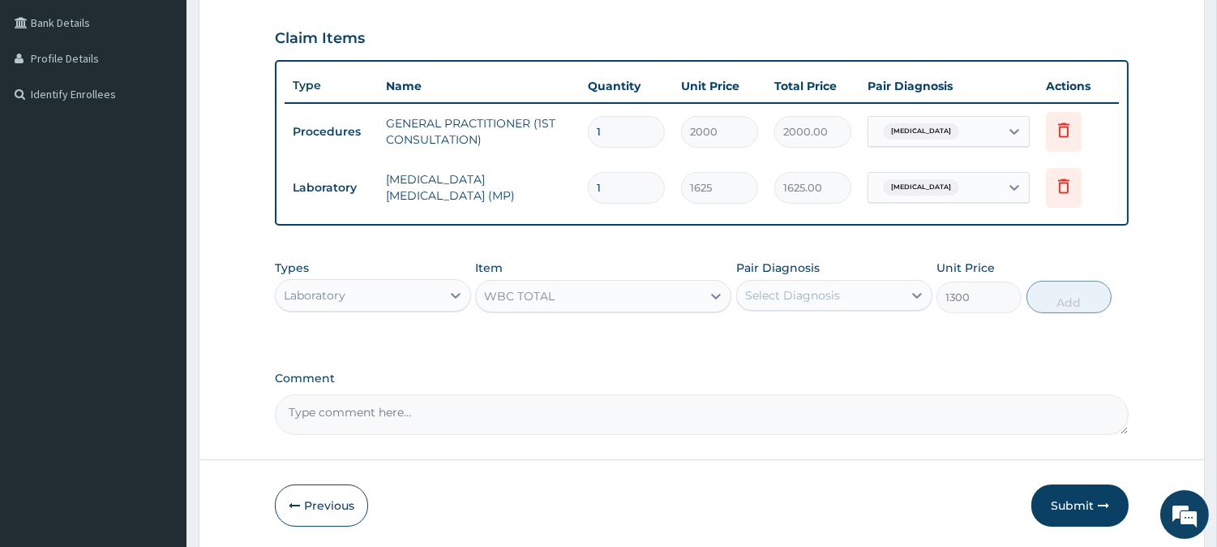
click at [799, 298] on div "Select Diagnosis" at bounding box center [792, 295] width 95 height 16
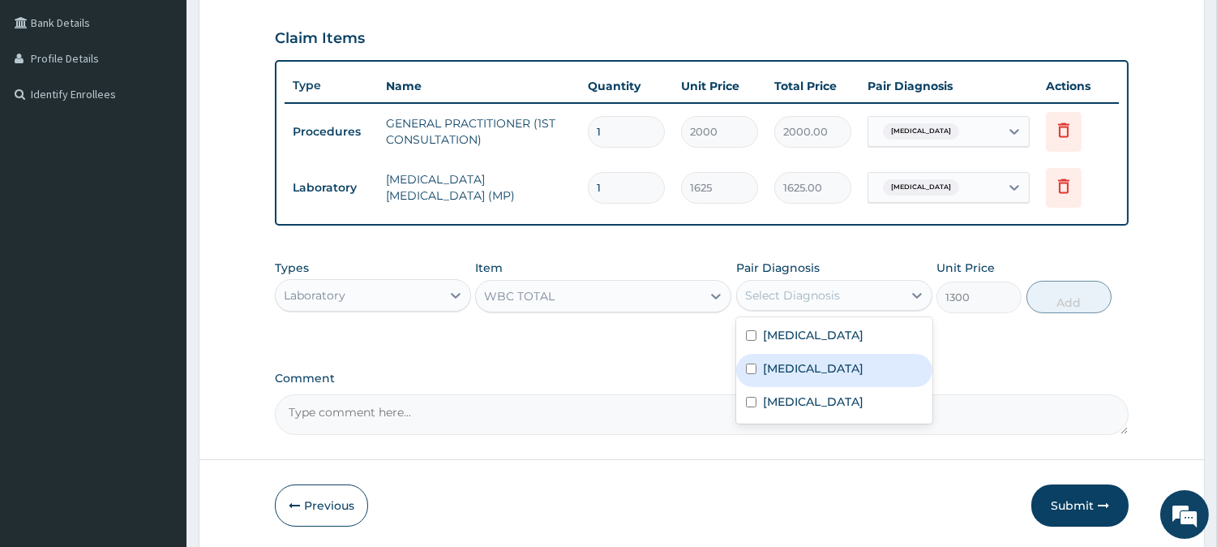
drag, startPoint x: 795, startPoint y: 365, endPoint x: 806, endPoint y: 359, distance: 12.0
click at [796, 363] on label "Sepsis" at bounding box center [813, 368] width 101 height 16
checkbox input "true"
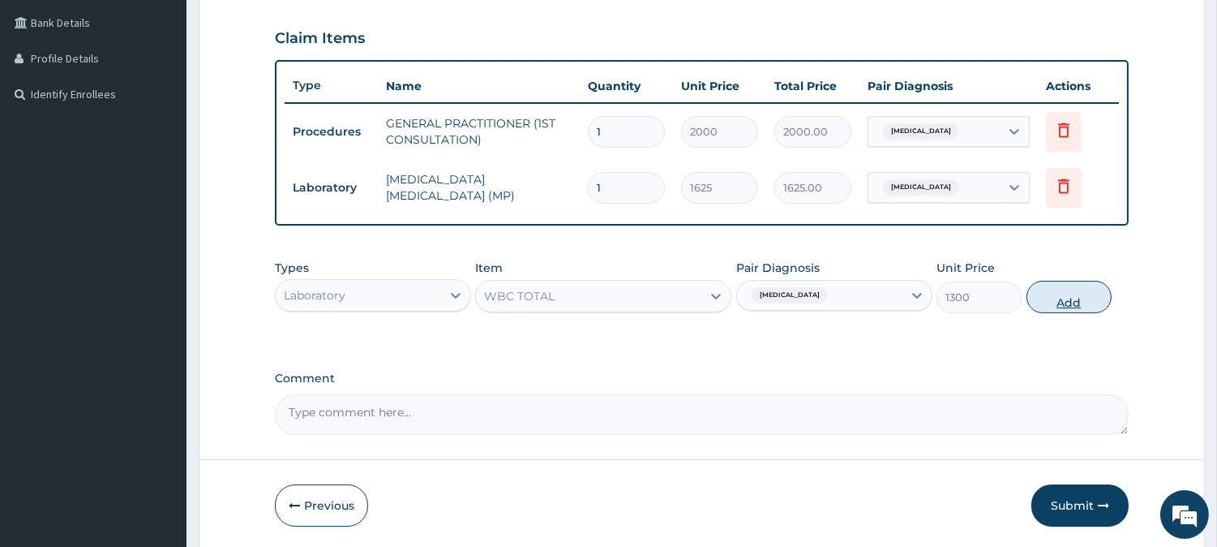
click at [1074, 303] on button "Add" at bounding box center [1069, 297] width 85 height 32
type input "0"
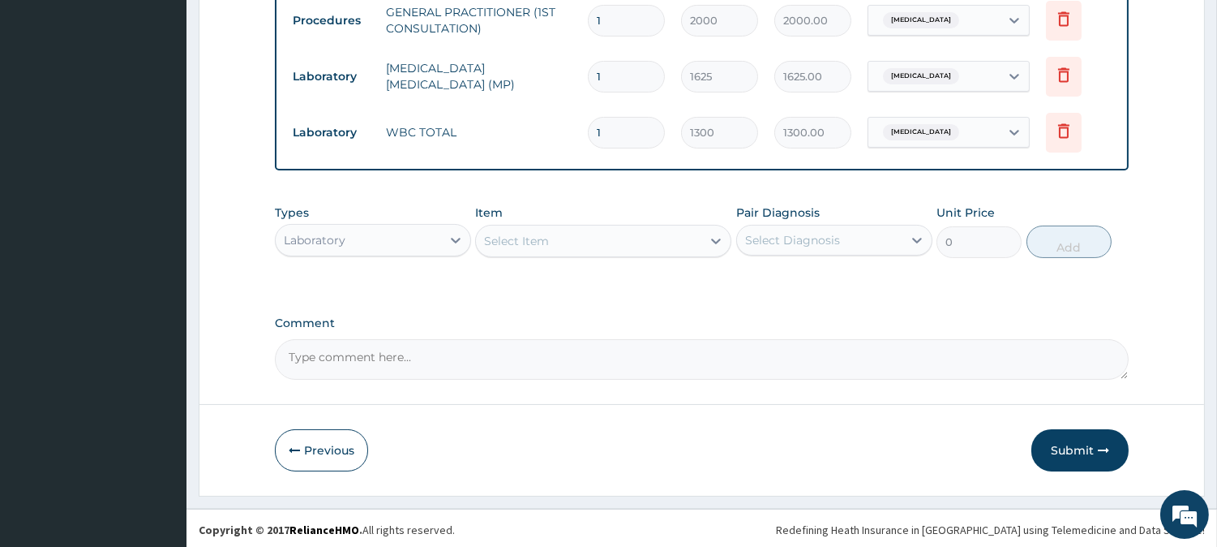
scroll to position [482, 0]
drag, startPoint x: 335, startPoint y: 228, endPoint x: 336, endPoint y: 246, distance: 18.7
click at [336, 229] on div "Laboratory" at bounding box center [315, 237] width 62 height 16
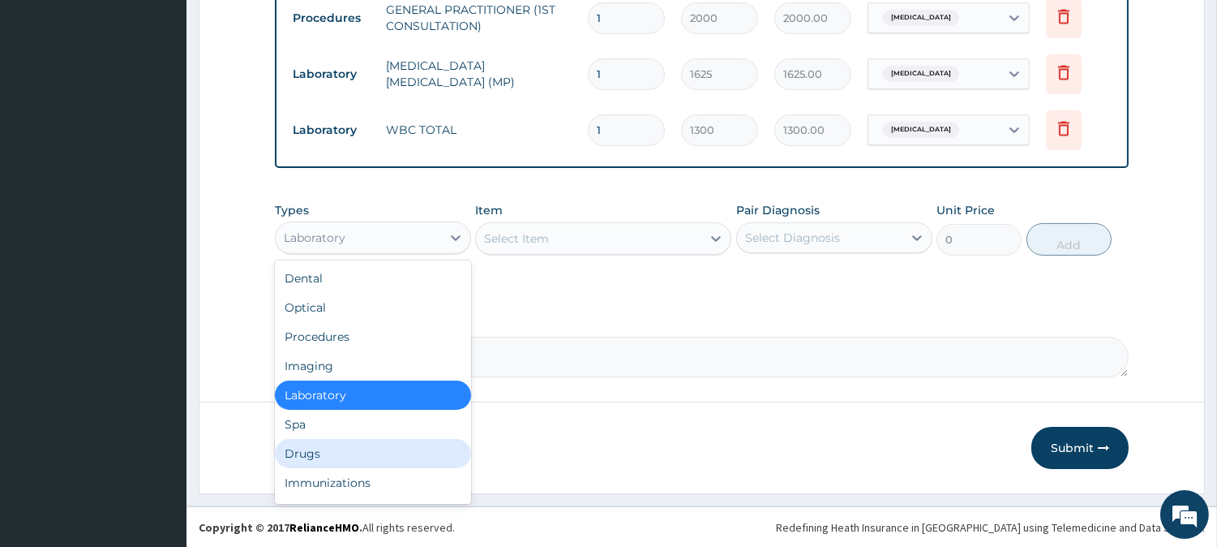
drag, startPoint x: 312, startPoint y: 457, endPoint x: 341, endPoint y: 427, distance: 41.3
click at [313, 457] on div "Drugs" at bounding box center [373, 453] width 196 height 29
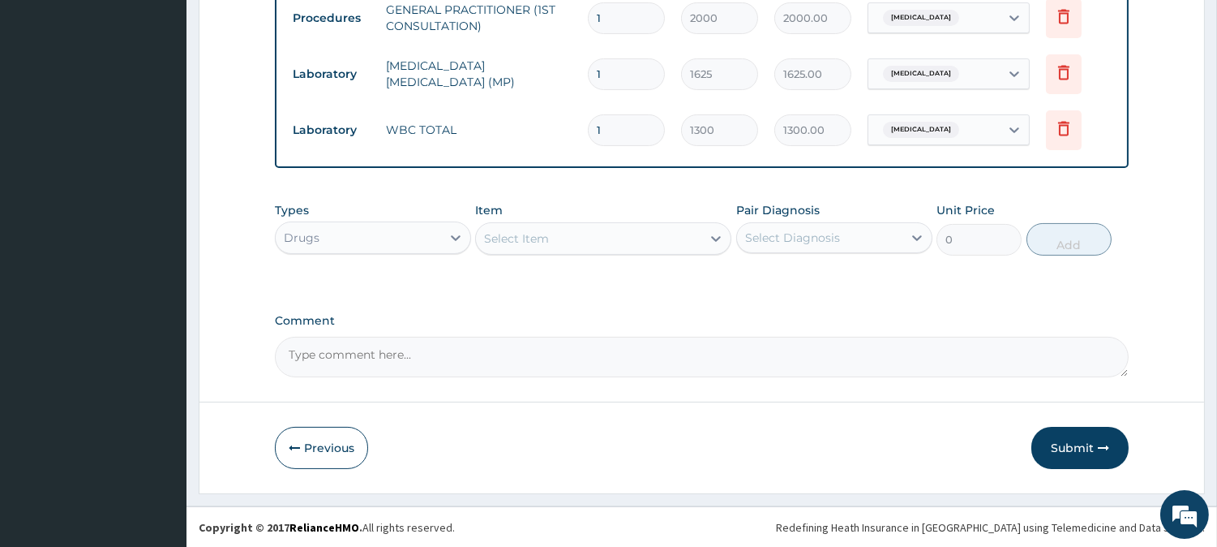
click at [519, 240] on div "Select Item" at bounding box center [516, 238] width 65 height 16
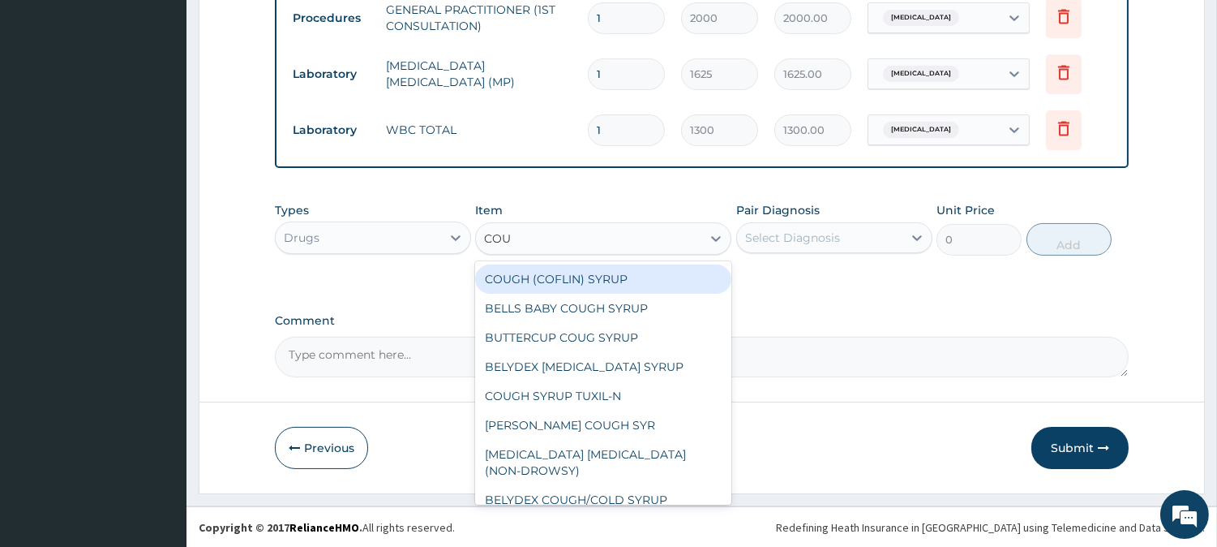
type input "COUG"
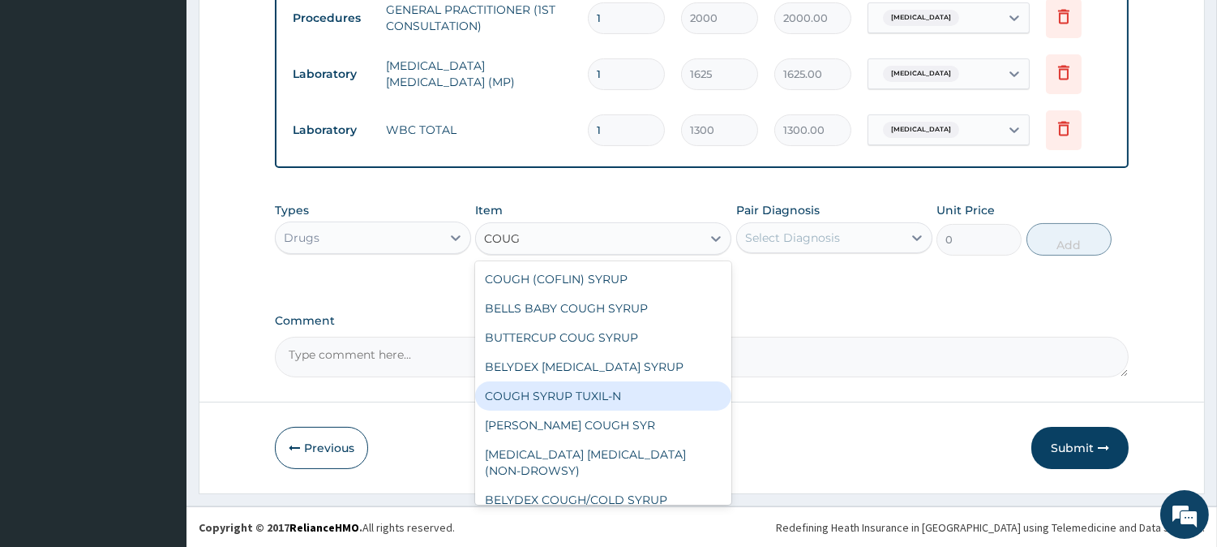
click at [632, 389] on div "COUGH SYRUP TUXIL-N" at bounding box center [603, 395] width 256 height 29
type input "940"
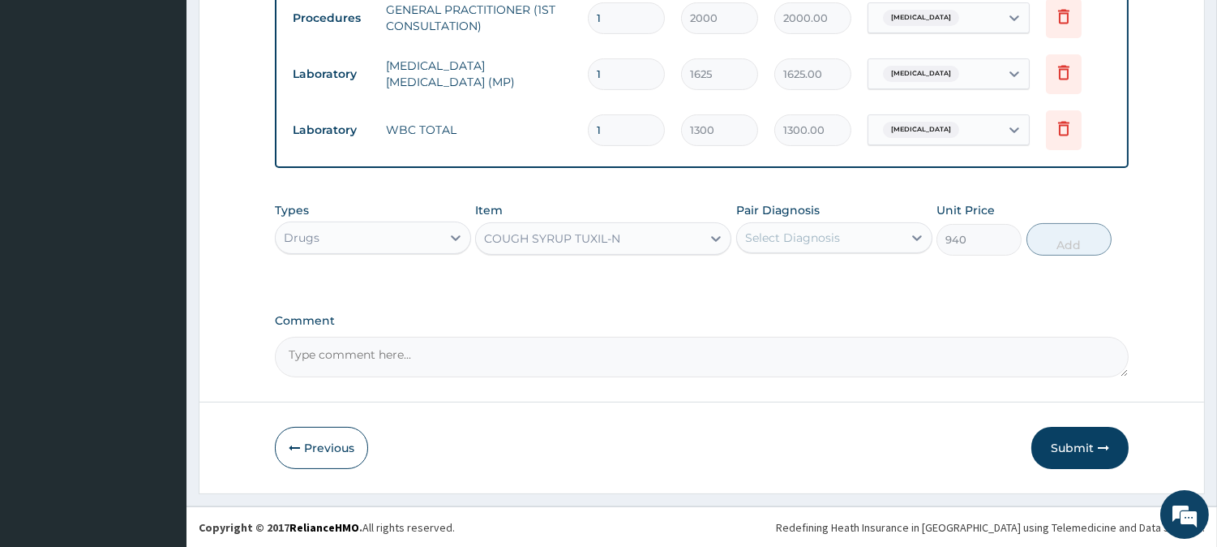
click at [801, 241] on div "Select Diagnosis" at bounding box center [792, 237] width 95 height 16
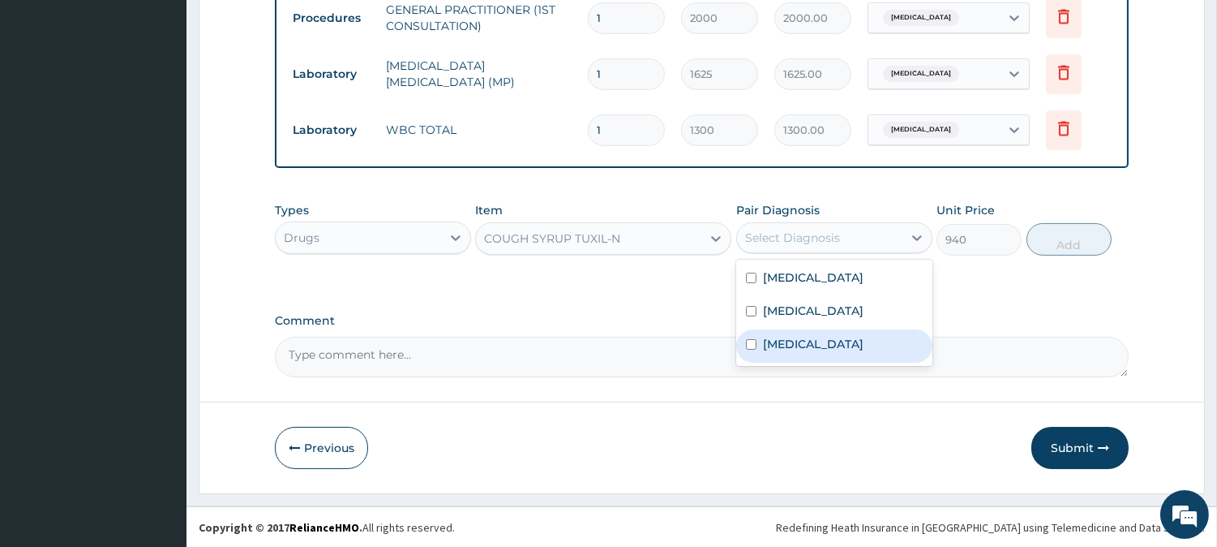
click at [814, 353] on div "Upper respiratory infection" at bounding box center [834, 345] width 196 height 33
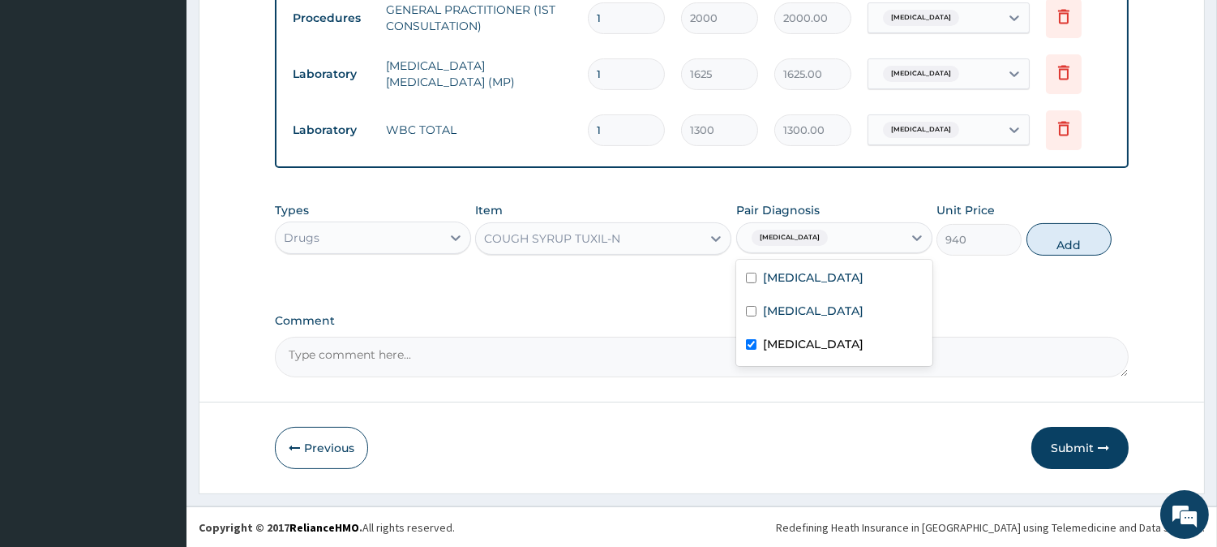
checkbox input "true"
click at [1066, 236] on button "Add" at bounding box center [1069, 239] width 85 height 32
type input "0"
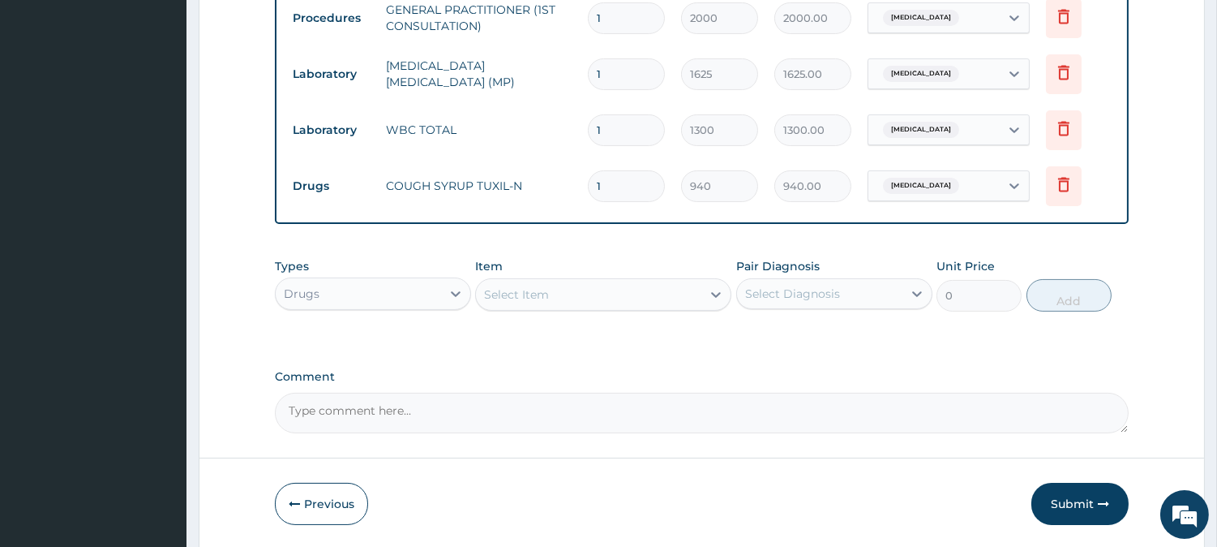
click at [482, 288] on div "Select Item" at bounding box center [588, 294] width 225 height 26
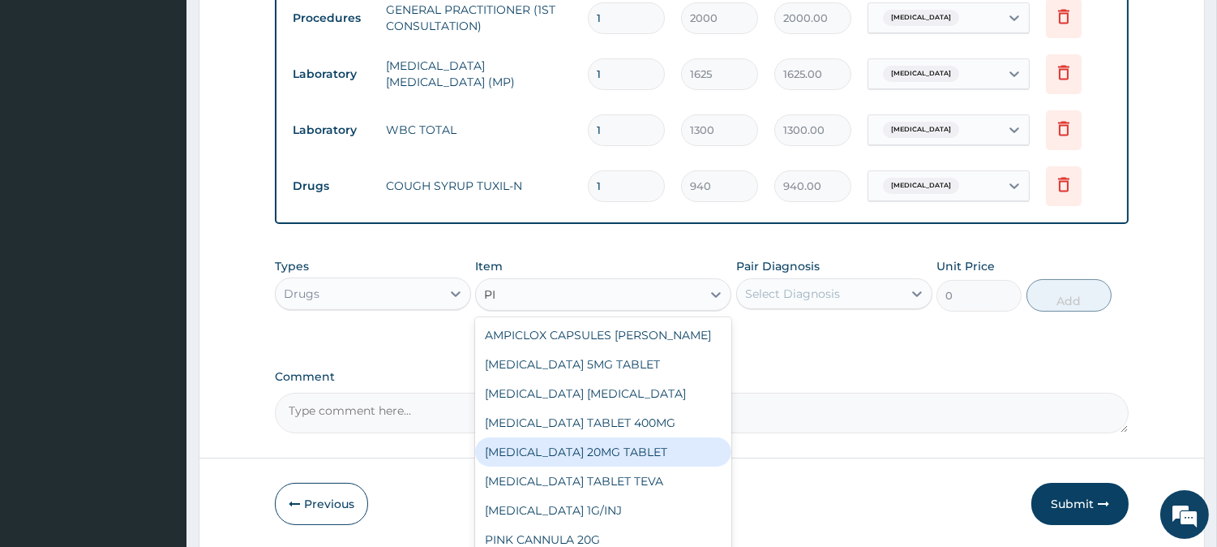
type input "PIR"
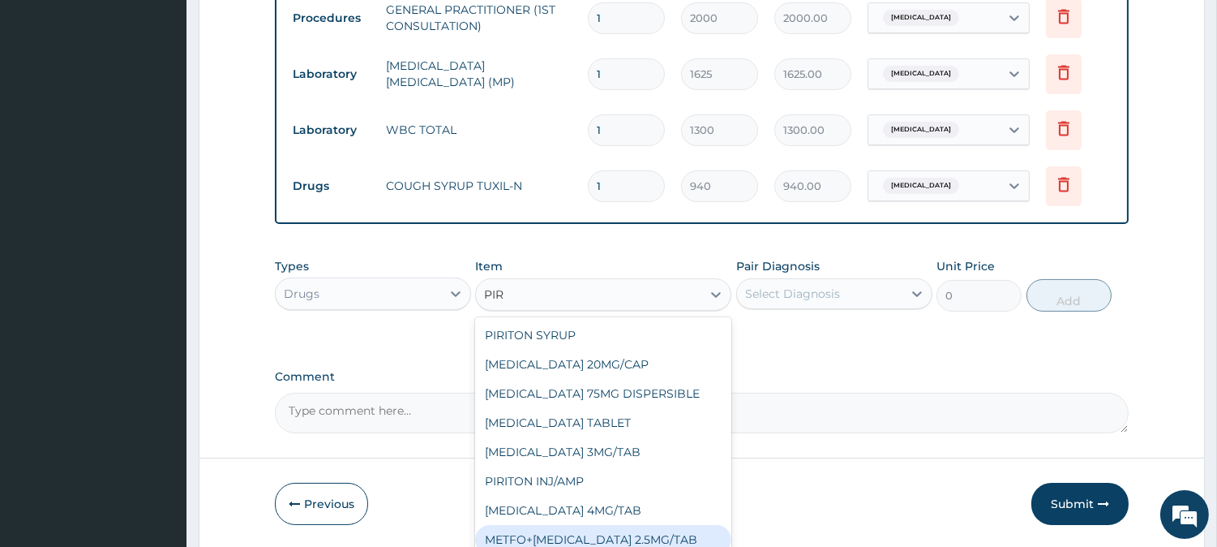
scroll to position [84, 0]
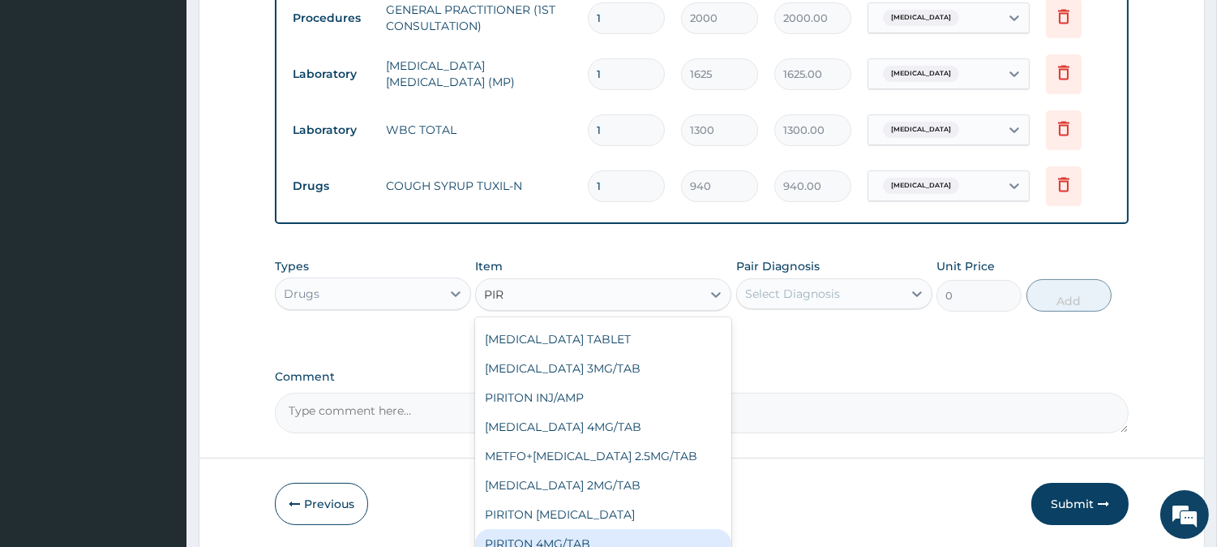
drag, startPoint x: 593, startPoint y: 532, endPoint x: 600, endPoint y: 516, distance: 17.8
click at [594, 531] on div "PIRITON 4MG/TAB" at bounding box center [603, 543] width 256 height 29
type input "50"
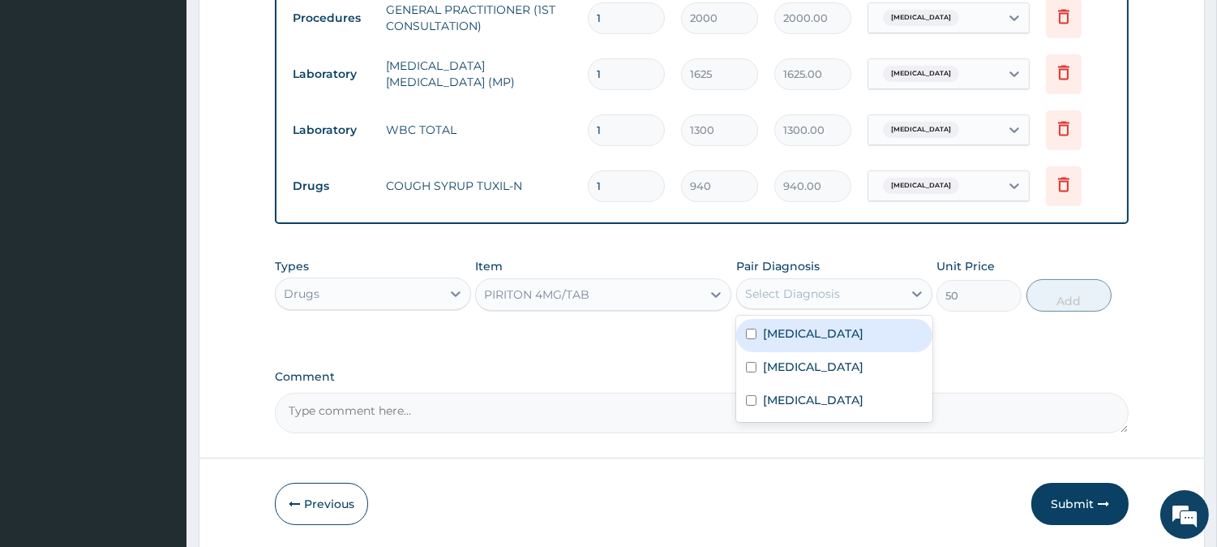
click at [856, 295] on div "Select Diagnosis" at bounding box center [819, 294] width 165 height 26
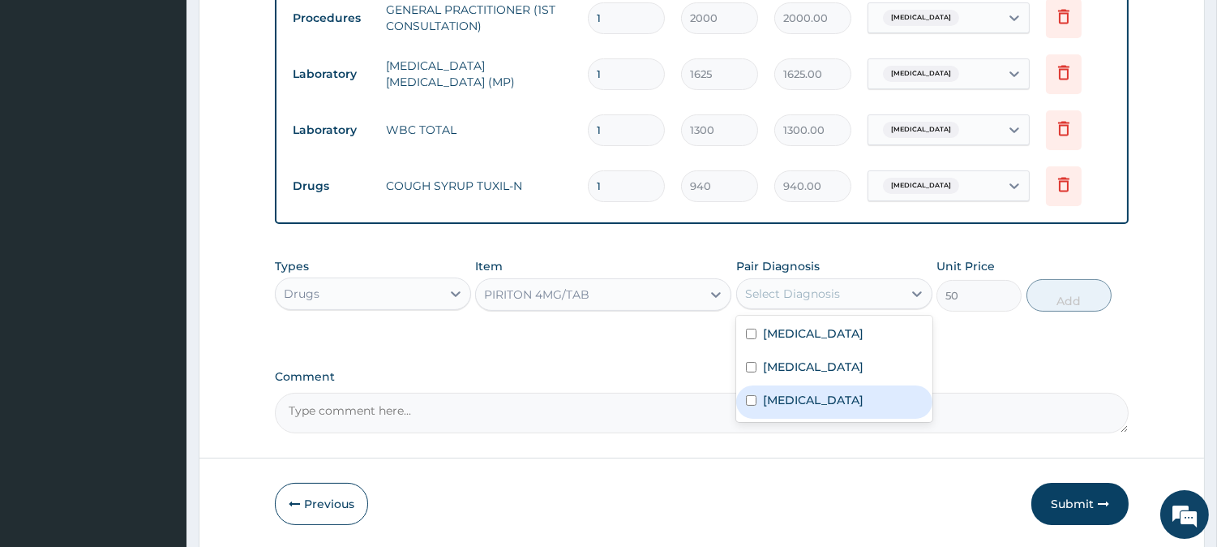
click at [807, 392] on label "Upper respiratory infection" at bounding box center [813, 400] width 101 height 16
checkbox input "true"
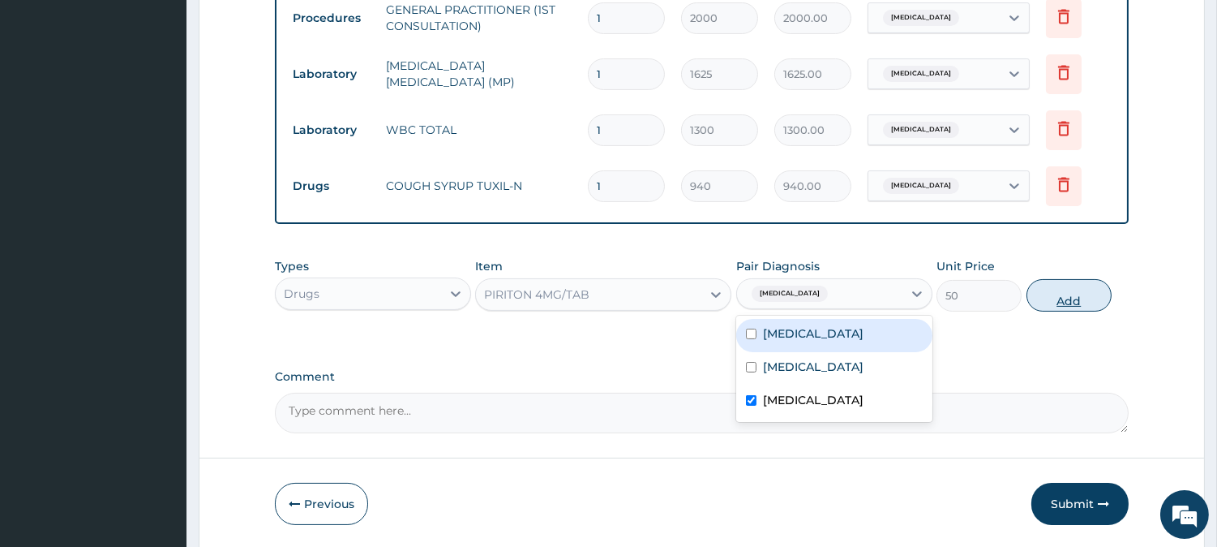
click at [1088, 295] on button "Add" at bounding box center [1069, 295] width 85 height 32
type input "0"
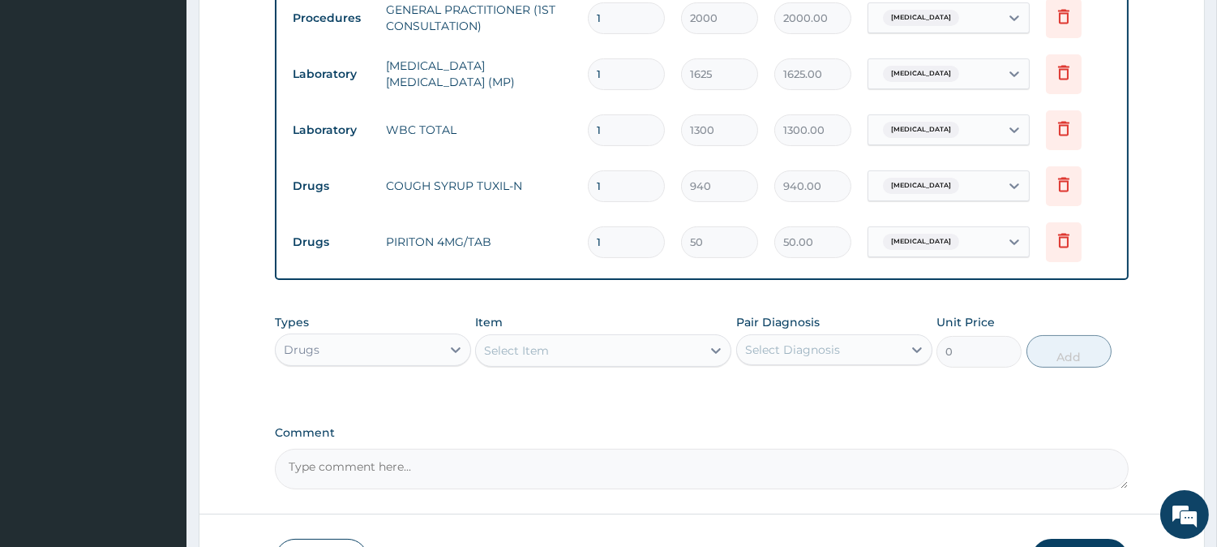
type input "0.00"
type input "5"
type input "250.00"
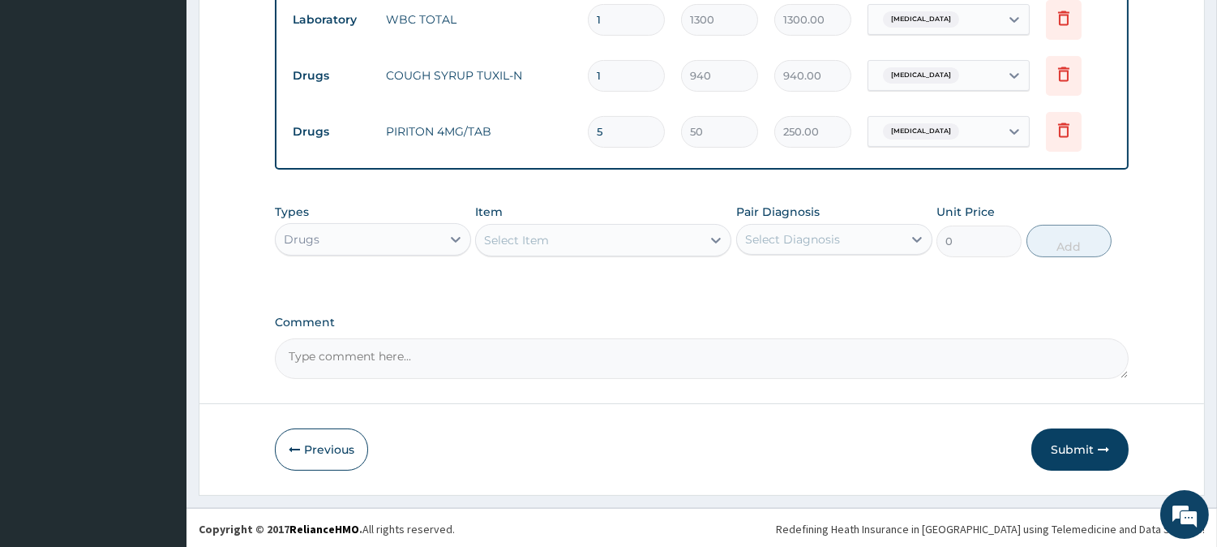
scroll to position [594, 0]
type input "5"
click at [506, 231] on div "Select Item" at bounding box center [516, 237] width 65 height 16
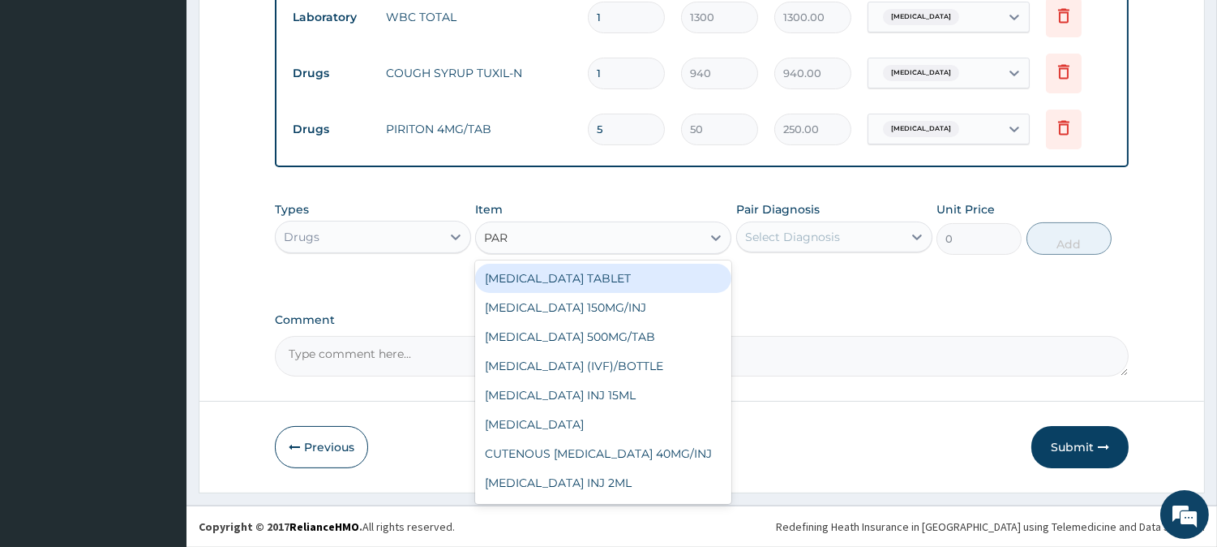
type input "PARA"
drag, startPoint x: 617, startPoint y: 281, endPoint x: 708, endPoint y: 264, distance: 92.5
click at [626, 280] on div "PARACETAMOL TABLET" at bounding box center [603, 278] width 256 height 29
type input "40"
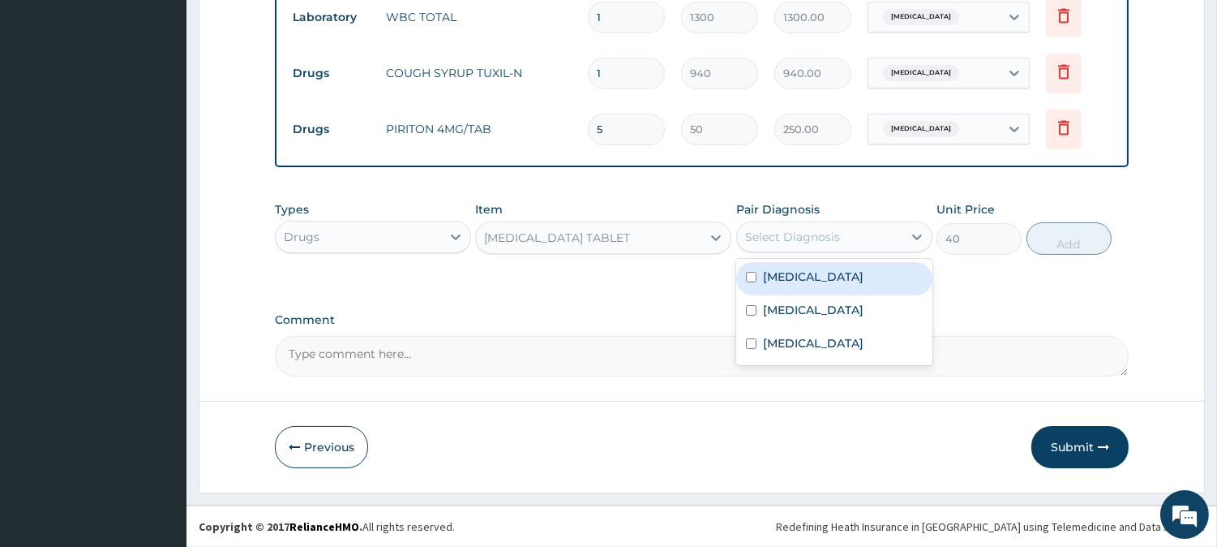
click at [792, 230] on div "Select Diagnosis" at bounding box center [792, 237] width 95 height 16
click at [815, 284] on div "Malaria" at bounding box center [834, 278] width 196 height 33
checkbox input "true"
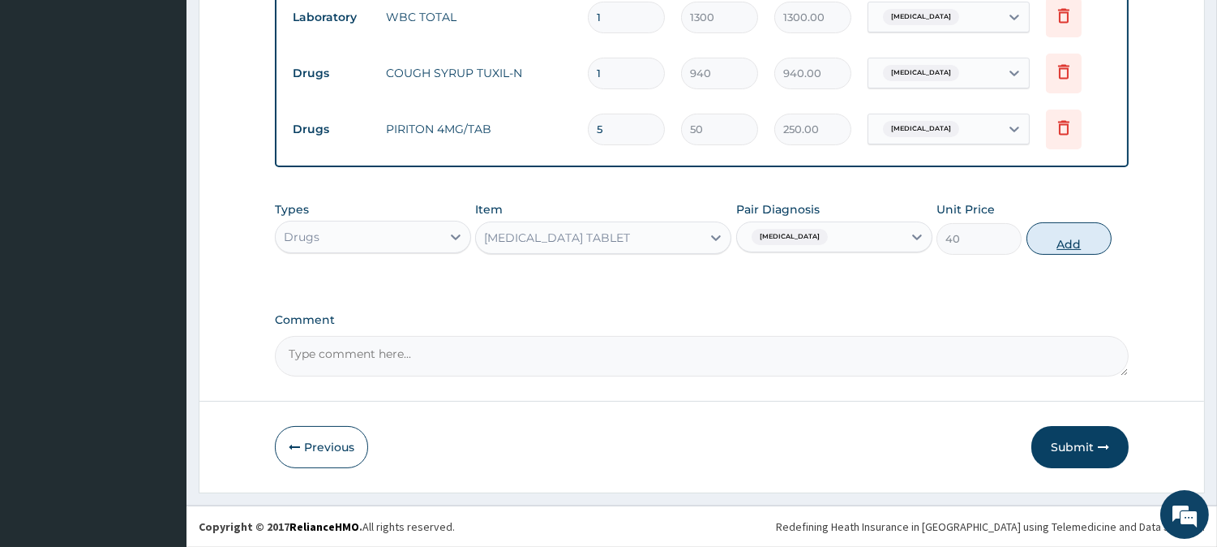
click at [1084, 242] on button "Add" at bounding box center [1069, 238] width 85 height 32
type input "0"
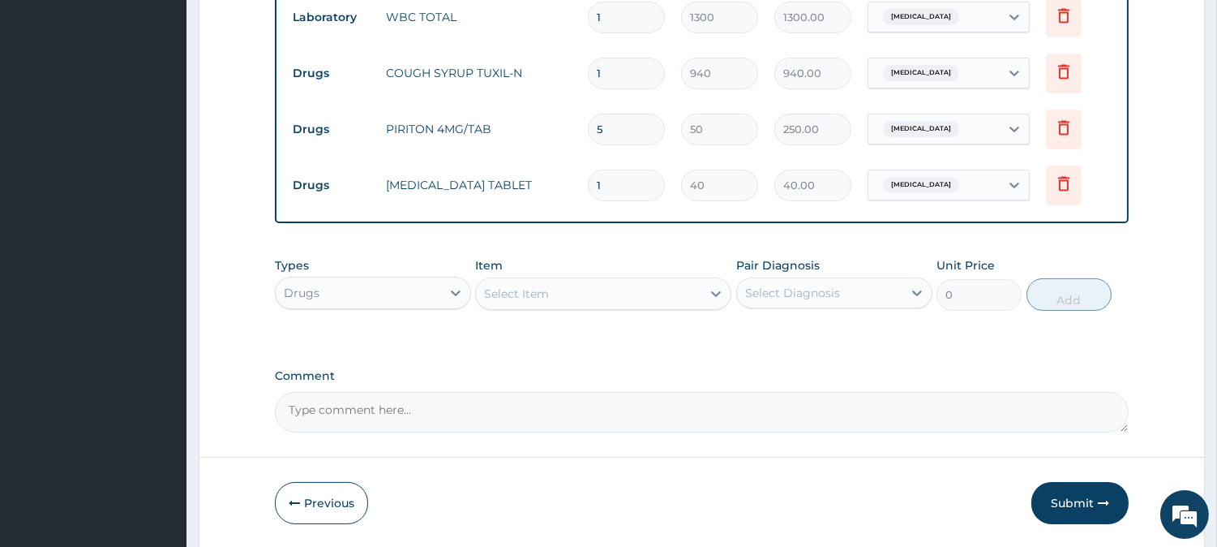
type input "18"
type input "720.00"
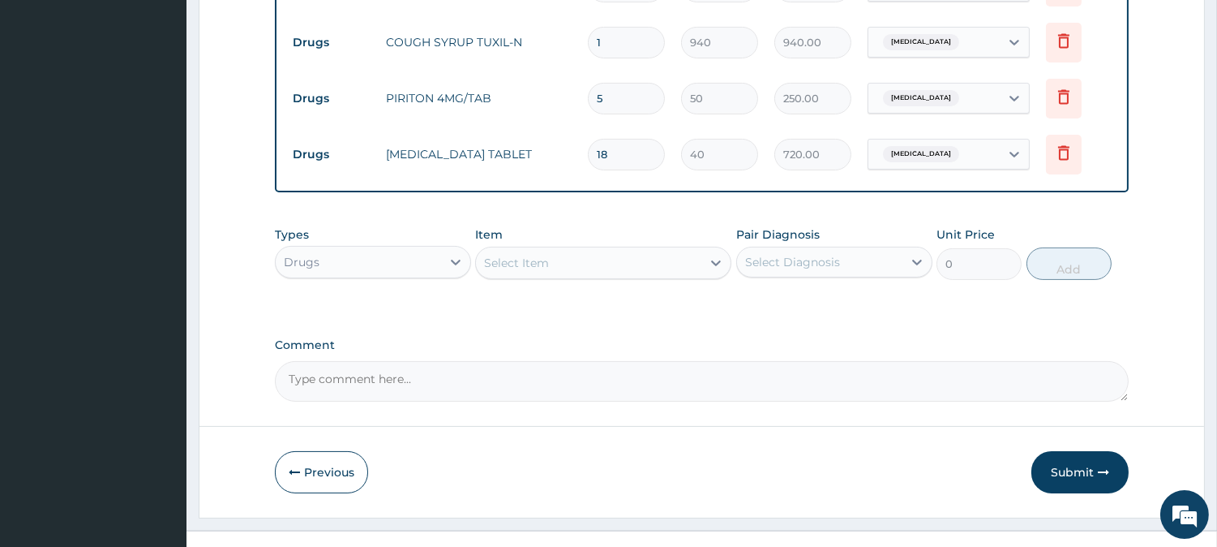
scroll to position [650, 0]
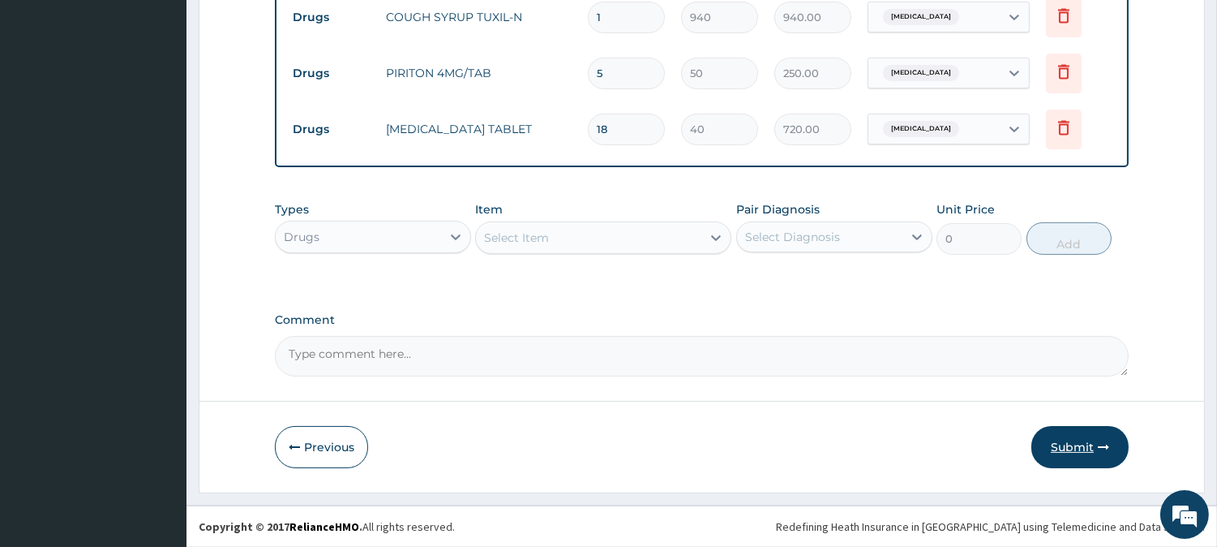
type input "18"
click at [1073, 448] on button "Submit" at bounding box center [1079, 447] width 97 height 42
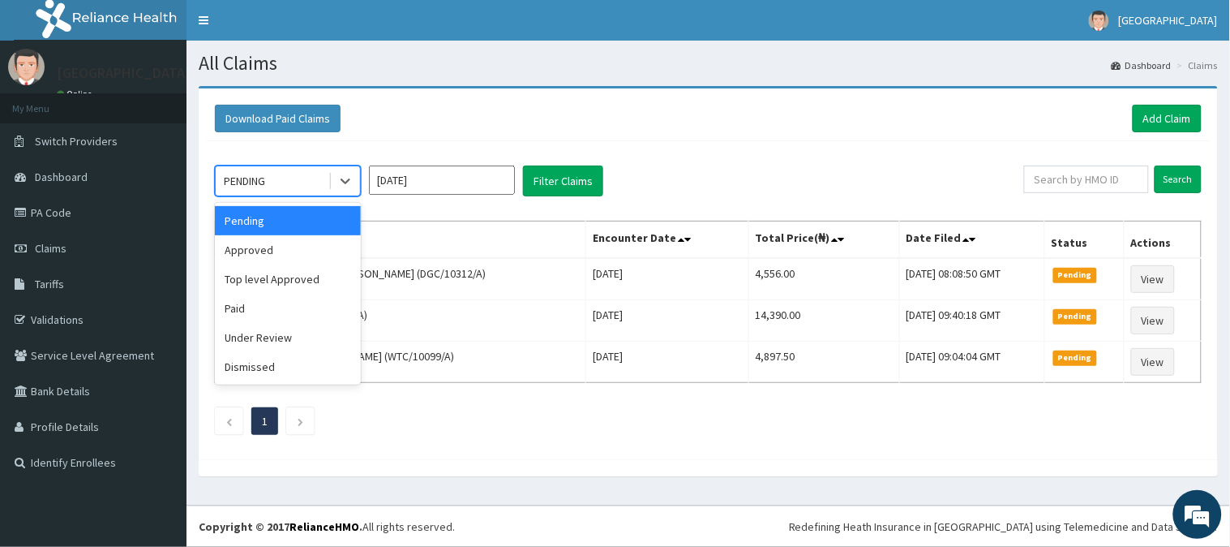
click at [285, 190] on div "PENDING" at bounding box center [272, 181] width 113 height 26
click at [265, 256] on div "Approved" at bounding box center [288, 249] width 146 height 29
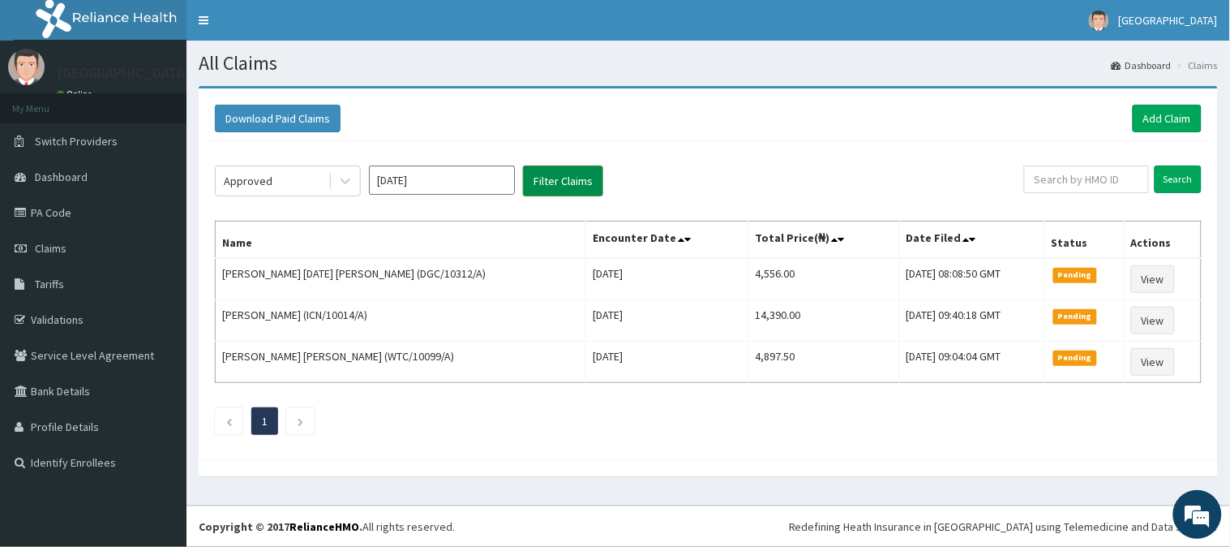
click at [540, 174] on button "Filter Claims" at bounding box center [563, 180] width 80 height 31
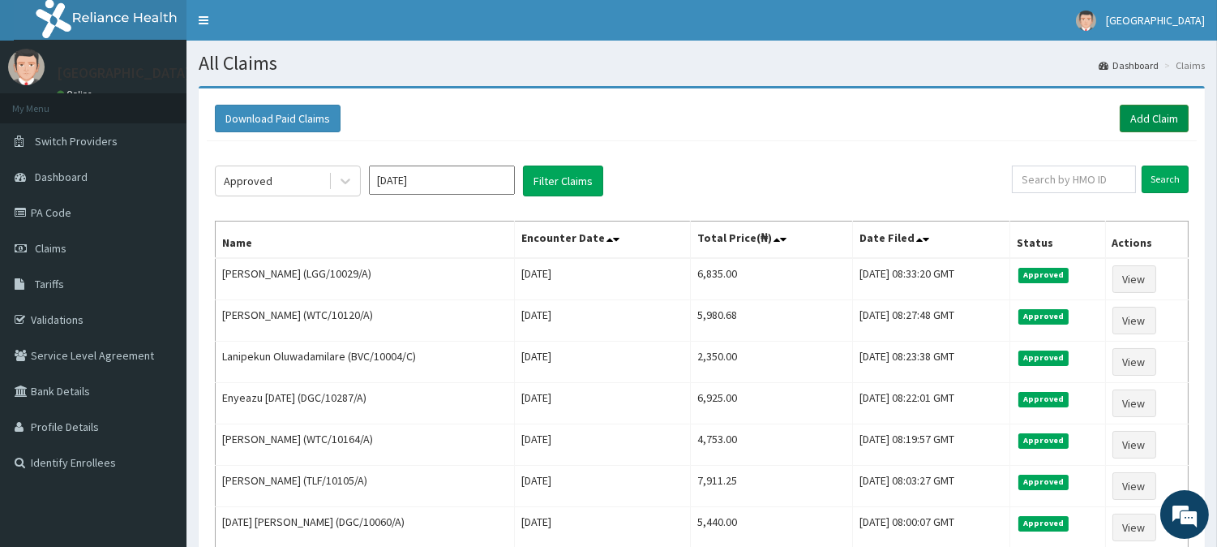
click at [1146, 126] on link "Add Claim" at bounding box center [1154, 119] width 69 height 28
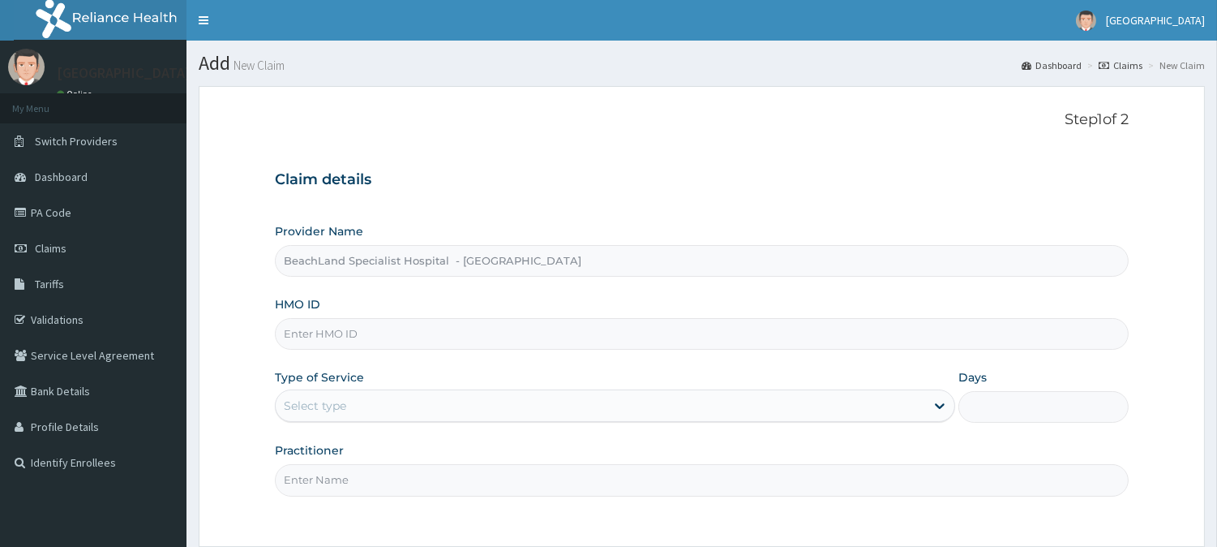
type input "BeachLand Specialist Hospital - [GEOGRAPHIC_DATA]"
click at [329, 332] on input "HMO ID" at bounding box center [702, 334] width 854 height 32
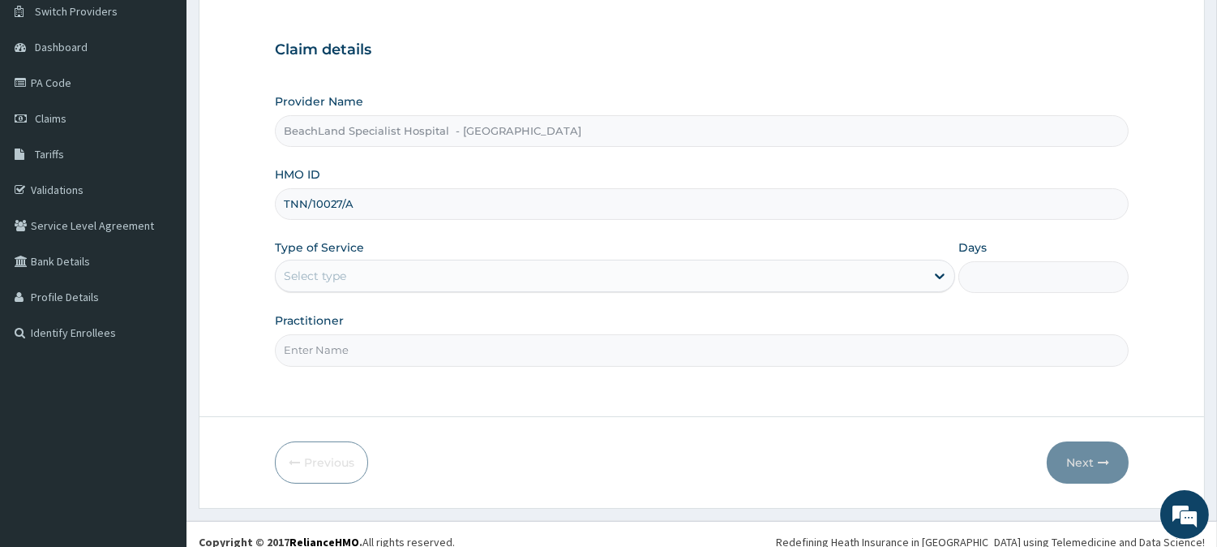
scroll to position [144, 0]
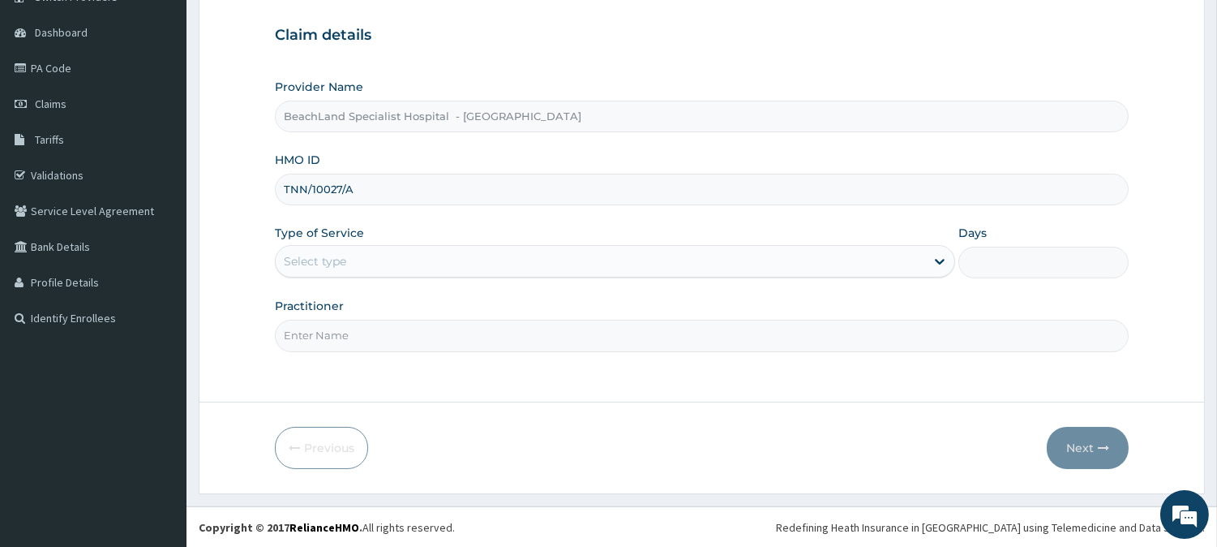
type input "TNN/10027/A"
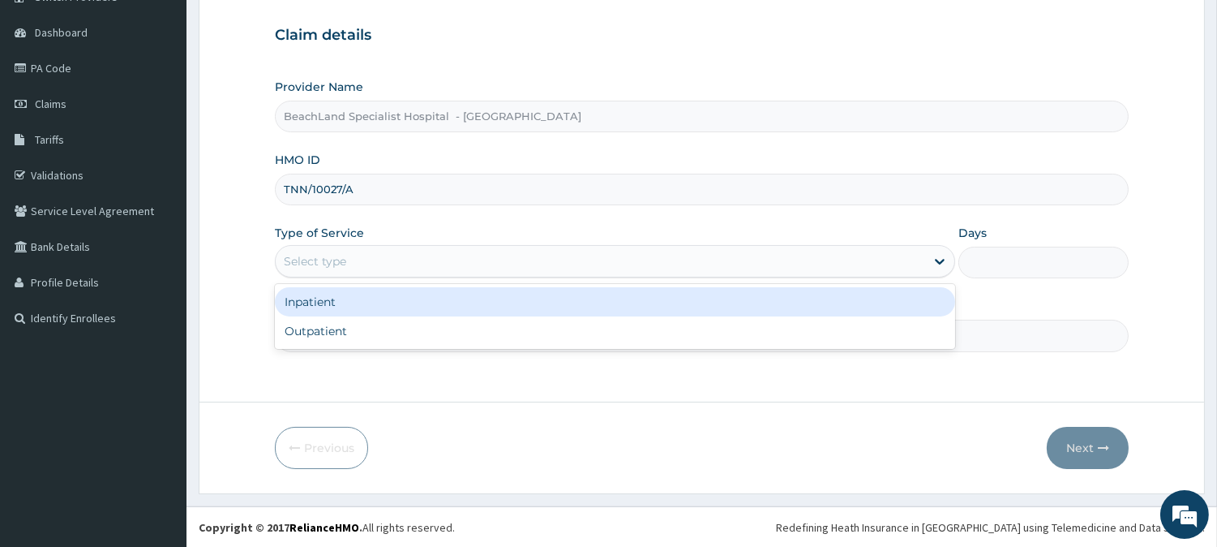
click at [362, 261] on div "Select type" at bounding box center [600, 261] width 649 height 26
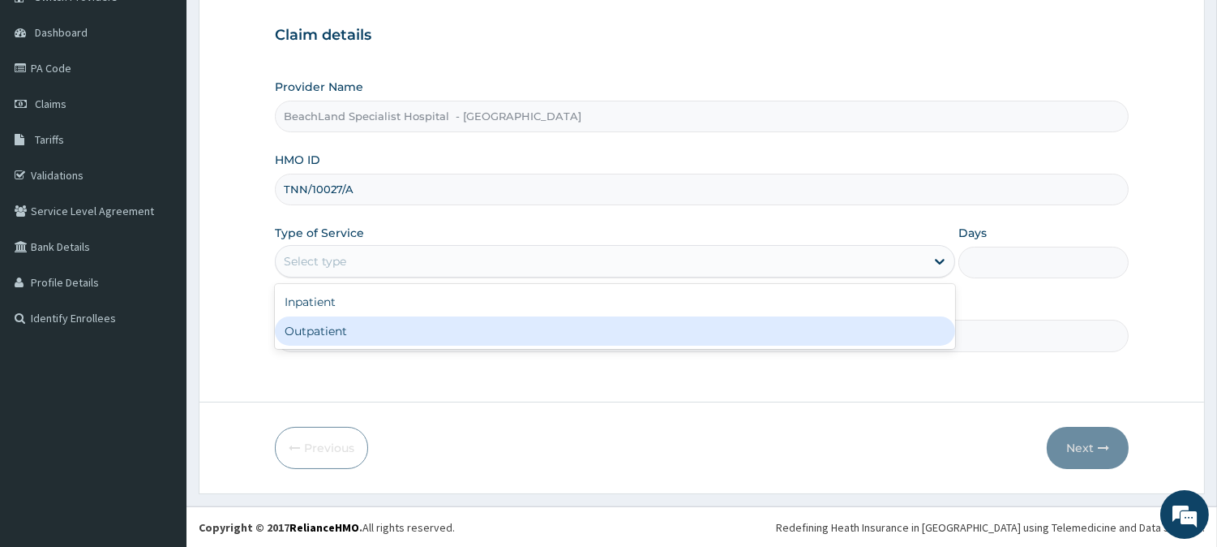
click at [355, 329] on div "Outpatient" at bounding box center [615, 330] width 680 height 29
type input "1"
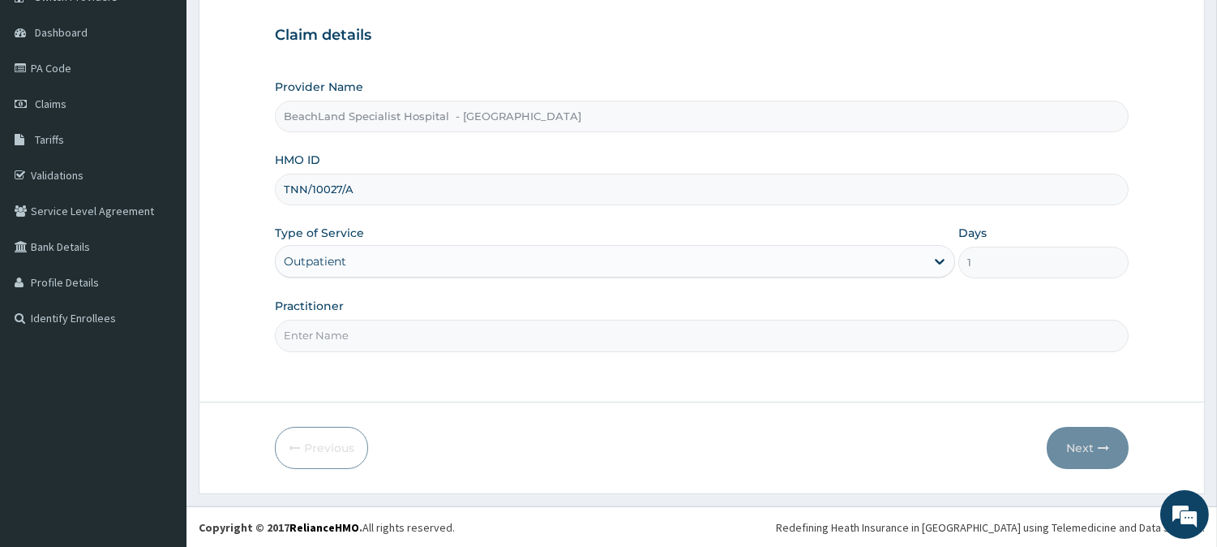
click at [355, 329] on input "Practitioner" at bounding box center [702, 335] width 854 height 32
type input "[PERSON_NAME]"
type input "BeachLand Specialist Hospital - [GEOGRAPHIC_DATA]"
click at [434, 184] on input "HMO ID" at bounding box center [702, 190] width 854 height 32
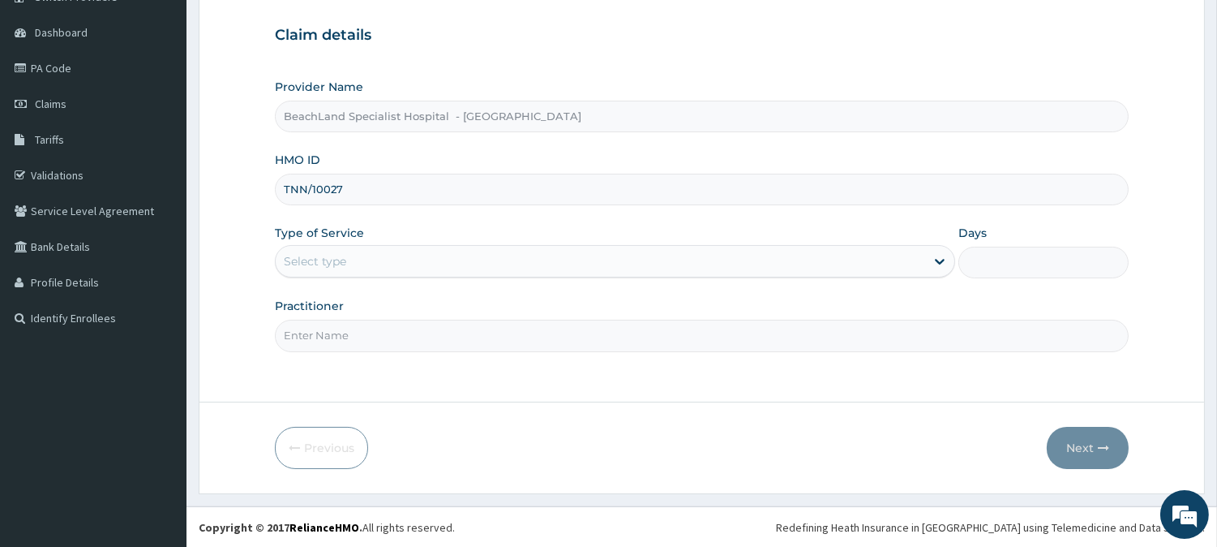
scroll to position [0, 0]
click at [339, 184] on input "TNN/10027" at bounding box center [702, 190] width 854 height 32
type input "TNN/10027/A"
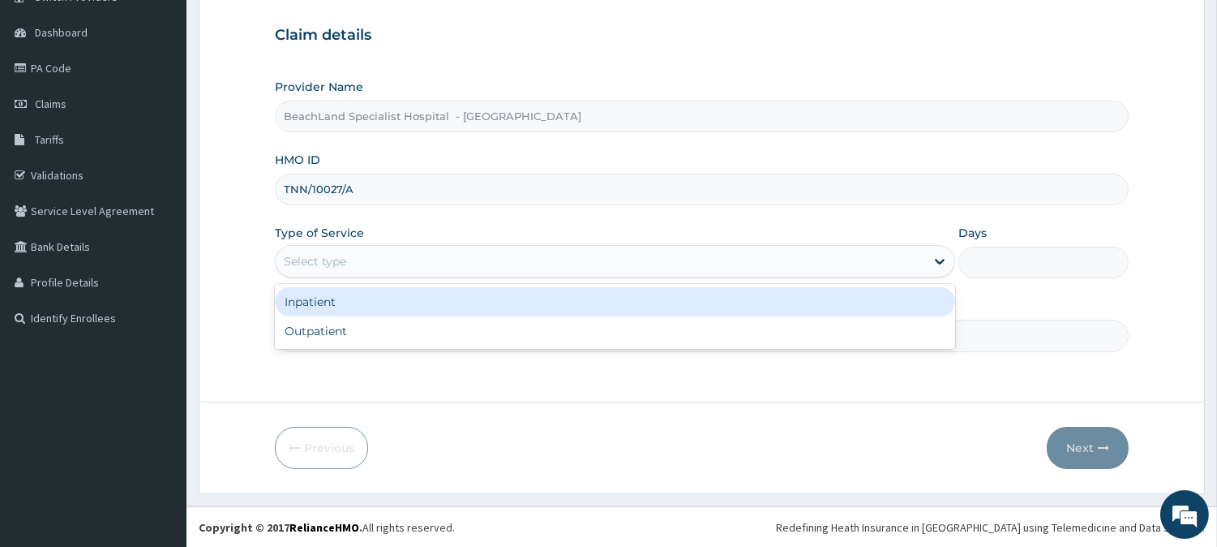
click at [324, 255] on div "Select type" at bounding box center [315, 261] width 62 height 16
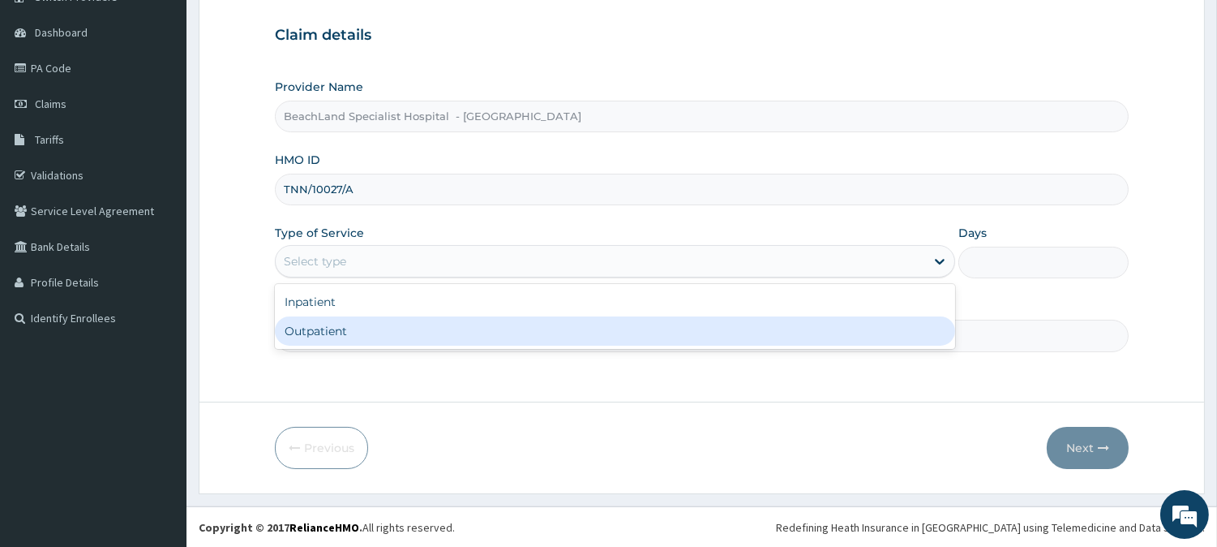
click at [329, 330] on div "Outpatient" at bounding box center [615, 330] width 680 height 29
type input "1"
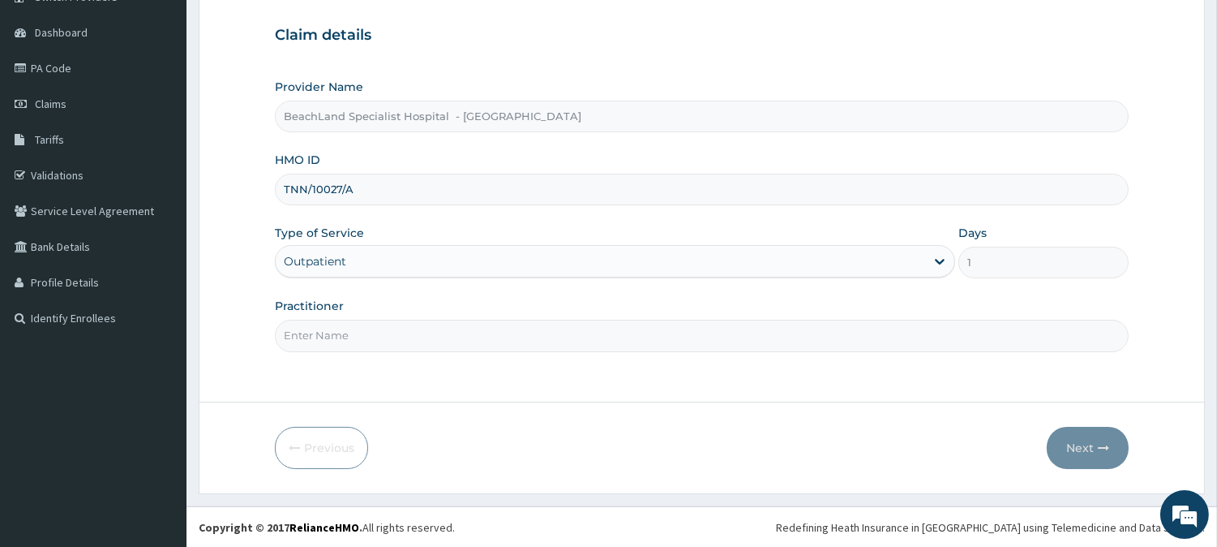
click at [331, 330] on input "Practitioner" at bounding box center [702, 335] width 854 height 32
type input "DR AJALA"
click at [1092, 449] on button "Next" at bounding box center [1088, 448] width 82 height 42
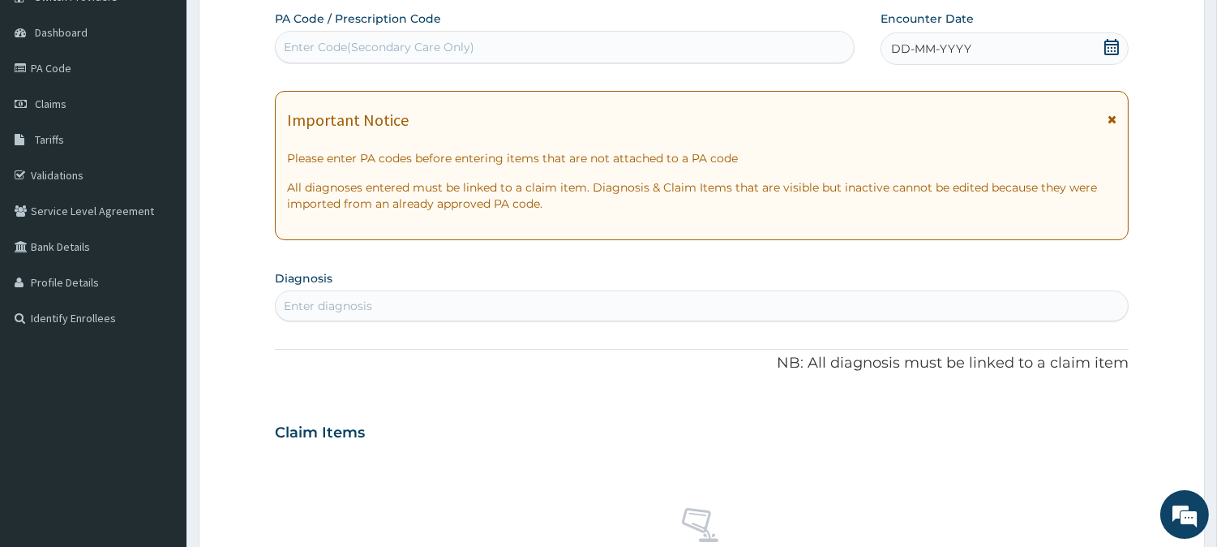
click at [1108, 42] on icon at bounding box center [1112, 47] width 16 height 16
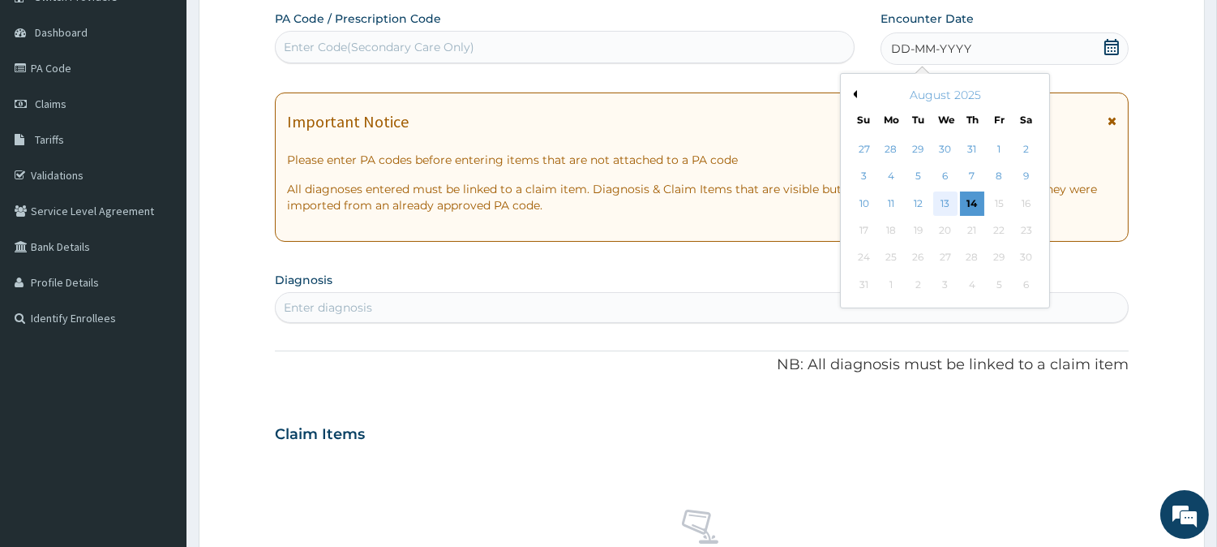
click at [950, 205] on div "13" at bounding box center [944, 203] width 24 height 24
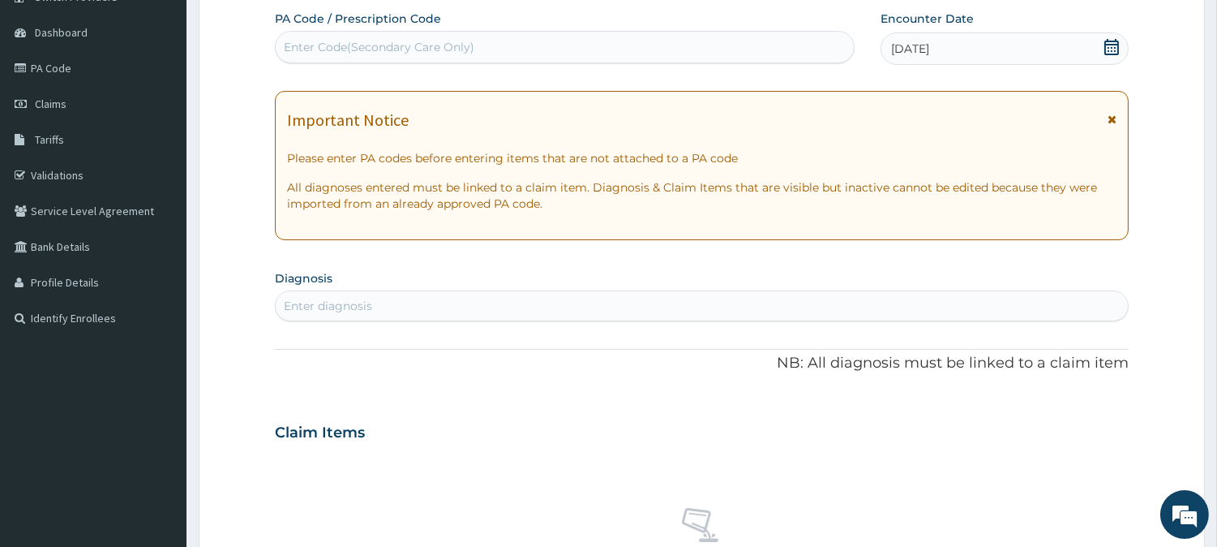
click at [1122, 119] on div "Important Notice Please enter PA codes before entering items that are not attac…" at bounding box center [702, 165] width 854 height 149
click at [1116, 117] on icon at bounding box center [1112, 119] width 9 height 11
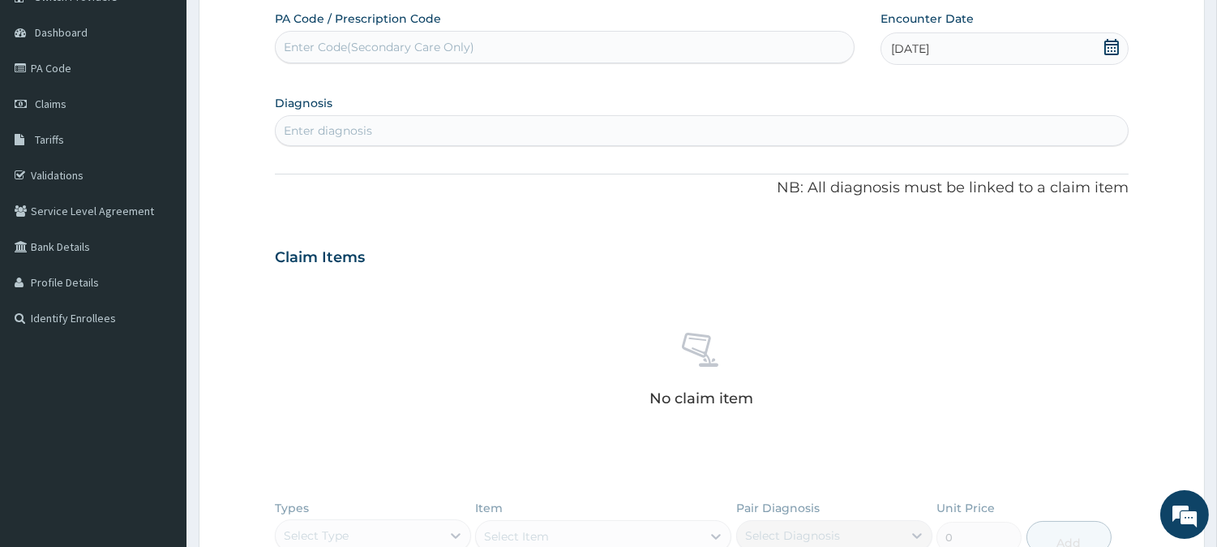
click at [406, 135] on div "Enter diagnosis" at bounding box center [702, 131] width 852 height 26
type input "MALA"
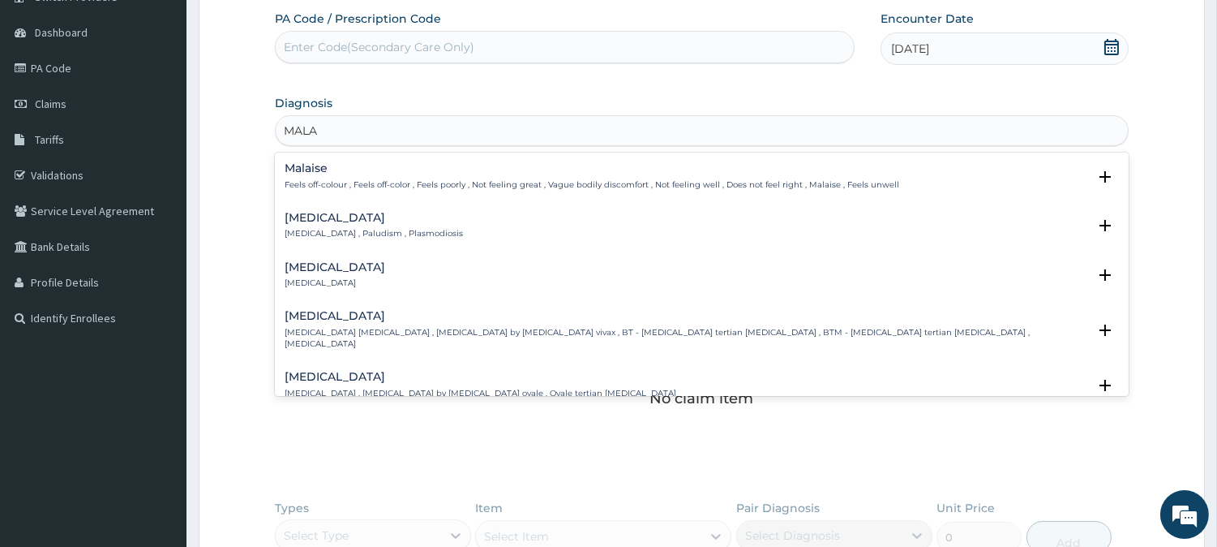
click at [351, 225] on div "Malaria Malaria , Paludism , Plasmodiosis" at bounding box center [374, 226] width 178 height 28
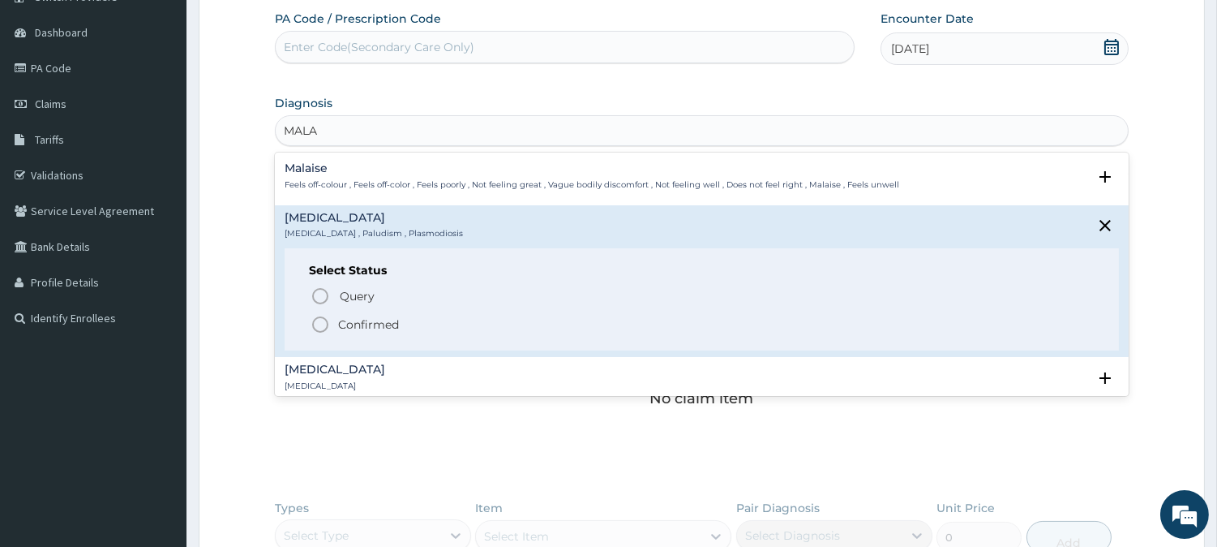
click at [331, 315] on span "Confirmed" at bounding box center [703, 324] width 784 height 19
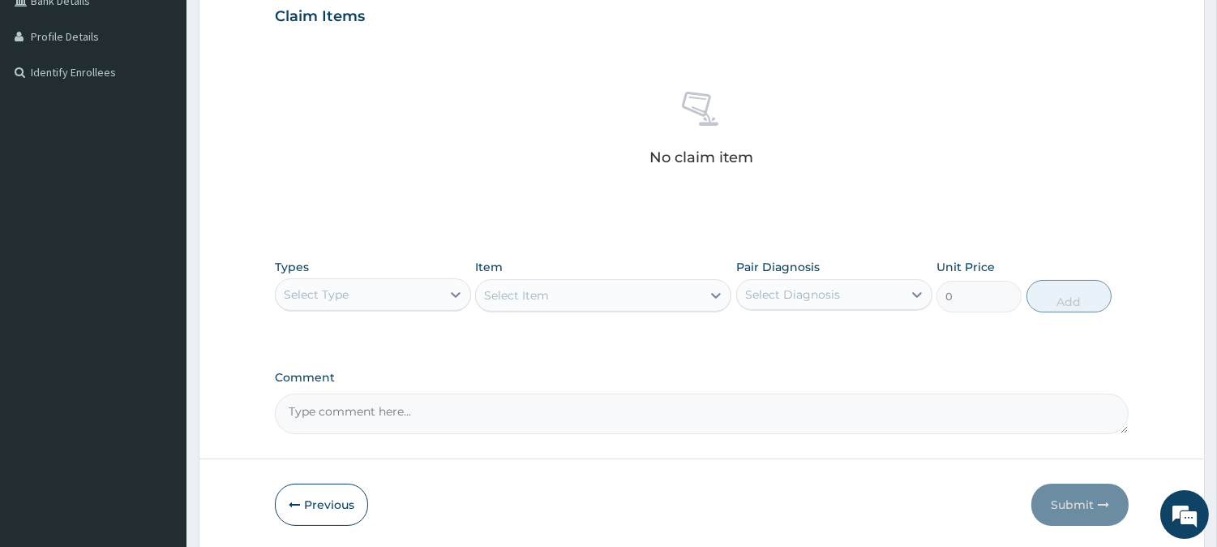
scroll to position [415, 0]
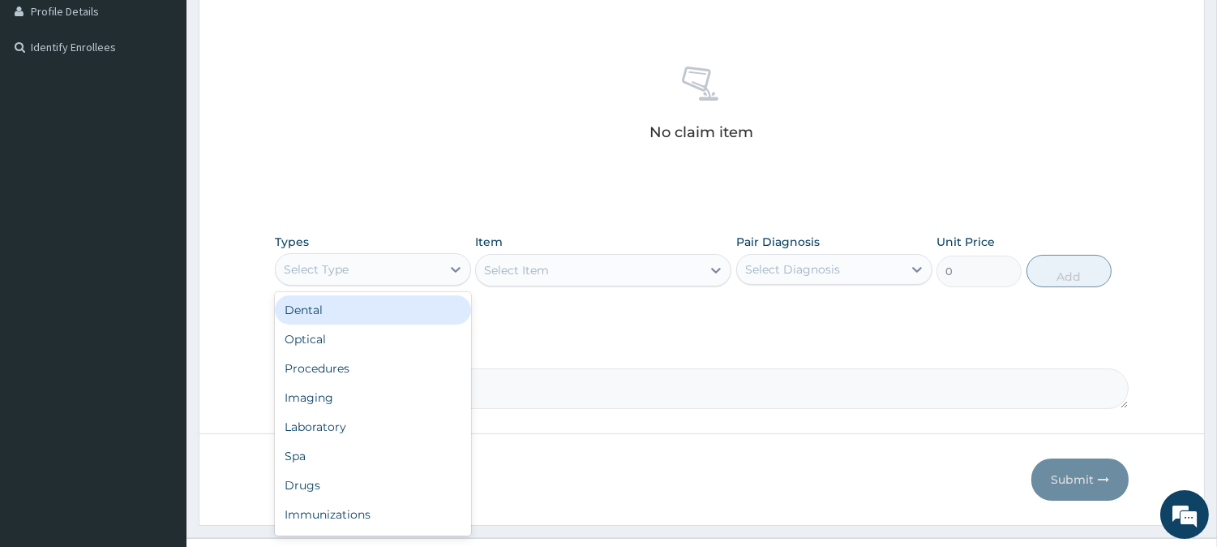
click at [392, 257] on div "Select Type" at bounding box center [358, 269] width 165 height 26
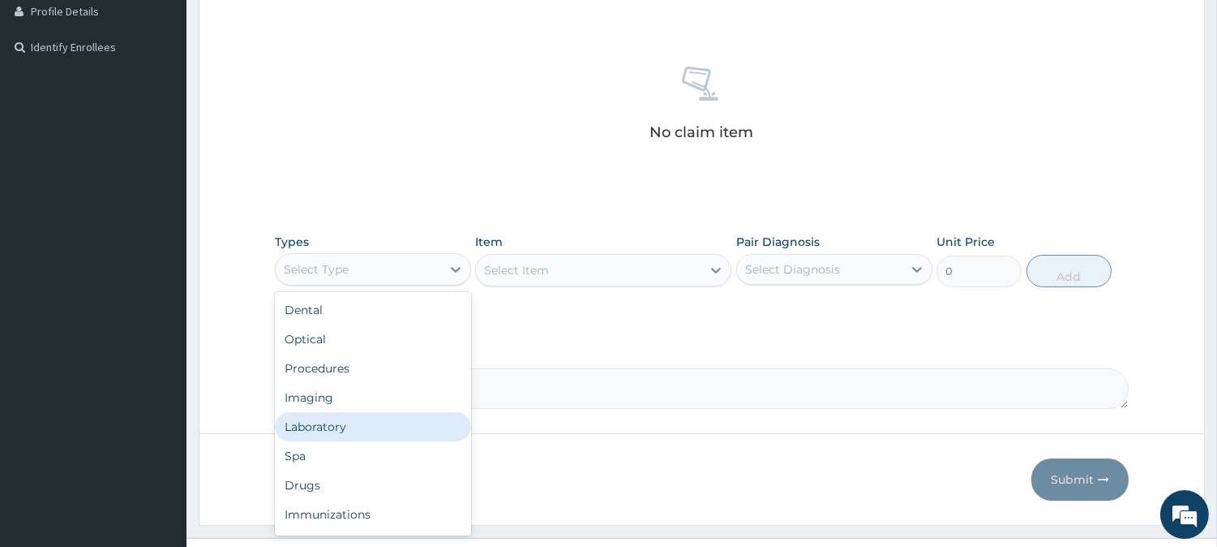
scroll to position [54, 0]
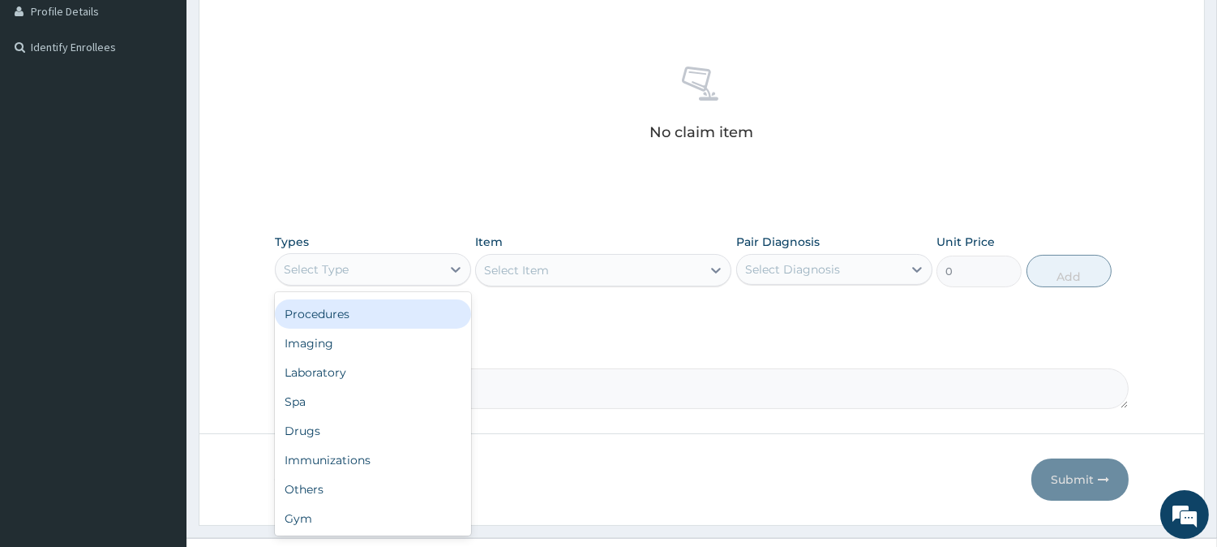
click at [400, 315] on div "Procedures" at bounding box center [373, 313] width 196 height 29
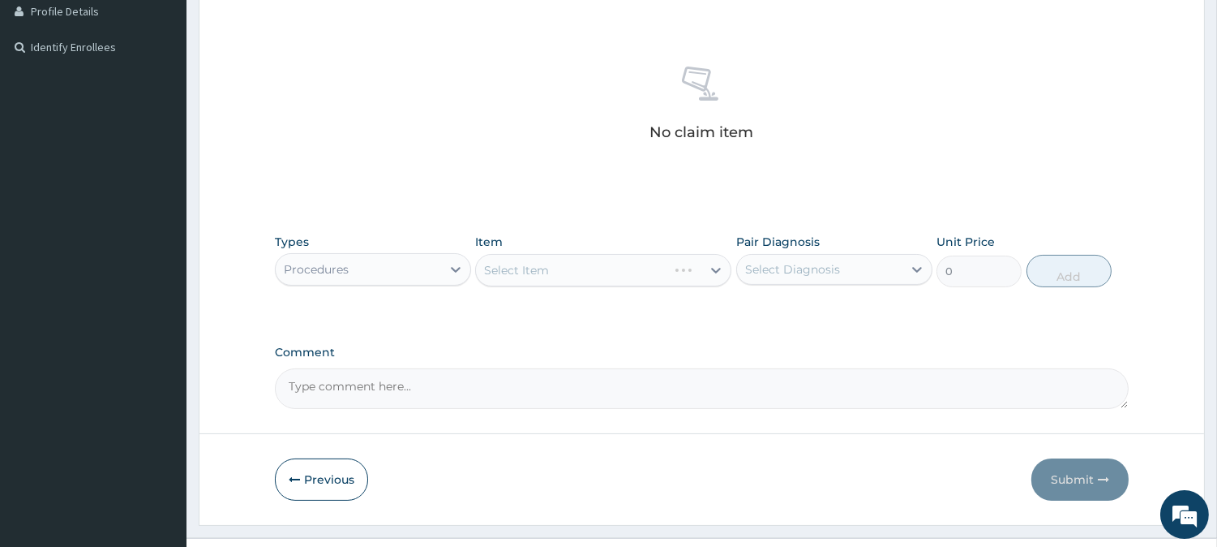
click at [508, 262] on div "Select Item" at bounding box center [603, 270] width 256 height 32
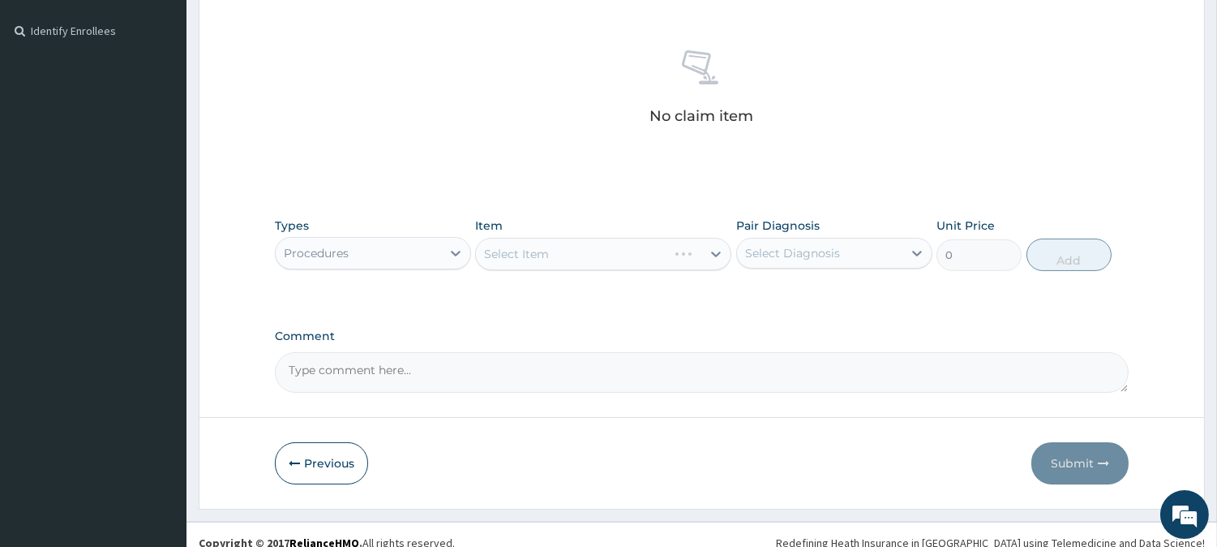
scroll to position [448, 0]
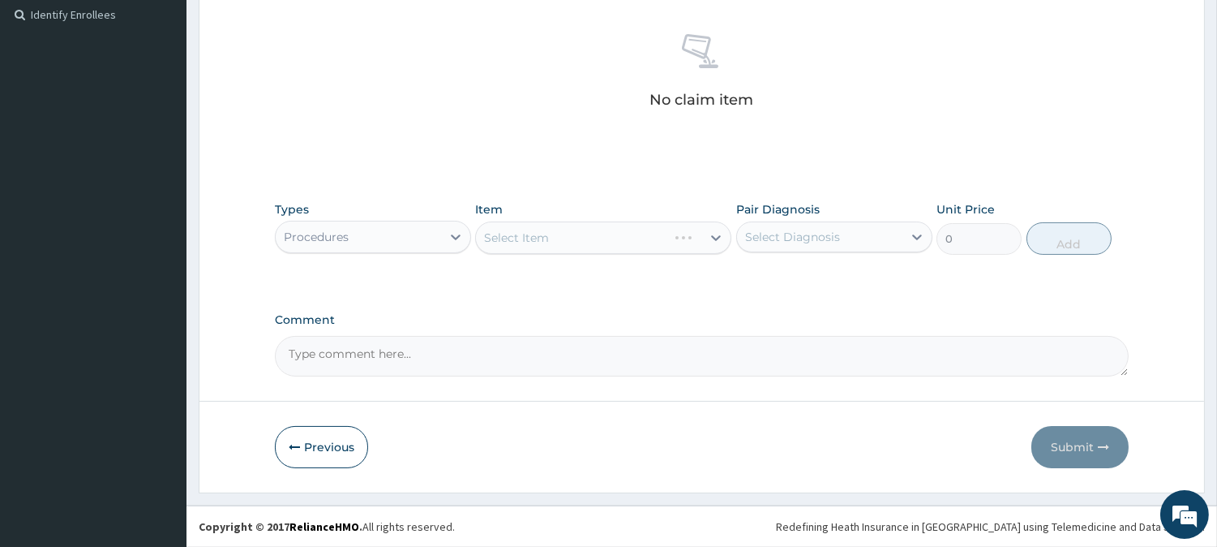
click at [507, 235] on div "Select Item" at bounding box center [603, 237] width 256 height 32
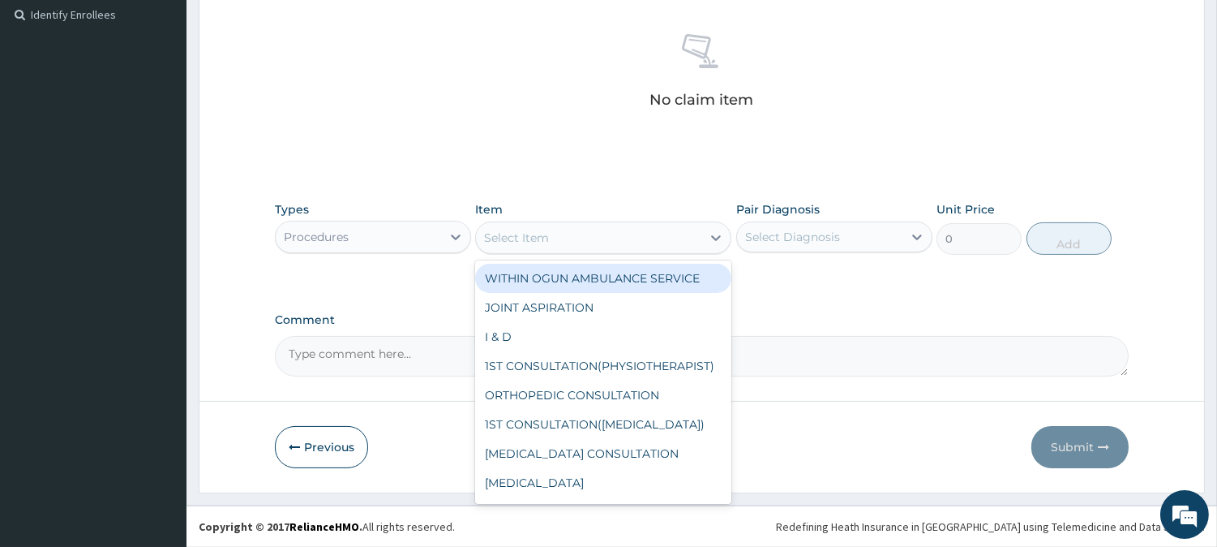
click at [514, 236] on div "Select Item" at bounding box center [516, 237] width 65 height 16
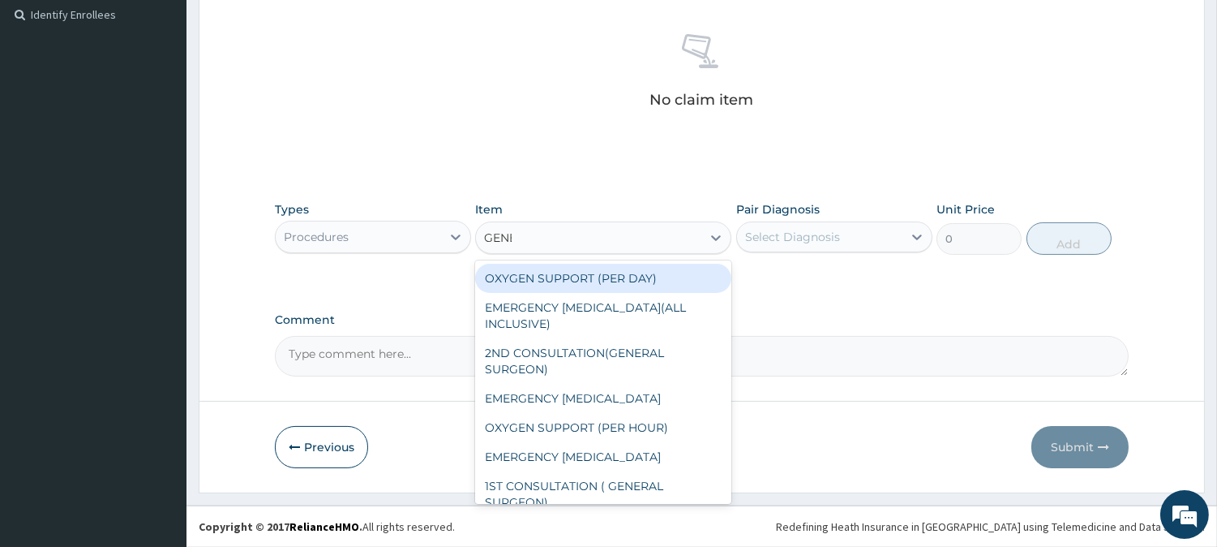
type input "GENER"
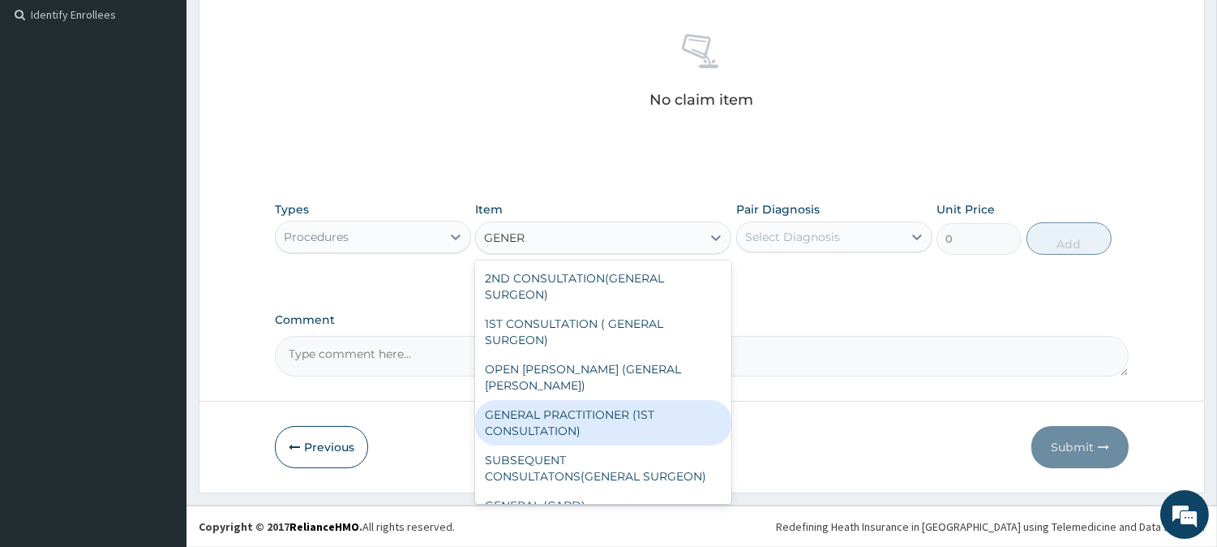
click at [610, 400] on div "GENERAL PRACTITIONER (1ST CONSULTATION)" at bounding box center [603, 422] width 256 height 45
type input "2000"
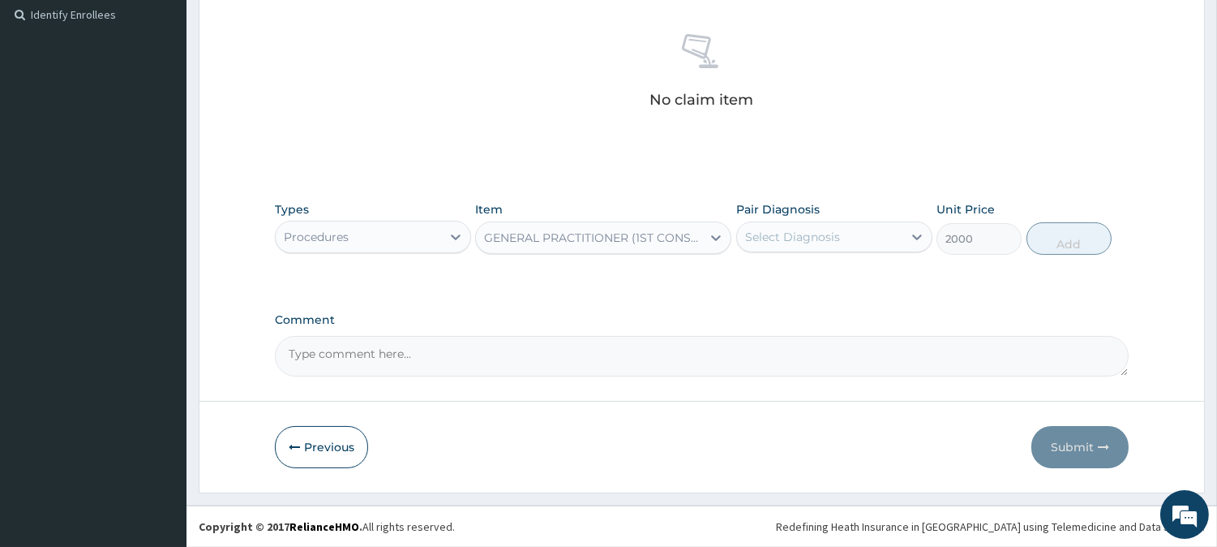
click at [813, 229] on div "Select Diagnosis" at bounding box center [792, 237] width 95 height 16
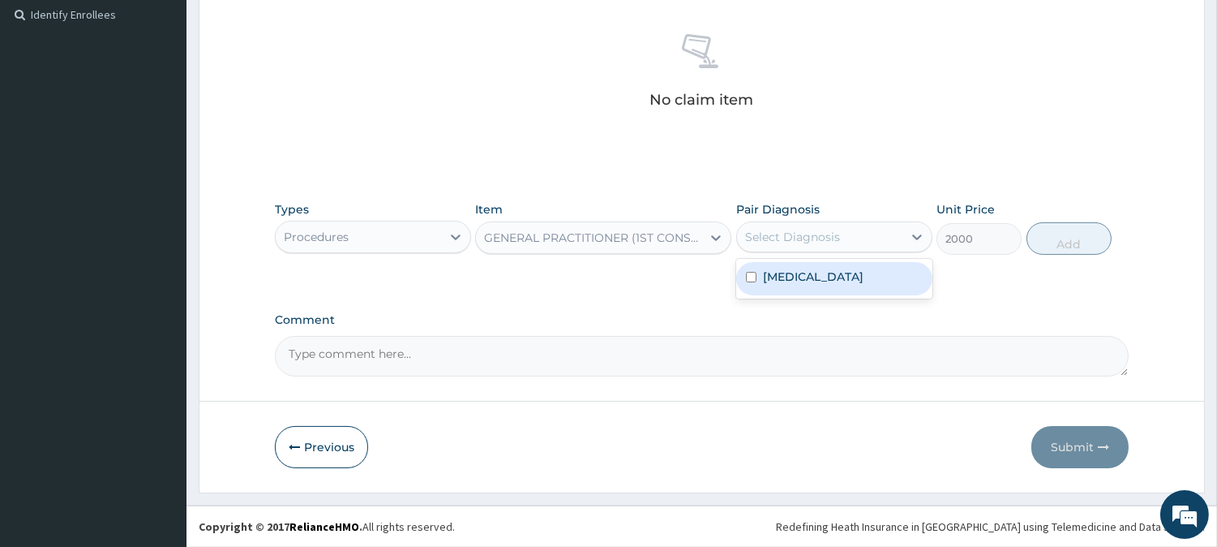
drag, startPoint x: 829, startPoint y: 277, endPoint x: 839, endPoint y: 273, distance: 10.5
click at [830, 277] on div "Malaria" at bounding box center [834, 278] width 196 height 33
checkbox input "true"
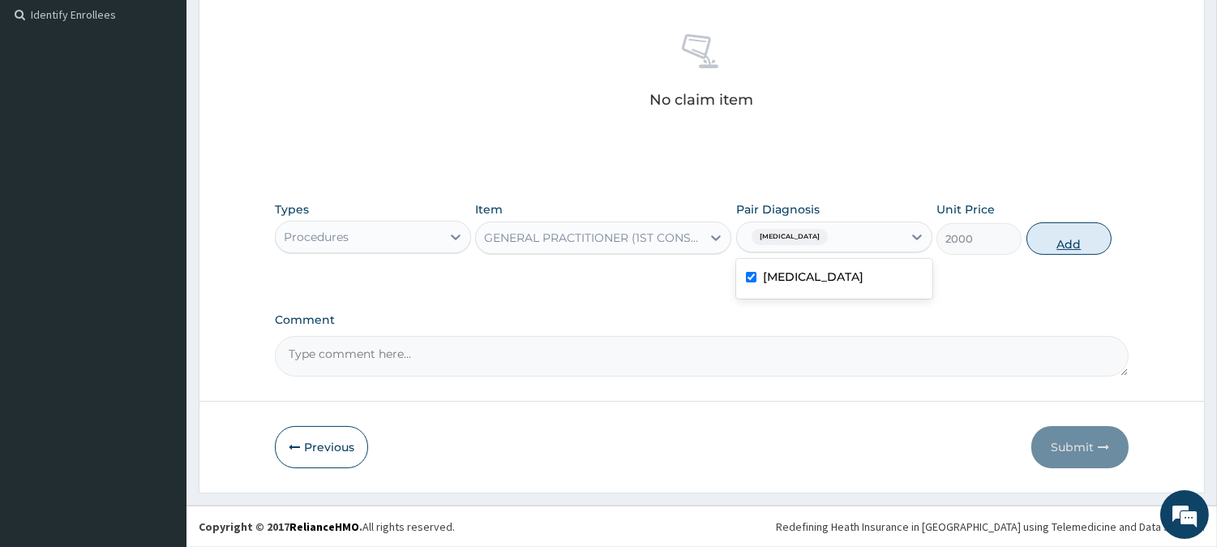
click at [1081, 244] on button "Add" at bounding box center [1069, 238] width 85 height 32
type input "0"
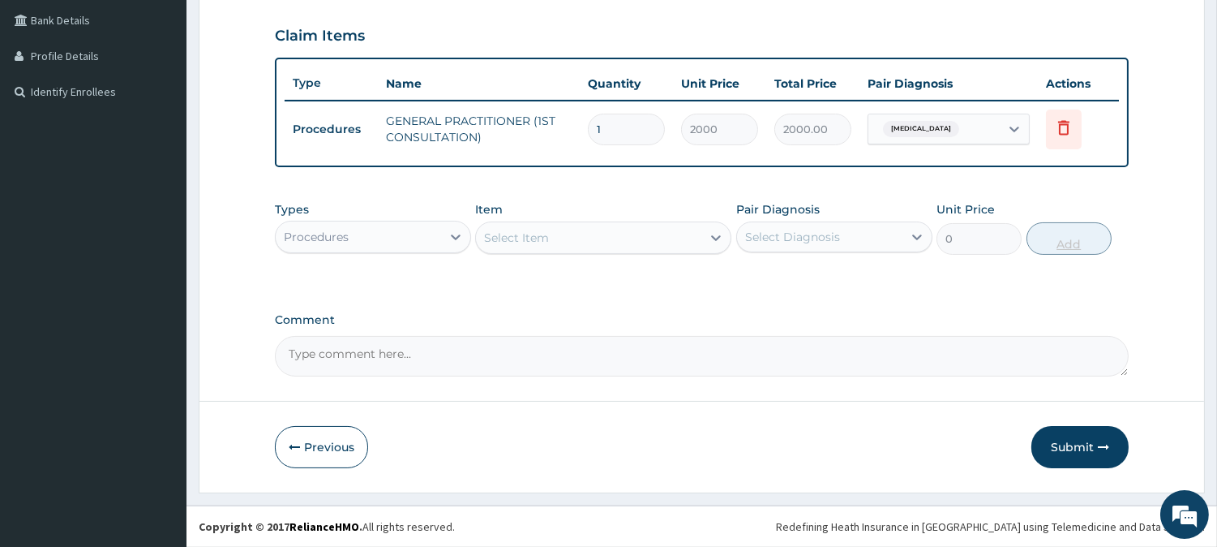
scroll to position [368, 0]
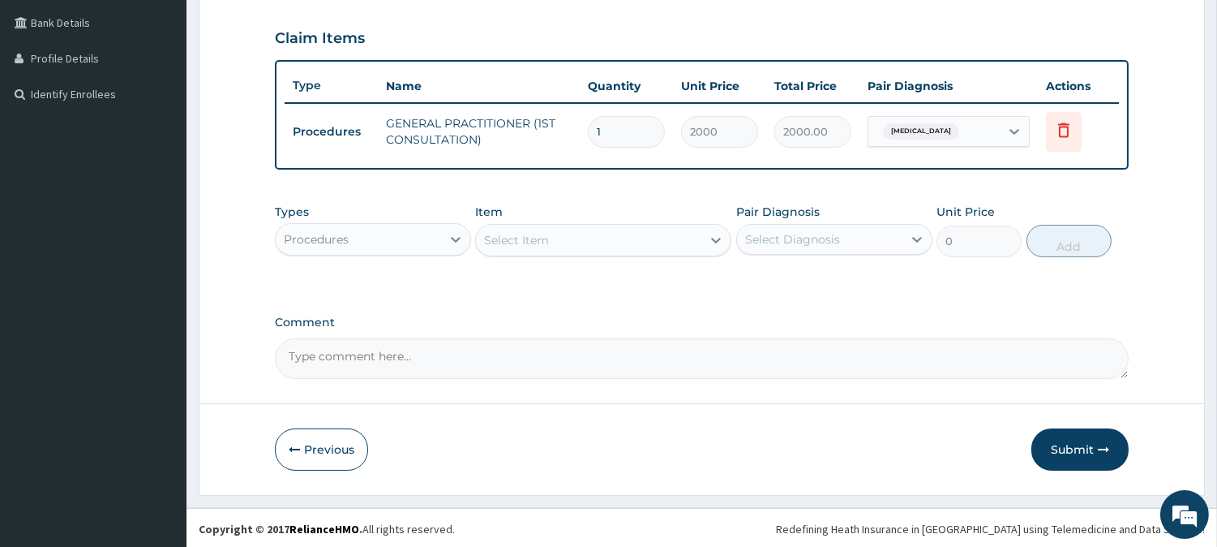
click at [358, 239] on div "Procedures" at bounding box center [358, 239] width 165 height 26
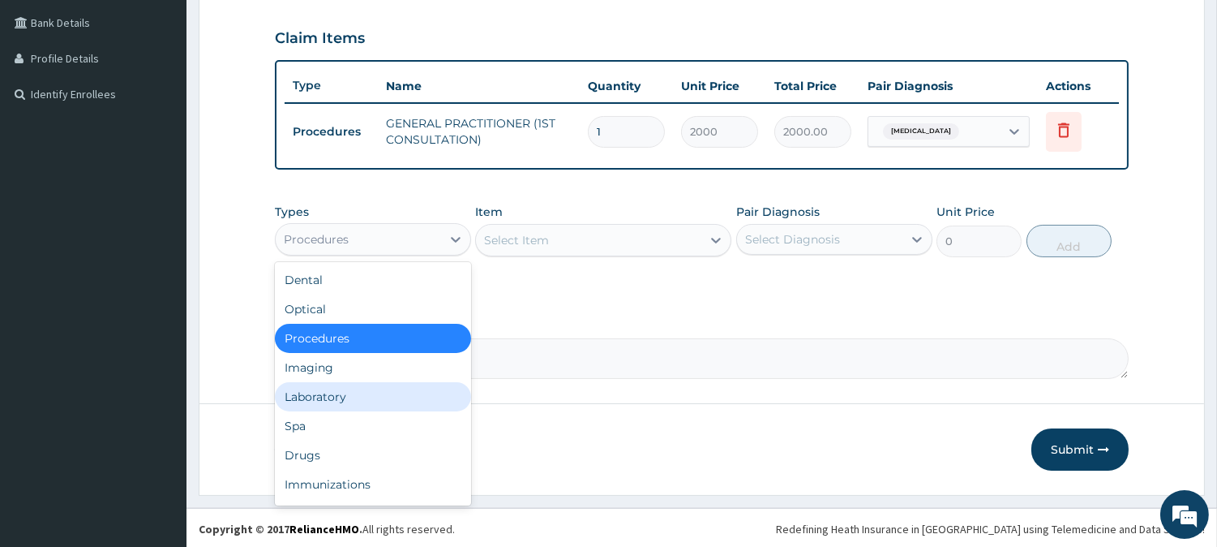
click at [350, 386] on div "Laboratory" at bounding box center [373, 396] width 196 height 29
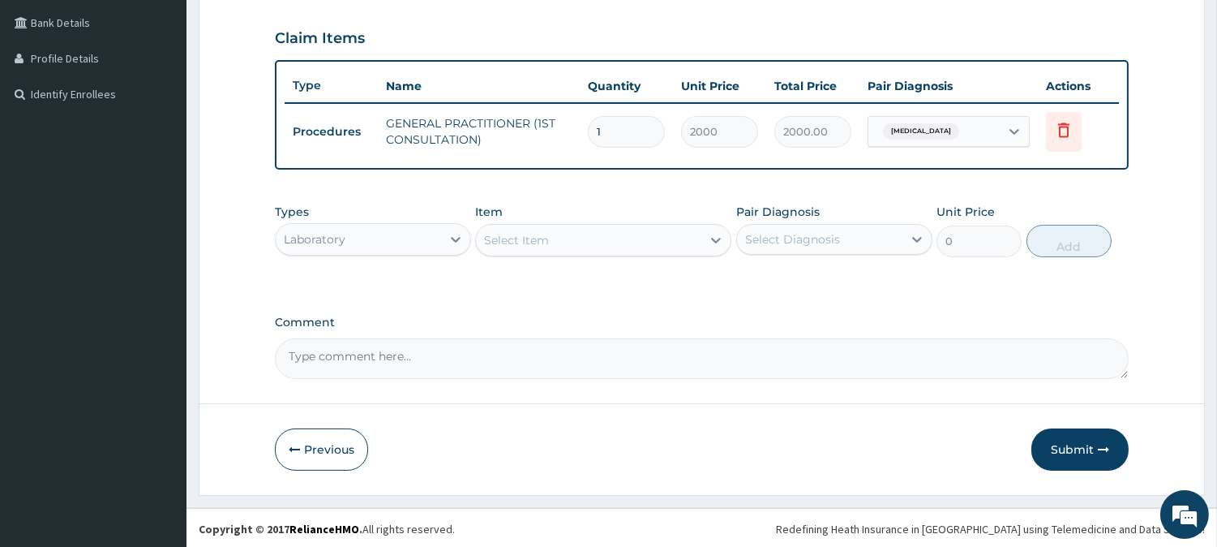
click at [496, 238] on div "Select Item" at bounding box center [516, 240] width 65 height 16
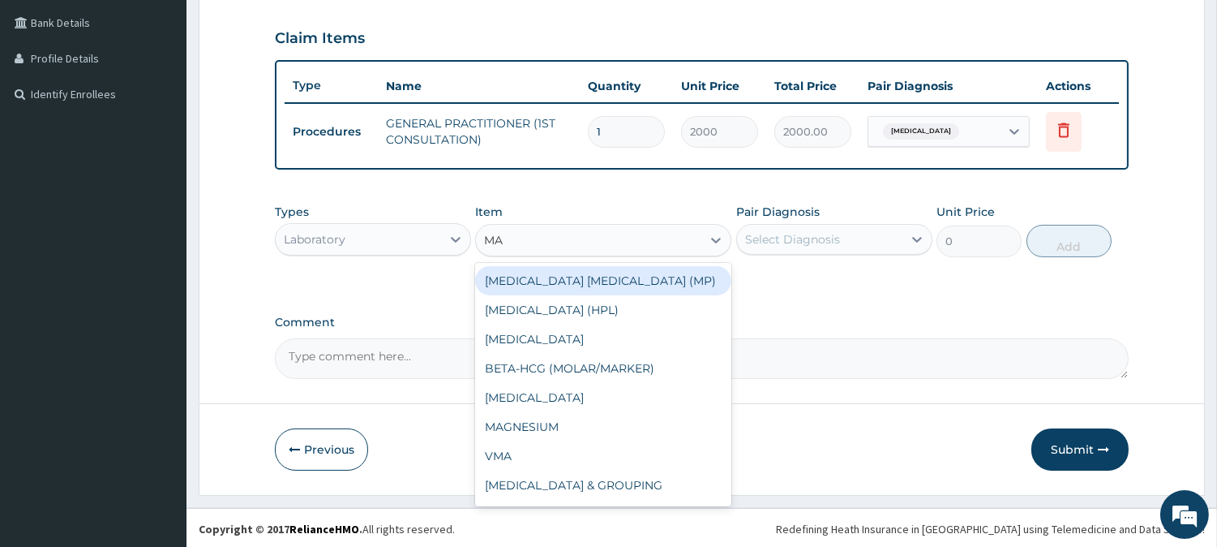
type input "MAL"
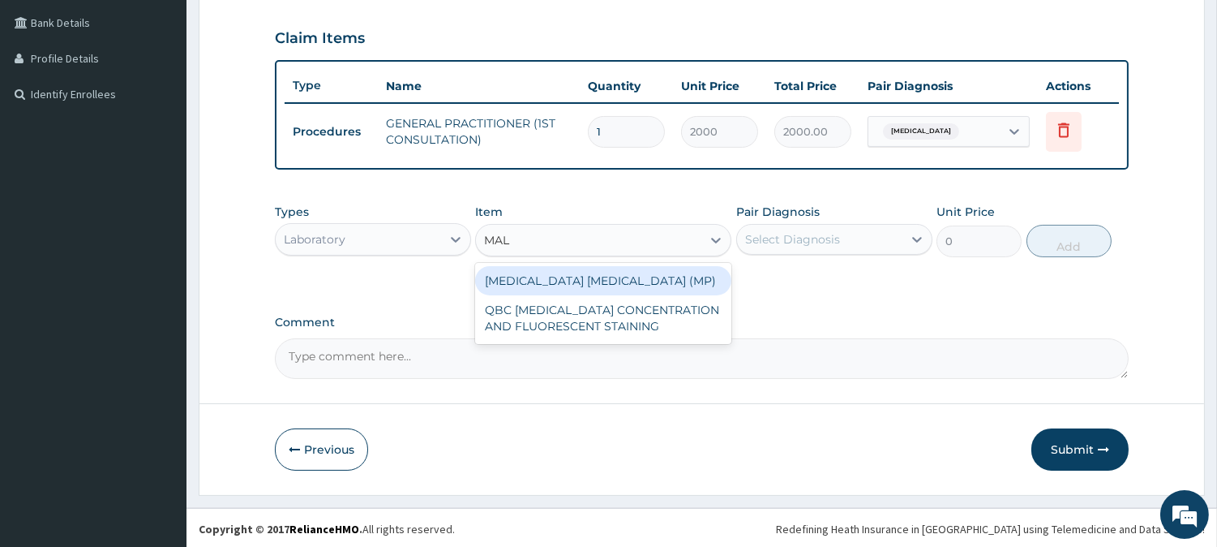
click at [598, 276] on div "MALARIA PARASITE (MP)" at bounding box center [603, 280] width 256 height 29
type input "1625"
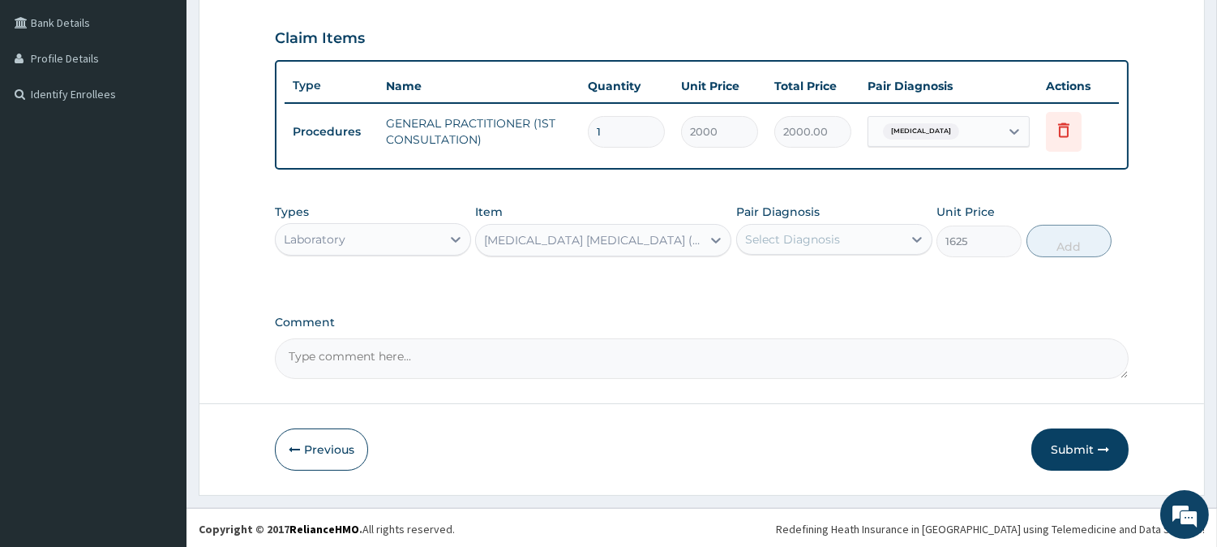
click at [773, 228] on div "Select Diagnosis" at bounding box center [819, 239] width 165 height 26
click at [790, 294] on div "Malaria" at bounding box center [834, 280] width 196 height 33
checkbox input "true"
click at [1075, 240] on button "Add" at bounding box center [1069, 241] width 85 height 32
type input "0"
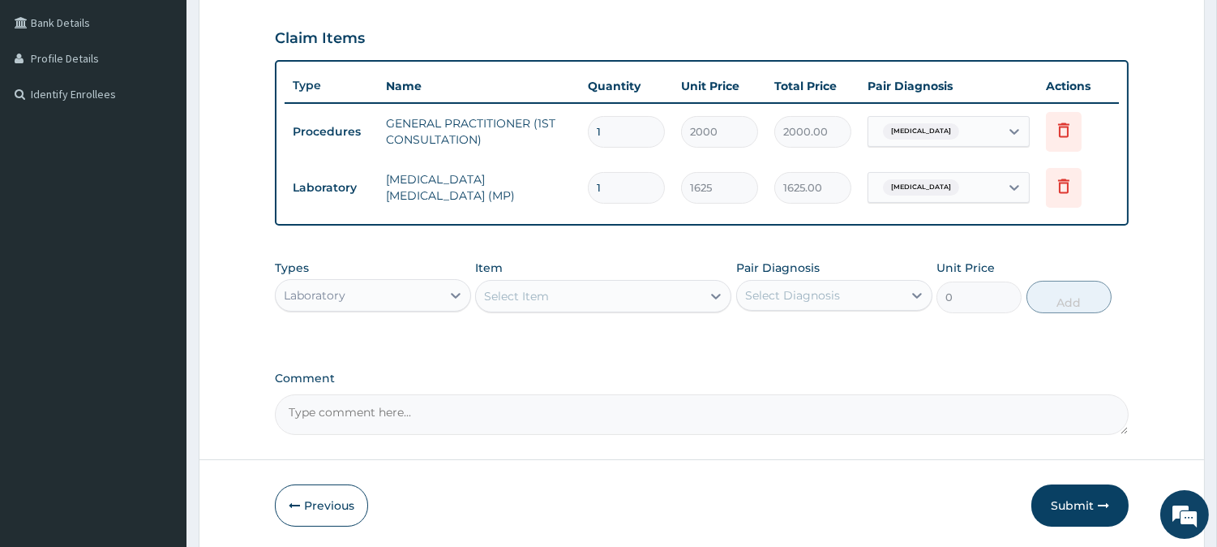
drag, startPoint x: 388, startPoint y: 289, endPoint x: 390, endPoint y: 314, distance: 25.3
click at [388, 290] on div "Laboratory" at bounding box center [358, 295] width 165 height 26
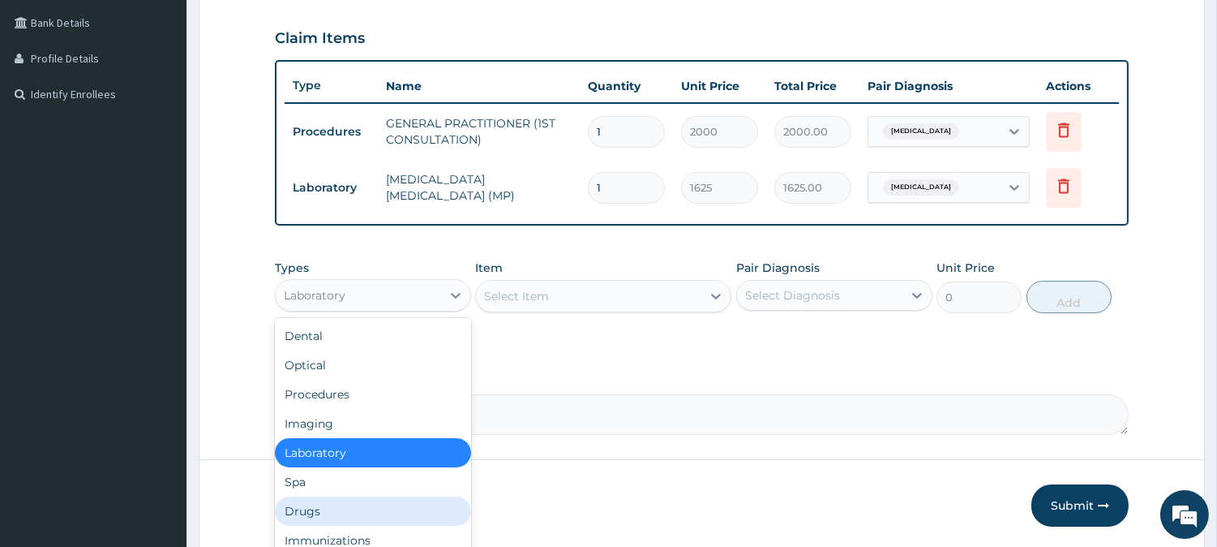
click at [322, 498] on div "Drugs" at bounding box center [373, 510] width 196 height 29
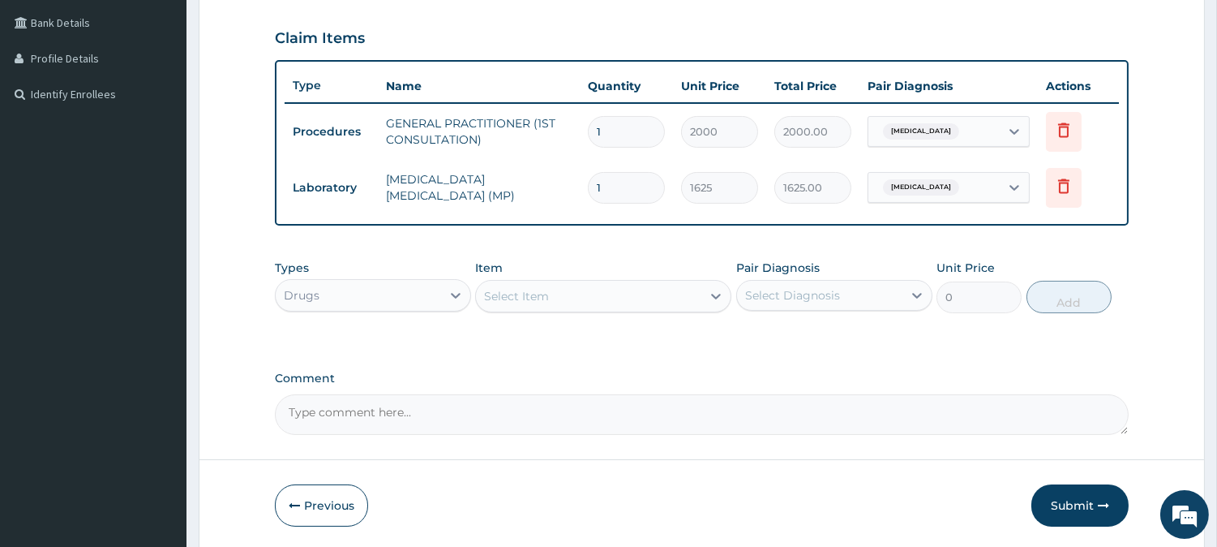
click at [497, 292] on div "Select Item" at bounding box center [516, 296] width 65 height 16
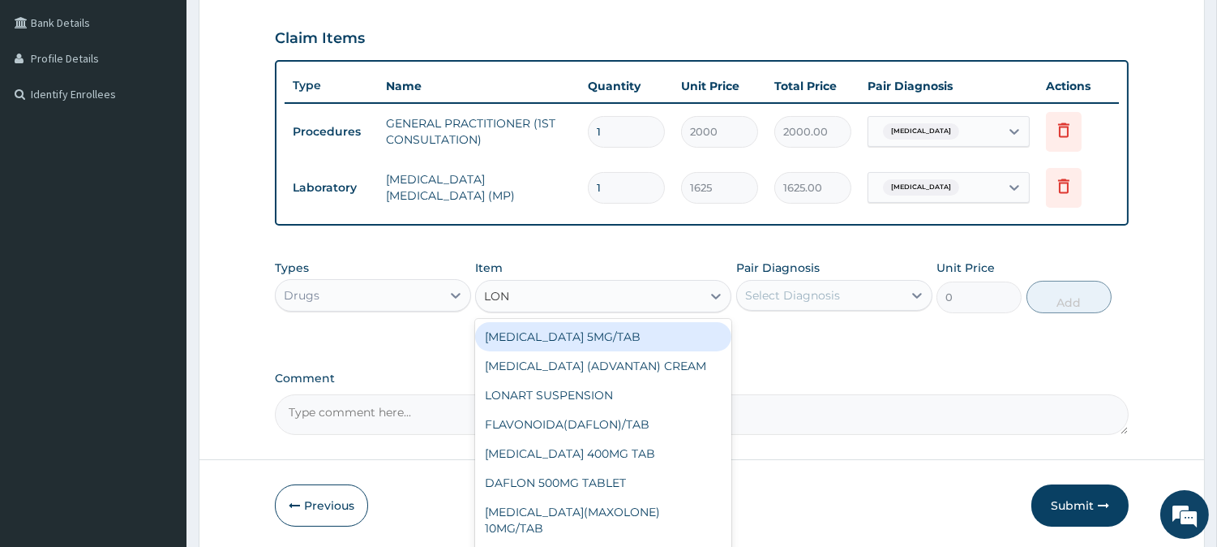
type input "LONA"
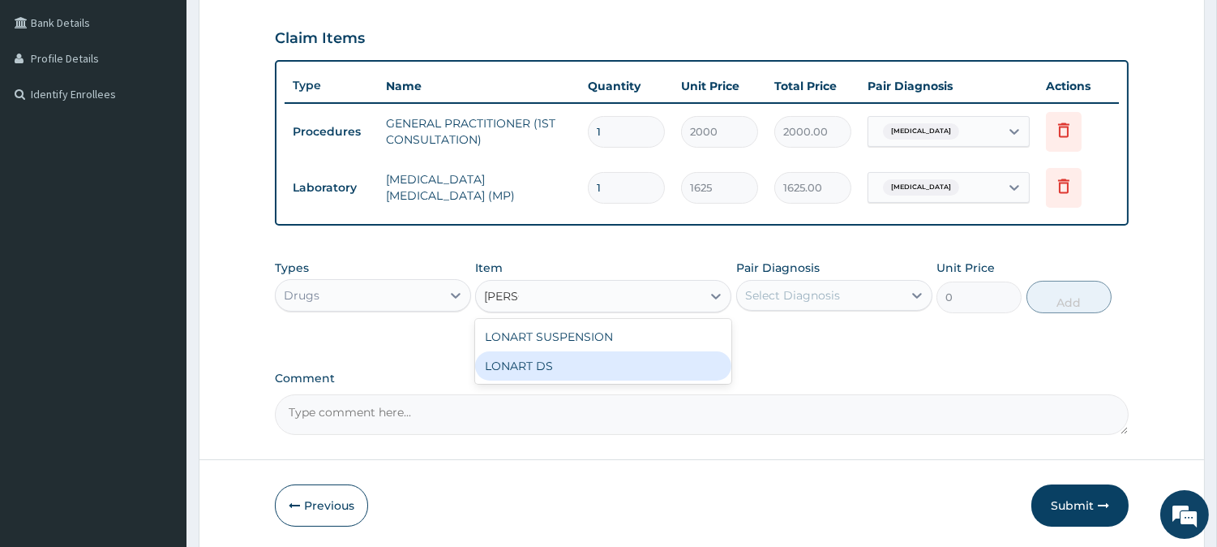
click at [531, 355] on div "LONART DS" at bounding box center [603, 365] width 256 height 29
type input "500"
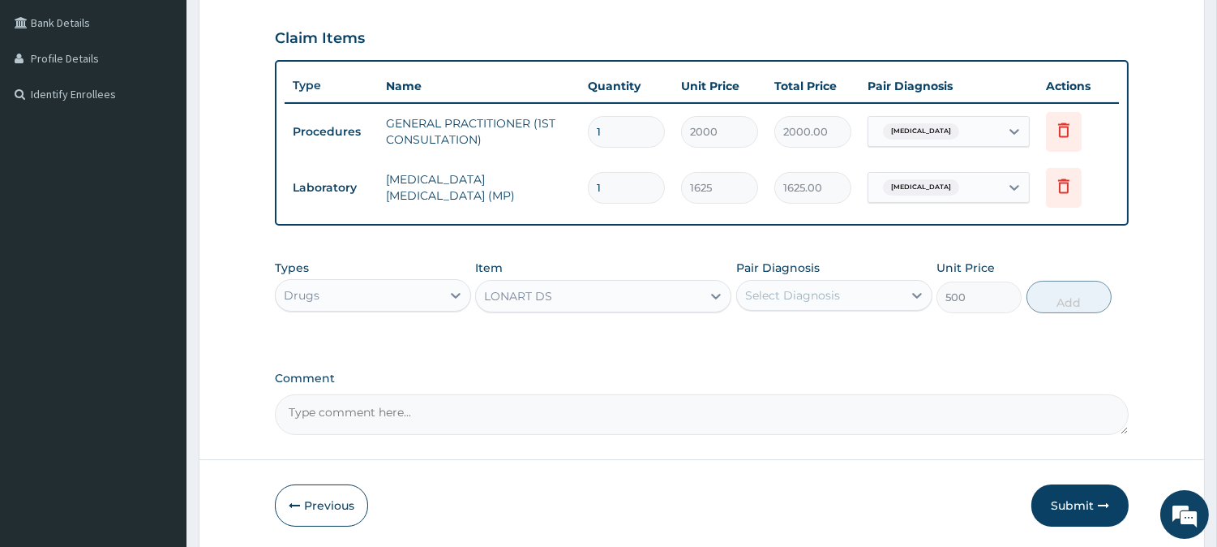
click at [808, 297] on div "Select Diagnosis" at bounding box center [792, 295] width 95 height 16
click at [809, 336] on div "Malaria" at bounding box center [834, 336] width 196 height 33
checkbox input "true"
click at [1074, 300] on button "Add" at bounding box center [1069, 297] width 85 height 32
type input "0"
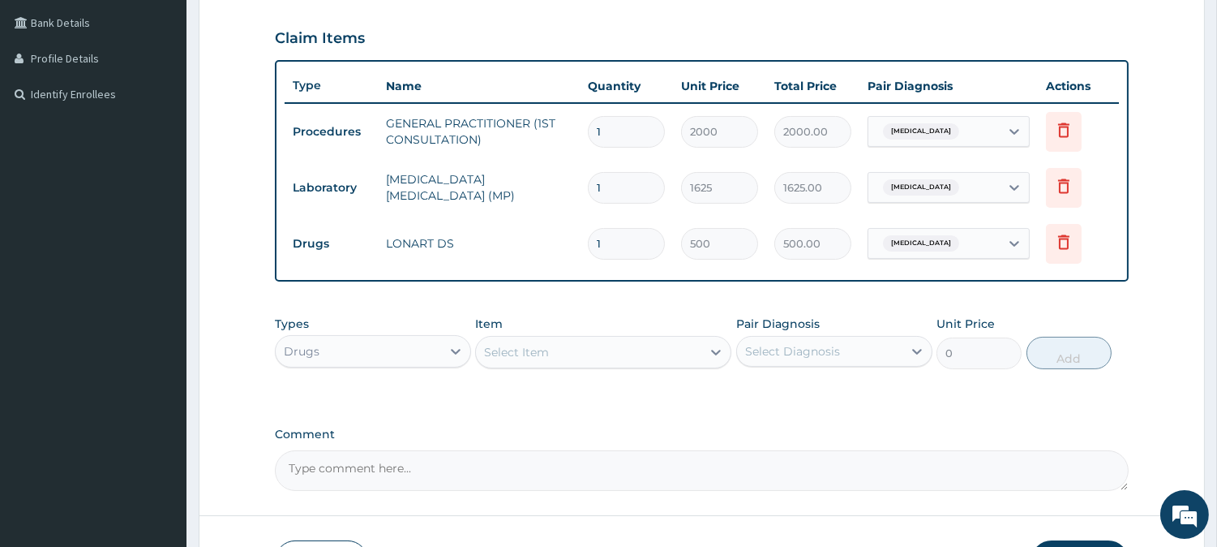
click at [650, 234] on input "1" at bounding box center [626, 244] width 77 height 32
type input "0.00"
type input "6"
type input "3000.00"
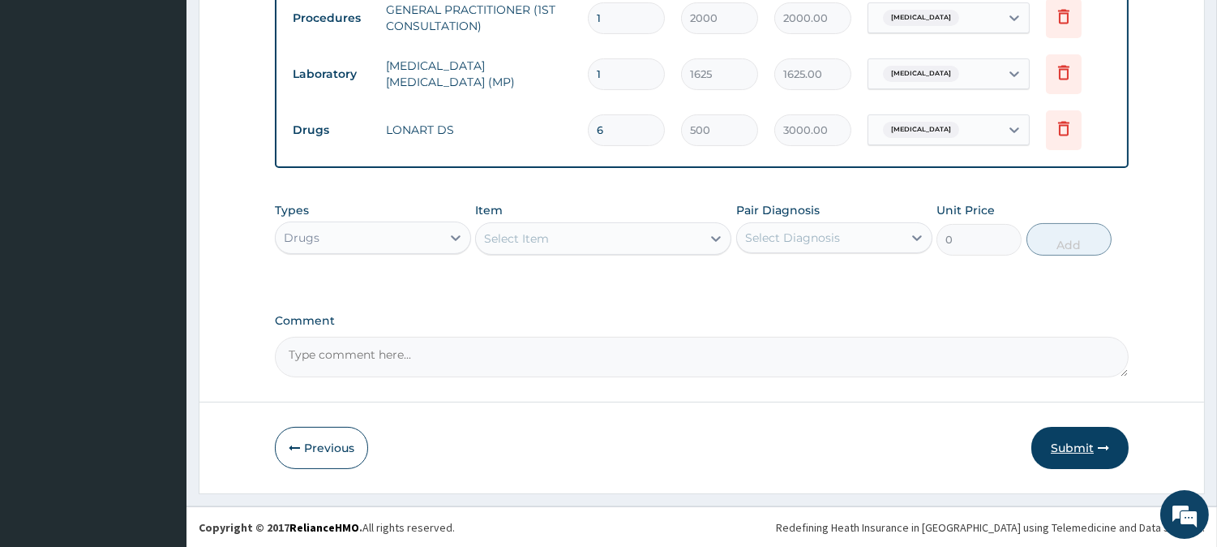
type input "6"
drag, startPoint x: 1058, startPoint y: 446, endPoint x: 1026, endPoint y: 362, distance: 89.6
click at [1058, 441] on button "Submit" at bounding box center [1079, 448] width 97 height 42
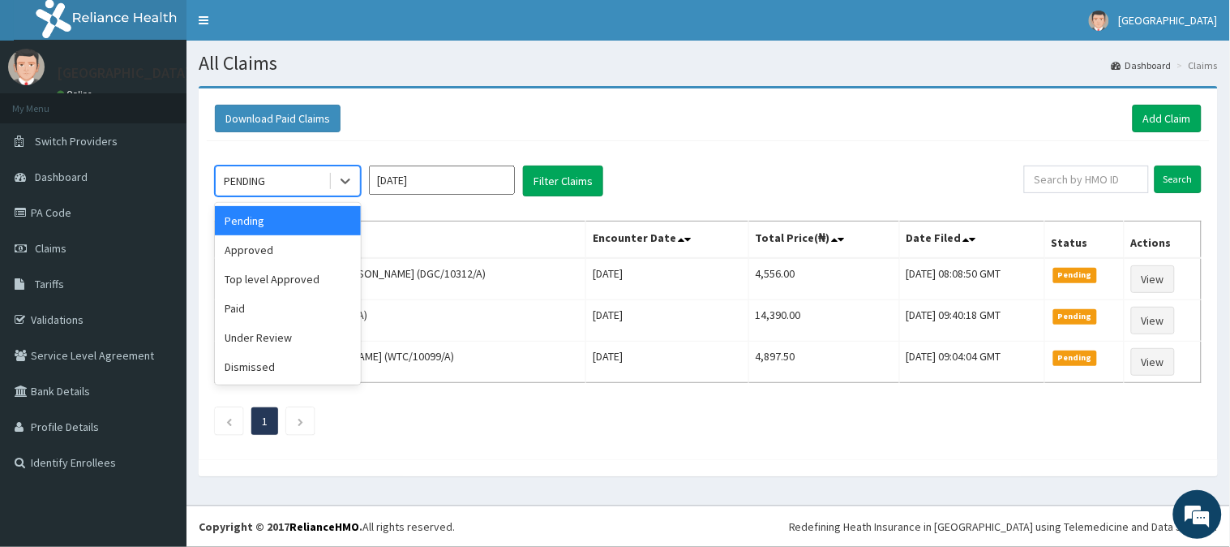
click at [292, 179] on div "PENDING" at bounding box center [272, 181] width 113 height 26
drag, startPoint x: 297, startPoint y: 247, endPoint x: 333, endPoint y: 238, distance: 37.8
click at [298, 246] on div "Approved" at bounding box center [288, 249] width 146 height 29
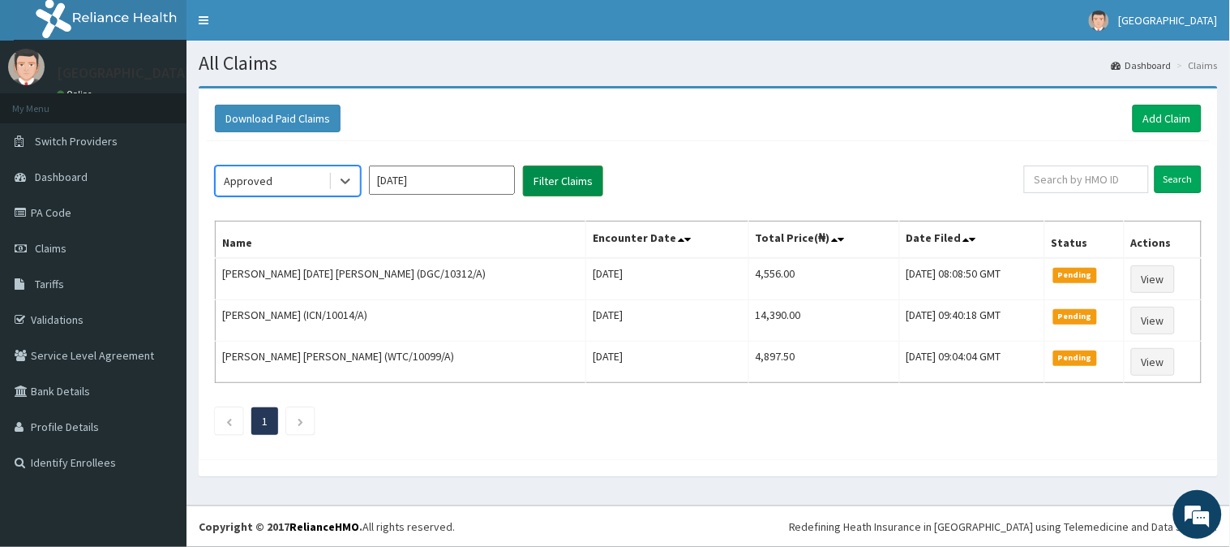
click at [550, 185] on button "Filter Claims" at bounding box center [563, 180] width 80 height 31
click at [552, 185] on button "Filter Claims" at bounding box center [563, 180] width 80 height 31
click at [553, 185] on button "Filter Claims" at bounding box center [563, 180] width 80 height 31
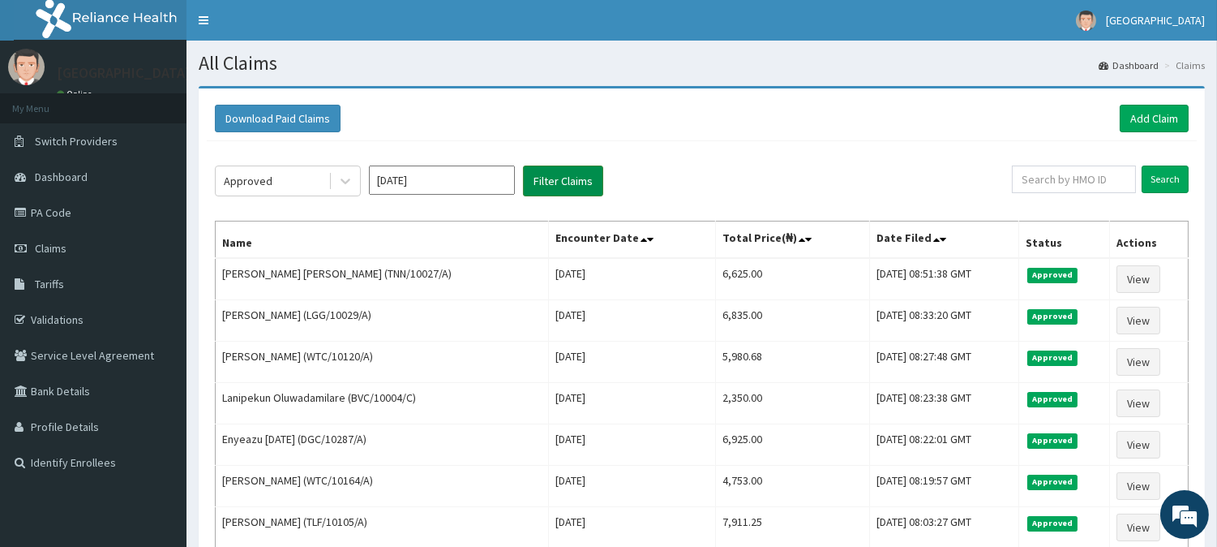
click at [564, 183] on button "Filter Claims" at bounding box center [563, 180] width 80 height 31
